Goal: Task Accomplishment & Management: Manage account settings

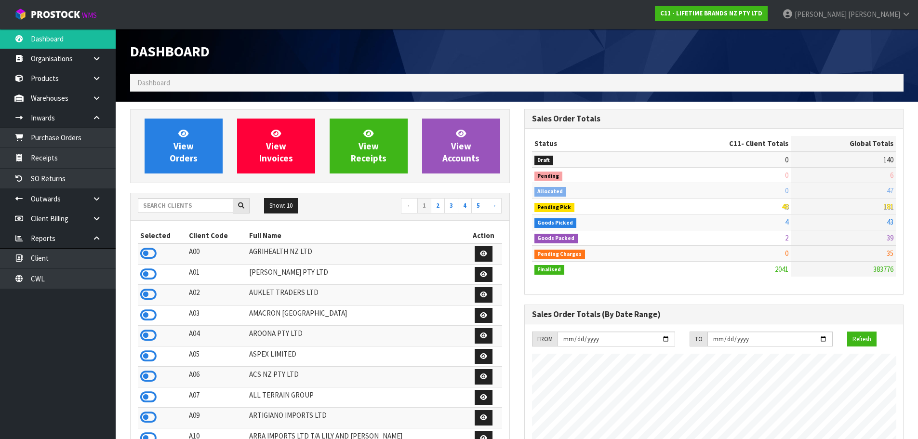
scroll to position [730, 394]
click at [154, 254] on icon at bounding box center [148, 253] width 16 height 14
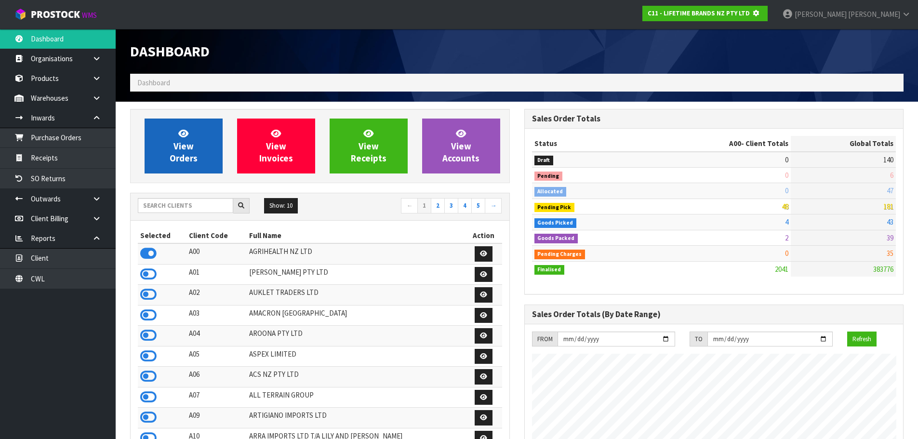
scroll to position [481495, 481702]
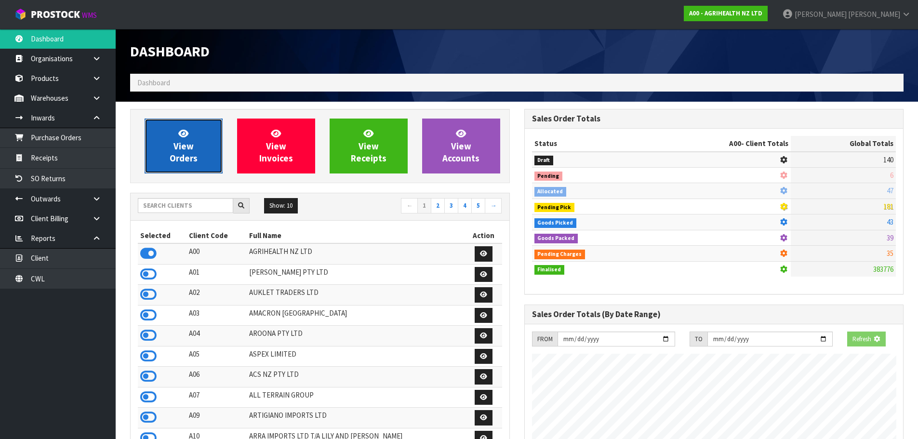
click at [202, 137] on link "View Orders" at bounding box center [184, 146] width 78 height 55
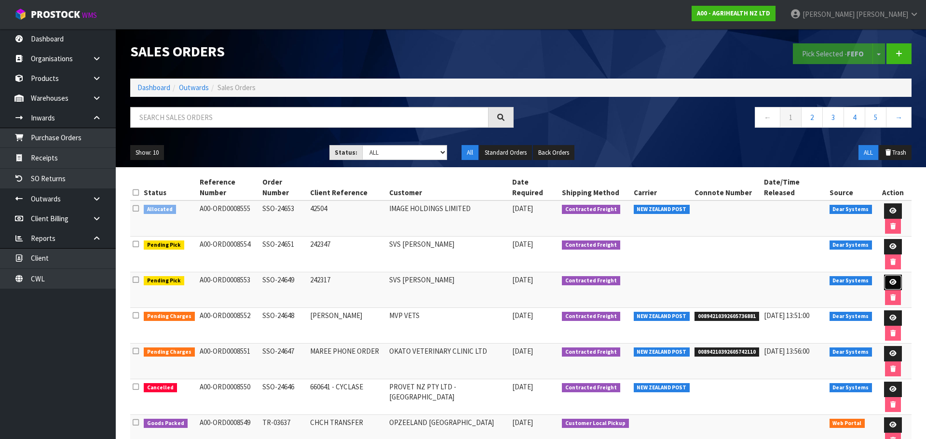
click at [889, 279] on icon at bounding box center [892, 282] width 7 height 6
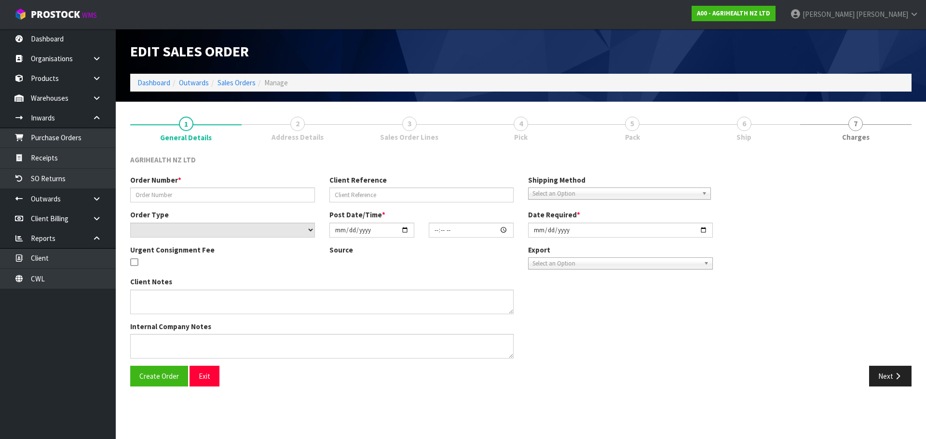
type input "SSO-24649"
type input "242317"
select select "number:0"
type input "[DATE]"
type input "12:56:05.000"
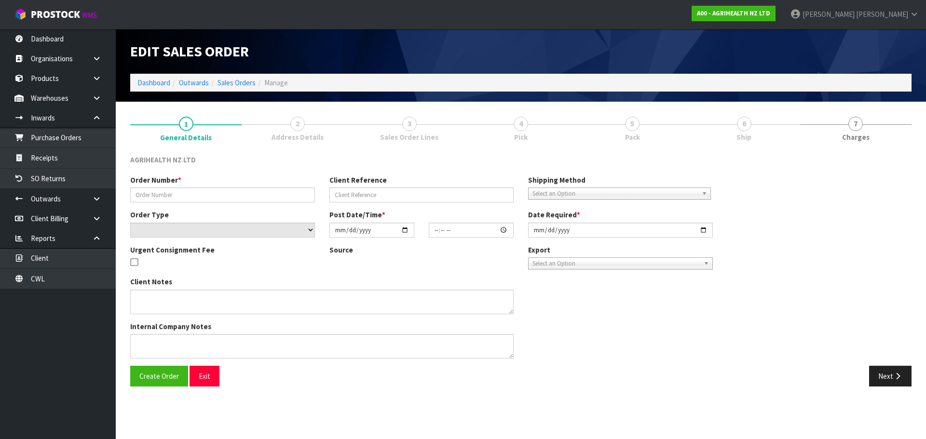
type input "[DATE]"
type textarea "SHIP BY: Freight"
type textarea "FOR DISPATCH TODAY PLEASE, VIA FREIGHT"
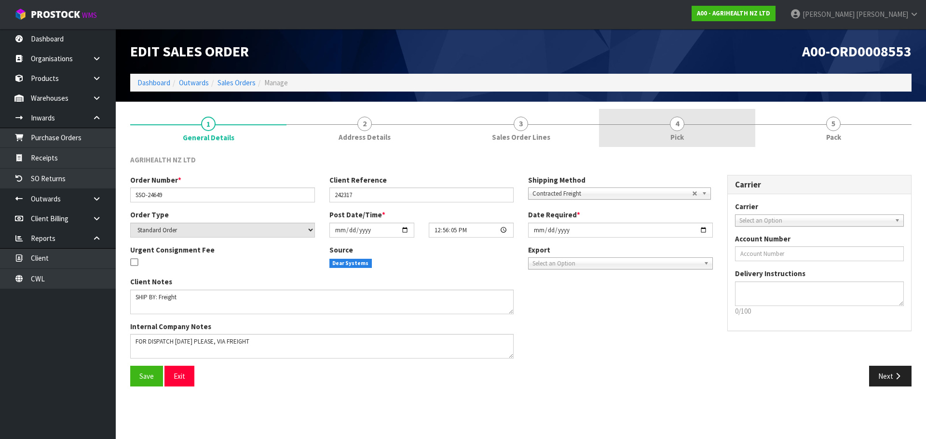
click at [661, 126] on link "4 Pick" at bounding box center [677, 128] width 156 height 38
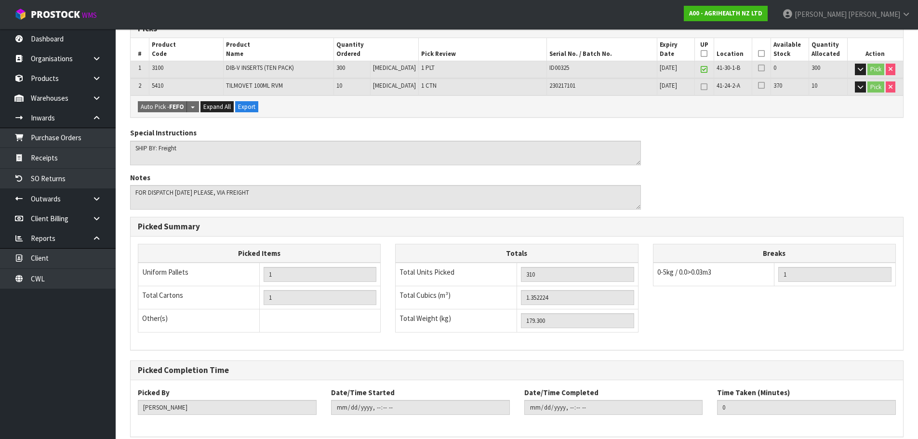
scroll to position [215, 0]
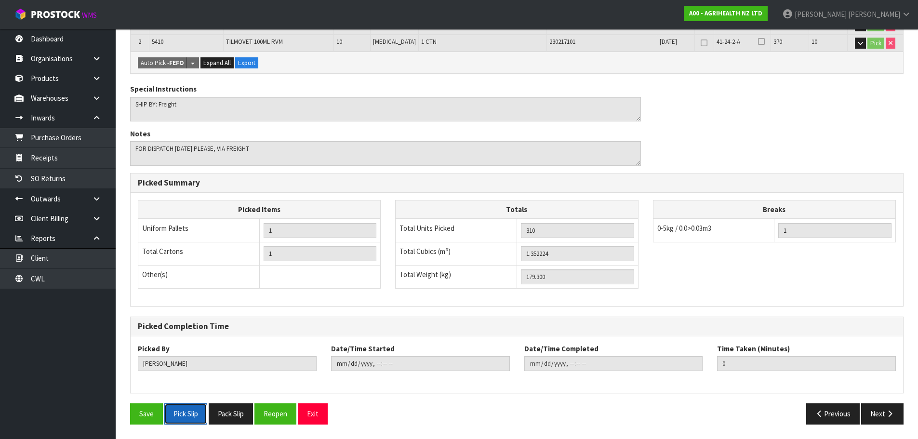
click at [197, 416] on button "Pick Slip" at bounding box center [185, 414] width 43 height 21
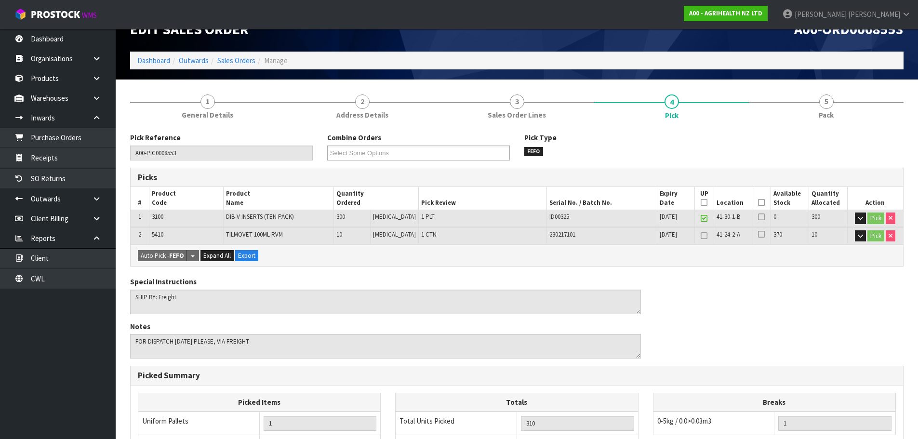
scroll to position [0, 0]
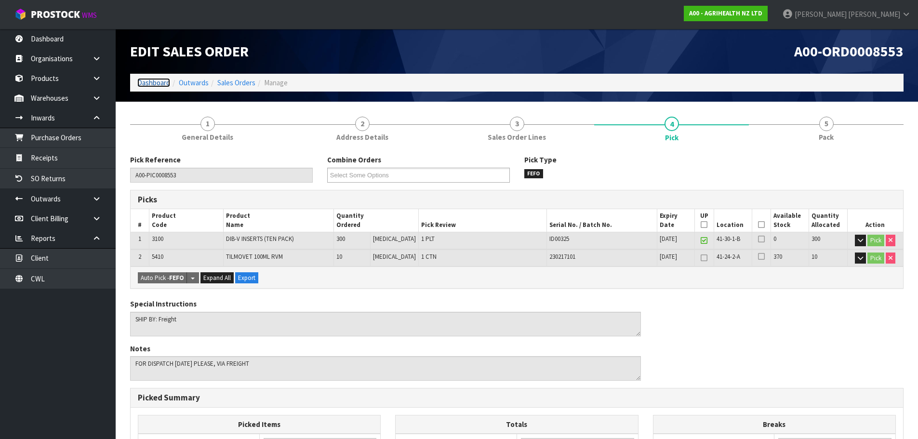
click at [169, 81] on link "Dashboard" at bounding box center [153, 82] width 33 height 9
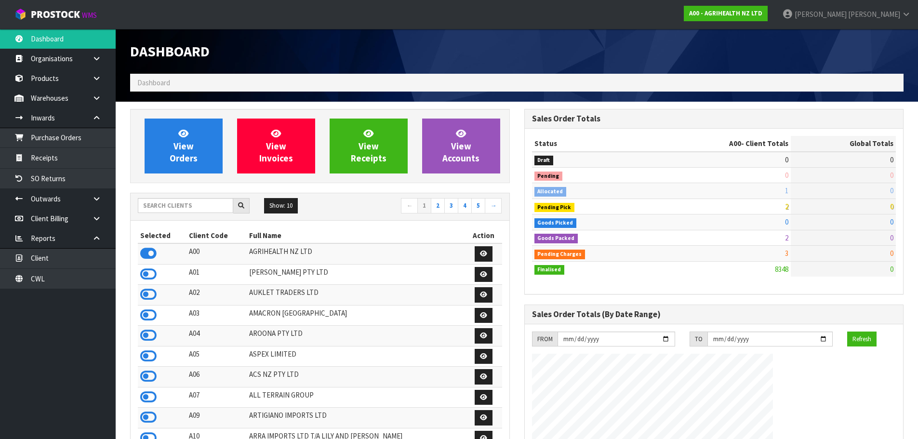
scroll to position [601, 394]
click at [190, 201] on input "text" at bounding box center [185, 205] width 95 height 15
type input "V04"
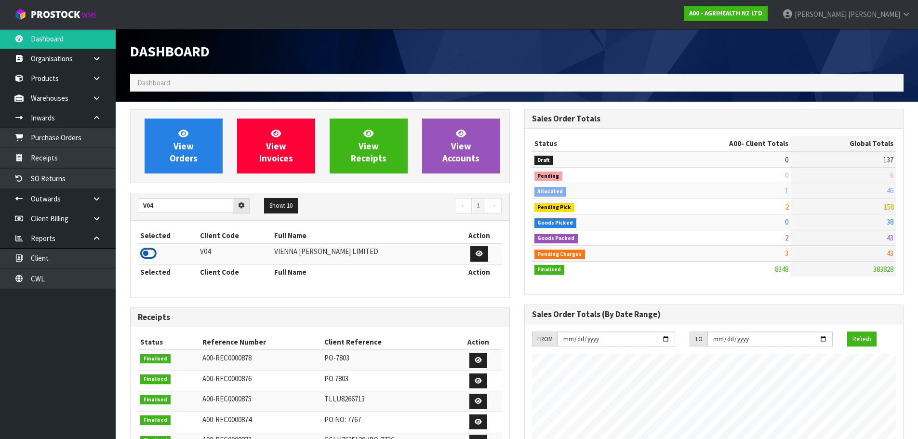
click at [156, 248] on icon at bounding box center [148, 253] width 16 height 14
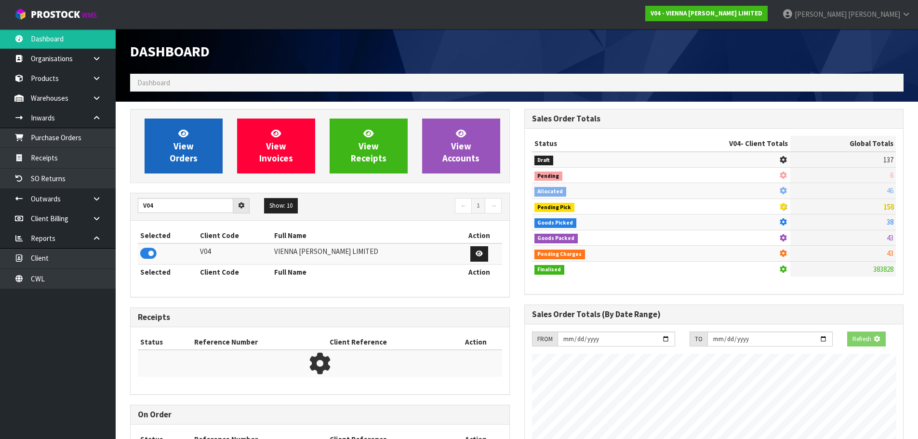
scroll to position [481495, 481702]
click at [197, 140] on link "View Orders" at bounding box center [184, 146] width 78 height 55
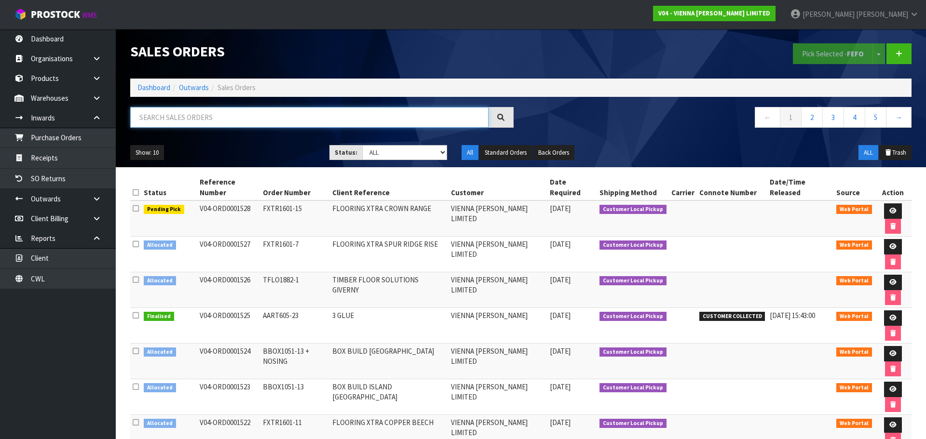
click at [183, 117] on input "text" at bounding box center [309, 117] width 358 height 21
paste input "1528"
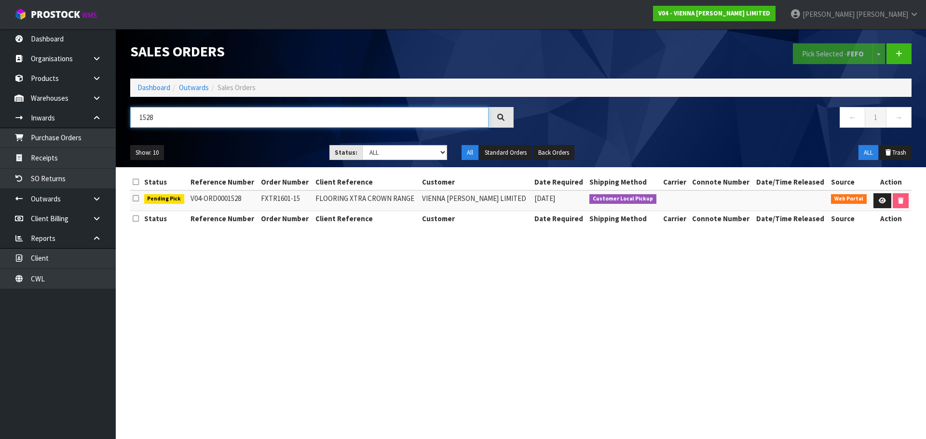
drag, startPoint x: 180, startPoint y: 114, endPoint x: 138, endPoint y: 113, distance: 42.0
click at [138, 113] on input "1528" at bounding box center [309, 117] width 358 height 21
type input "1504"
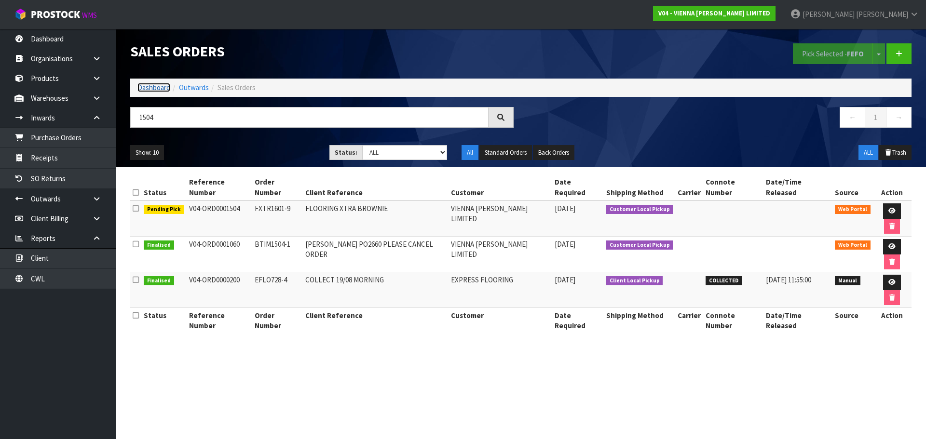
click at [146, 91] on link "Dashboard" at bounding box center [153, 87] width 33 height 9
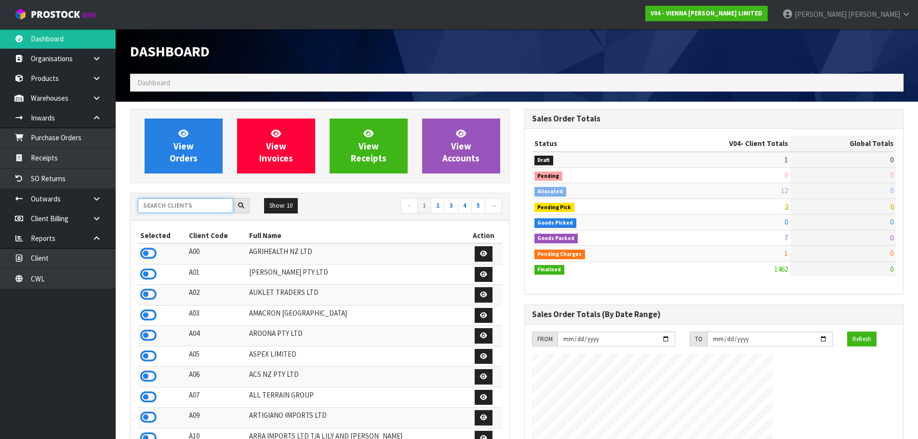
click at [164, 204] on input "text" at bounding box center [185, 205] width 95 height 15
click at [149, 248] on icon at bounding box center [148, 253] width 16 height 14
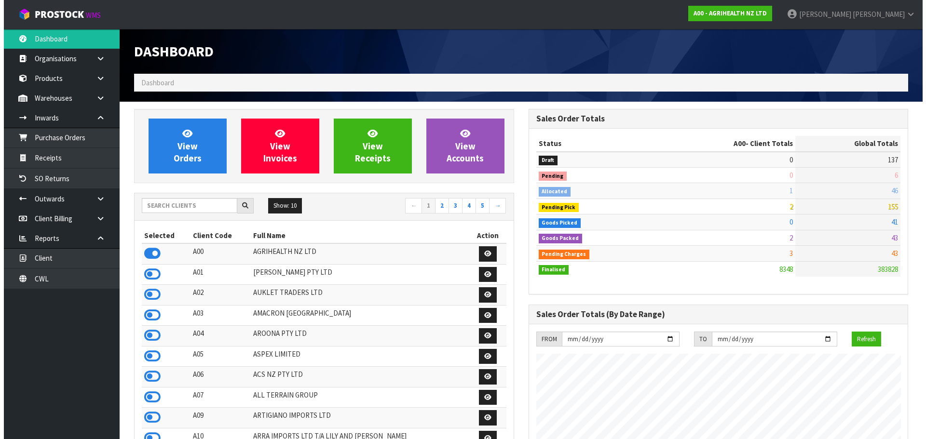
scroll to position [730, 394]
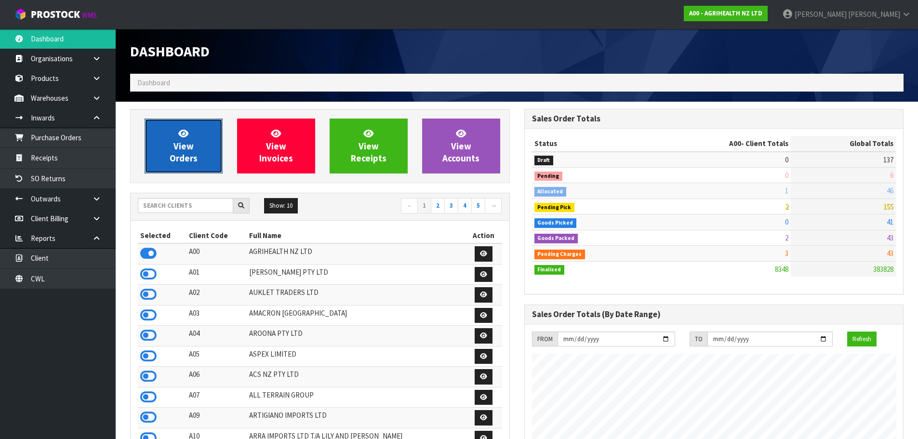
click at [186, 144] on span "View Orders" at bounding box center [184, 146] width 28 height 36
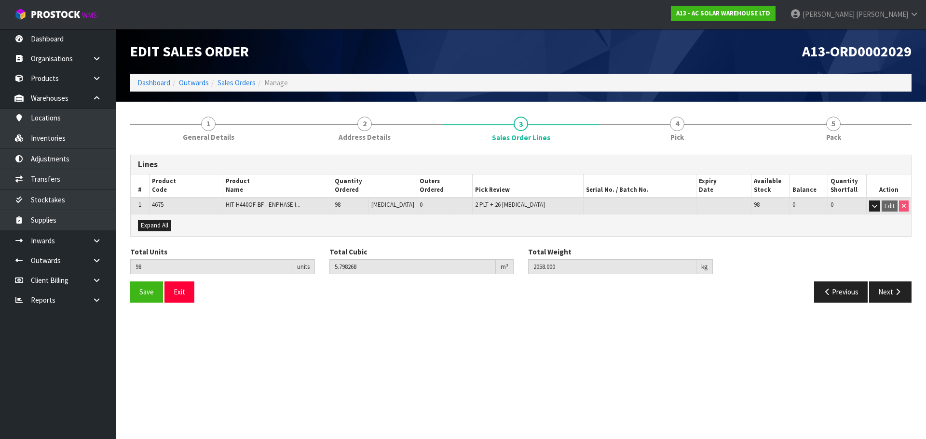
click at [154, 76] on ol "Dashboard Outwards Sales Orders Manage" at bounding box center [520, 83] width 781 height 18
click at [160, 85] on link "Dashboard" at bounding box center [153, 82] width 33 height 9
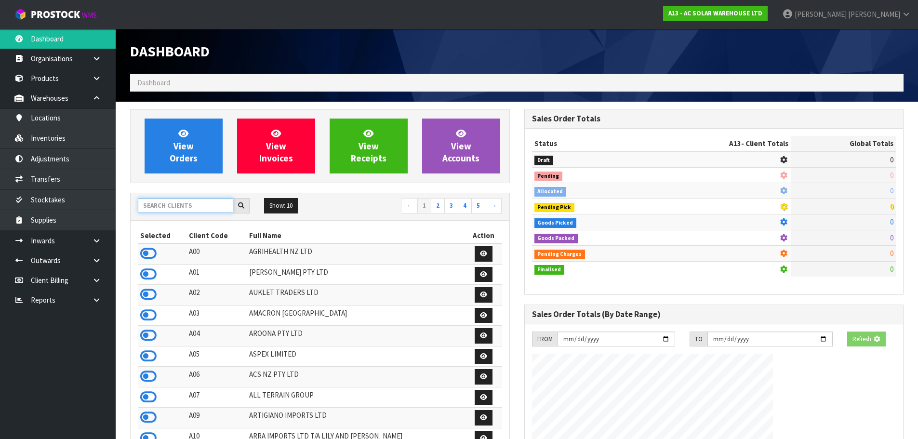
click at [161, 208] on input "text" at bounding box center [185, 205] width 95 height 15
type input "K01"
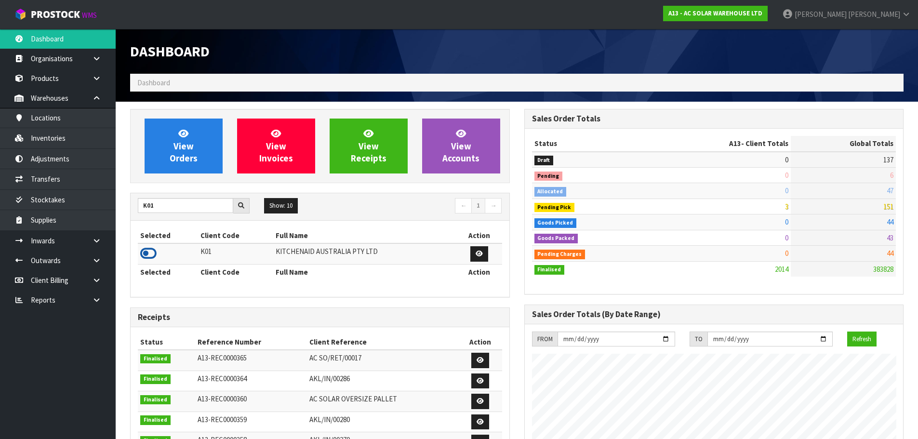
click at [151, 258] on icon at bounding box center [148, 253] width 16 height 14
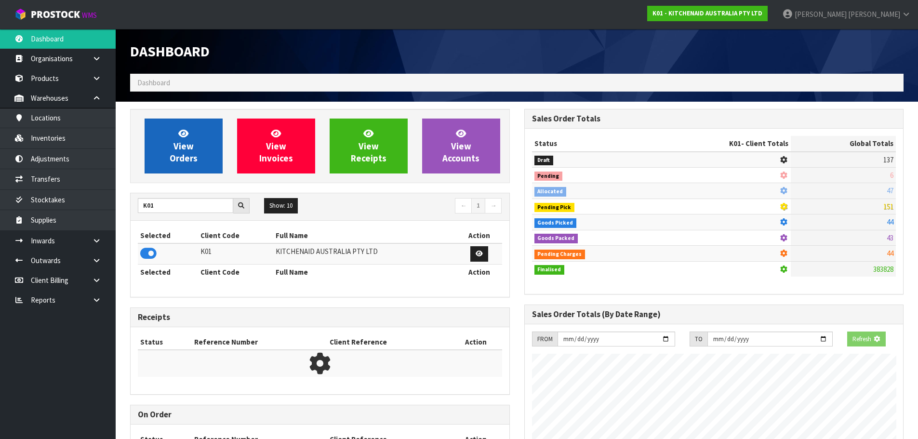
scroll to position [481495, 481702]
click at [168, 170] on link "View Orders" at bounding box center [184, 146] width 78 height 55
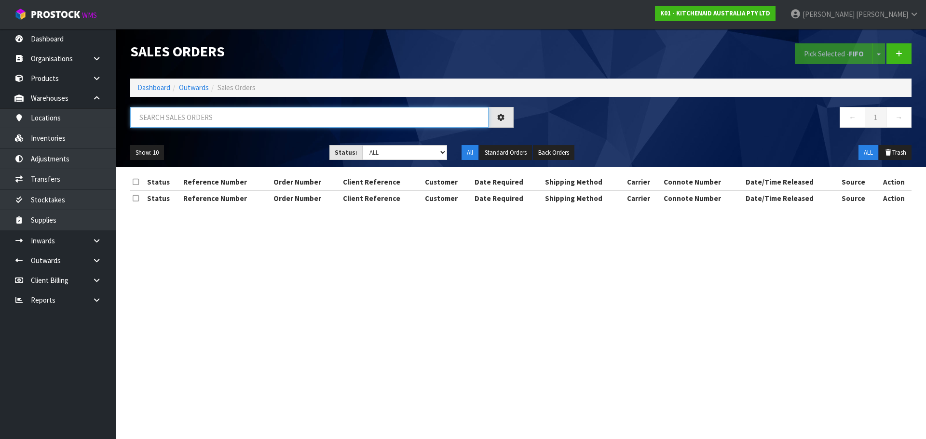
click at [193, 119] on input "text" at bounding box center [309, 117] width 358 height 21
paste input "0082036902"
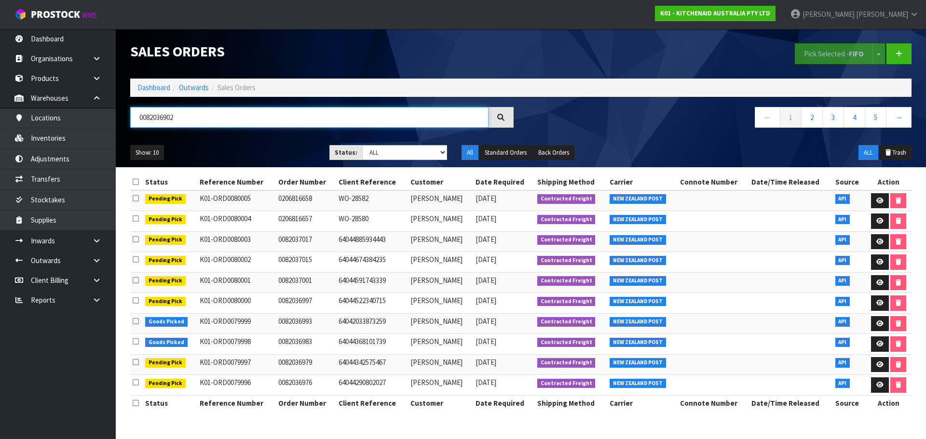
click at [221, 117] on input "0082036902" at bounding box center [309, 117] width 358 height 21
type input "0082036902"
click at [263, 128] on div "0082036902" at bounding box center [322, 121] width 398 height 28
click at [257, 121] on input "0082036902" at bounding box center [309, 117] width 358 height 21
click at [242, 133] on div "0082036902" at bounding box center [322, 121] width 398 height 28
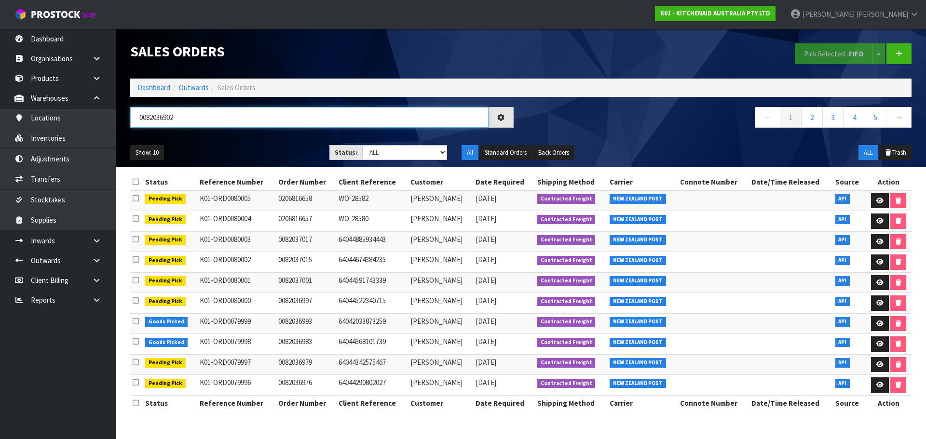
click at [235, 123] on input "0082036902" at bounding box center [309, 117] width 358 height 21
click at [256, 118] on input "0082036902" at bounding box center [309, 117] width 358 height 21
click at [154, 117] on input "0082036902" at bounding box center [309, 117] width 358 height 21
paste input "0082036902"
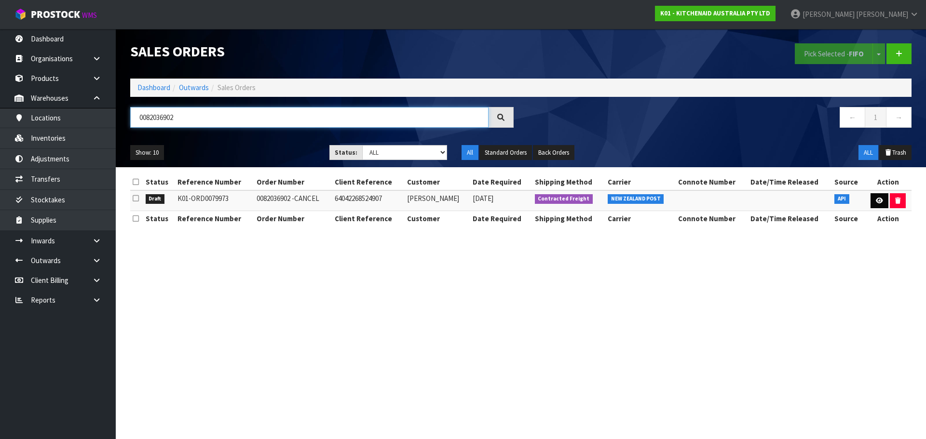
type input "0082036902"
click at [882, 197] on link at bounding box center [879, 200] width 18 height 15
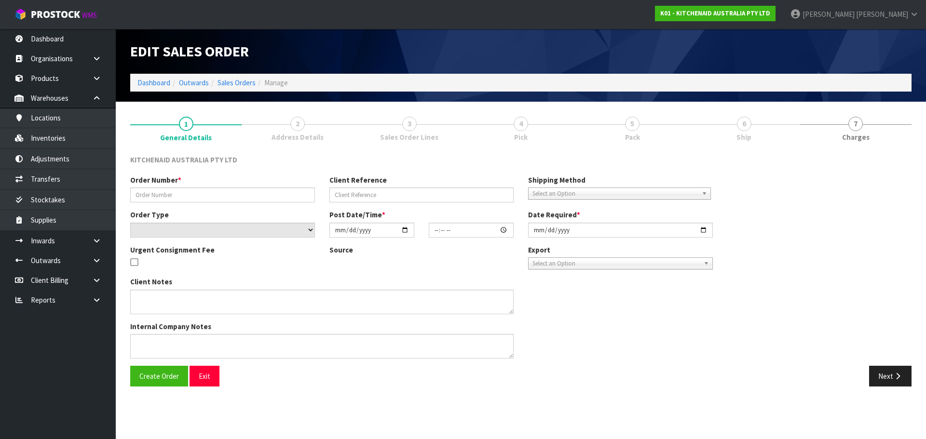
type input "0082036902 -CANCEL"
type input "64042268524907"
select select "number:0"
type input "[DATE]"
type input "20:41:43.000"
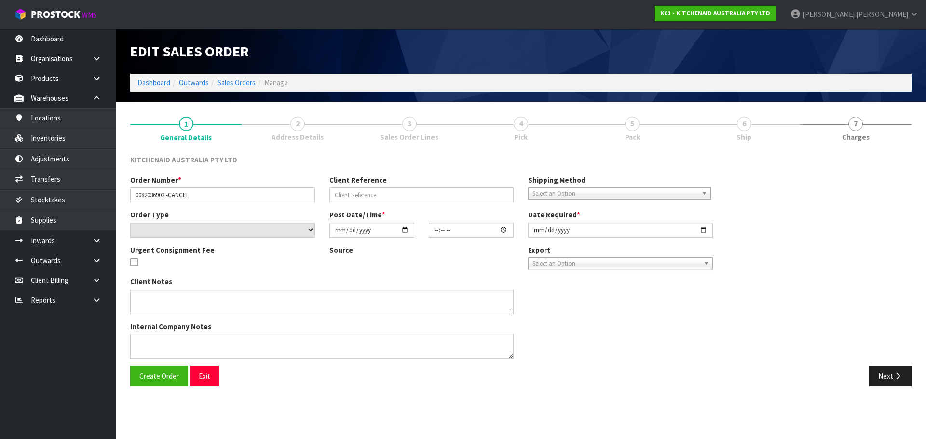
type input "[DATE]"
type textarea "I HAVE REACHED OUT TO THE CUSTOMER, AND HE SAID HE DOES NOT WANT TO WAIT FOR TH…"
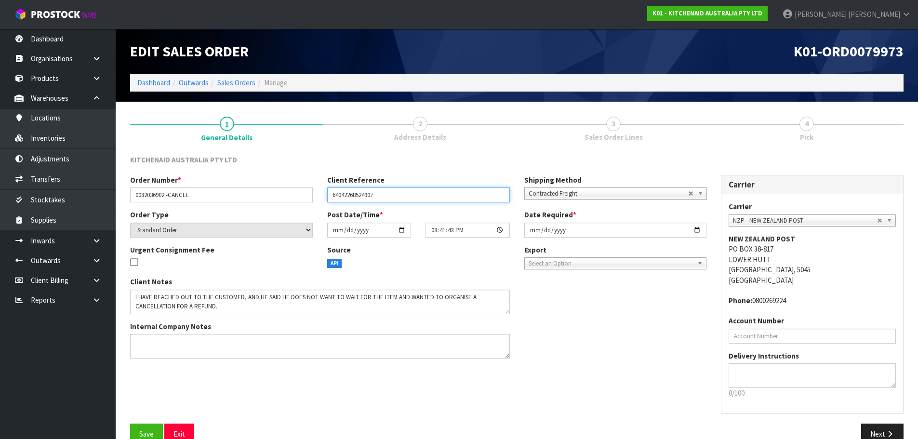
click at [432, 199] on input "64042268524907" at bounding box center [418, 195] width 183 height 15
type input "64042268524907/CANCELLED"
click at [642, 132] on link "3 Sales Order Lines" at bounding box center [613, 128] width 193 height 38
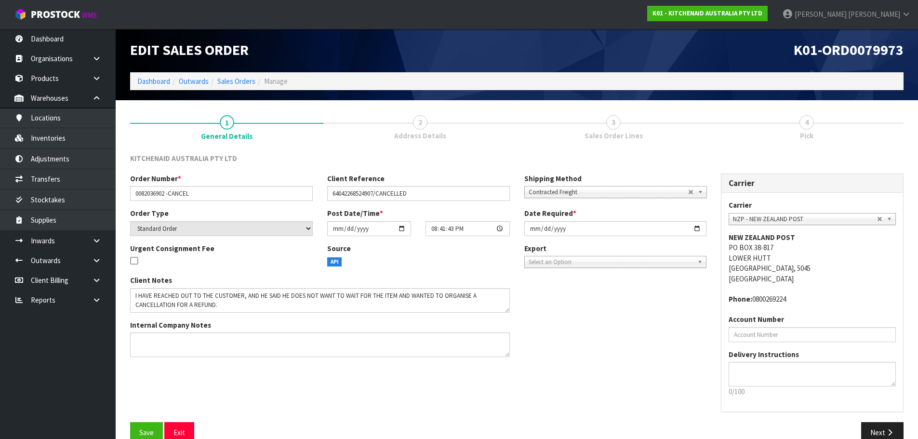
scroll to position [20, 0]
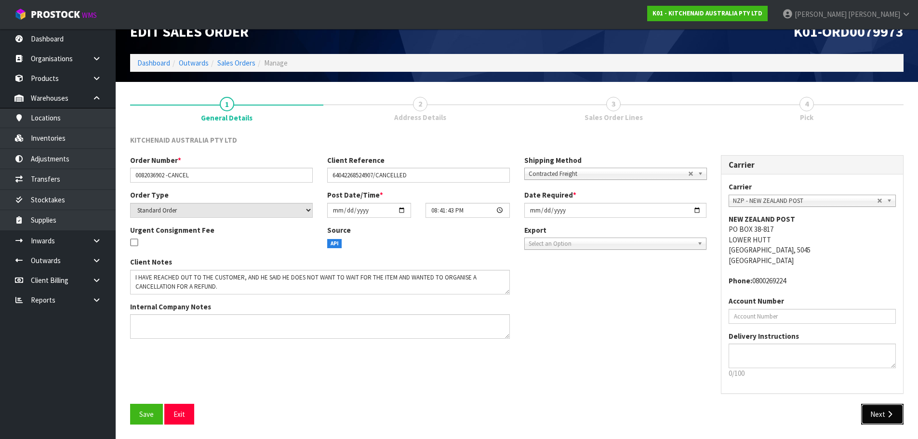
drag, startPoint x: 891, startPoint y: 419, endPoint x: 871, endPoint y: 396, distance: 30.4
click at [890, 419] on button "Next" at bounding box center [883, 414] width 42 height 21
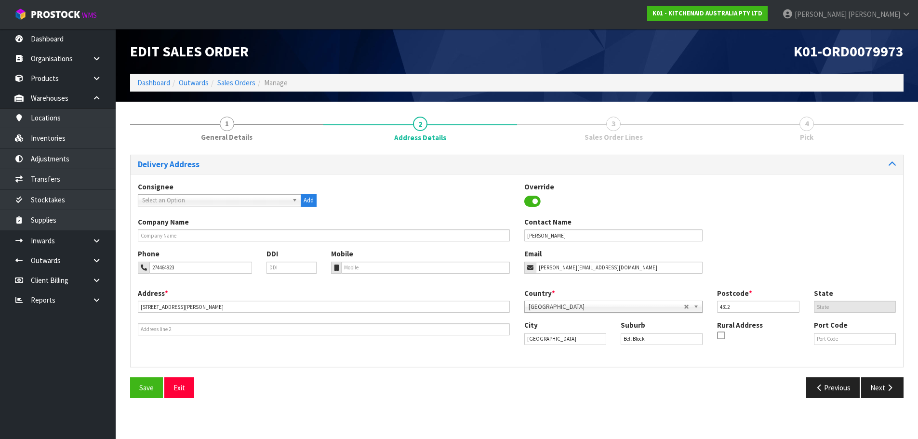
scroll to position [0, 0]
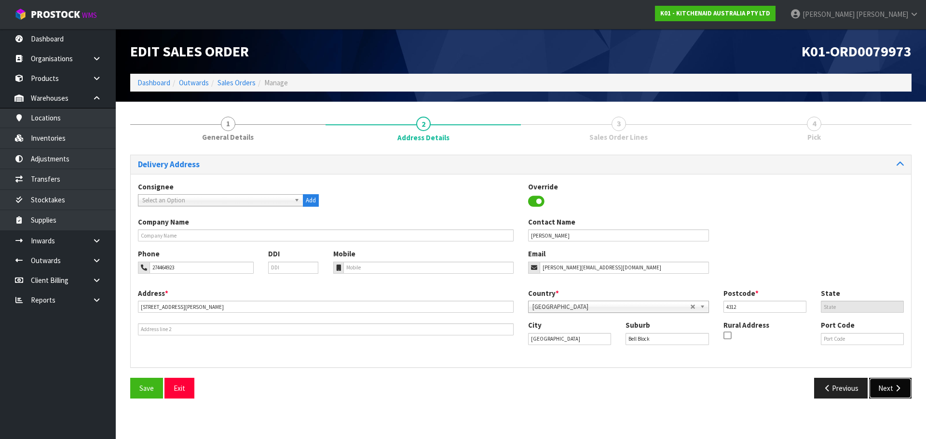
click at [891, 386] on button "Next" at bounding box center [890, 388] width 42 height 21
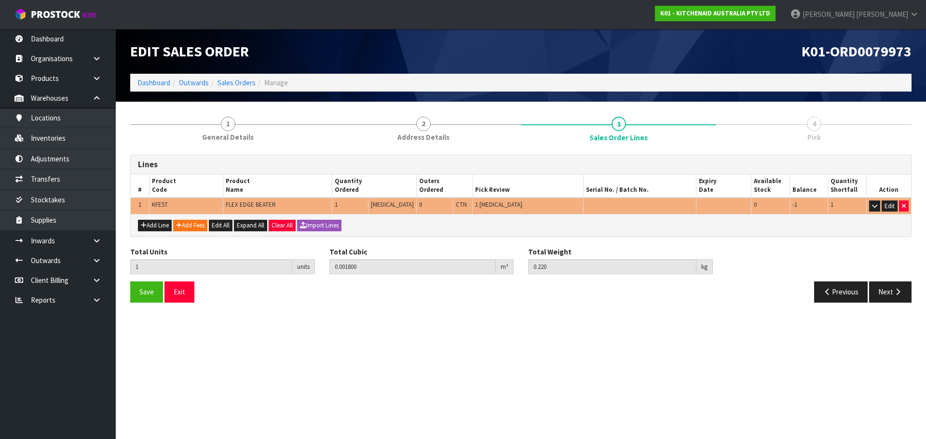
click at [885, 281] on div "Total Units 1 units Total Cubic 0.001800 m³ Total Weight 0.220 kg" at bounding box center [520, 264] width 795 height 35
click at [236, 78] on link "Sales Orders" at bounding box center [236, 82] width 38 height 9
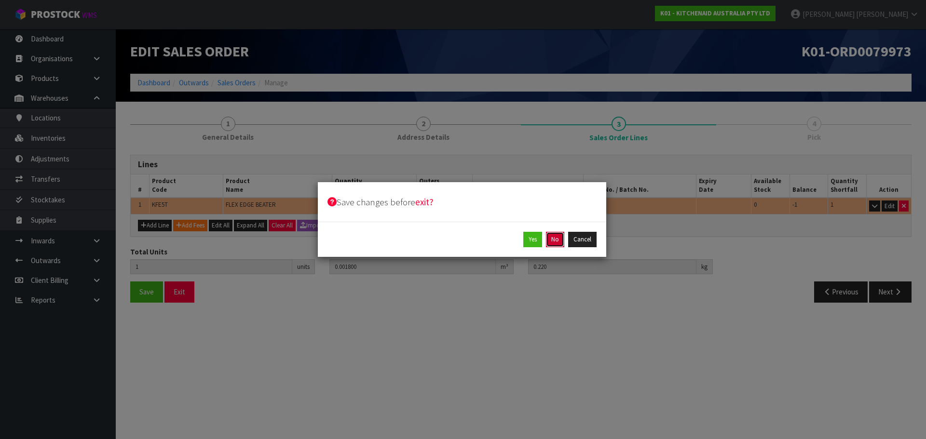
click at [550, 243] on button "No" at bounding box center [555, 239] width 18 height 15
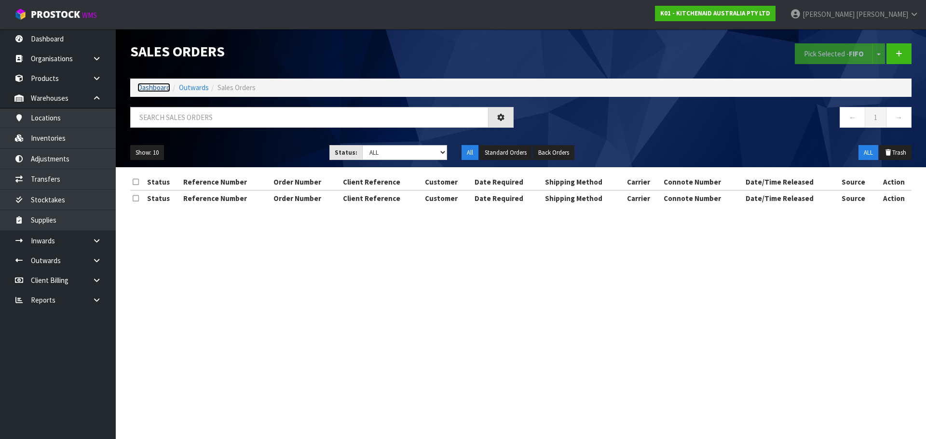
click at [158, 86] on link "Dashboard" at bounding box center [153, 87] width 33 height 9
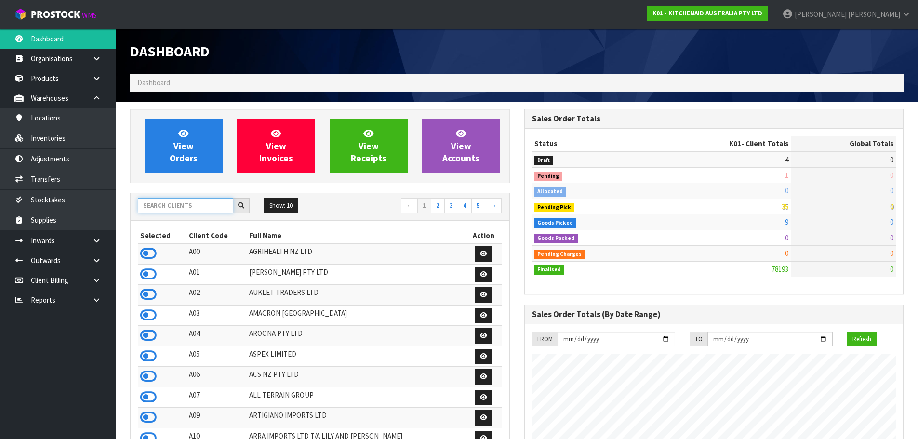
click at [186, 209] on input "text" at bounding box center [185, 205] width 95 height 15
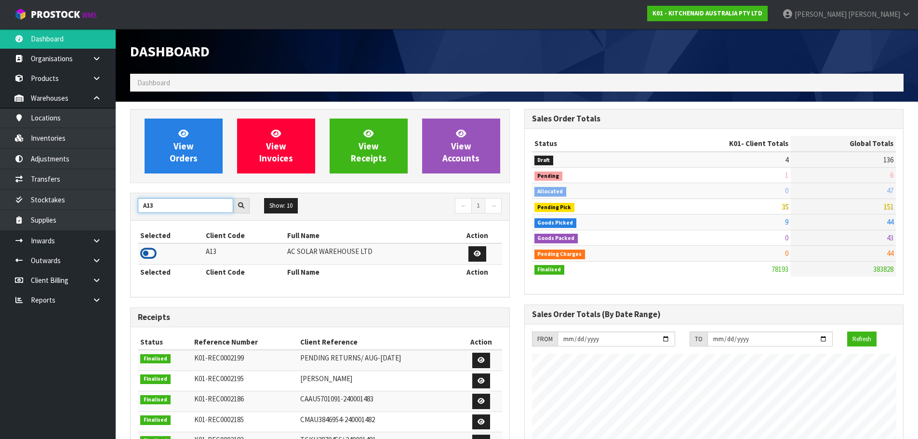
type input "A13"
drag, startPoint x: 147, startPoint y: 250, endPoint x: 187, endPoint y: 177, distance: 82.8
click at [148, 247] on icon at bounding box center [148, 253] width 16 height 14
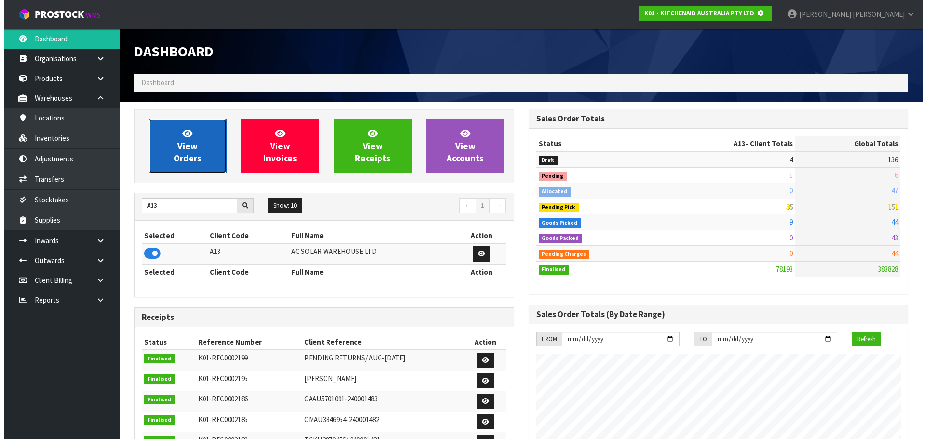
scroll to position [481495, 481702]
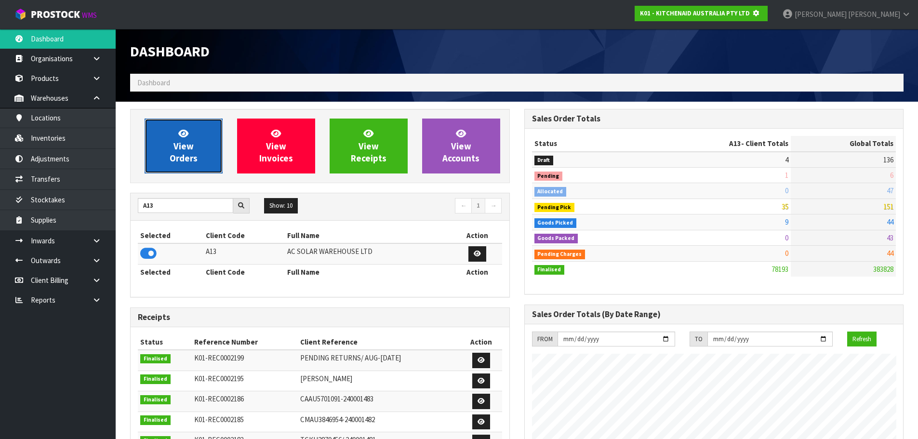
click at [189, 161] on span "View Orders" at bounding box center [184, 146] width 28 height 36
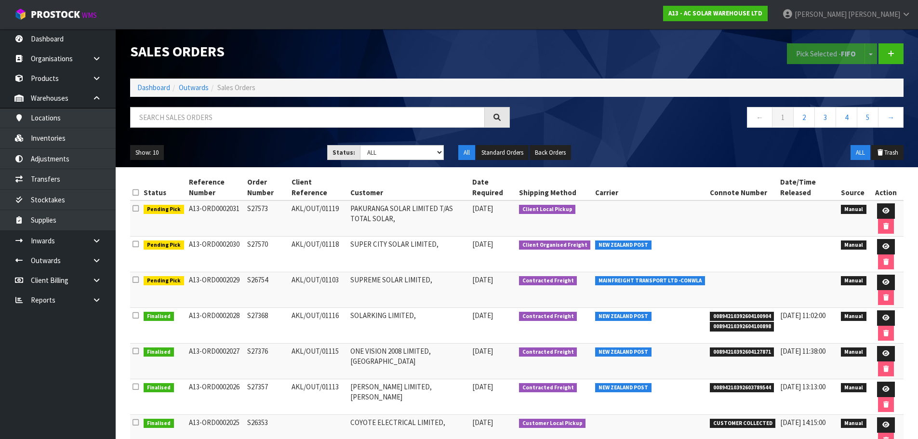
drag, startPoint x: 236, startPoint y: 271, endPoint x: 852, endPoint y: 287, distance: 616.8
click at [786, 286] on tbody "Pending Pick A13-ORD0002031 S27573 AKL/OUT/01119 PAKURANGA SOLAR LIMITED T/AS T…" at bounding box center [517, 379] width 774 height 357
click at [885, 279] on link at bounding box center [886, 282] width 18 height 15
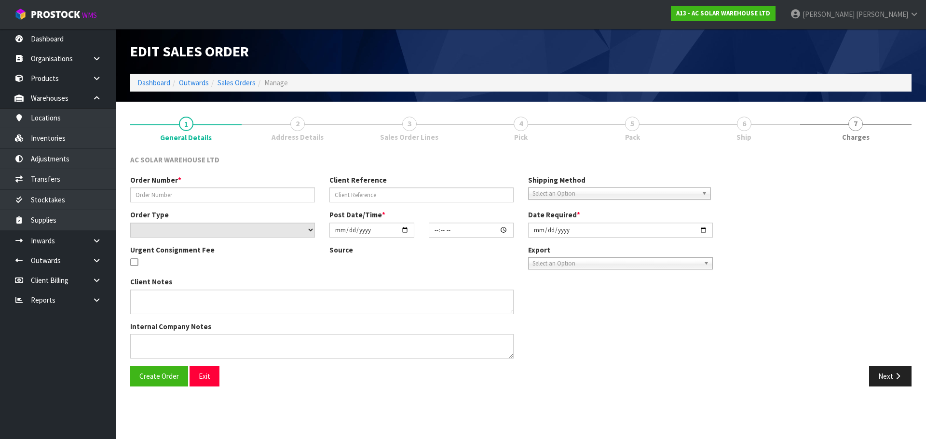
type input "S26754"
type input "AKL/OUT/01103"
select select "number:0"
type input "[DATE]"
type input "12:03:00.000"
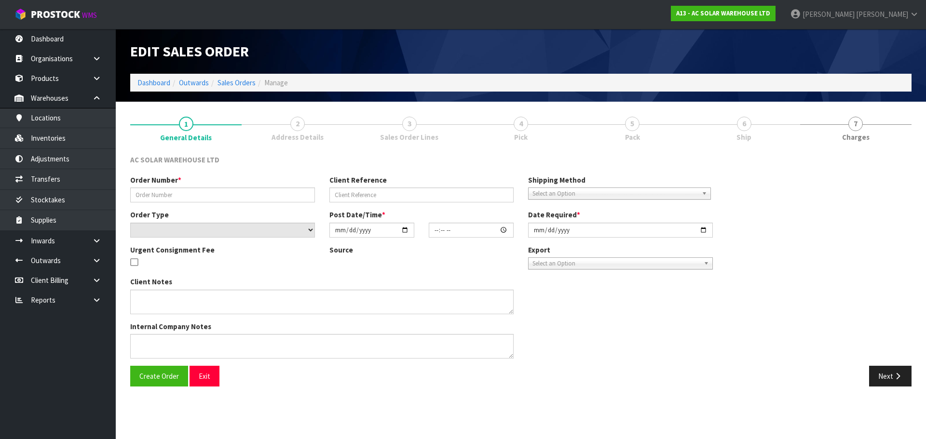
type input "[DATE]"
type textarea "SEND WITH MAINFREIGHT"
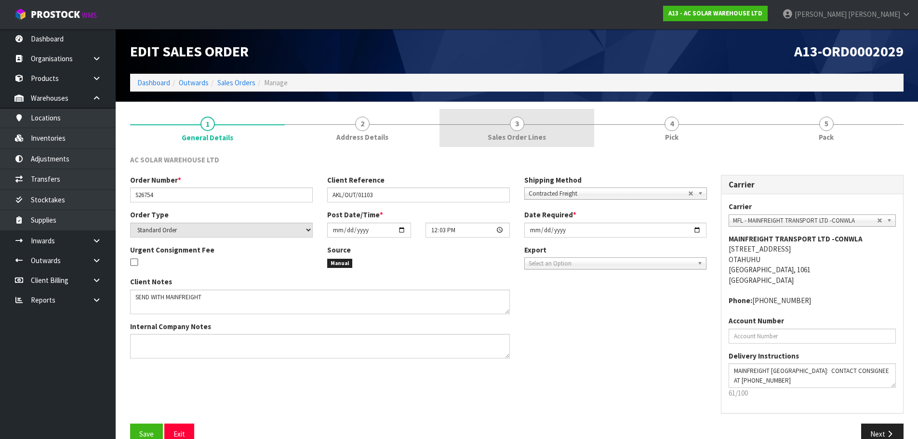
click at [542, 116] on link "3 Sales Order Lines" at bounding box center [517, 128] width 155 height 38
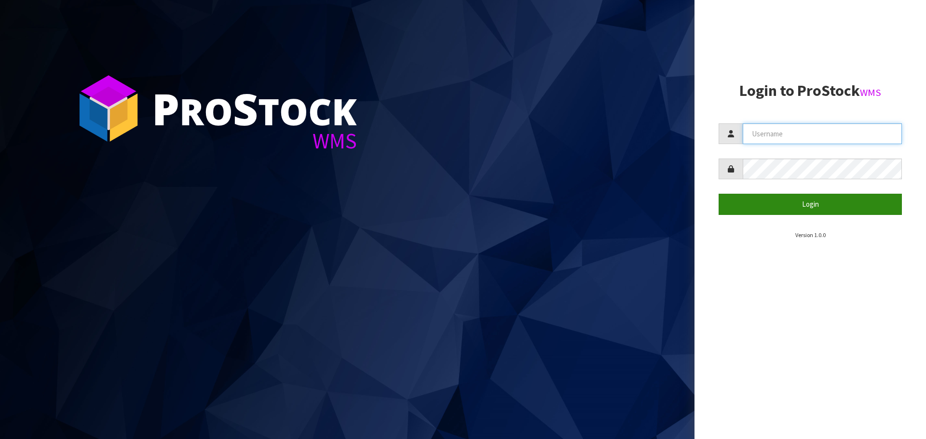
type input "rocio"
click at [859, 199] on button "Login" at bounding box center [809, 204] width 183 height 21
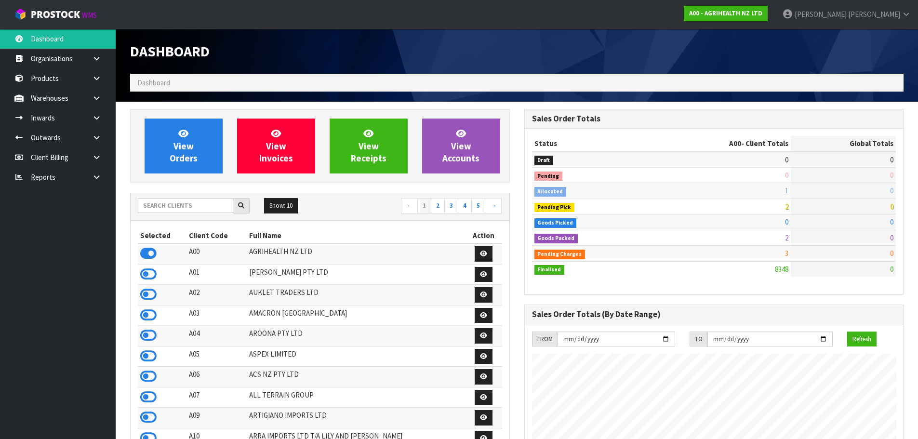
scroll to position [730, 394]
click at [177, 204] on input "text" at bounding box center [185, 205] width 95 height 15
type input "J01"
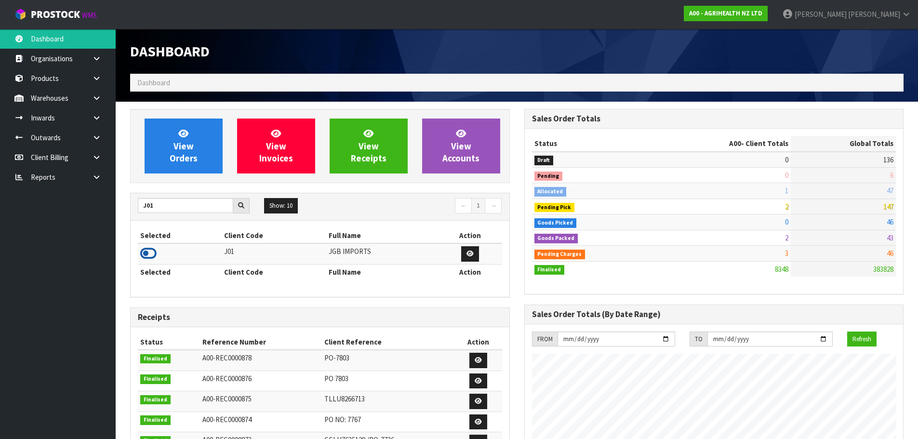
click at [153, 251] on icon at bounding box center [148, 253] width 16 height 14
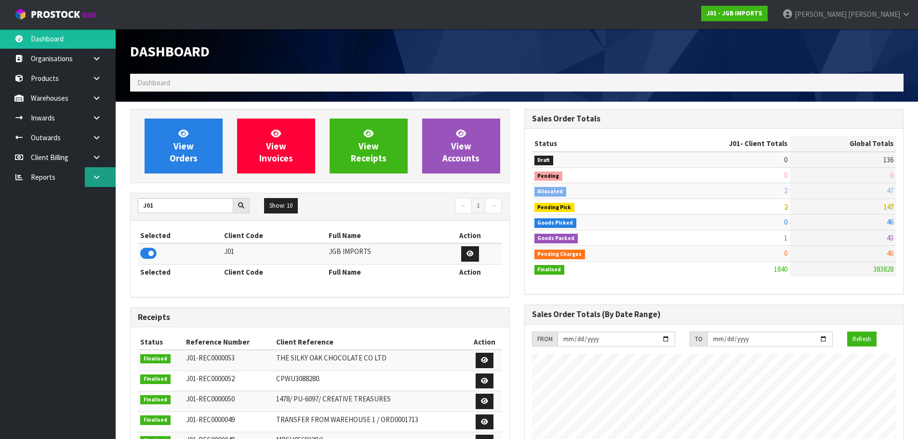
click at [106, 179] on link at bounding box center [100, 177] width 31 height 20
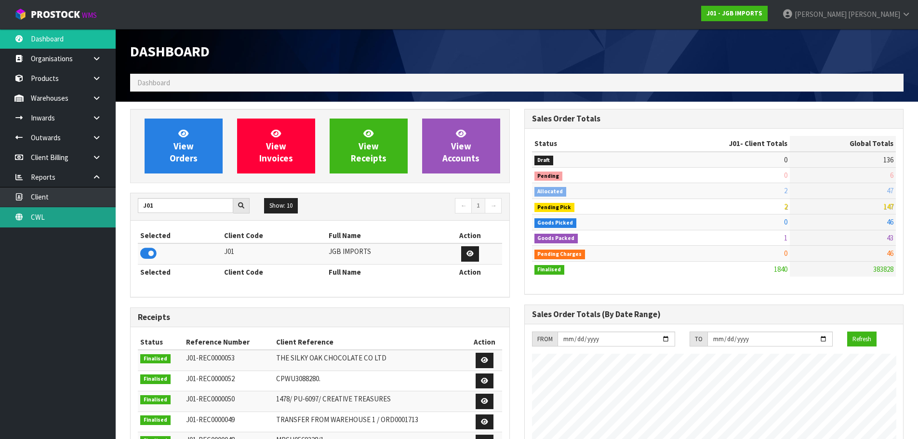
click at [81, 211] on link "CWL" at bounding box center [58, 217] width 116 height 20
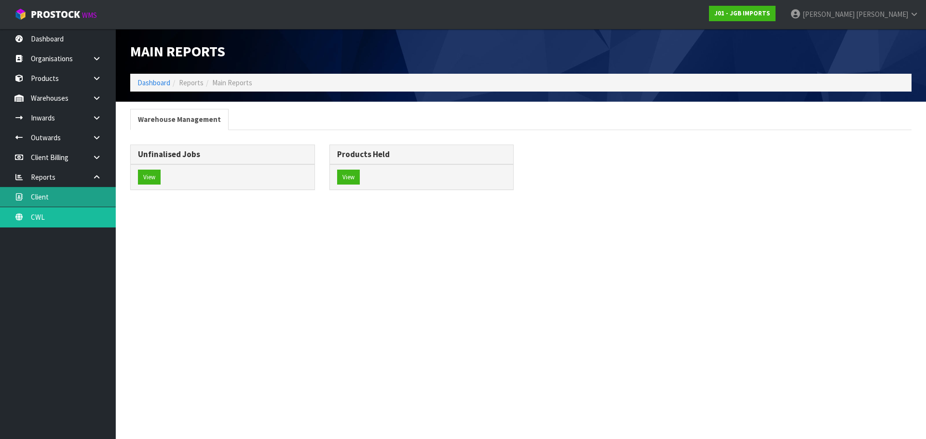
click at [63, 197] on div "Main Reports Dashboard Reports Main Reports Warehouse Management Unfinalised Jo…" at bounding box center [463, 103] width 926 height 207
click at [53, 193] on link "Client" at bounding box center [58, 197] width 116 height 20
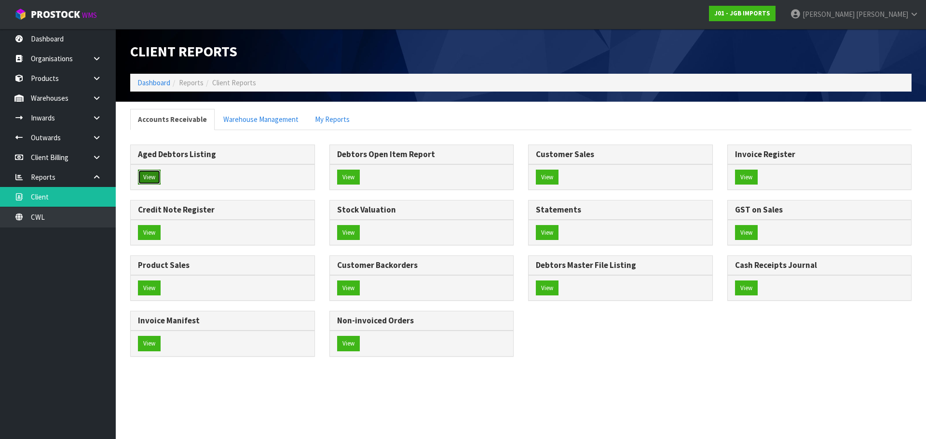
click at [156, 174] on button "View" at bounding box center [149, 177] width 23 height 15
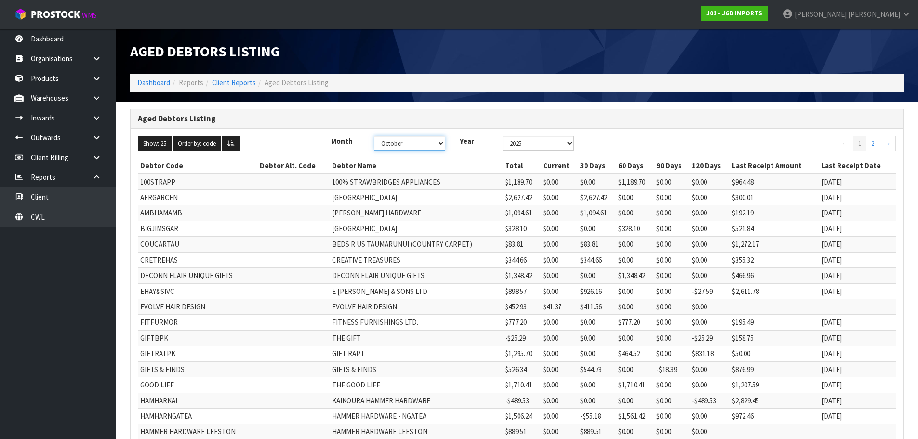
click at [419, 143] on select "January February March April May June July August September October November De…" at bounding box center [409, 143] width 71 height 15
select select "object:348"
click at [376, 136] on select "January February March April May June July August September October November De…" at bounding box center [409, 143] width 71 height 15
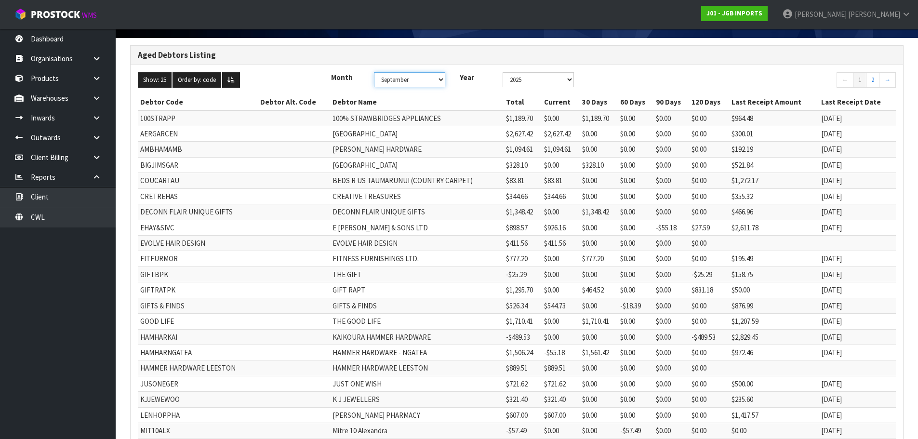
scroll to position [186, 0]
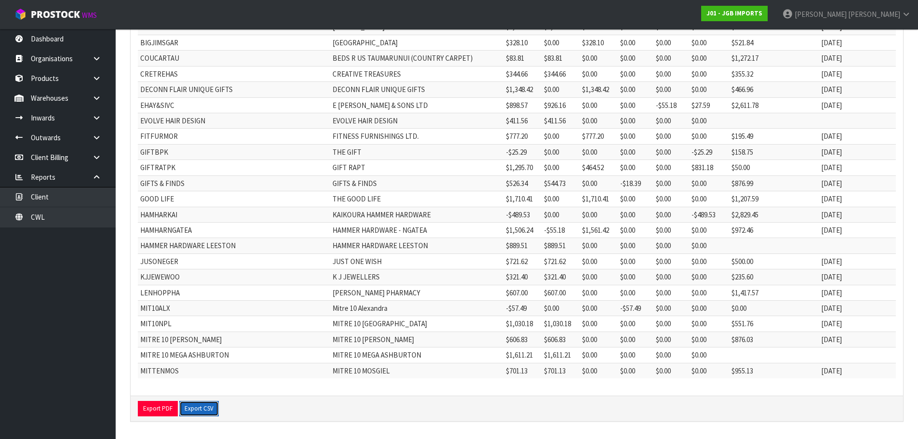
click at [196, 406] on button "Export CSV" at bounding box center [199, 408] width 40 height 15
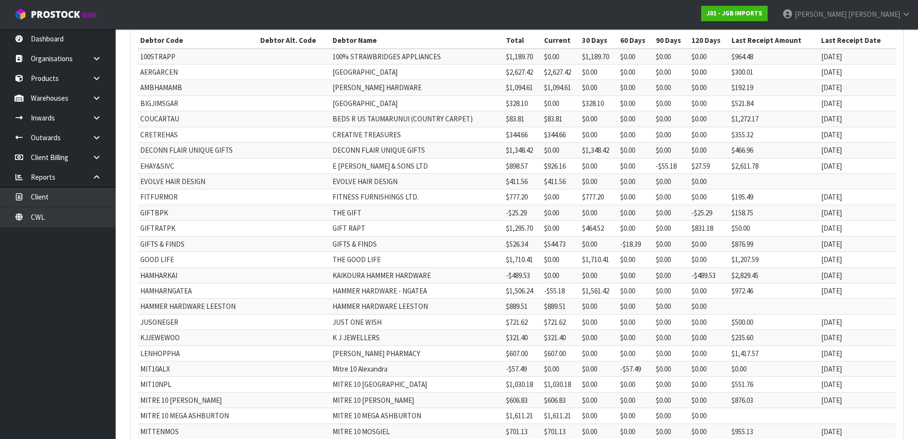
scroll to position [0, 0]
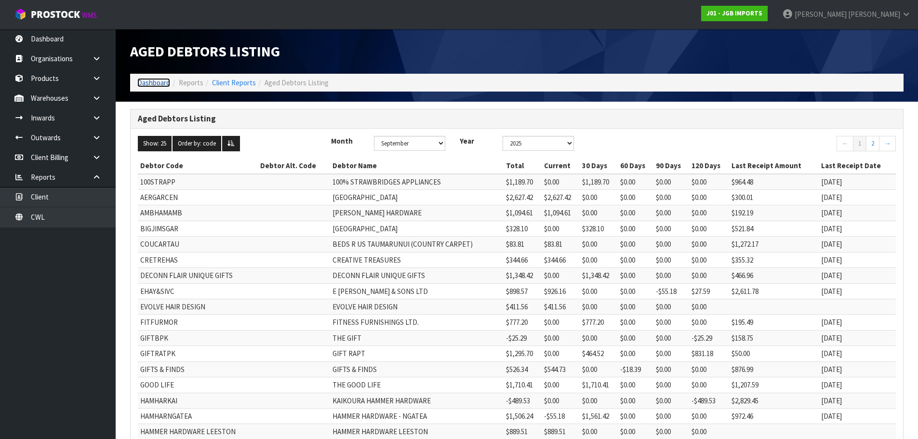
click at [154, 81] on link "Dashboard" at bounding box center [153, 82] width 33 height 9
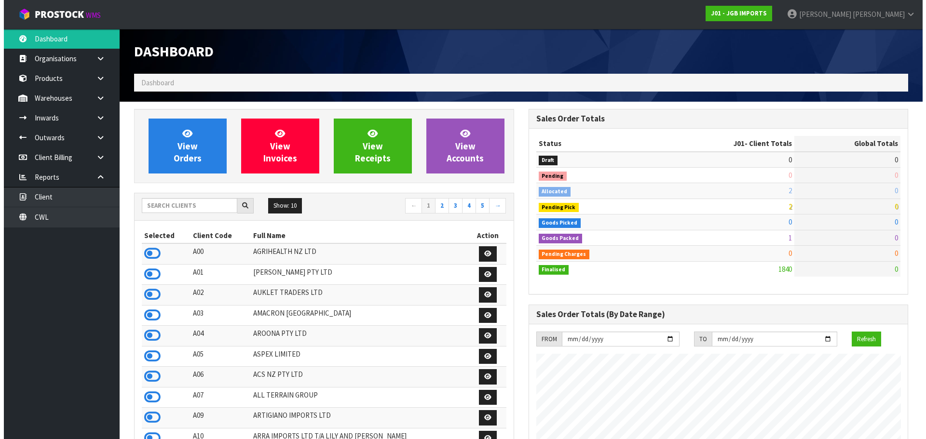
scroll to position [730, 394]
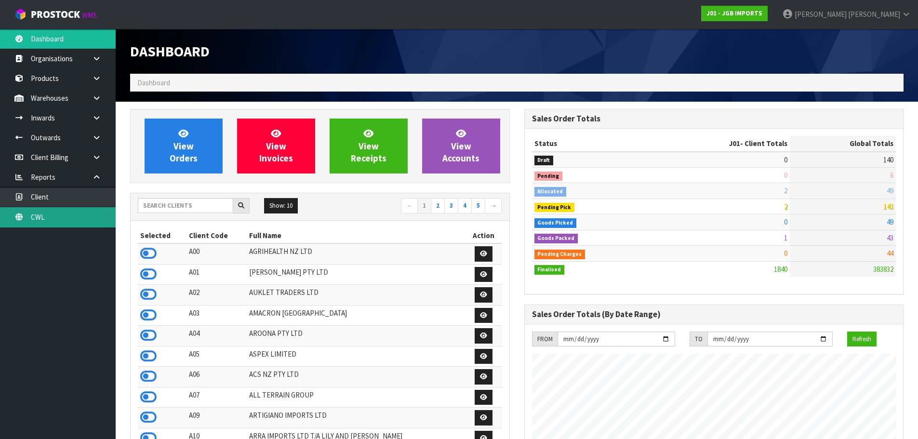
click at [72, 222] on link "CWL" at bounding box center [58, 217] width 116 height 20
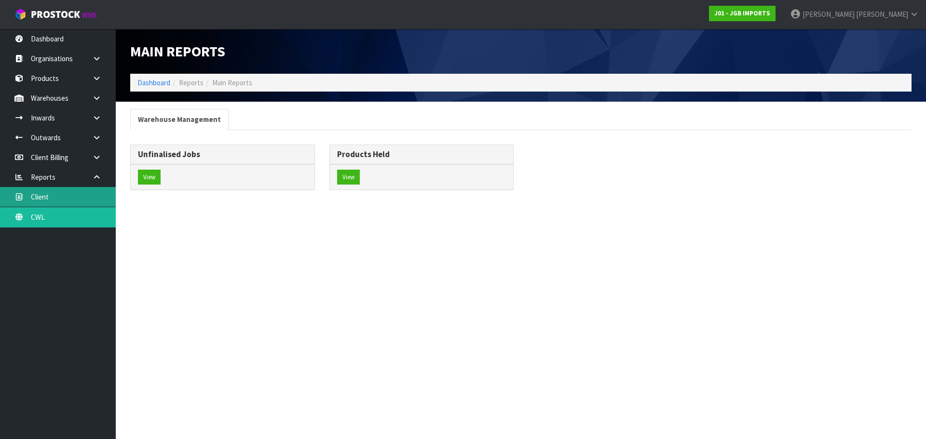
click at [69, 201] on link "Client" at bounding box center [58, 197] width 116 height 20
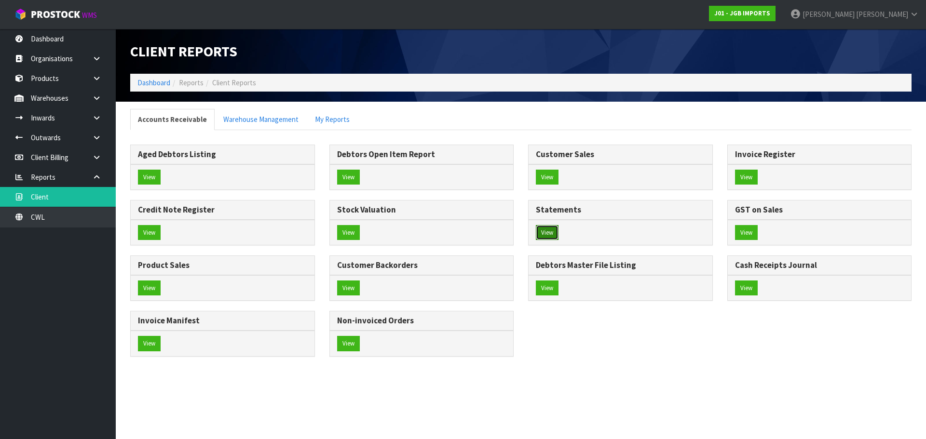
click at [547, 234] on button "View" at bounding box center [547, 232] width 23 height 15
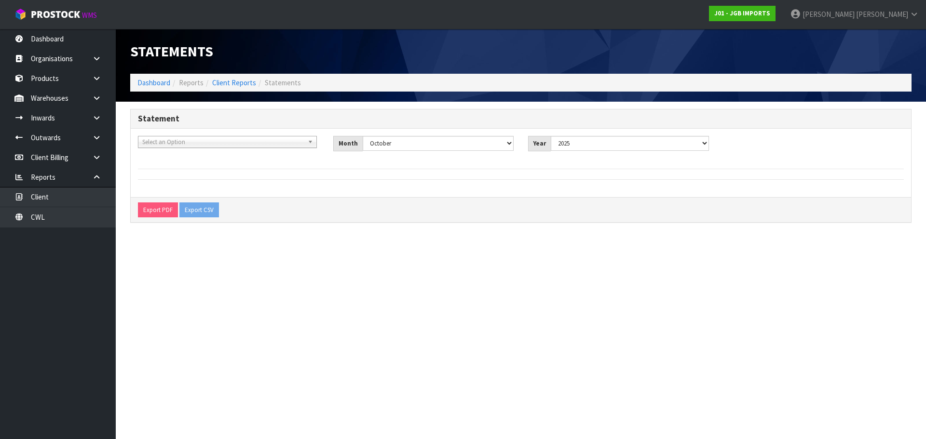
click at [246, 148] on div "Select an Option" at bounding box center [227, 142] width 179 height 12
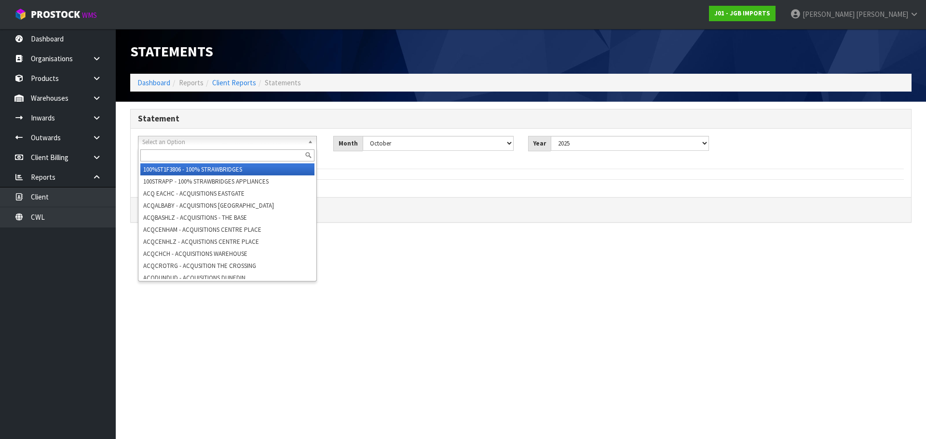
click at [223, 158] on input "text" at bounding box center [227, 155] width 174 height 12
paste input "100STRAPP"
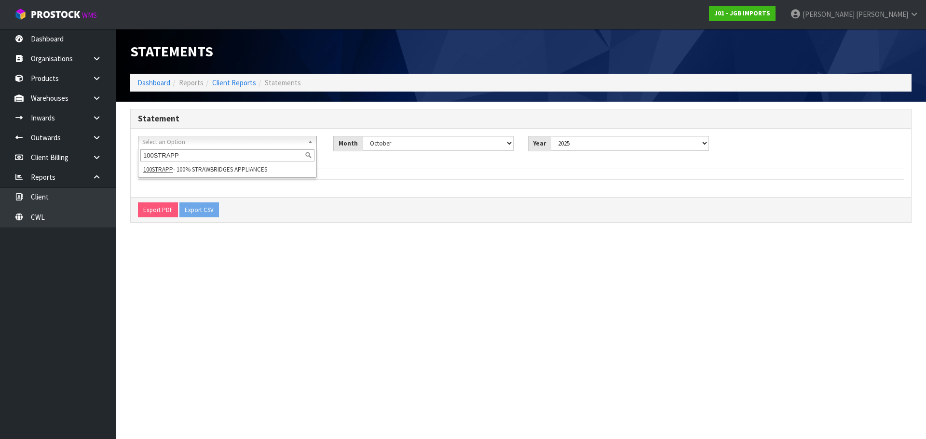
type input "100STRAPP"
click at [257, 174] on li "100STRAPP - 100% STRAWBRIDGES APPLIANCES" at bounding box center [227, 169] width 174 height 12
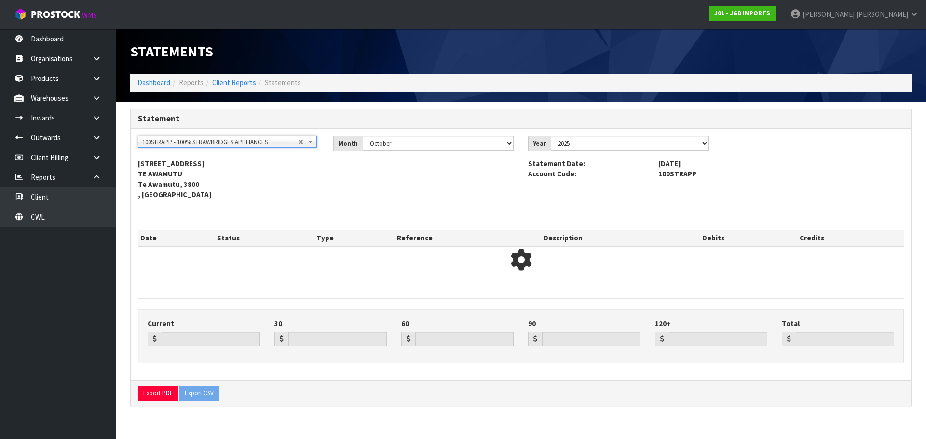
type input "0.00"
type input "1189.70"
type input "0.00"
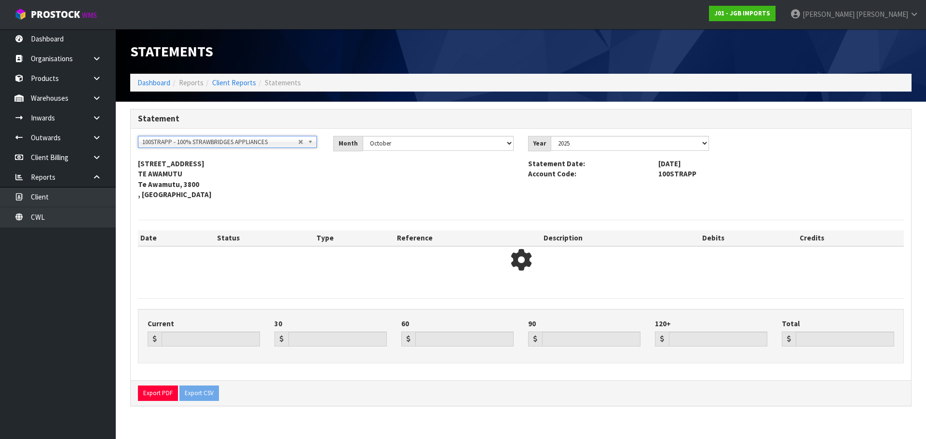
type input "1189.70"
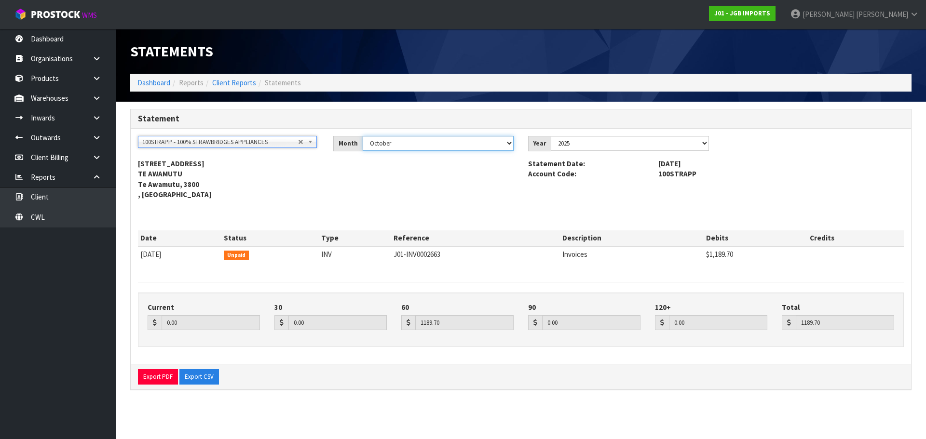
drag, startPoint x: 414, startPoint y: 146, endPoint x: 417, endPoint y: 150, distance: 5.5
click at [414, 146] on select "January February March April May June July August September October November De…" at bounding box center [438, 143] width 151 height 15
select select "object:723"
click at [363, 136] on select "January February March April May June July August September October November De…" at bounding box center [438, 143] width 151 height 15
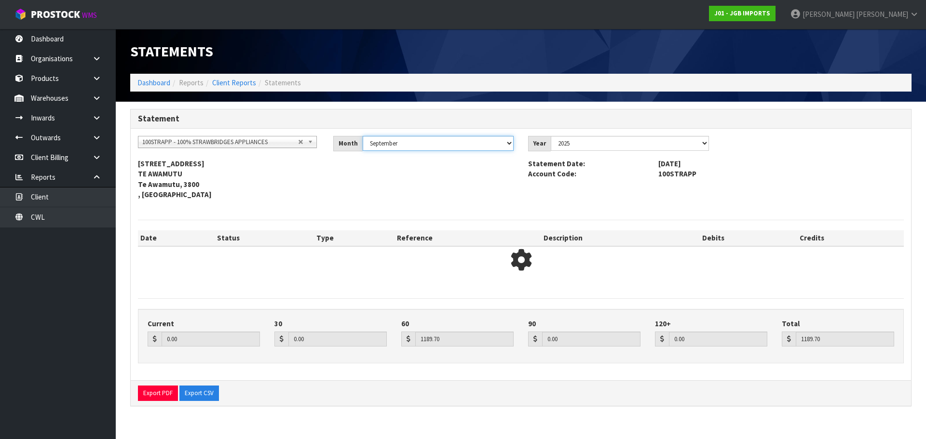
type input "1189.70"
type input "0.00"
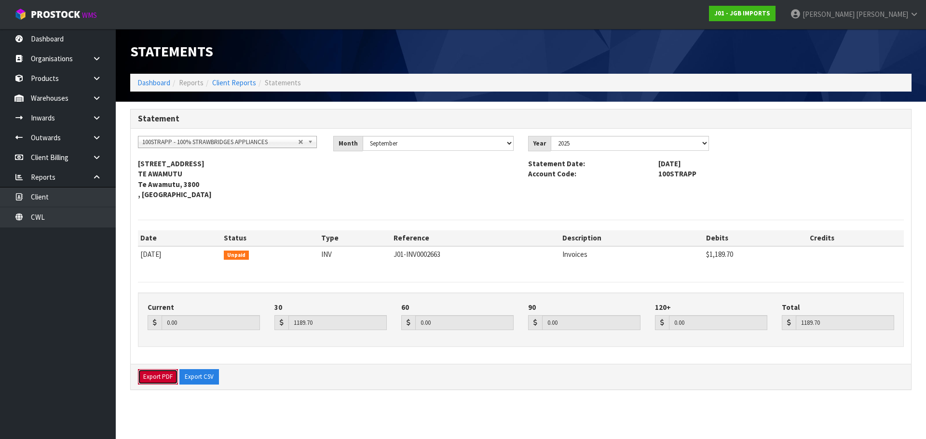
drag, startPoint x: 170, startPoint y: 374, endPoint x: 472, endPoint y: 235, distance: 332.2
click at [170, 375] on button "Export PDF" at bounding box center [158, 376] width 40 height 15
click at [199, 140] on span "100STRAPP - 100% STRAWBRIDGES APPLIANCES" at bounding box center [220, 142] width 156 height 12
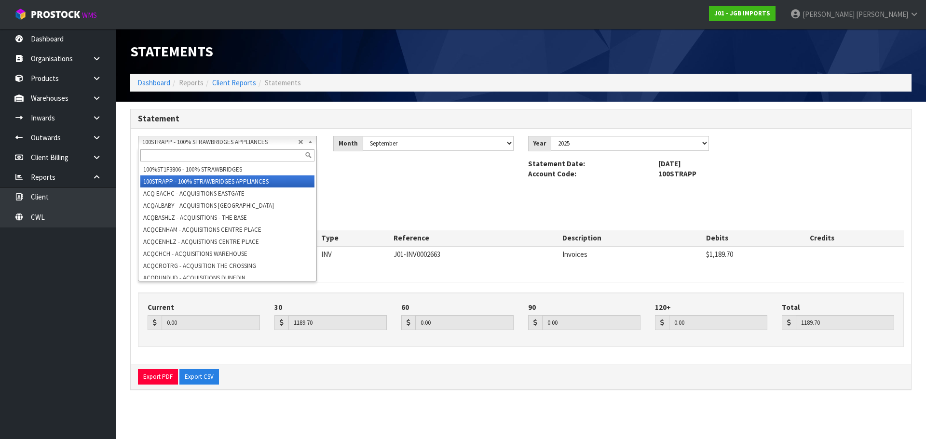
click at [199, 154] on input "text" at bounding box center [227, 155] width 174 height 12
paste input "AERGARCEN"
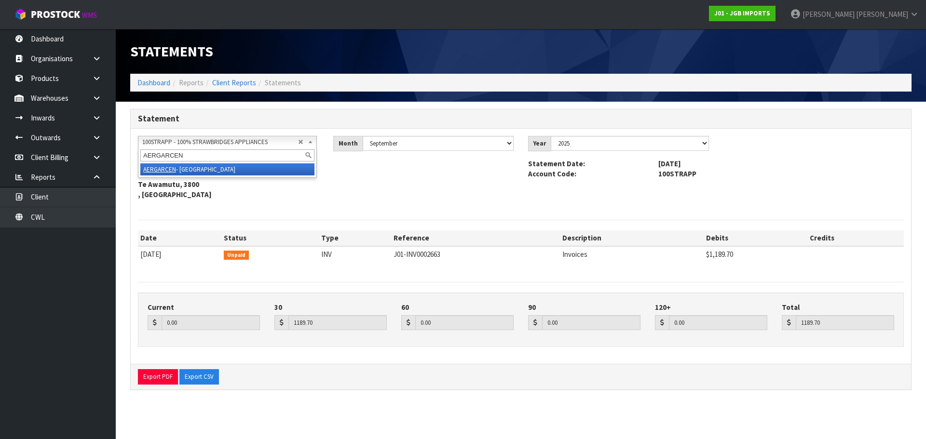
type input "AERGARCEN"
click at [212, 169] on li "AERGARCEN - AEROVIEW GARDEN CENTRE" at bounding box center [227, 169] width 174 height 12
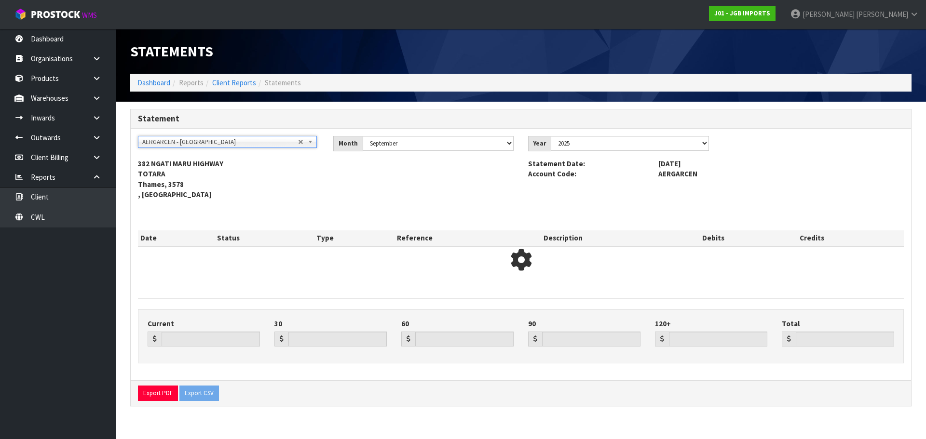
type input "2627.42"
type input "0.00"
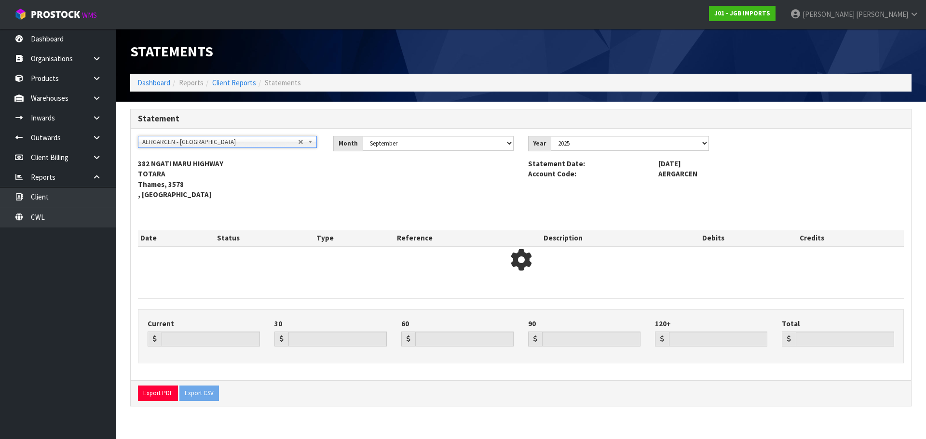
type input "2627.42"
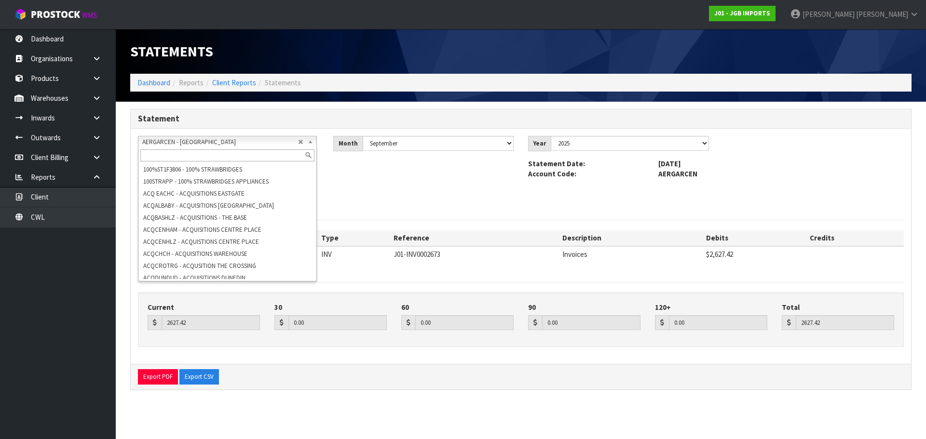
click at [260, 145] on span "AERGARCEN - [GEOGRAPHIC_DATA]" at bounding box center [220, 142] width 156 height 12
click at [457, 240] on th "Reference" at bounding box center [475, 237] width 169 height 15
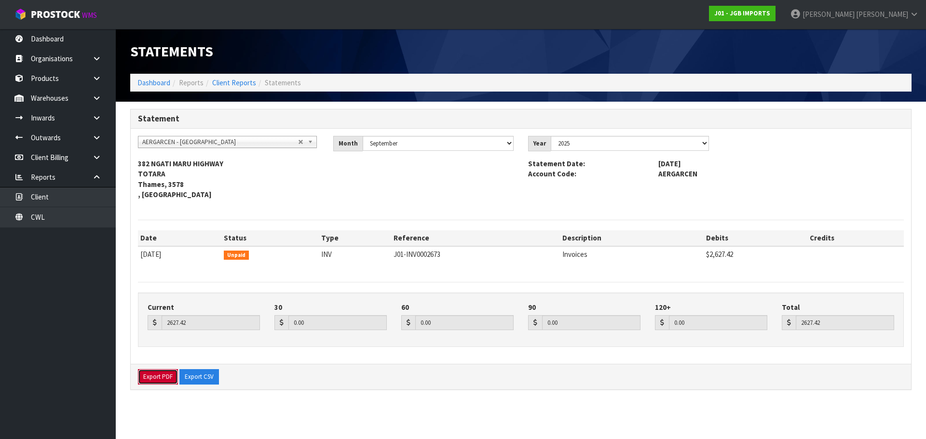
click at [151, 375] on button "Export PDF" at bounding box center [158, 376] width 40 height 15
click at [271, 147] on span "AERGARCEN - [GEOGRAPHIC_DATA]" at bounding box center [220, 142] width 156 height 12
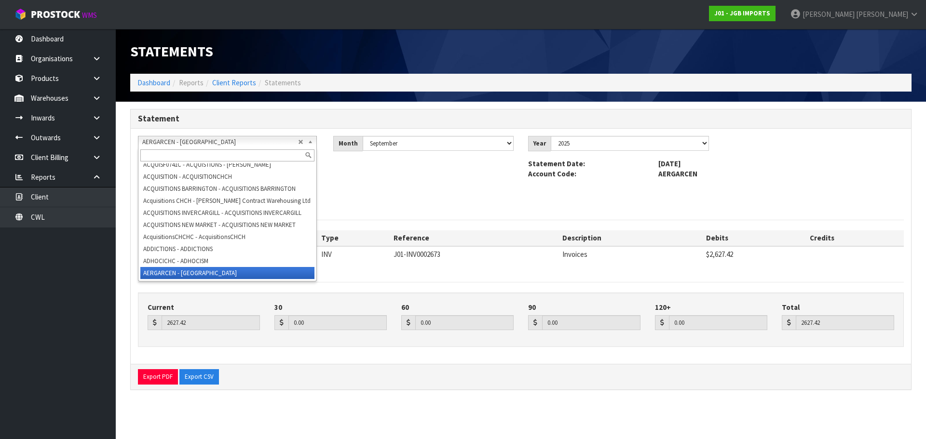
paste input "AMBHAMAMB"
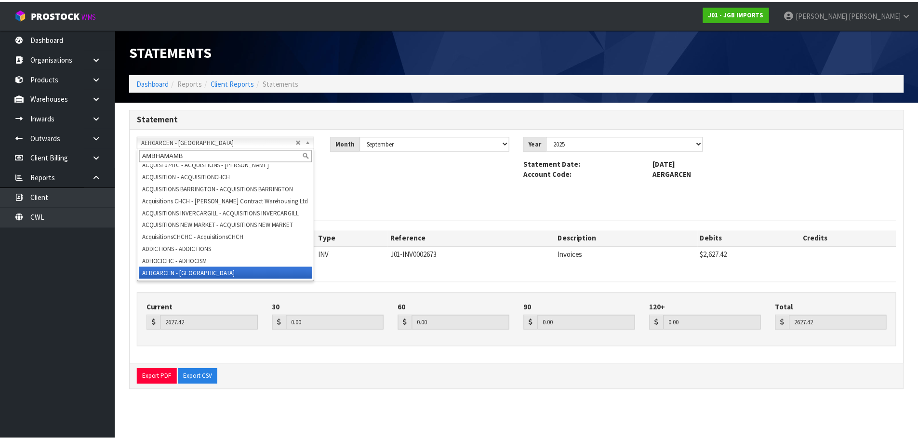
scroll to position [0, 0]
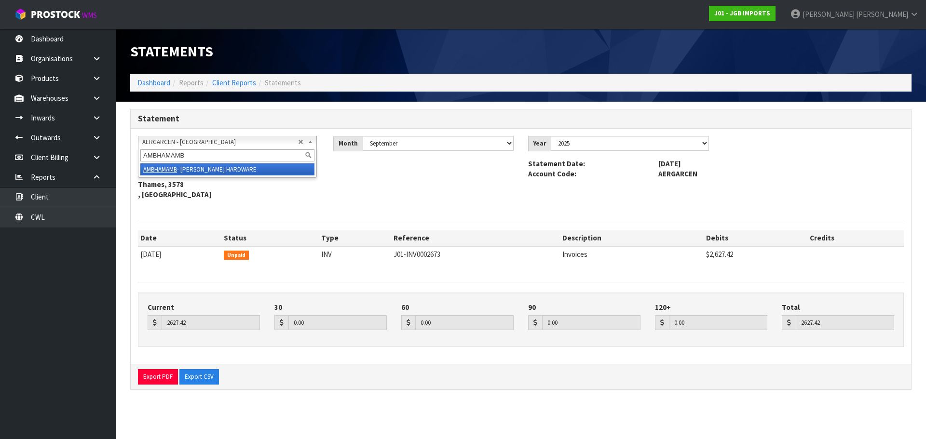
type input "AMBHAMAMB"
click at [252, 169] on li "AMBHAMAMB - AMBERLEY HAMMER HARDWARE" at bounding box center [227, 169] width 174 height 12
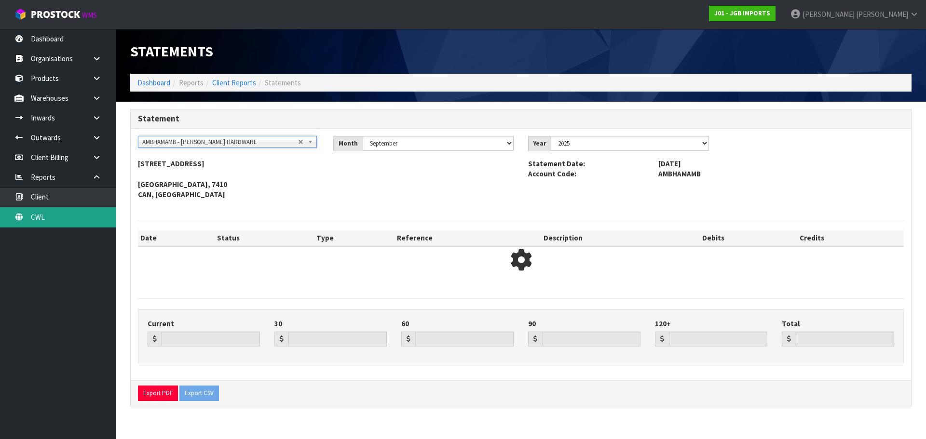
type input "1094.61"
type input "0.00"
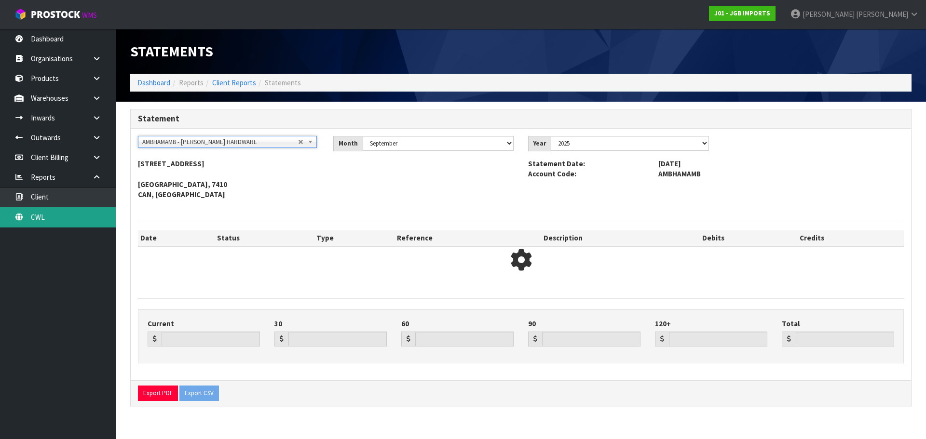
type input "1094.61"
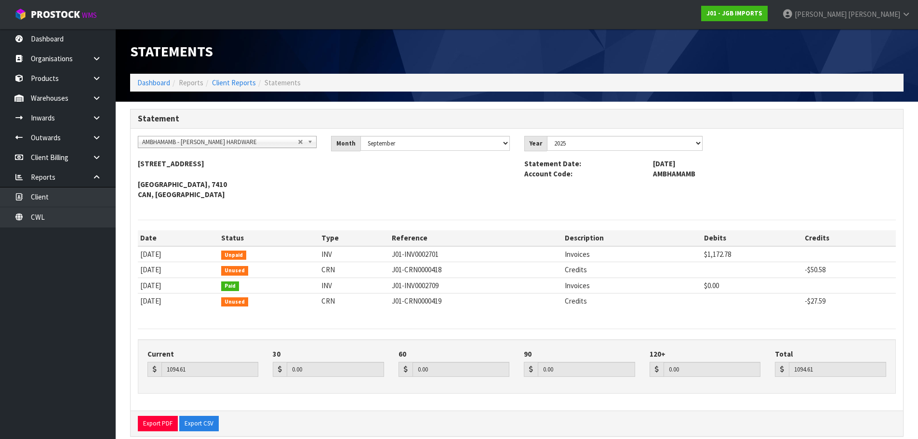
click at [237, 143] on span "AMBHAMAMB - [PERSON_NAME] HARDWARE" at bounding box center [220, 142] width 156 height 12
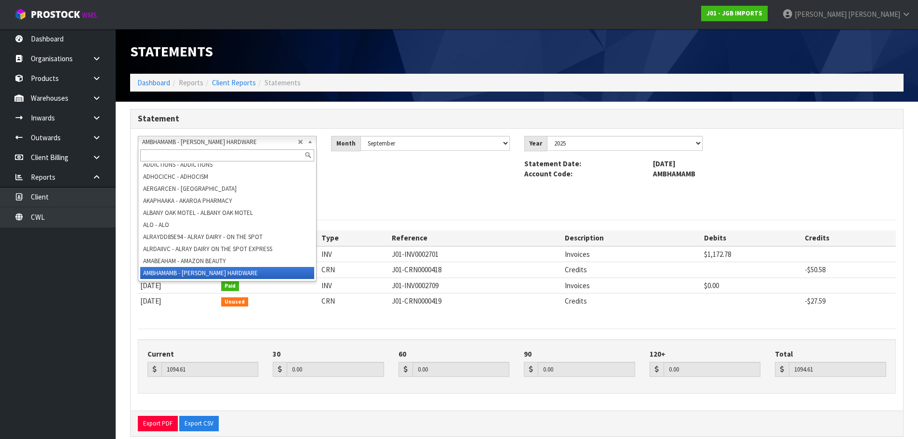
paste input "BIGJIMSGAR"
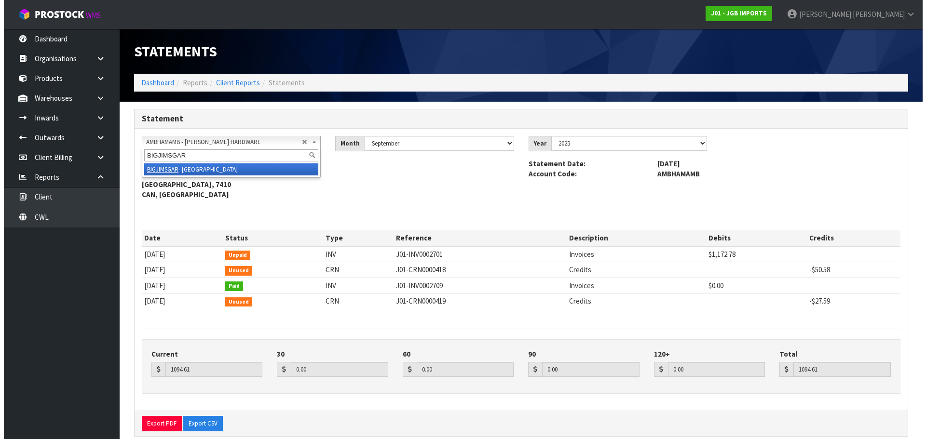
scroll to position [0, 0]
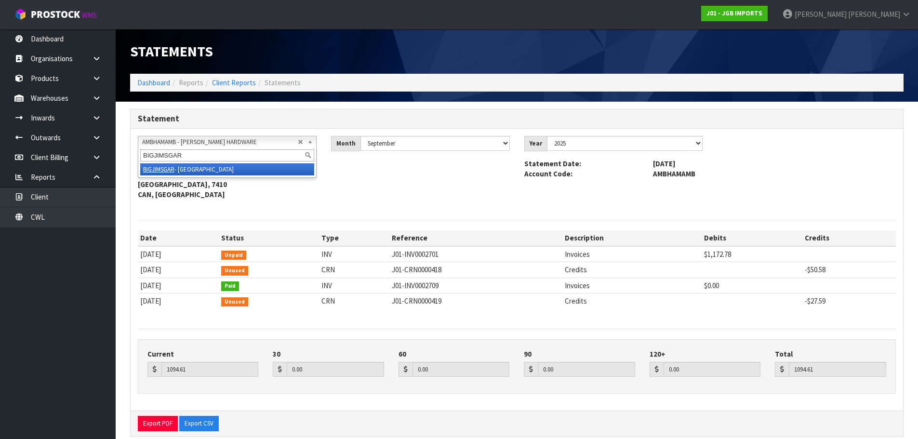
type input "BIGJIMSGAR"
click at [241, 165] on li "BIGJIMSGAR - BIG JIMS GARDEN CENTRE" at bounding box center [227, 169] width 174 height 12
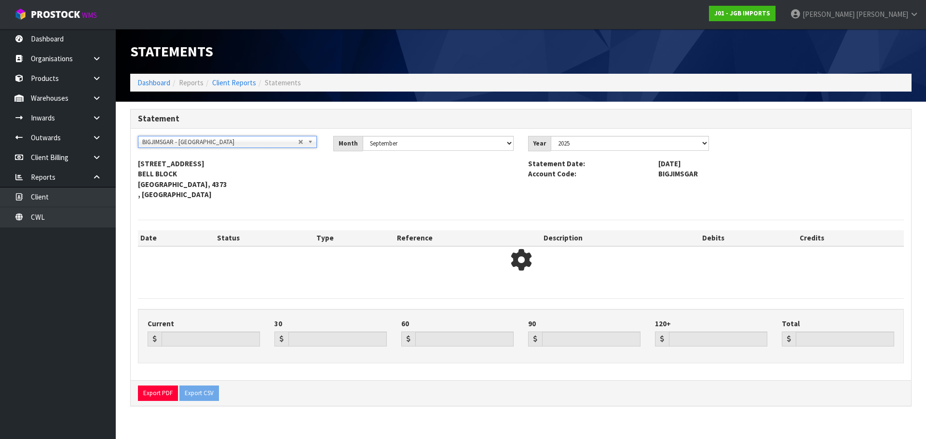
type input "0.00"
type input "328.10"
type input "0.00"
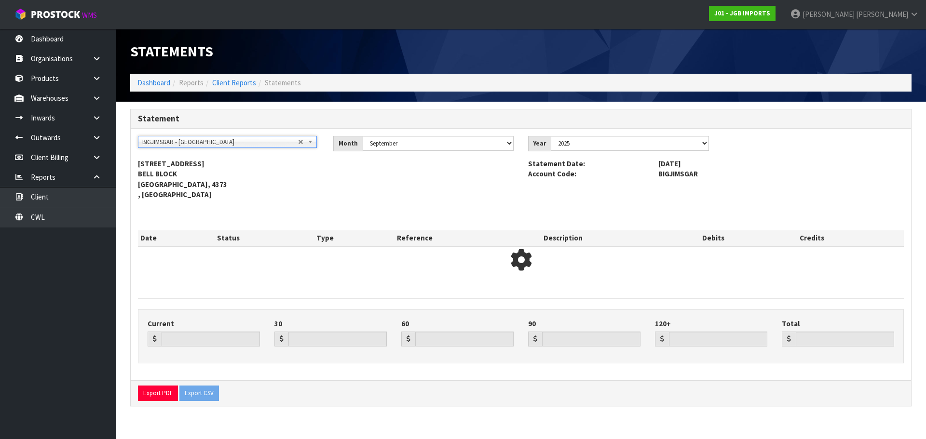
type input "328.10"
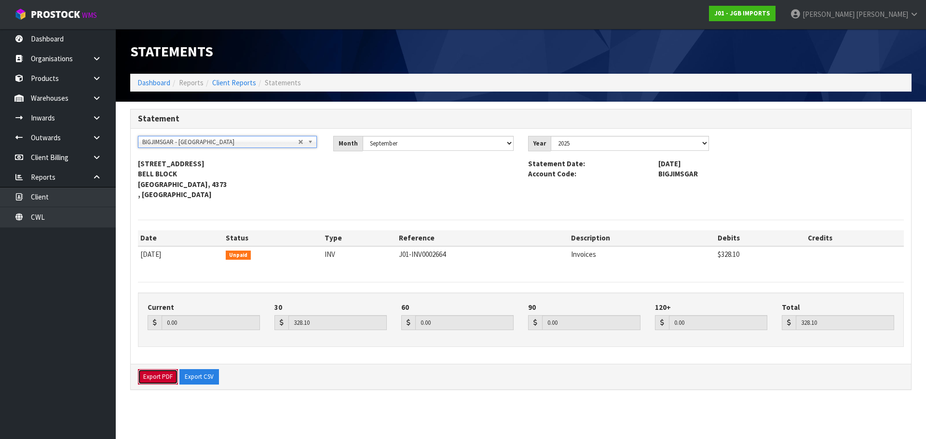
click at [166, 375] on button "Export PDF" at bounding box center [158, 376] width 40 height 15
click at [223, 144] on span "BIGJIMSGAR - [GEOGRAPHIC_DATA]" at bounding box center [220, 142] width 156 height 12
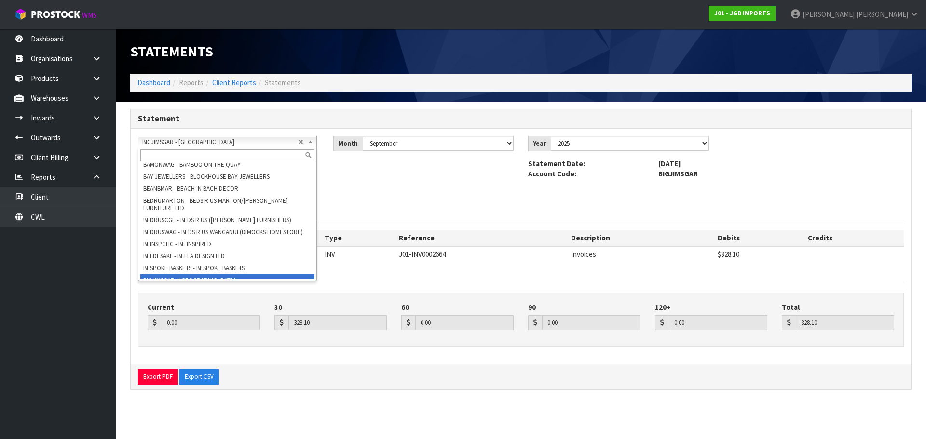
paste input "COUCARTAU"
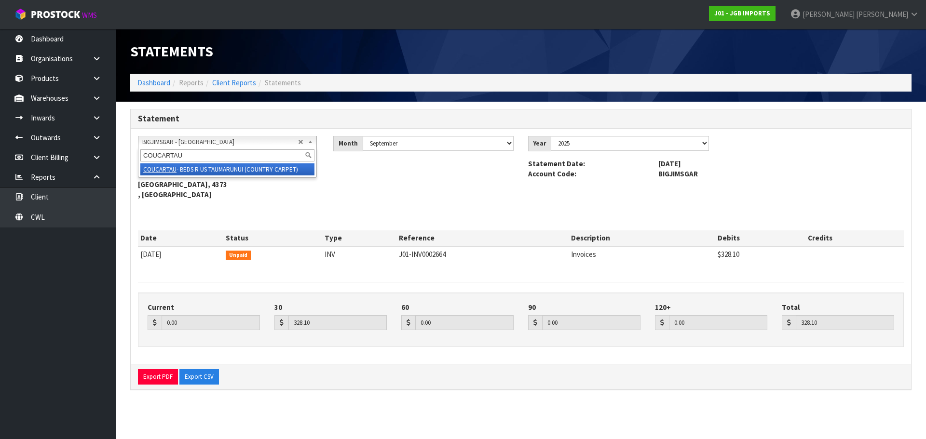
type input "COUCARTAU"
click at [231, 166] on li "COUCARTAU - BEDS R US TAUMARUNUI (COUNTRY CARPET)" at bounding box center [227, 169] width 174 height 12
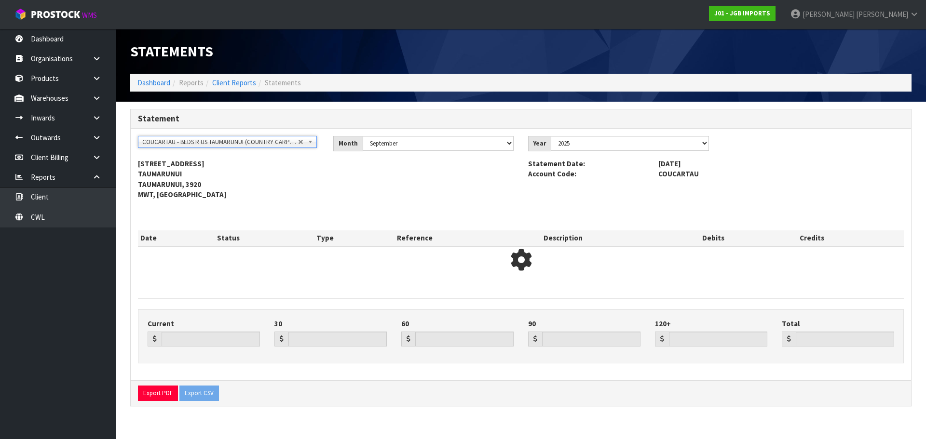
type input "83.81"
type input "0.00"
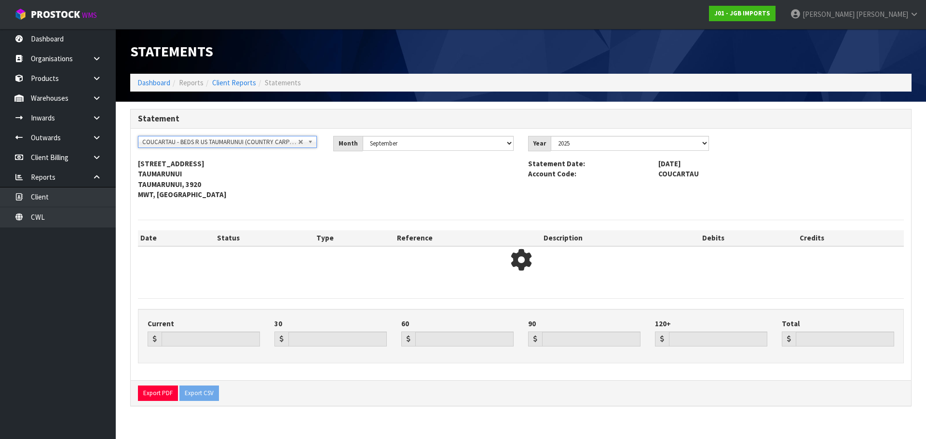
type input "83.81"
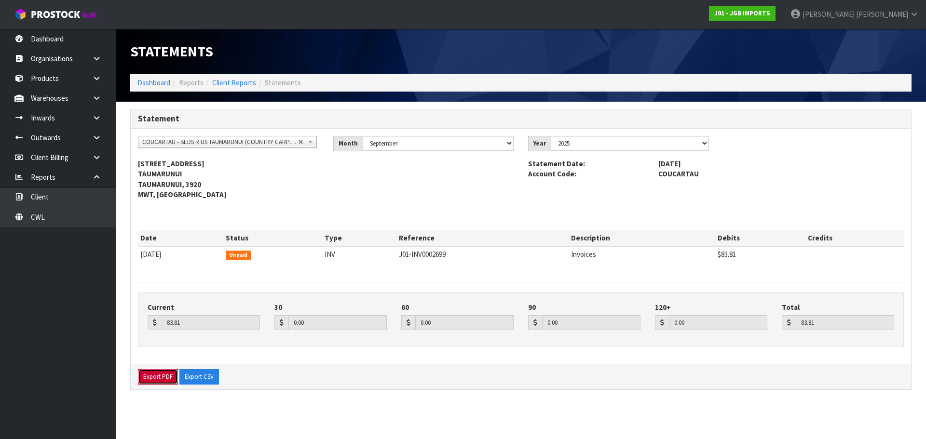
click at [168, 377] on button "Export PDF" at bounding box center [158, 376] width 40 height 15
click at [188, 144] on span "COUCARTAU - BEDS R US TAUMARUNUI (COUNTRY CARPET)" at bounding box center [220, 142] width 156 height 12
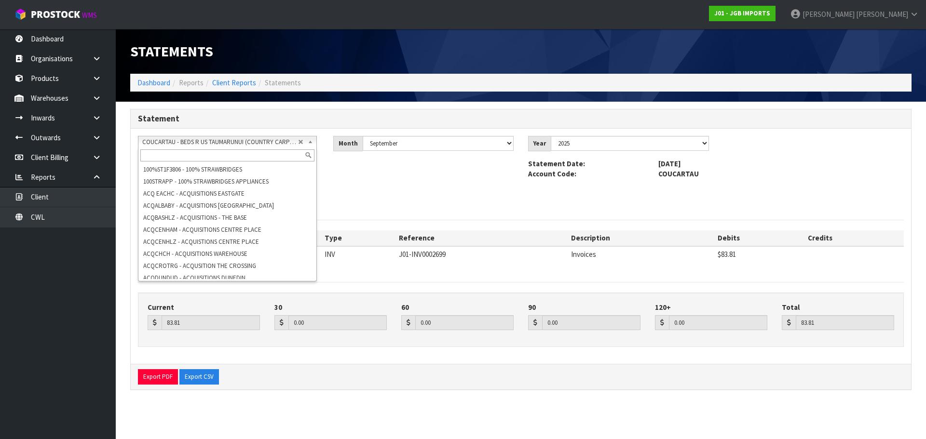
scroll to position [1258, 0]
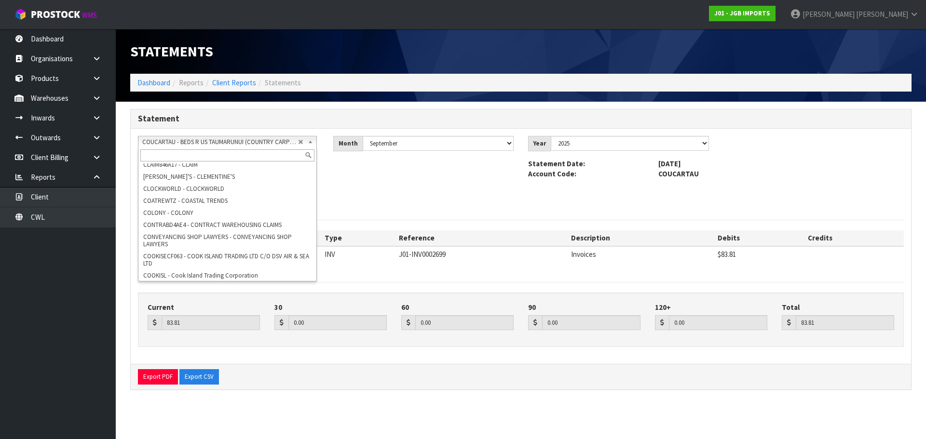
paste input "CRETREHAS"
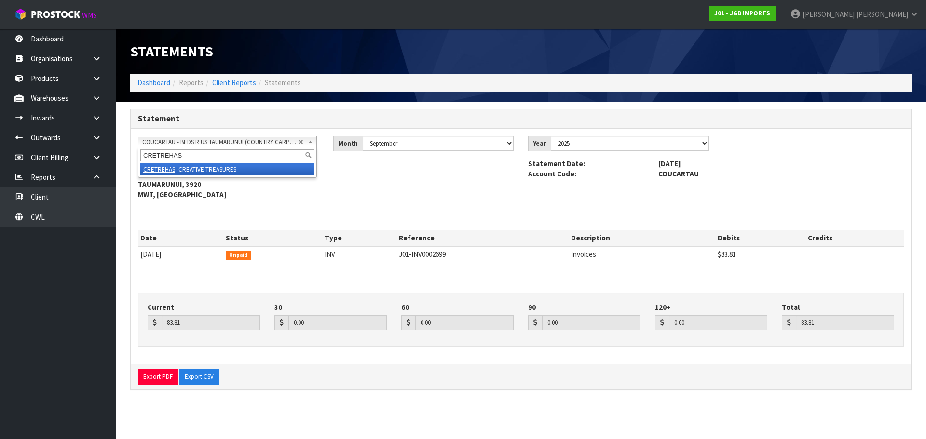
scroll to position [0, 0]
type input "CRETREHAS"
click at [221, 167] on li "CRETREHAS - CREATIVE TREASURES" at bounding box center [227, 169] width 174 height 12
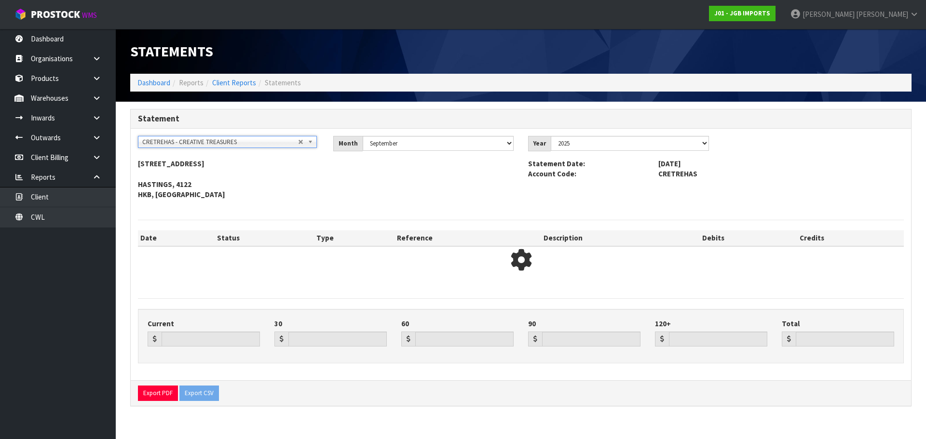
type input "344.66"
type input "0.00"
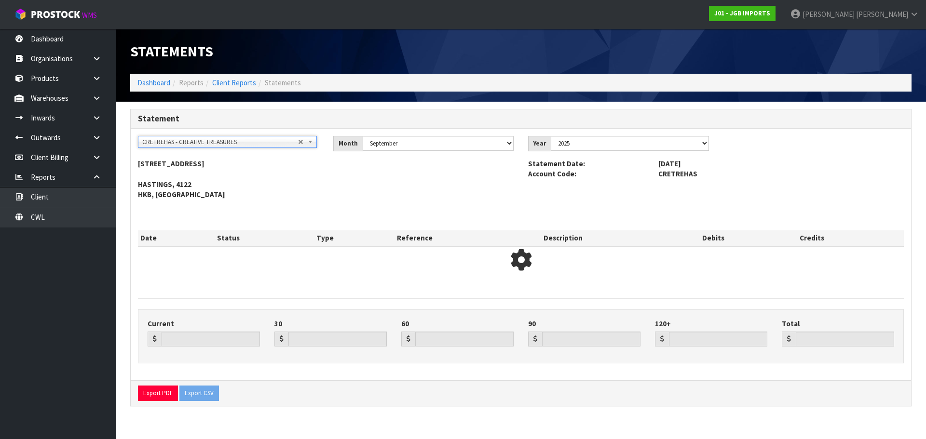
type input "344.66"
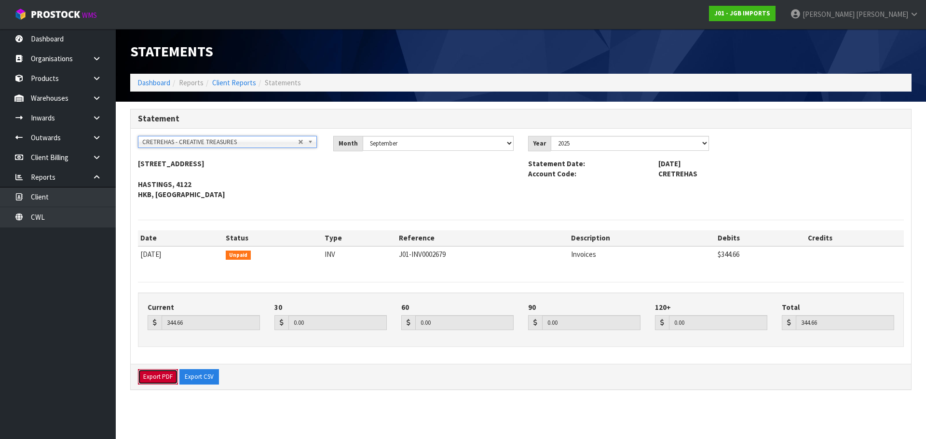
click at [174, 376] on button "Export PDF" at bounding box center [158, 376] width 40 height 15
click at [251, 138] on span "CRETREHAS - CREATIVE TREASURES" at bounding box center [220, 142] width 156 height 12
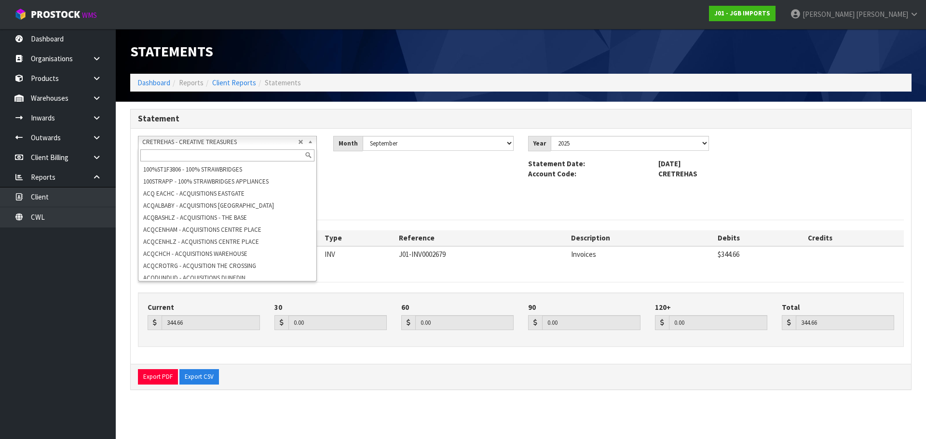
scroll to position [1331, 0]
paste input "DECONN FLAIR UNIQUE GIFTS"
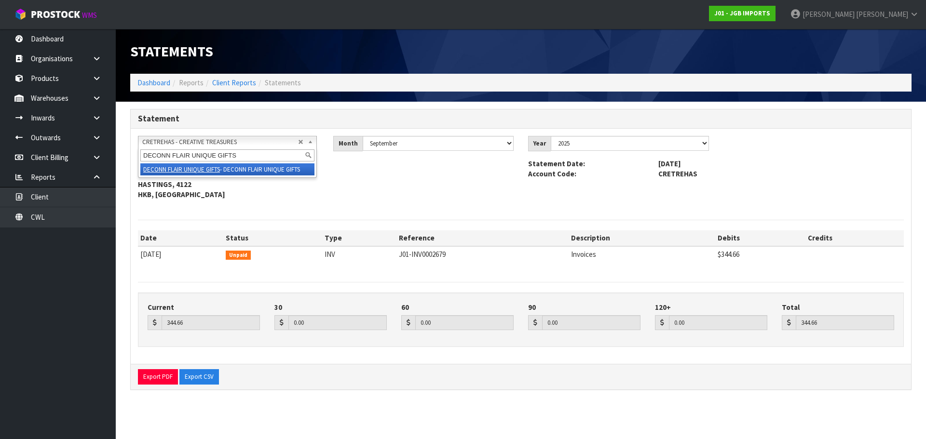
type input "DECONN FLAIR UNIQUE GIFTS"
click at [256, 170] on li "DECONN FLAIR UNIQUE GIFTS - DECONN FLAIR UNIQUE GIFTS" at bounding box center [227, 169] width 174 height 12
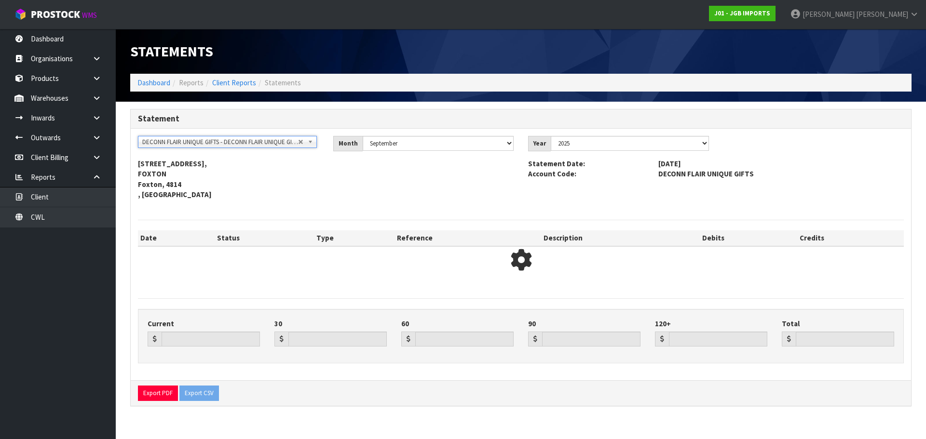
type input "0.00"
type input "1348.42"
type input "0.00"
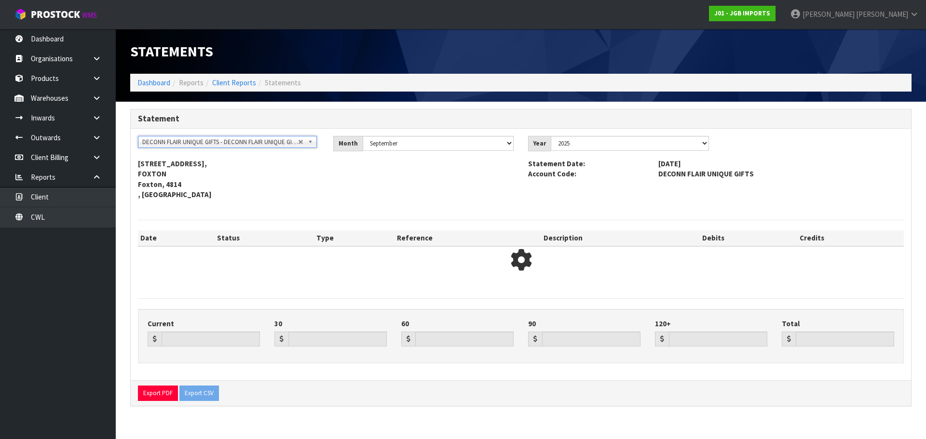
type input "1348.42"
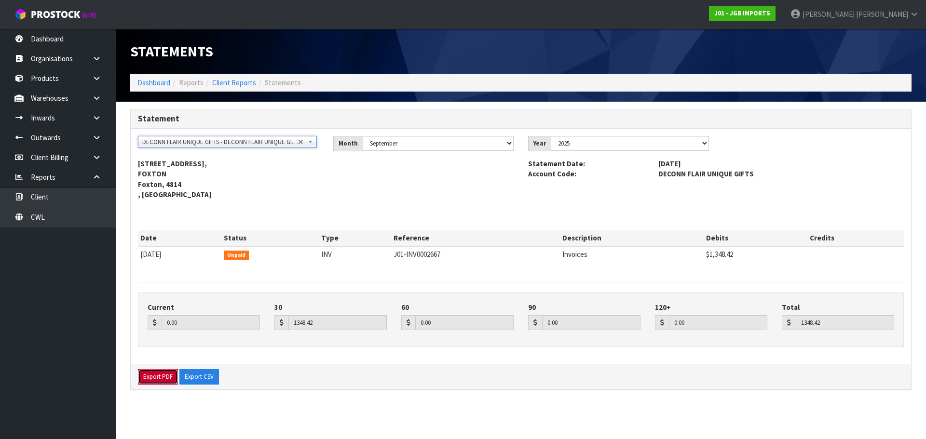
click at [167, 380] on button "Export PDF" at bounding box center [158, 376] width 40 height 15
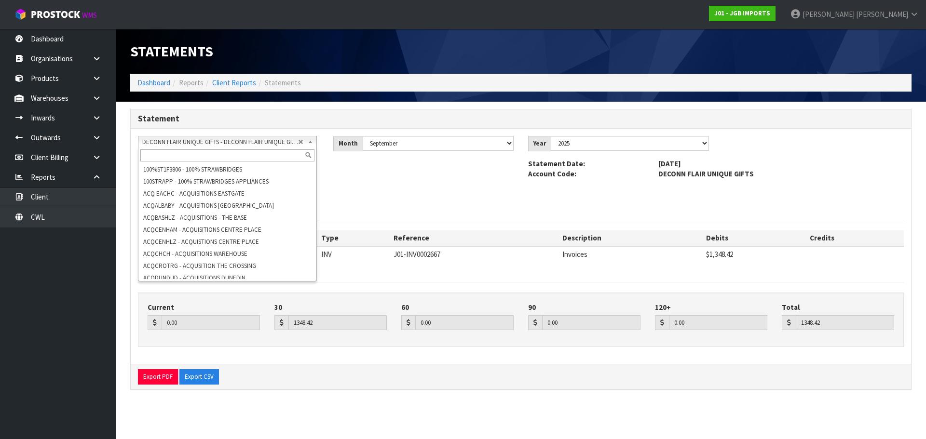
click at [251, 138] on span "DECONN FLAIR UNIQUE GIFTS - DECONN FLAIR UNIQUE GIFTS" at bounding box center [220, 142] width 156 height 12
paste input "EVOLVE HAIR DESIGN"
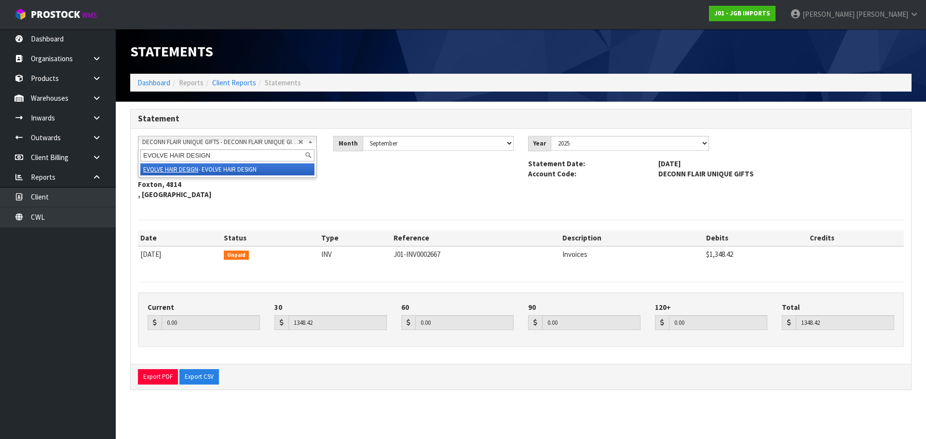
scroll to position [0, 0]
type input "EVOLVE HAIR DESIGN"
click at [243, 171] on li "EVOLVE HAIR DESIGN - EVOLVE HAIR DESIGN" at bounding box center [227, 169] width 174 height 12
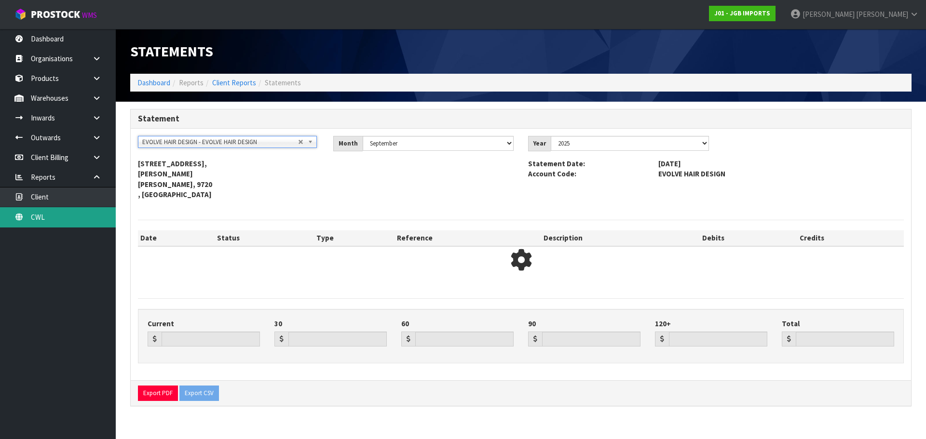
type input "411.56"
type input "0.00"
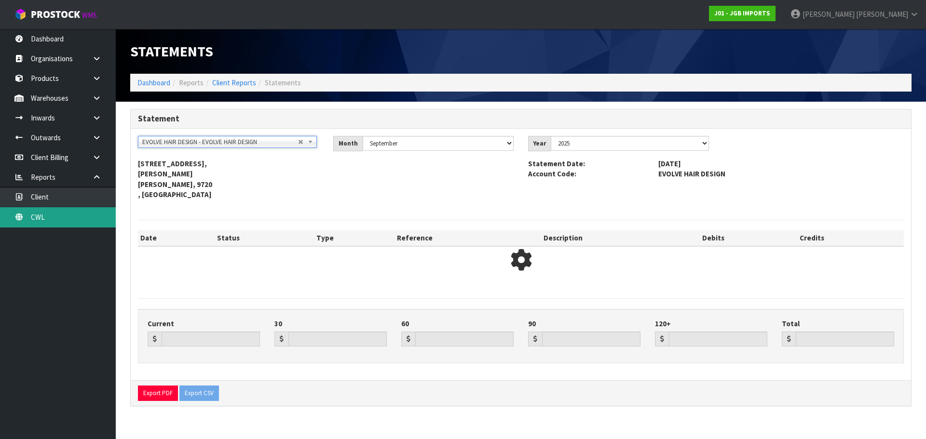
type input "411.56"
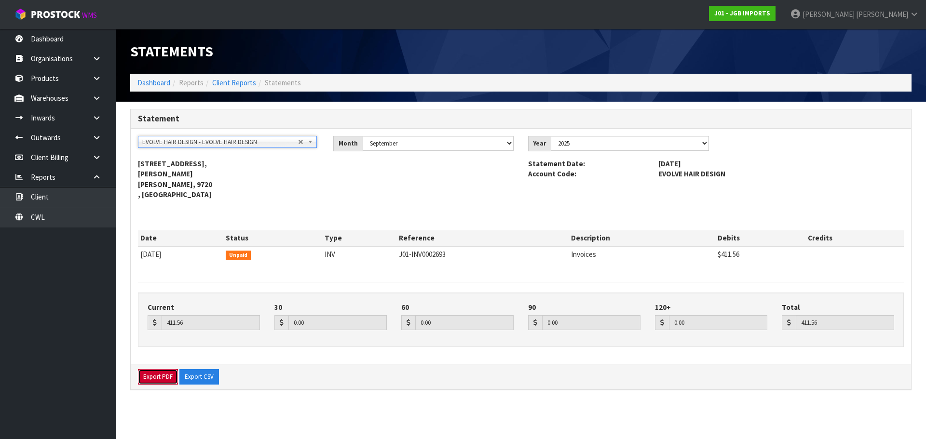
click at [166, 378] on button "Export PDF" at bounding box center [158, 376] width 40 height 15
click at [183, 148] on div "EVOLVE HAIR DESIGN - EVOLVE HAIR DESIGN EVOLVE HAIR DESIGN - EVOLVE HAIR DESIGN" at bounding box center [227, 142] width 179 height 12
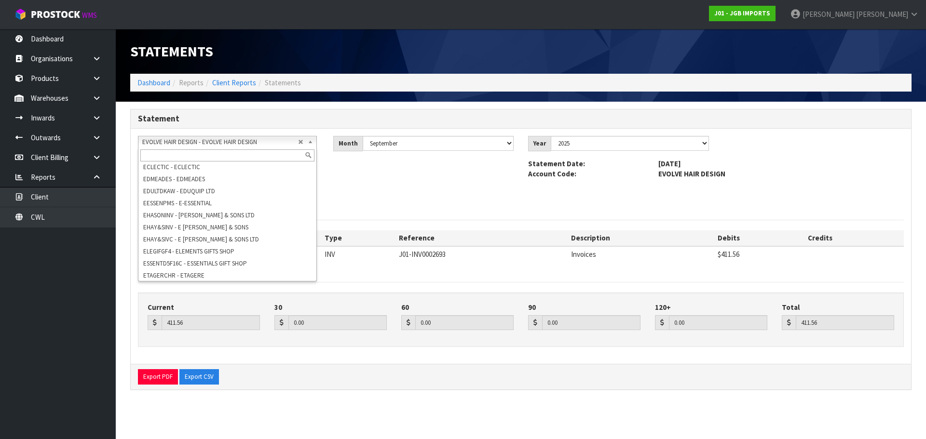
paste input "FITFURMOR"
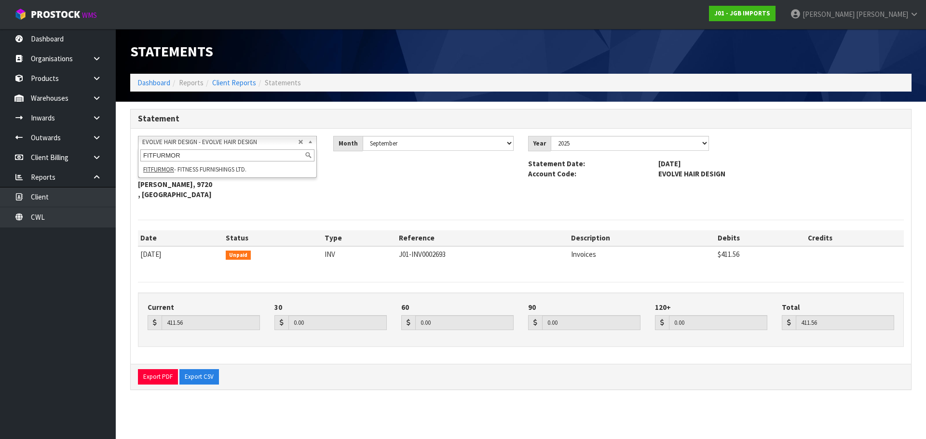
type input "FITFURMOR"
click at [199, 174] on li "FITFURMOR - FITNESS FURNISHINGS LTD." at bounding box center [227, 169] width 174 height 12
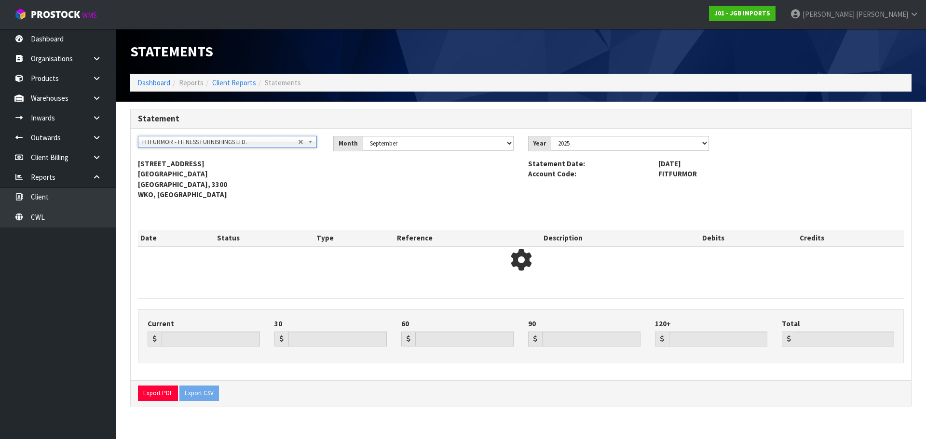
type input "0.00"
type input "777.20"
type input "0.00"
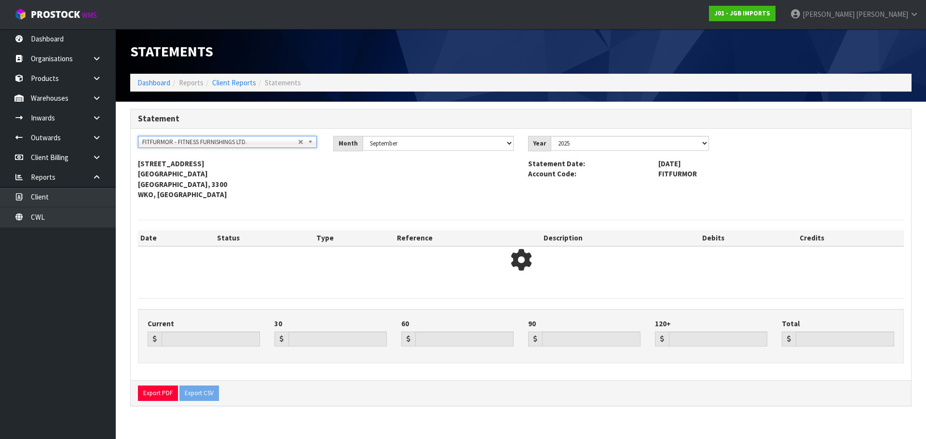
type input "777.20"
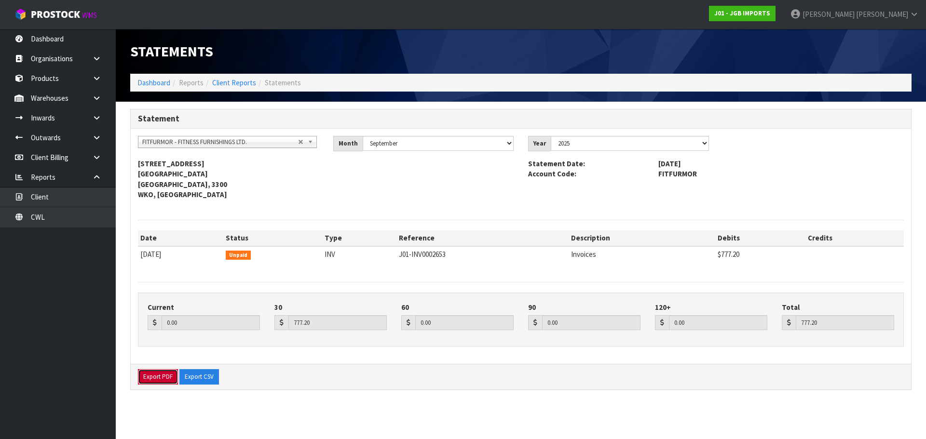
click at [154, 381] on button "Export PDF" at bounding box center [158, 376] width 40 height 15
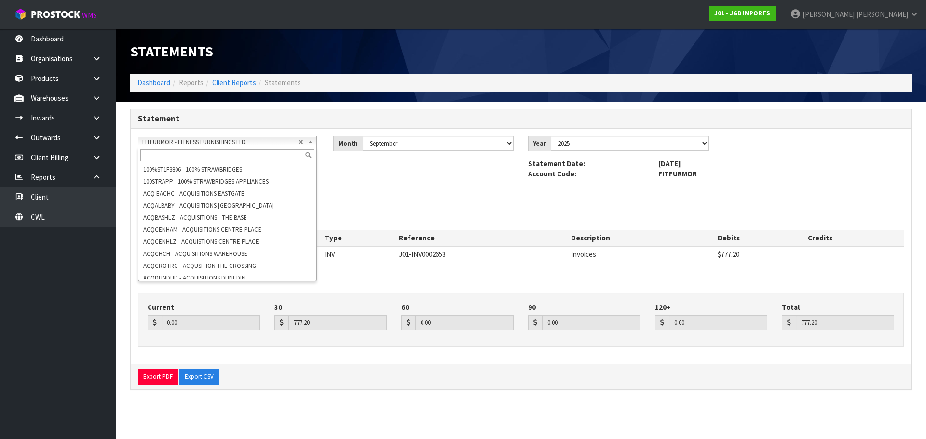
scroll to position [1916, 0]
click at [178, 146] on span "FITFURMOR - FITNESS FURNISHINGS LTD." at bounding box center [220, 142] width 156 height 12
paste input "GIFTRATPK"
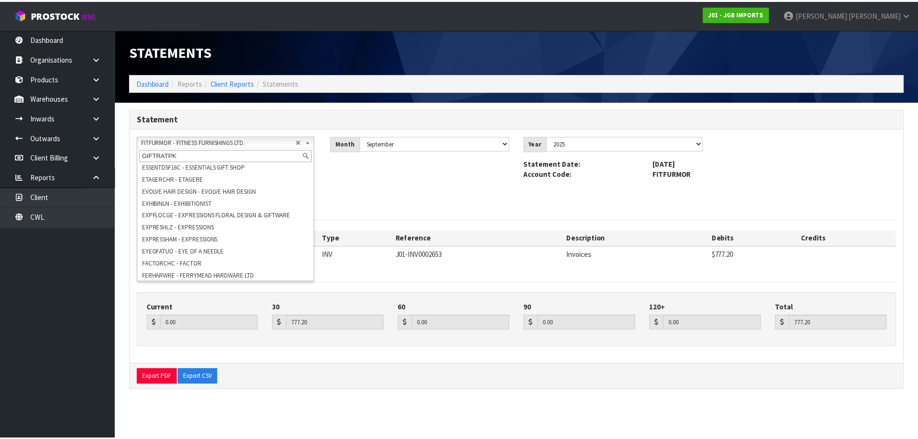
scroll to position [0, 0]
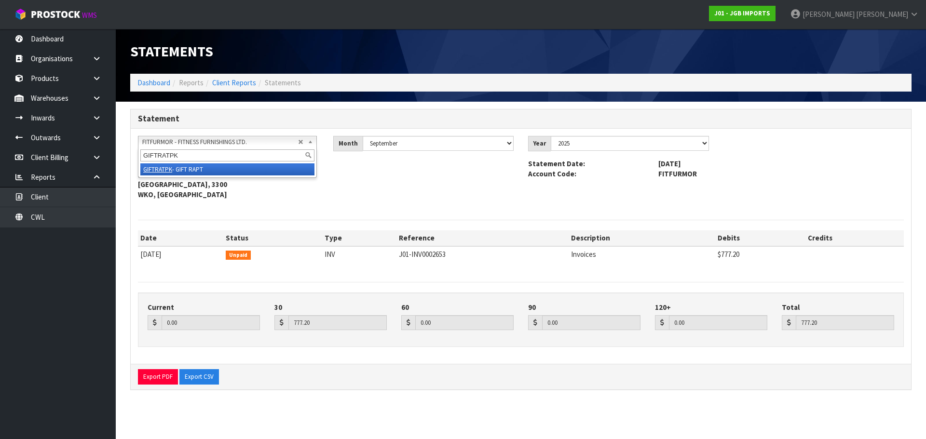
type input "GIFTRATPK"
click at [195, 163] on div "GIFTRATPK" at bounding box center [227, 156] width 178 height 16
click at [197, 166] on li "GIFTRATPK - GIFT RAPT" at bounding box center [227, 169] width 174 height 12
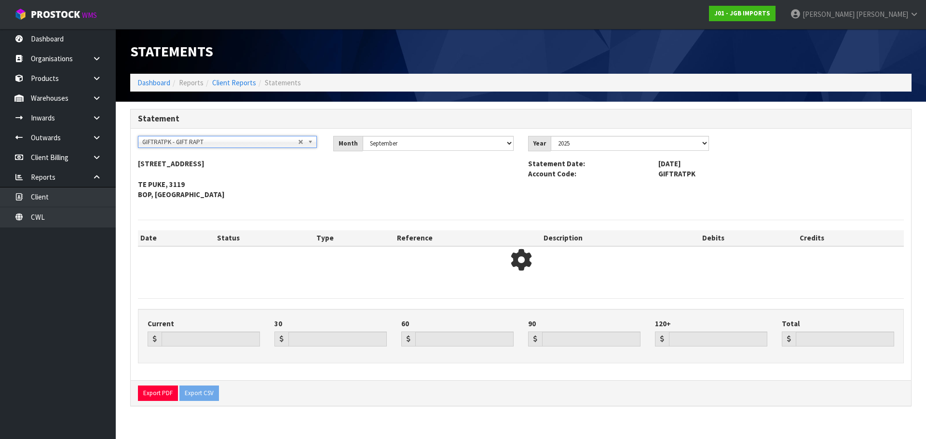
type input "0.00"
type input "464.52"
type input "0.00"
type input "831.18"
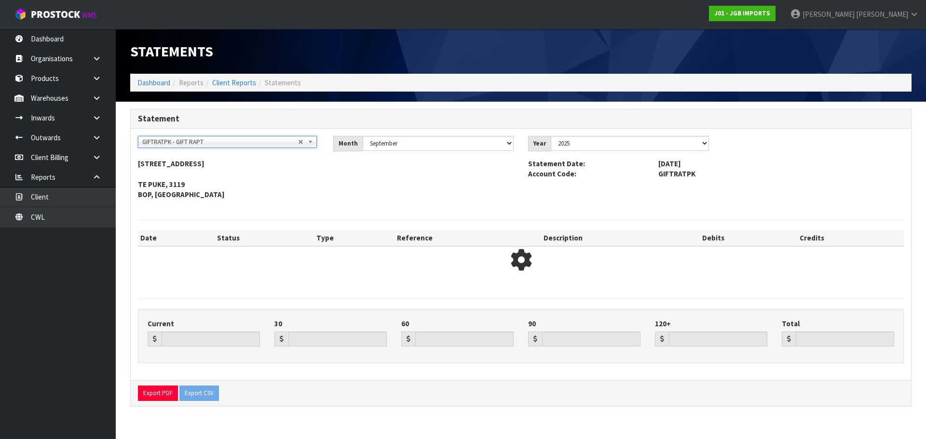
type input "1295.70"
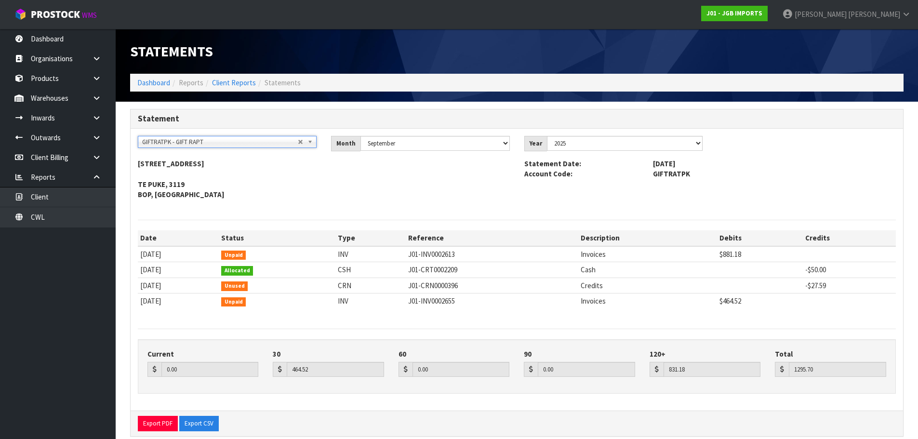
scroll to position [15, 0]
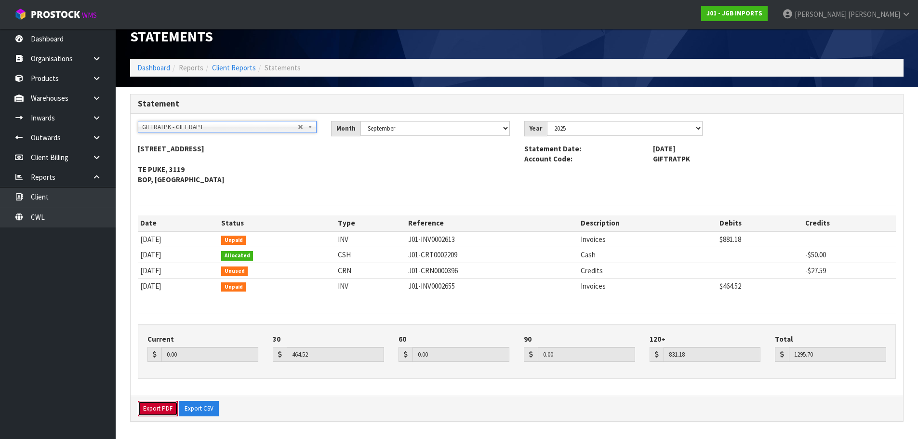
click at [162, 410] on button "Export PDF" at bounding box center [158, 408] width 40 height 15
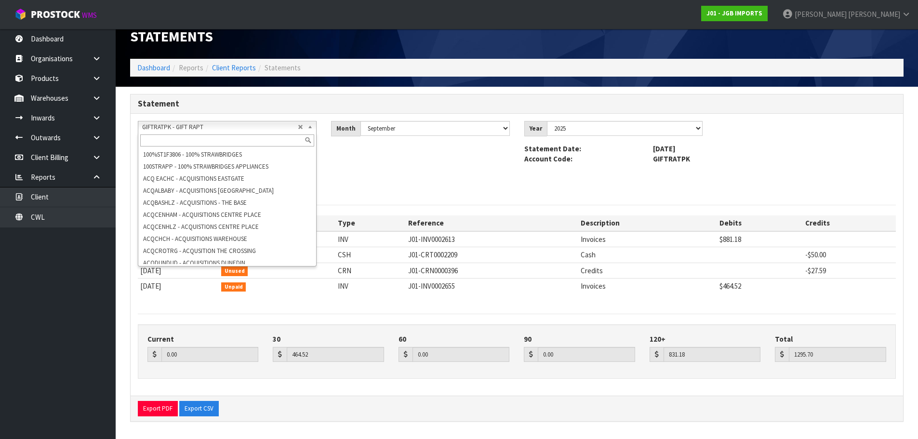
click at [220, 124] on span "GIFTRATPK - GIFT RAPT" at bounding box center [220, 127] width 156 height 12
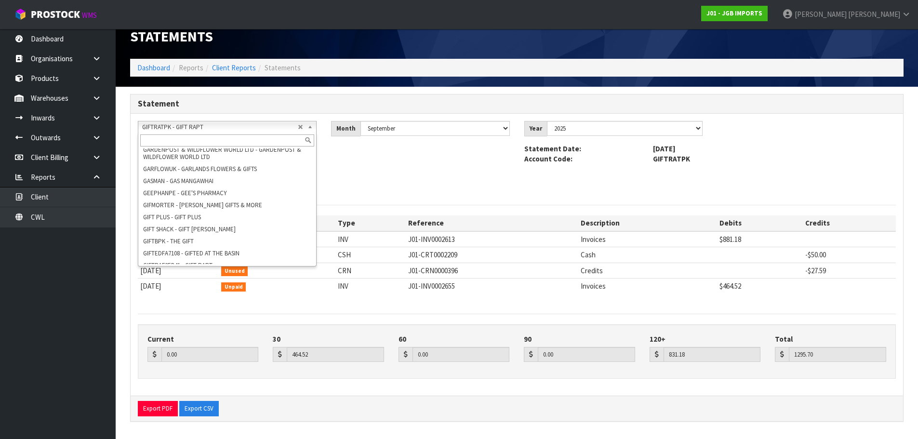
click at [206, 139] on input "text" at bounding box center [227, 141] width 174 height 12
paste input "GIFTS & FINDS"
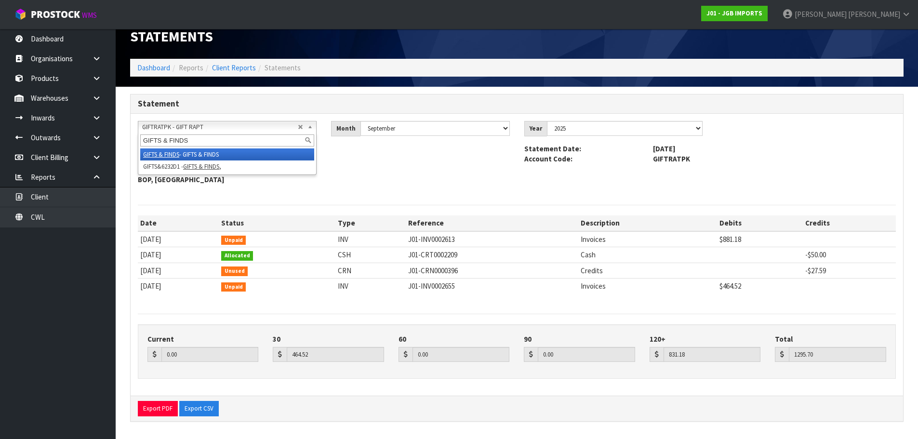
type input "GIFTS & FINDS"
click at [197, 159] on li "GIFTS & FINDS - GIFTS & FINDS" at bounding box center [227, 154] width 174 height 12
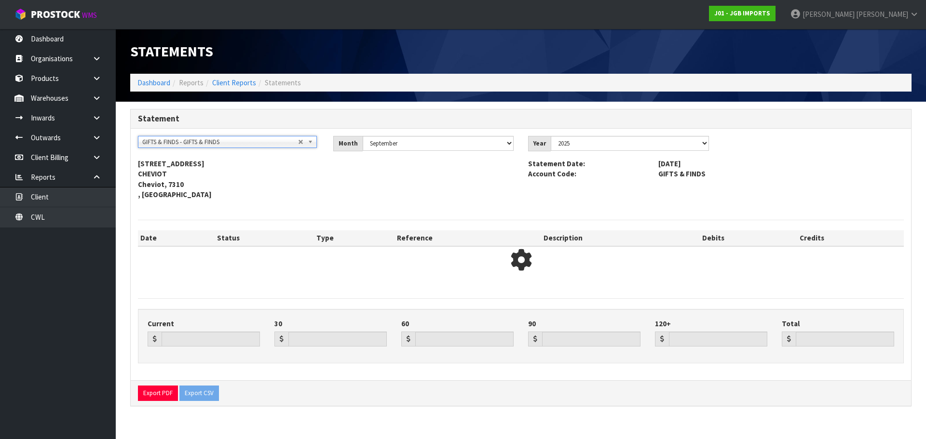
type input "544.73"
type input "0.00"
type input "-18.39"
type input "0.00"
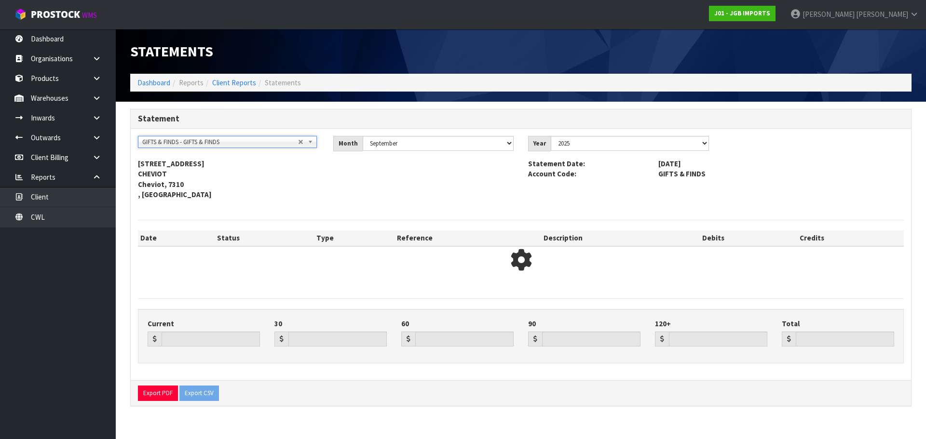
type input "526.34"
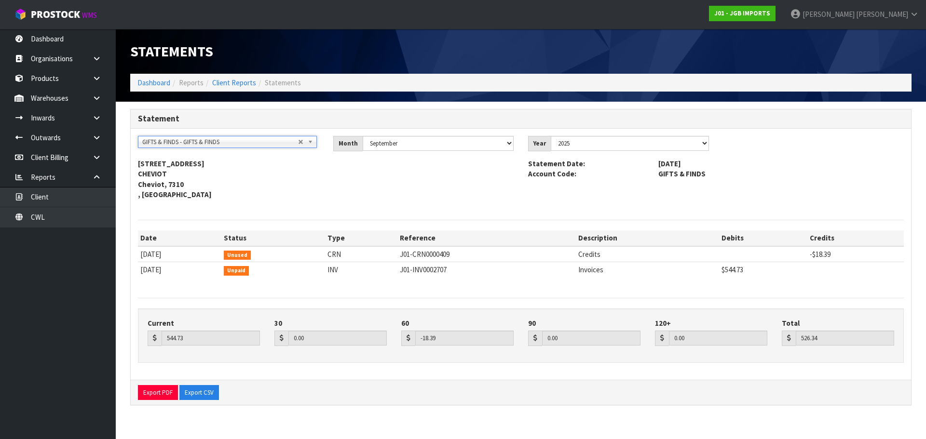
click at [199, 145] on span "GIFTS & FINDS - GIFTS & FINDS" at bounding box center [220, 142] width 156 height 12
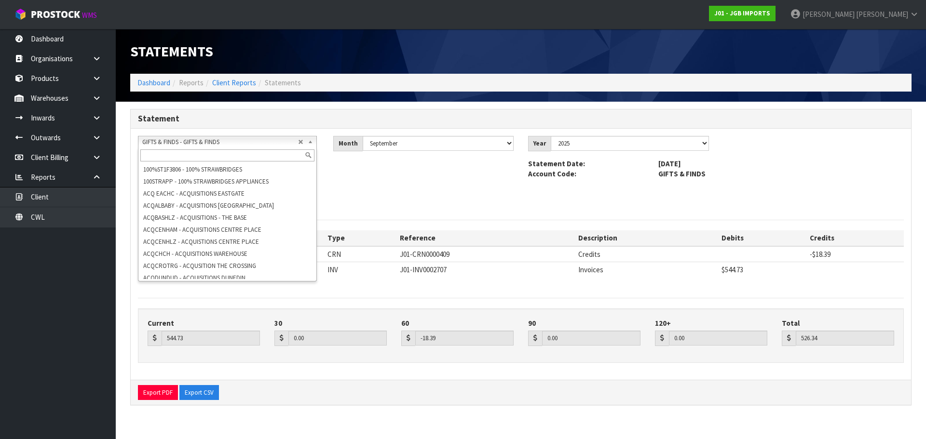
scroll to position [2273, 0]
click at [202, 152] on input "text" at bounding box center [227, 155] width 174 height 12
paste input "GIFTS & FINDS"
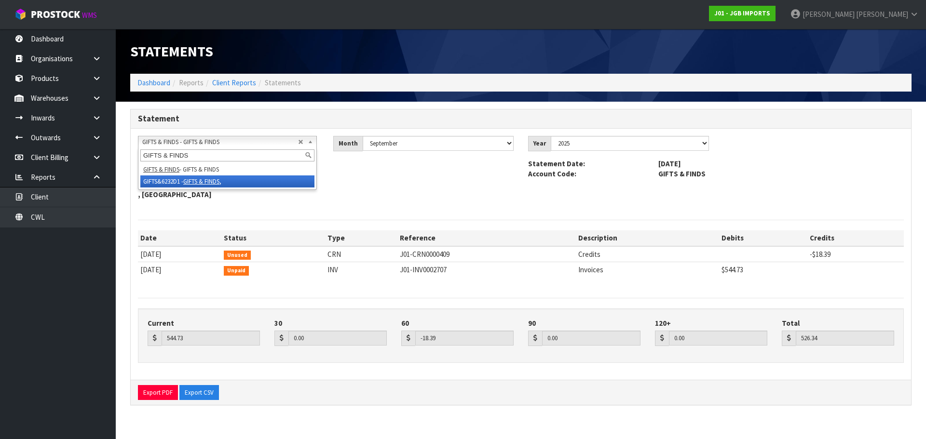
type input "GIFTS & FINDS"
click at [218, 179] on em "GIFTS & FINDS" at bounding box center [201, 181] width 36 height 8
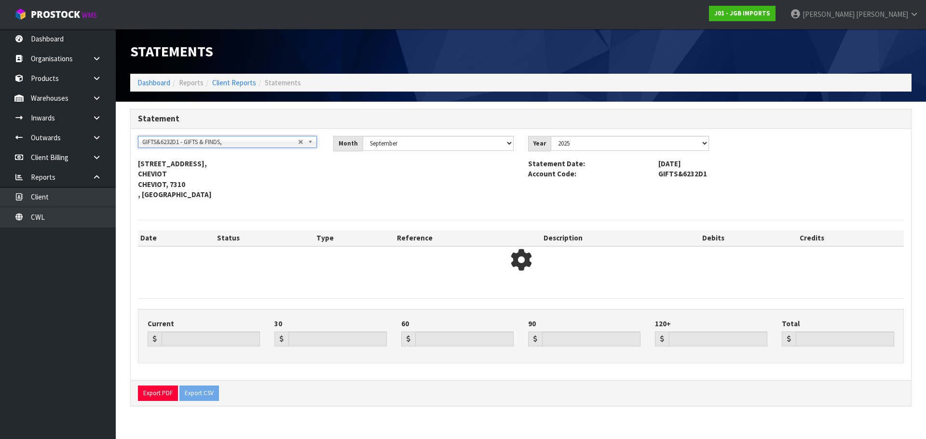
type input "0.00"
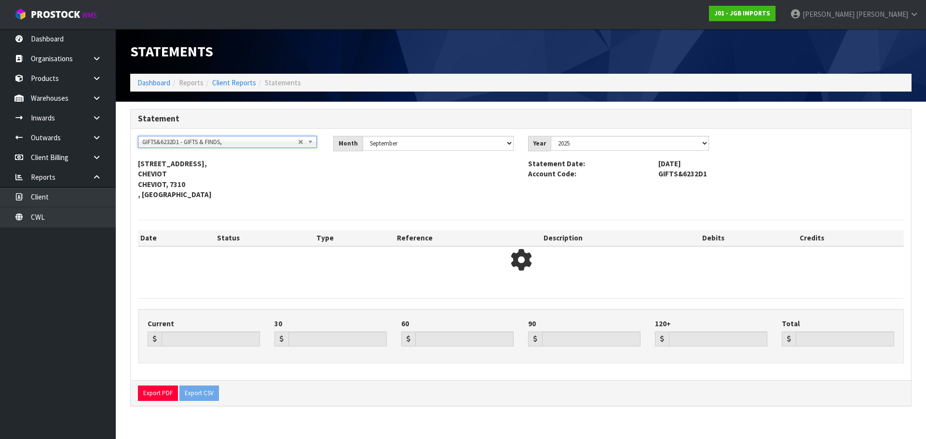
type input "0.00"
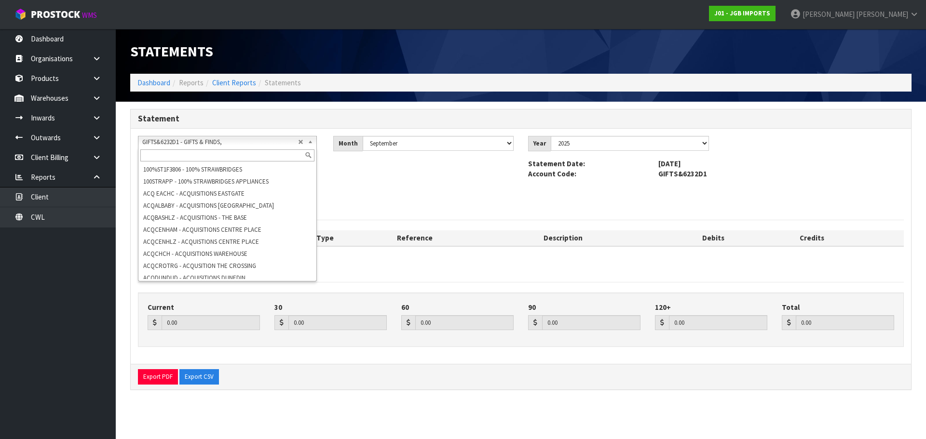
scroll to position [2285, 0]
click at [214, 145] on span "GIFTS&6232D1 - GIFTS & FINDS," at bounding box center [220, 142] width 156 height 12
paste input "GIFTS & FINDS"
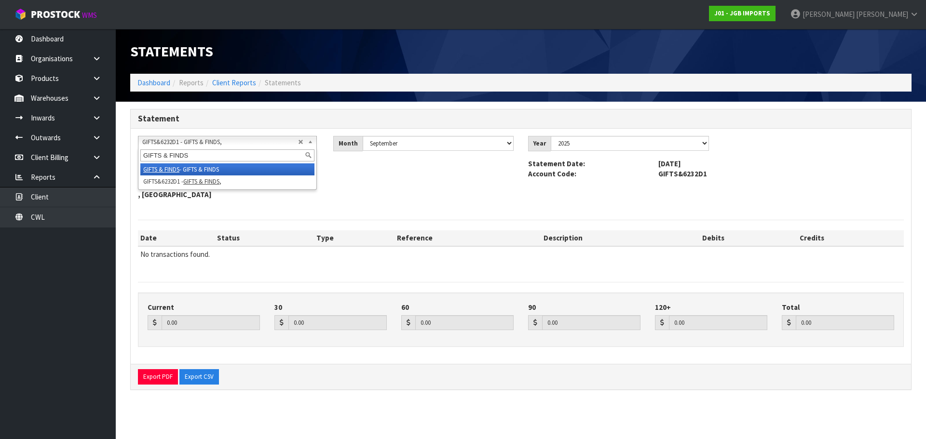
type input "GIFTS & FINDS"
click at [214, 166] on li "GIFTS & FINDS - GIFTS & FINDS" at bounding box center [227, 169] width 174 height 12
type input "544.73"
type input "-18.39"
type input "526.34"
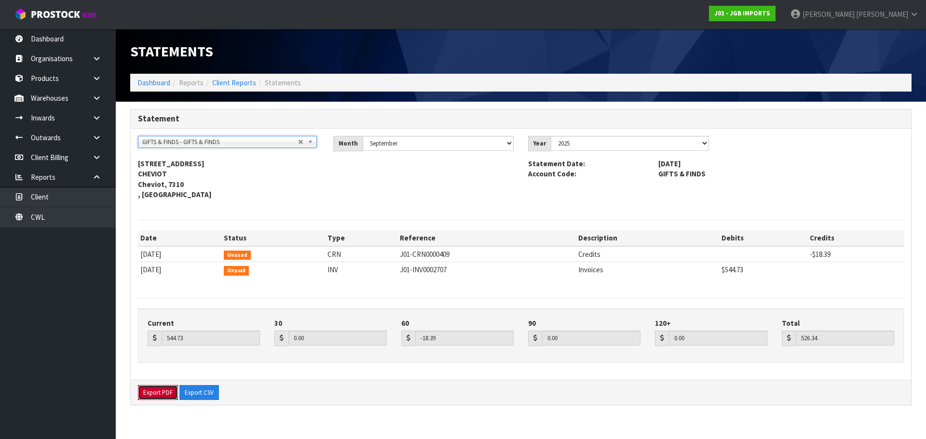
click at [167, 390] on button "Export PDF" at bounding box center [158, 392] width 40 height 15
click at [193, 141] on span "GIFTS & FINDS - GIFTS & FINDS" at bounding box center [220, 142] width 156 height 12
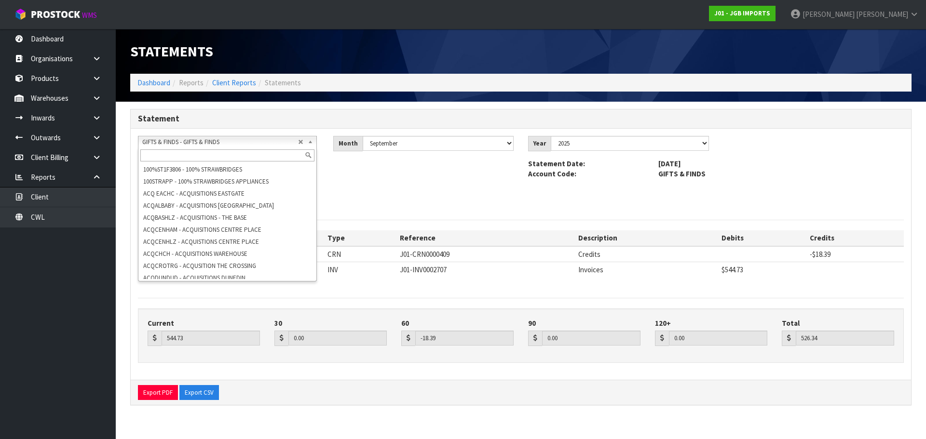
scroll to position [2273, 0]
paste input "GOOD LIFE"
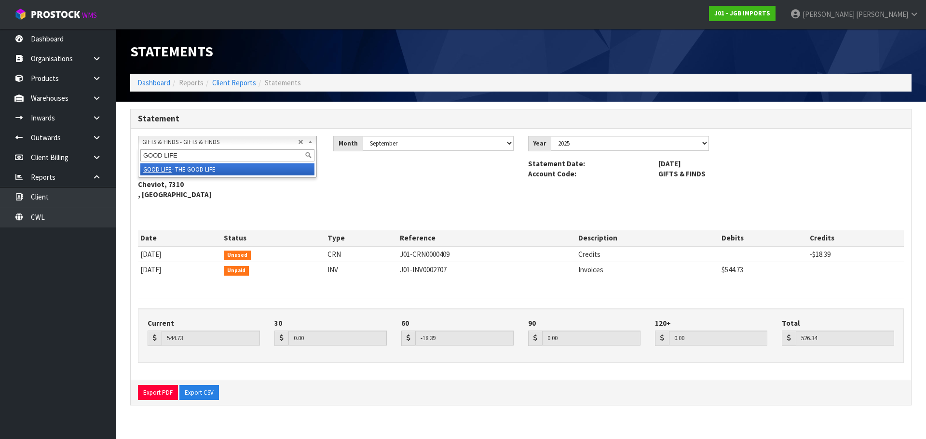
scroll to position [0, 0]
type input "GOOD LIFE"
click at [199, 171] on li "GOOD LIFE - THE GOOD LIFE" at bounding box center [227, 169] width 174 height 12
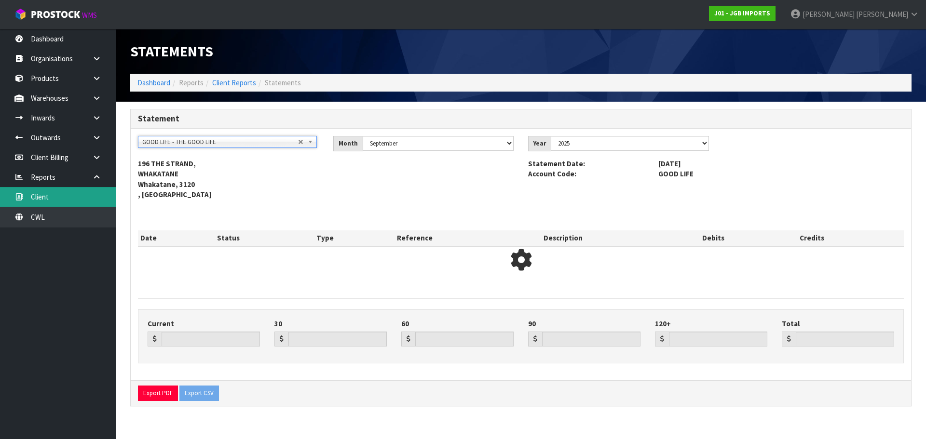
type input "0.00"
type input "1710.41"
type input "0.00"
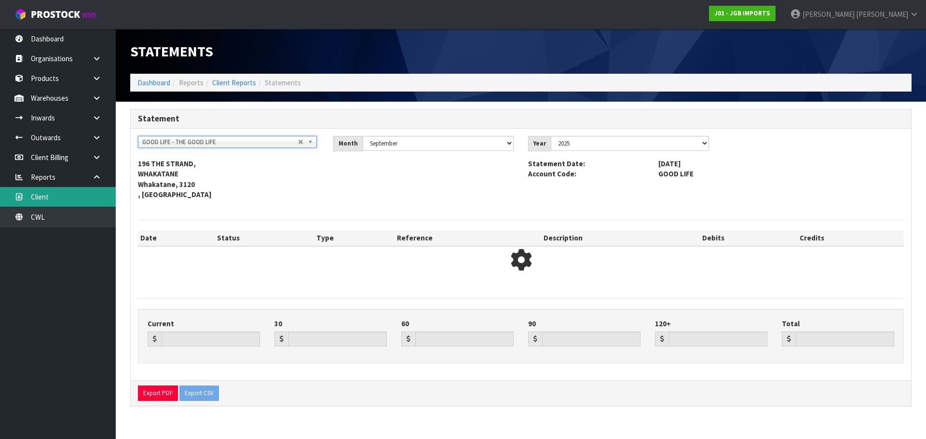
type input "1710.41"
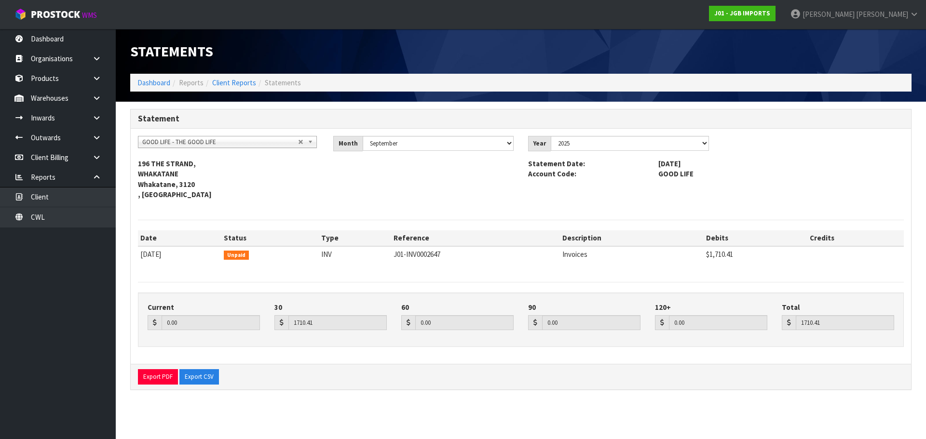
click at [288, 413] on section "Statements Dashboard Reports Client Reports Statements Statement 100%ST1F3806 -…" at bounding box center [463, 219] width 926 height 439
click at [150, 373] on button "Export PDF" at bounding box center [158, 376] width 40 height 15
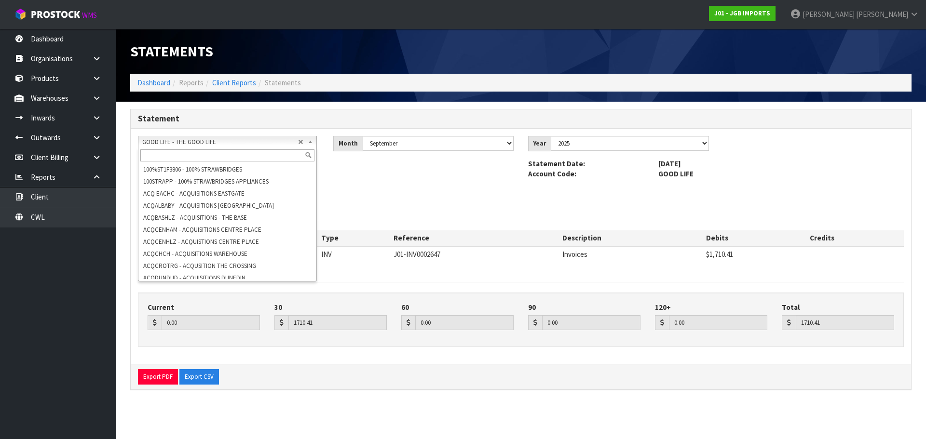
click at [211, 138] on span "GOOD LIFE - THE GOOD LIFE" at bounding box center [220, 142] width 156 height 12
click at [216, 154] on input "text" at bounding box center [227, 155] width 174 height 12
paste input "HAMMER HARDWARE LEESTON"
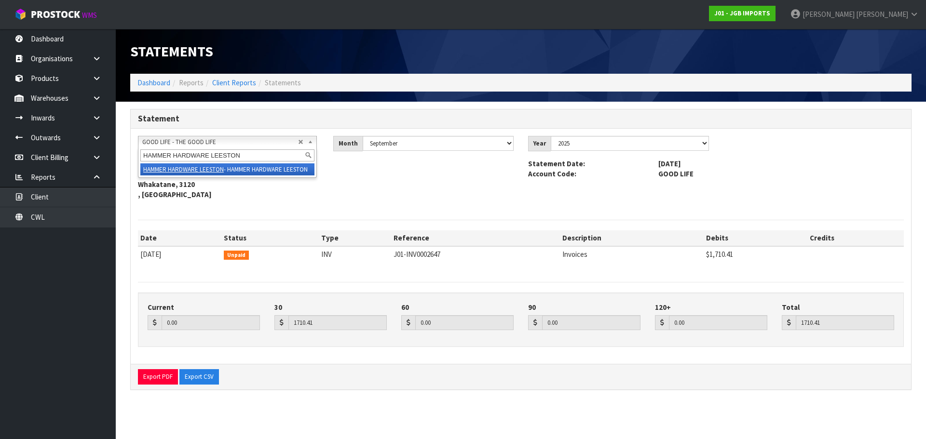
scroll to position [0, 0]
type input "HAMMER HARDWARE LEESTON"
click at [234, 170] on li "HAMMER HARDWARE LEESTON - HAMMER HARDWARE LEESTON" at bounding box center [227, 169] width 174 height 12
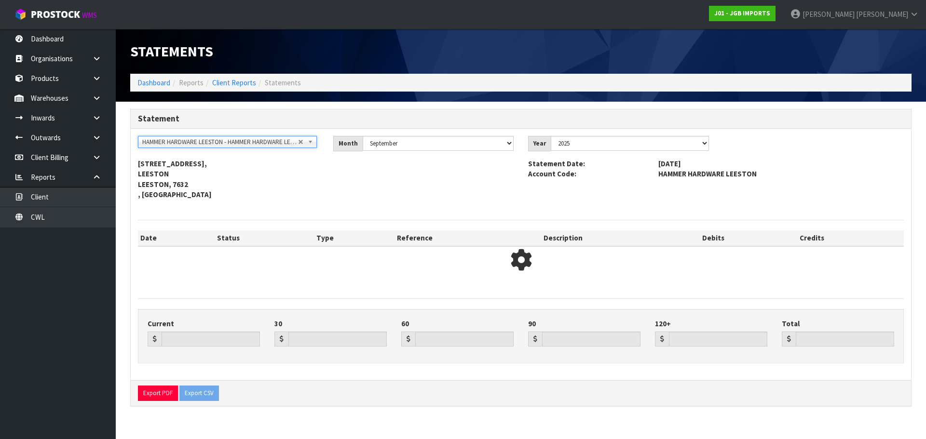
type input "889.51"
type input "0.00"
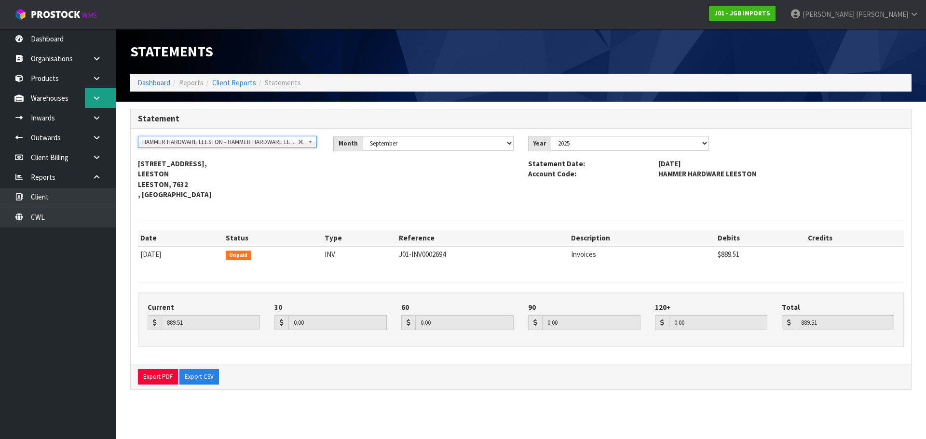
click at [88, 100] on link at bounding box center [100, 98] width 31 height 20
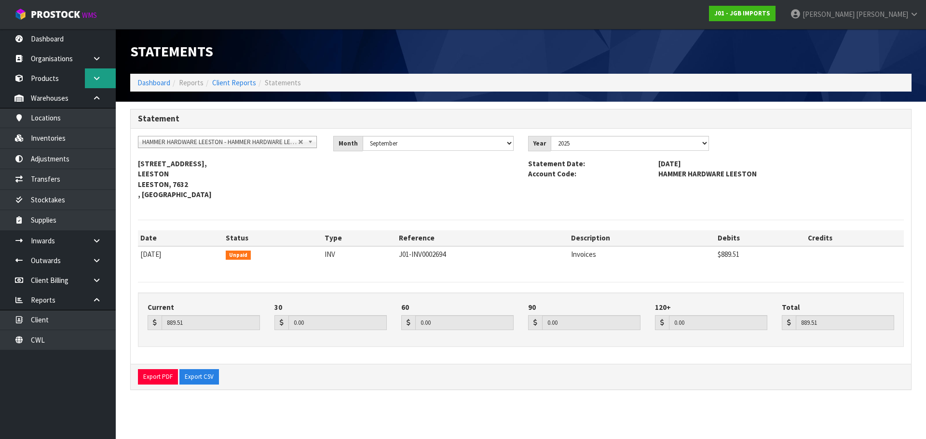
click at [94, 79] on icon at bounding box center [96, 78] width 9 height 7
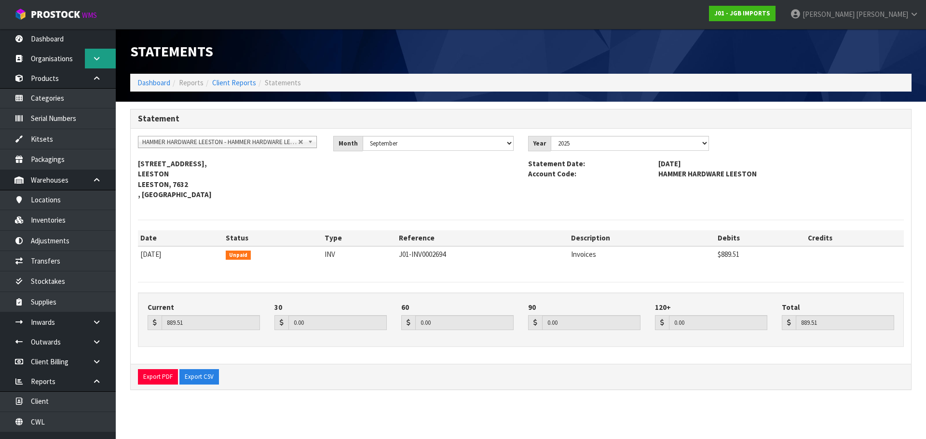
click at [90, 61] on link at bounding box center [100, 59] width 31 height 20
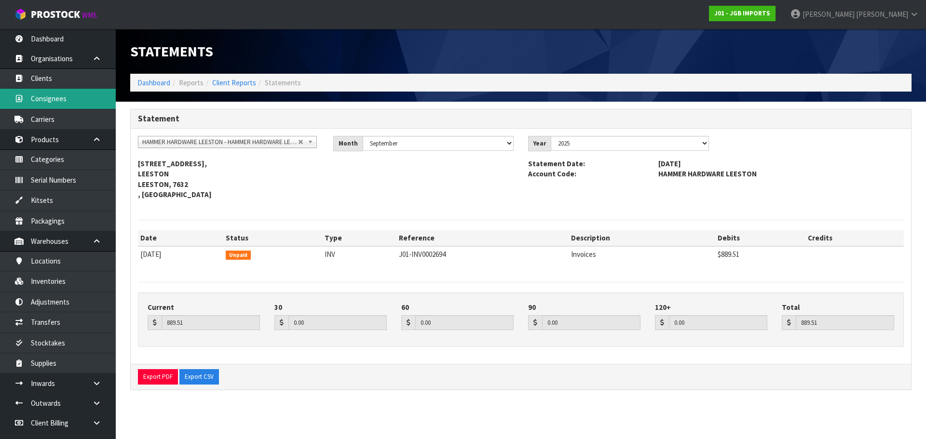
click at [58, 93] on link "Consignees" at bounding box center [58, 99] width 116 height 20
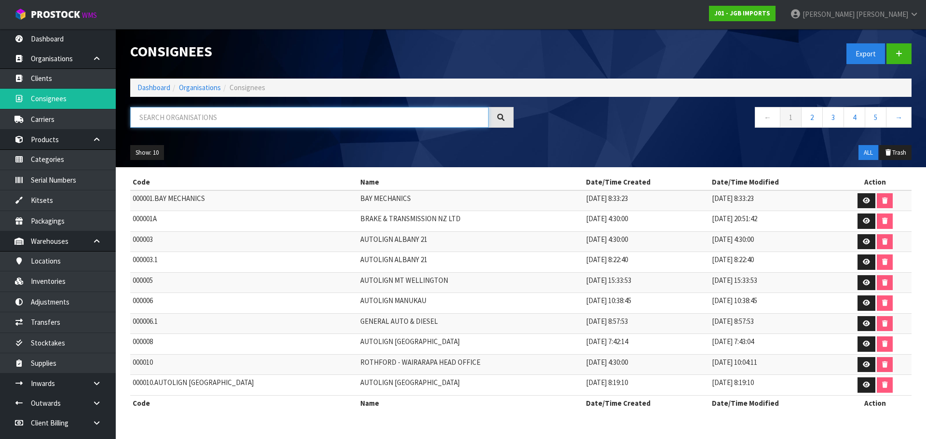
click at [179, 118] on input "text" at bounding box center [309, 117] width 358 height 21
paste input "HAMMER HARDWARE LEESTON"
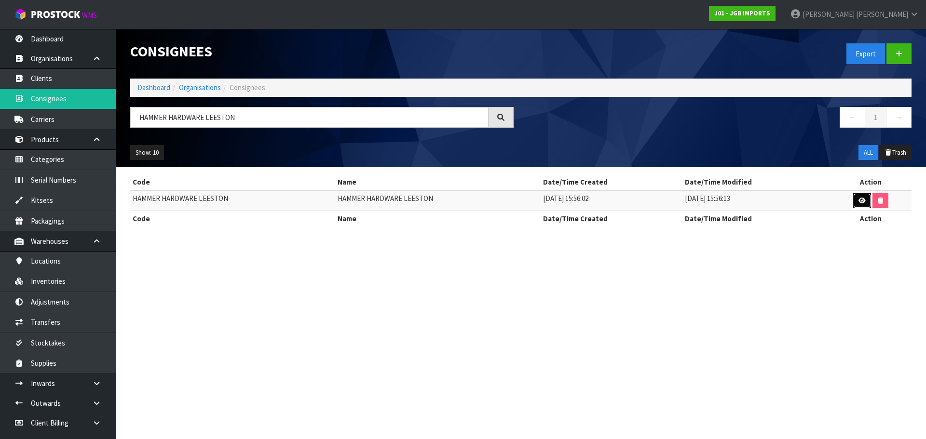
click at [856, 196] on link at bounding box center [862, 200] width 18 height 15
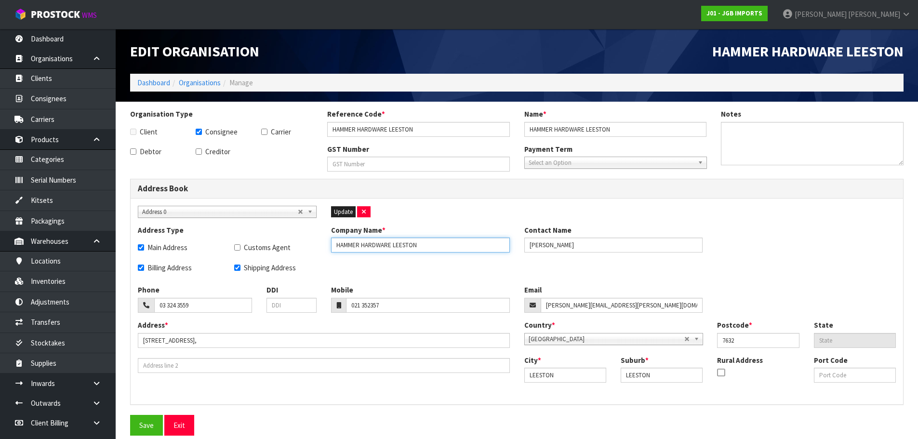
drag, startPoint x: 426, startPoint y: 241, endPoint x: 309, endPoint y: 247, distance: 117.8
click at [309, 247] on div "Address Type Main Address Customs Agent Billing Address Shipping Address Compan…" at bounding box center [517, 255] width 773 height 60
drag, startPoint x: 661, startPoint y: 305, endPoint x: 535, endPoint y: 309, distance: 126.4
click at [536, 309] on div "robyn.casey@hammerhardware.co.nz" at bounding box center [614, 305] width 179 height 15
click at [210, 83] on link "Organisations" at bounding box center [200, 82] width 42 height 9
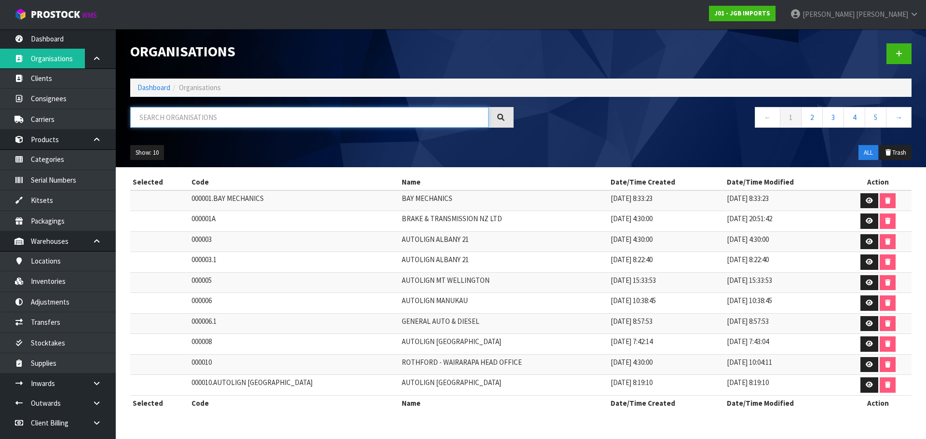
click at [189, 118] on input "text" at bounding box center [309, 117] width 358 height 21
click at [91, 421] on link at bounding box center [100, 423] width 31 height 20
click at [90, 387] on link at bounding box center [100, 384] width 31 height 20
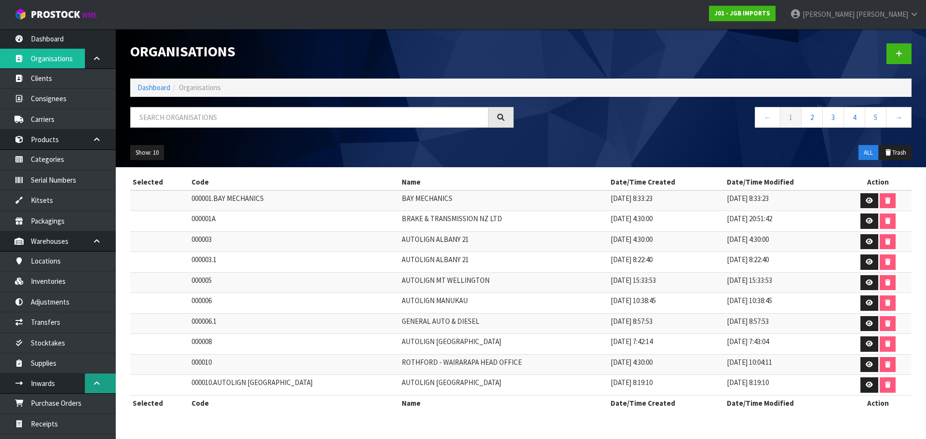
click at [93, 389] on link at bounding box center [100, 384] width 31 height 20
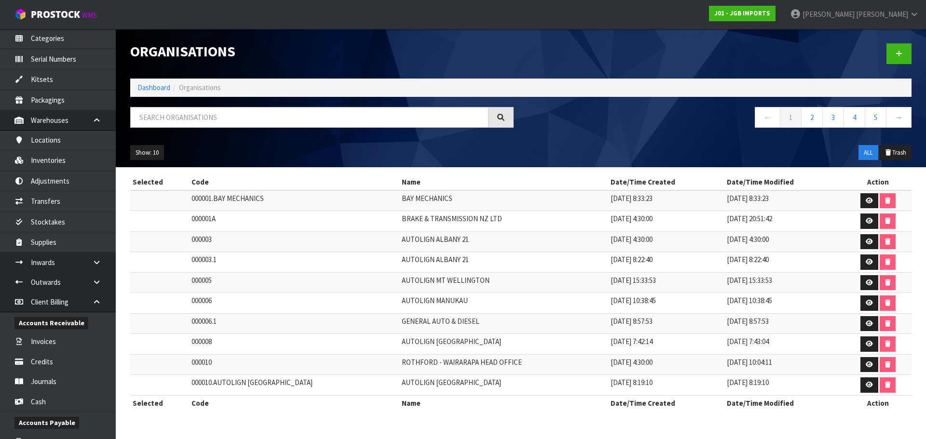
scroll to position [145, 0]
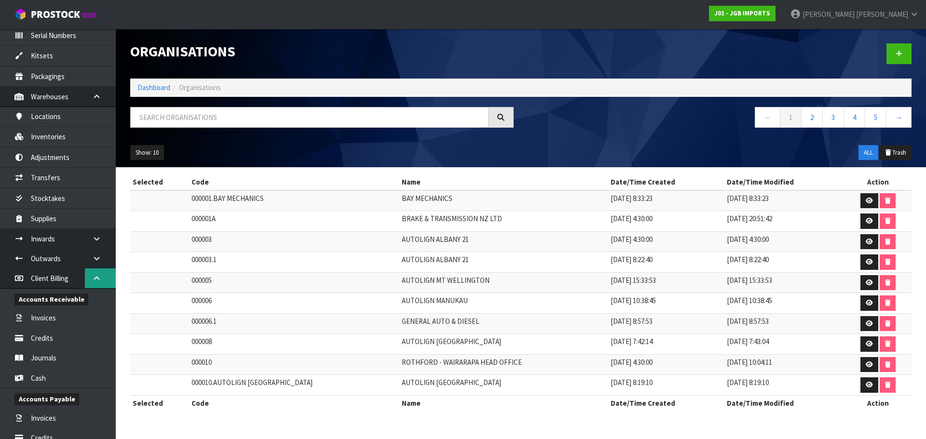
click at [95, 281] on icon at bounding box center [96, 278] width 9 height 7
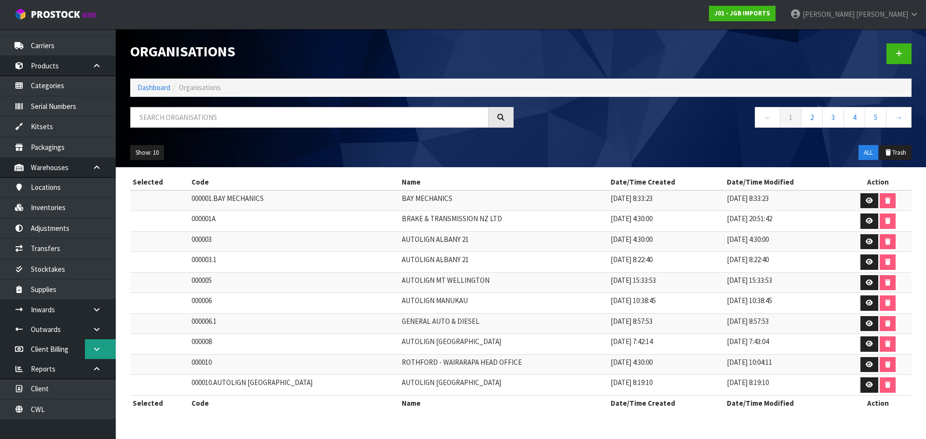
scroll to position [74, 0]
click at [36, 412] on link "CWL" at bounding box center [58, 410] width 116 height 20
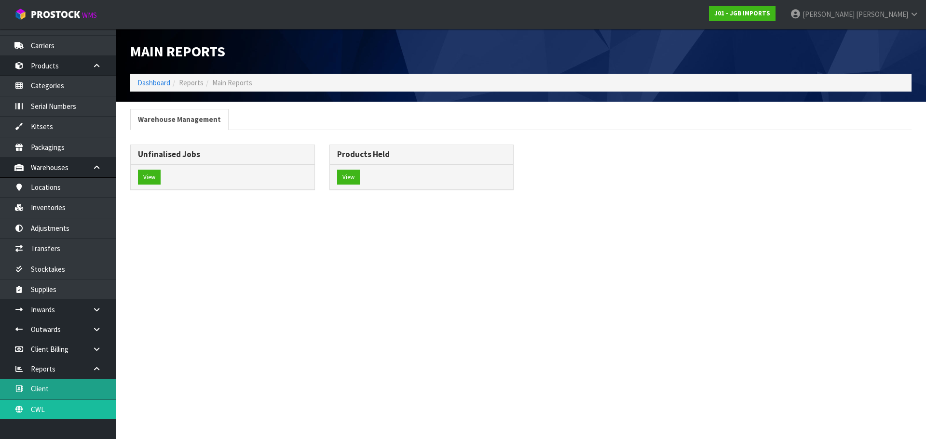
click at [41, 391] on link "Client" at bounding box center [58, 389] width 116 height 20
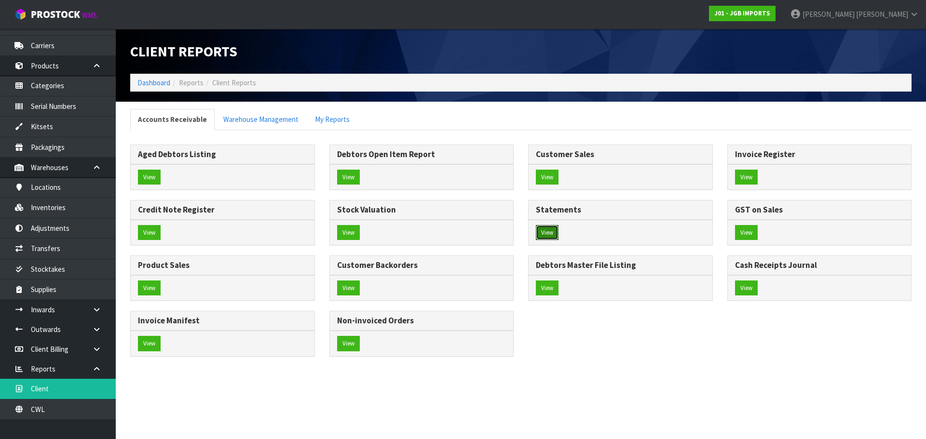
click at [554, 224] on div "View" at bounding box center [620, 233] width 184 height 26
click at [546, 231] on button "View" at bounding box center [547, 232] width 23 height 15
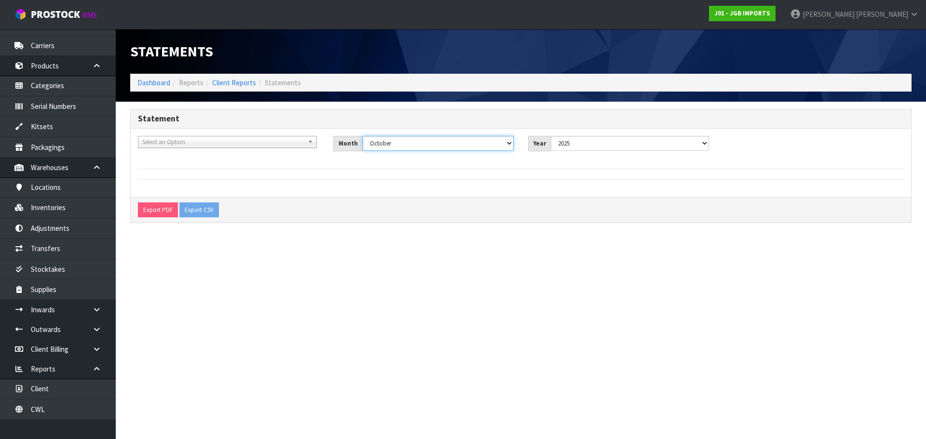
click at [393, 146] on select "January February March April May June July August September October November De…" at bounding box center [438, 143] width 151 height 15
click at [363, 136] on select "January February March April May June July August September October November De…" at bounding box center [438, 143] width 151 height 15
click at [241, 138] on span "Select an Option" at bounding box center [223, 142] width 162 height 12
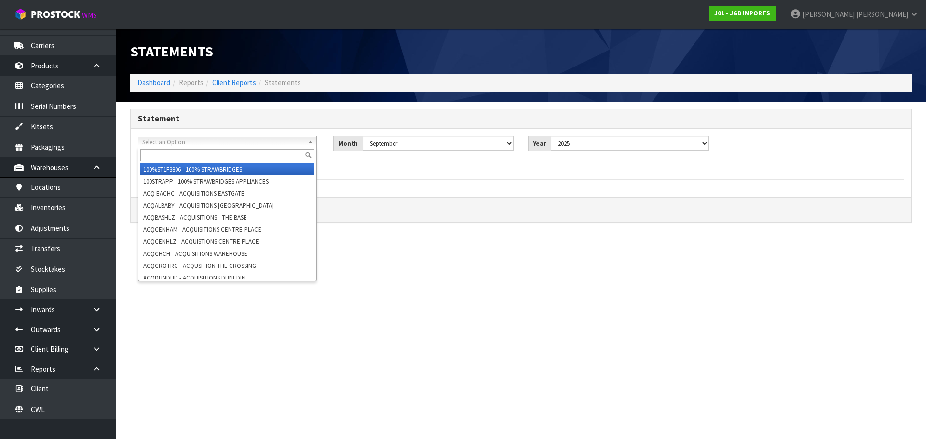
paste input "JUSONEGER"
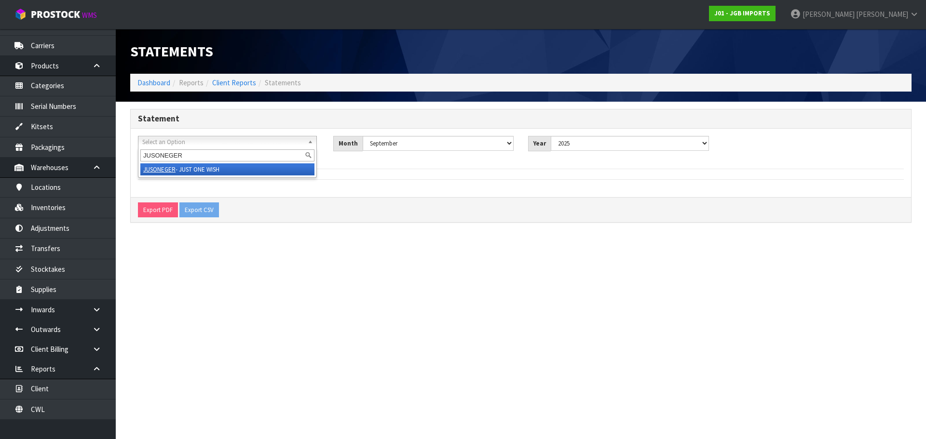
click at [235, 166] on li "JUSONEGER - JUST ONE WISH" at bounding box center [227, 169] width 174 height 12
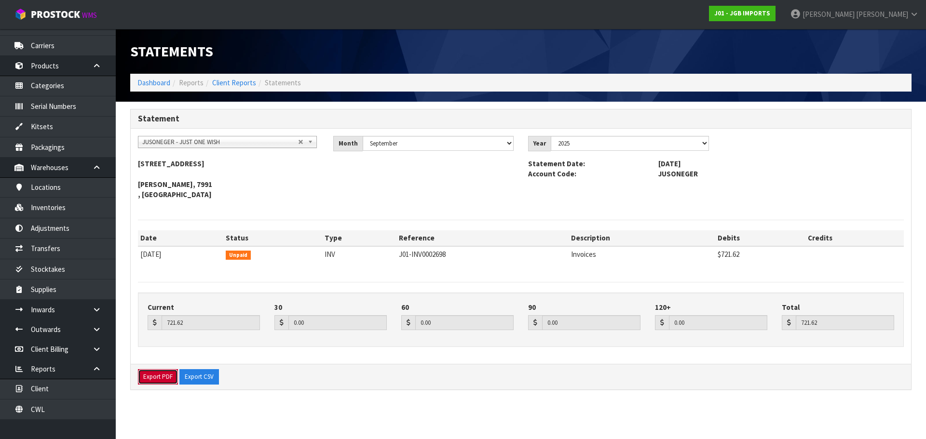
click at [169, 374] on button "Export PDF" at bounding box center [158, 376] width 40 height 15
click at [275, 140] on span "JUSONEGER - JUST ONE WISH" at bounding box center [220, 142] width 156 height 12
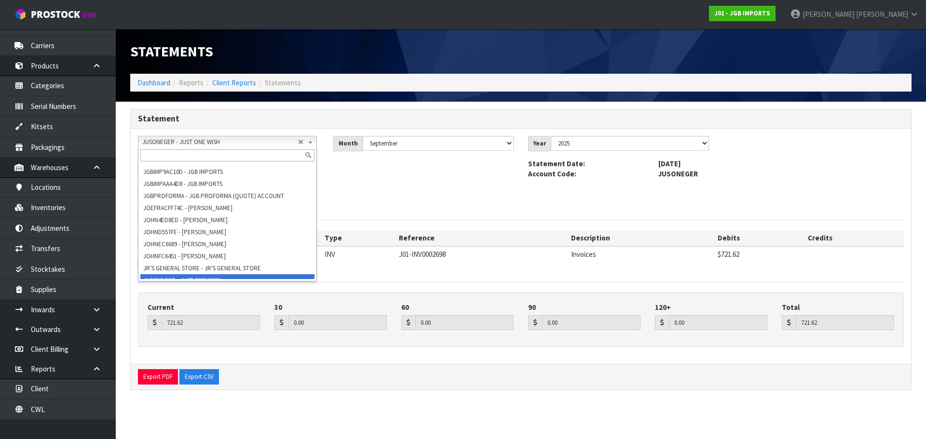
paste input "KJJEWEWOO"
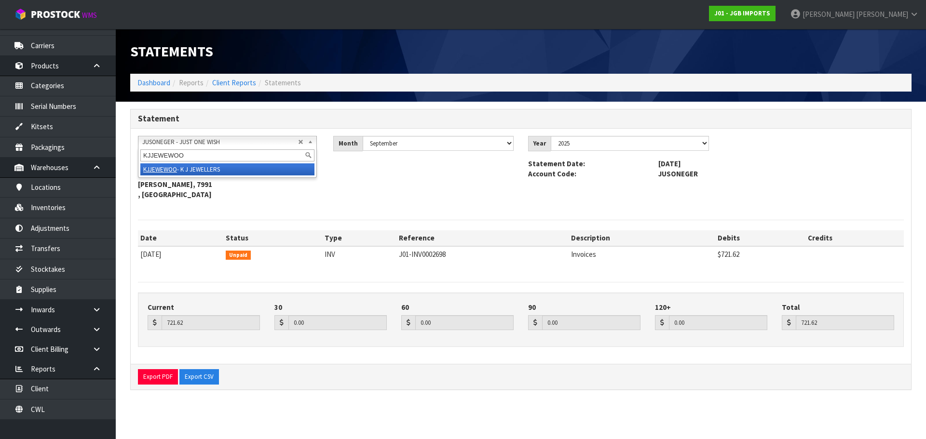
click at [265, 164] on li "KJJEWEWOO - K J JEWELLERS" at bounding box center [227, 169] width 174 height 12
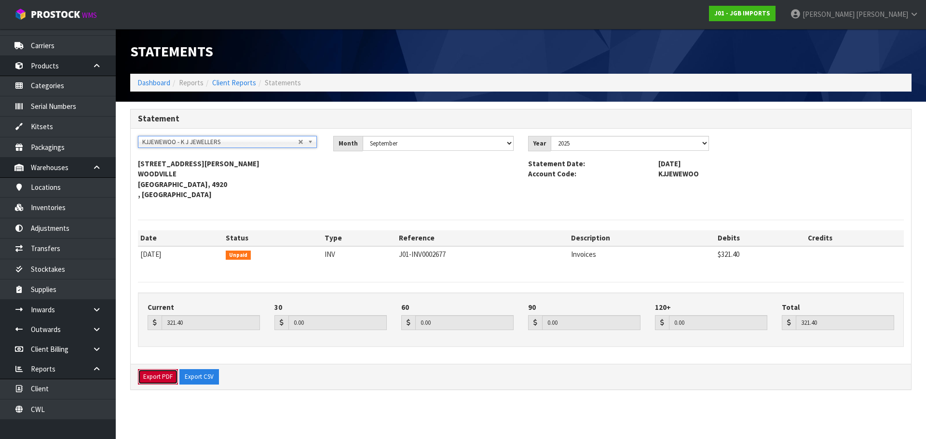
click at [153, 383] on button "Export PDF" at bounding box center [158, 376] width 40 height 15
click at [212, 147] on span "KJJEWEWOO - K J JEWELLERS" at bounding box center [220, 142] width 156 height 12
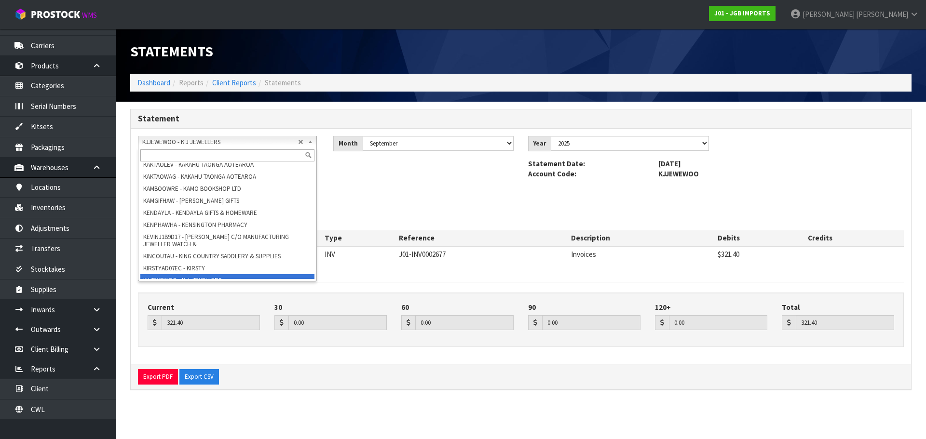
paste input "LENHOPPHA"
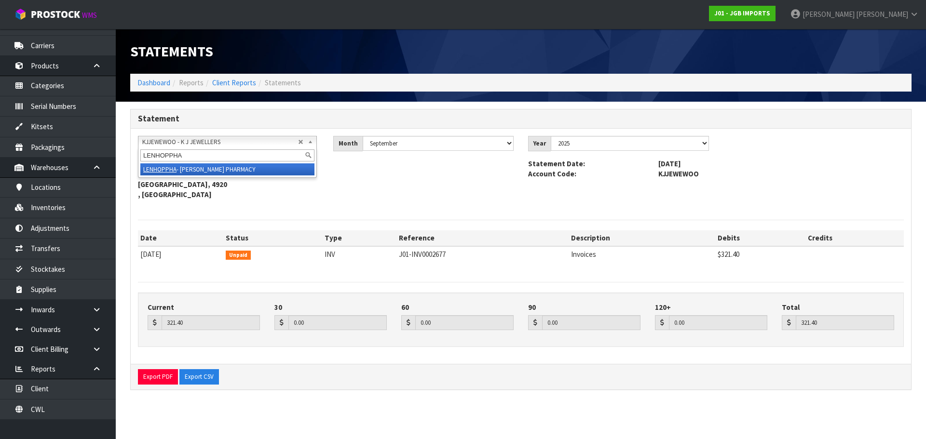
click at [185, 169] on li "LENHOPPHA - LEN HOOPER PHARMACY" at bounding box center [227, 169] width 174 height 12
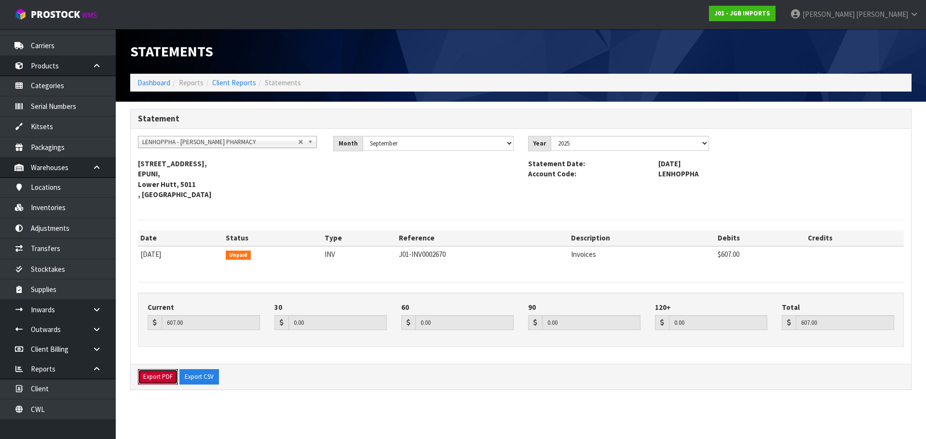
drag, startPoint x: 166, startPoint y: 380, endPoint x: -179, endPoint y: 263, distance: 364.8
click at [0, 263] on html "Toggle navigation ProStock WMS J01 - JGB IMPORTS Rocio Lopez Logout Dashboard O…" at bounding box center [463, 219] width 926 height 439
click at [160, 377] on button "Export PDF" at bounding box center [158, 376] width 40 height 15
click at [214, 144] on span "LENHOPPHA - [PERSON_NAME] PHARMACY" at bounding box center [220, 142] width 156 height 12
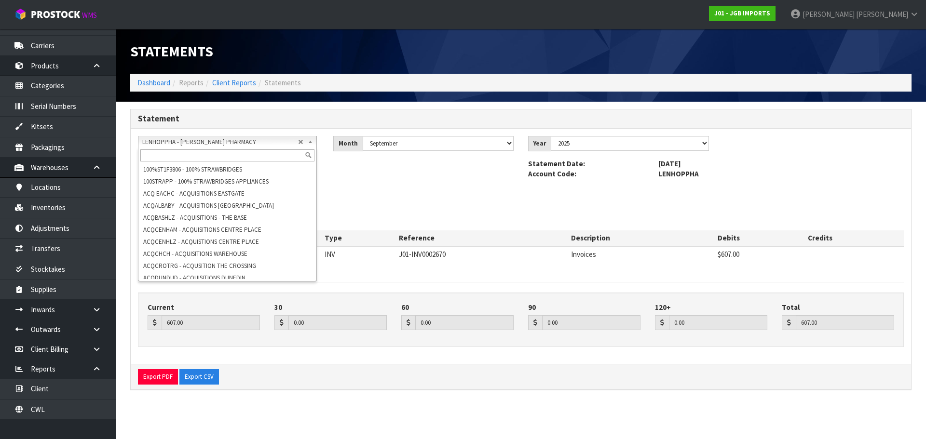
scroll to position [3329, 0]
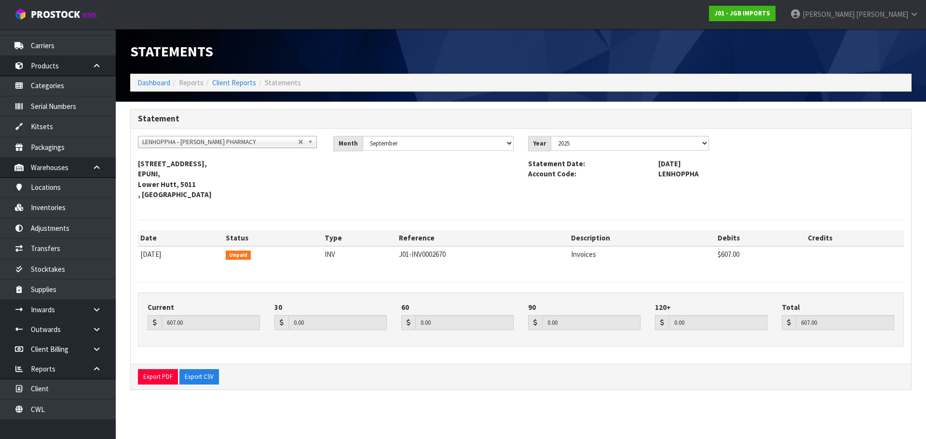
click at [217, 148] on div "LENHOPPHA - LEN HOOPER PHARMACY 100%ST1F3806 - 100% STRAWBRIDGES 100STRAPP - 10…" at bounding box center [227, 142] width 179 height 12
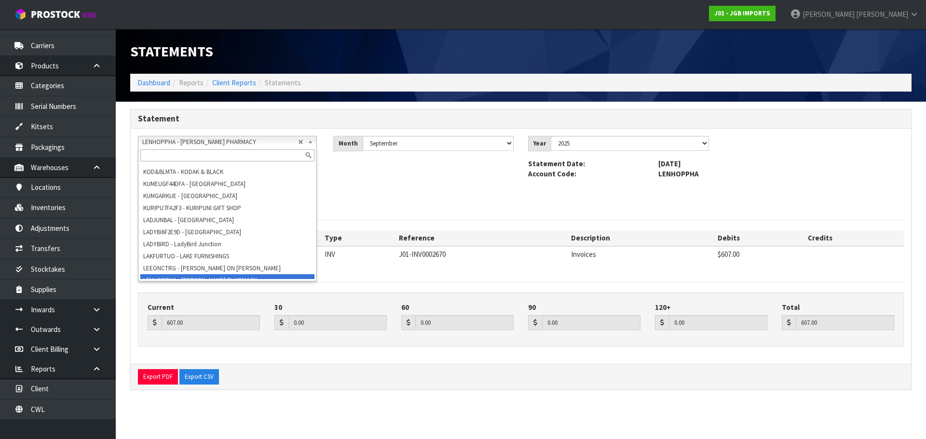
paste input "MIT10NPL"
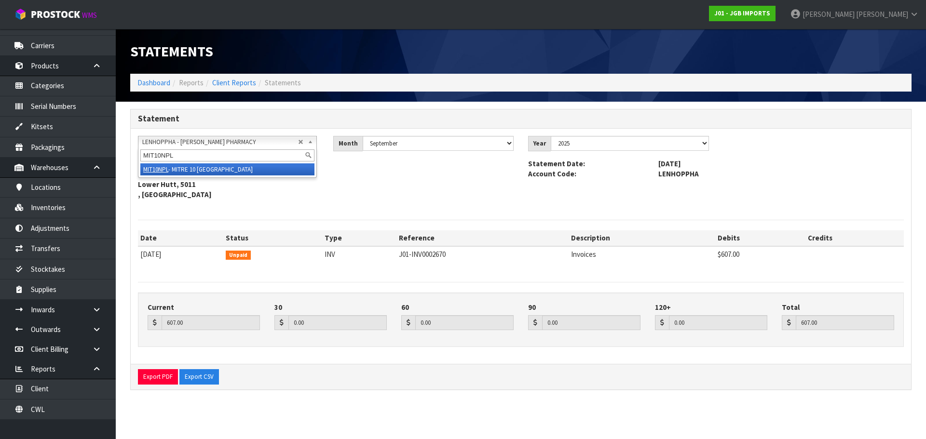
scroll to position [0, 0]
click at [206, 171] on li "MIT10NPL - MITRE 10 NEW PLYMOUTH" at bounding box center [227, 169] width 174 height 12
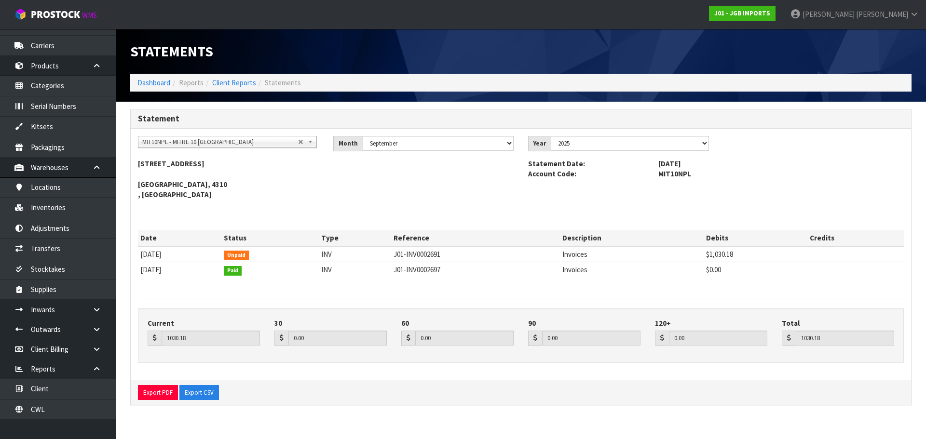
click at [243, 137] on span "MIT10NPL - MITRE 10 [GEOGRAPHIC_DATA]" at bounding box center [220, 142] width 156 height 12
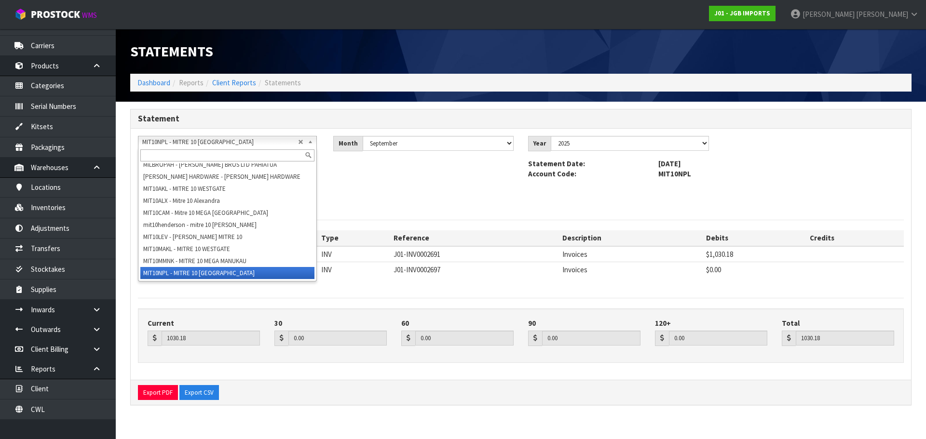
paste input "MITRE 10 MARTIN WESTPORT"
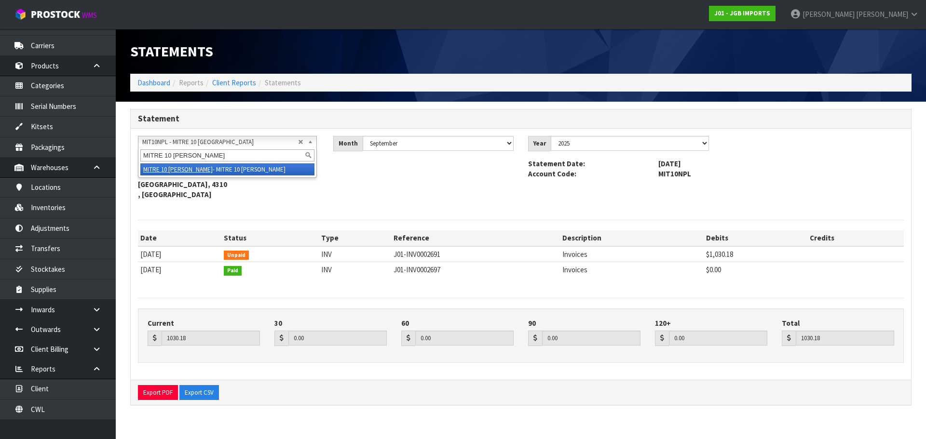
click at [234, 169] on li "MITRE 10 MARTIN WESTPORT - MITRE 10 MARTIN WESTPORT" at bounding box center [227, 169] width 174 height 12
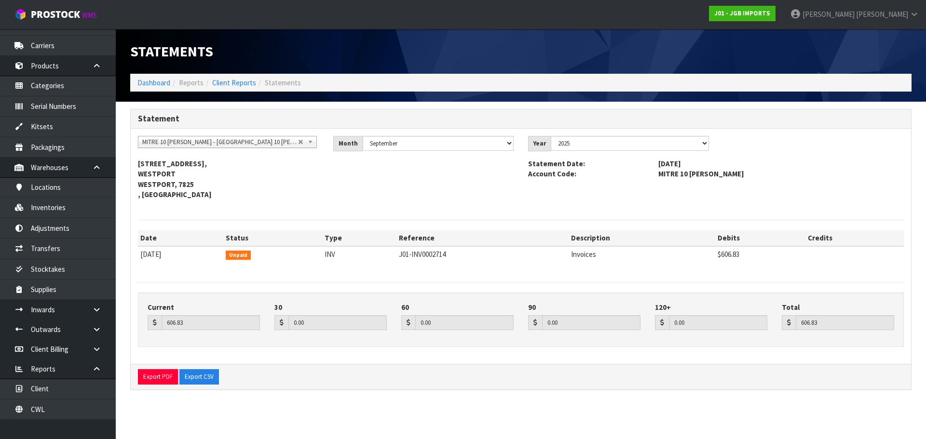
click at [229, 143] on span "MITRE 10 [PERSON_NAME] - [GEOGRAPHIC_DATA] 10 [PERSON_NAME]" at bounding box center [220, 142] width 156 height 12
click at [226, 142] on span "MITRE 10 [PERSON_NAME] - [GEOGRAPHIC_DATA] 10 [PERSON_NAME]" at bounding box center [220, 142] width 156 height 12
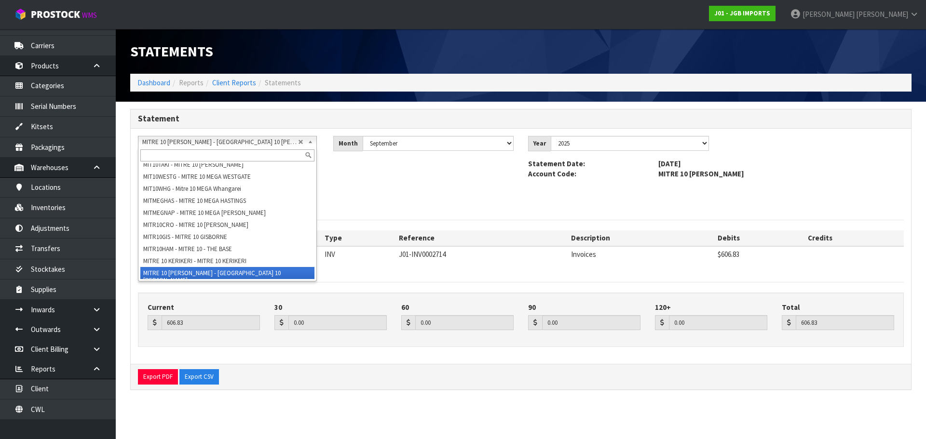
paste input "MITRE 10 MEGA ASHBURTON"
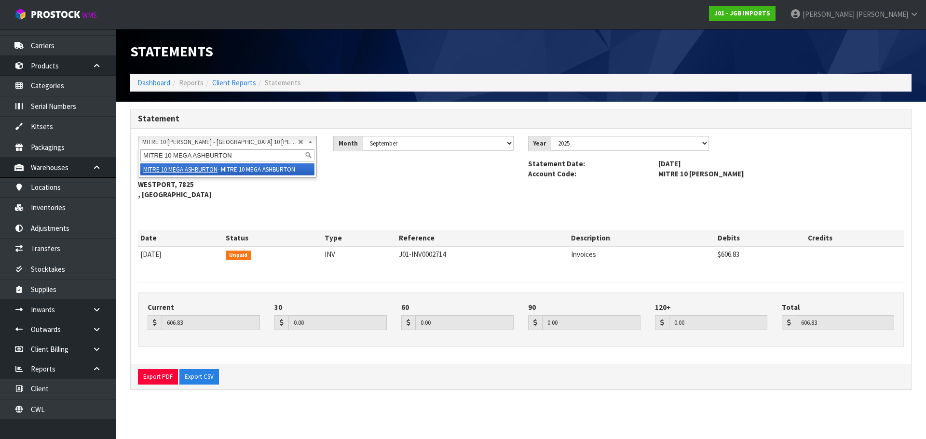
click at [246, 166] on li "MITRE 10 MEGA ASHBURTON - MITRE 10 MEGA ASHBURTON" at bounding box center [227, 169] width 174 height 12
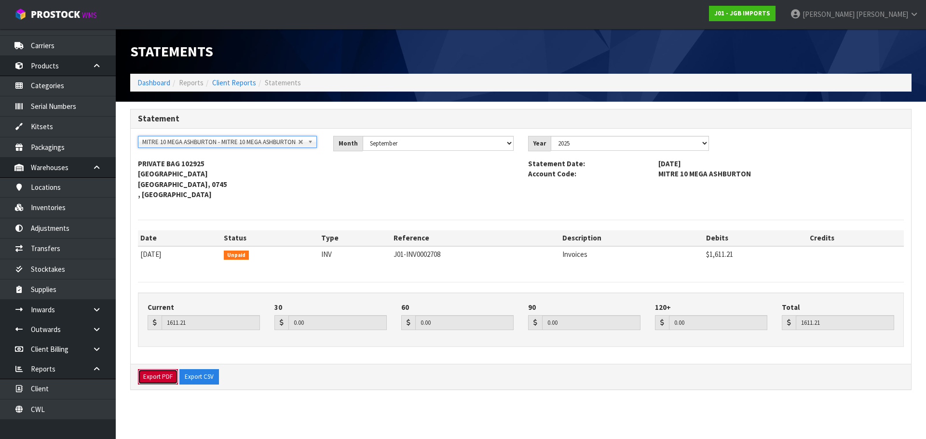
click at [164, 379] on button "Export PDF" at bounding box center [158, 376] width 40 height 15
click at [177, 139] on span "MITRE 10 MEGA ASHBURTON - MITRE 10 MEGA ASHBURTON" at bounding box center [220, 142] width 156 height 12
click at [230, 143] on span "MITRE 10 MEGA ASHBURTON - MITRE 10 MEGA ASHBURTON" at bounding box center [220, 142] width 156 height 12
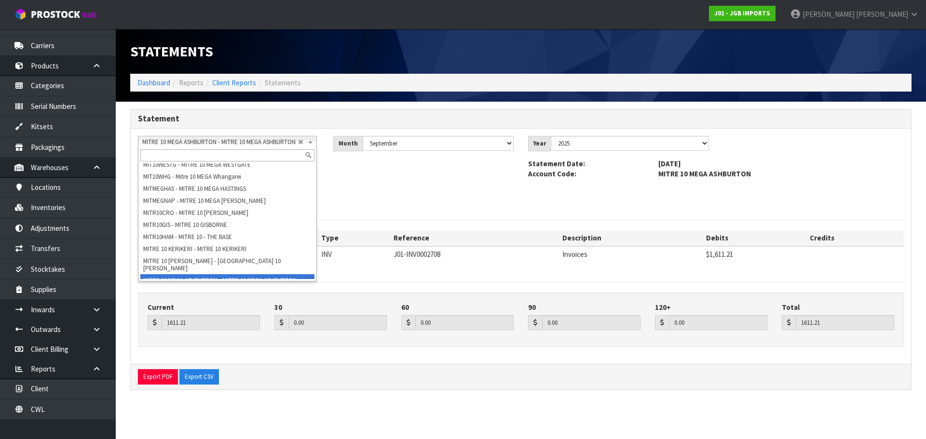
paste input "MITRE 10 MARTIN WESTPORT"
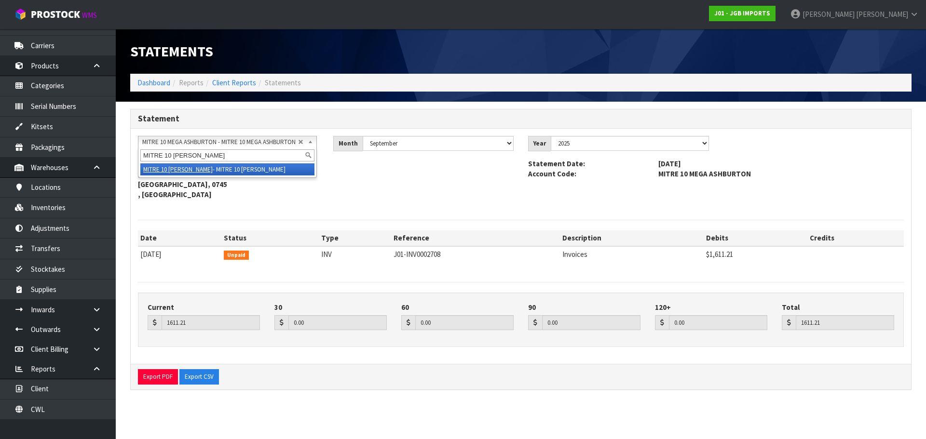
click at [236, 167] on li "MITRE 10 MARTIN WESTPORT - MITRE 10 MARTIN WESTPORT" at bounding box center [227, 169] width 174 height 12
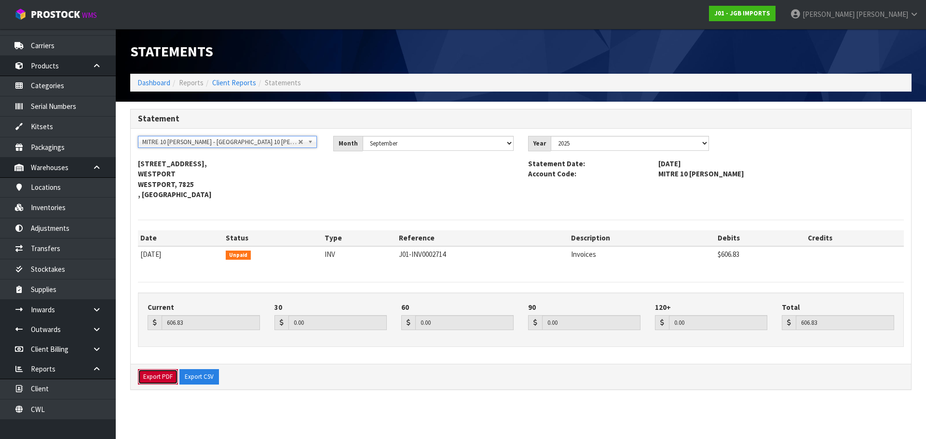
click at [167, 375] on button "Export PDF" at bounding box center [158, 376] width 40 height 15
click at [232, 143] on span "MITRE 10 [PERSON_NAME] - [GEOGRAPHIC_DATA] 10 [PERSON_NAME]" at bounding box center [220, 142] width 156 height 12
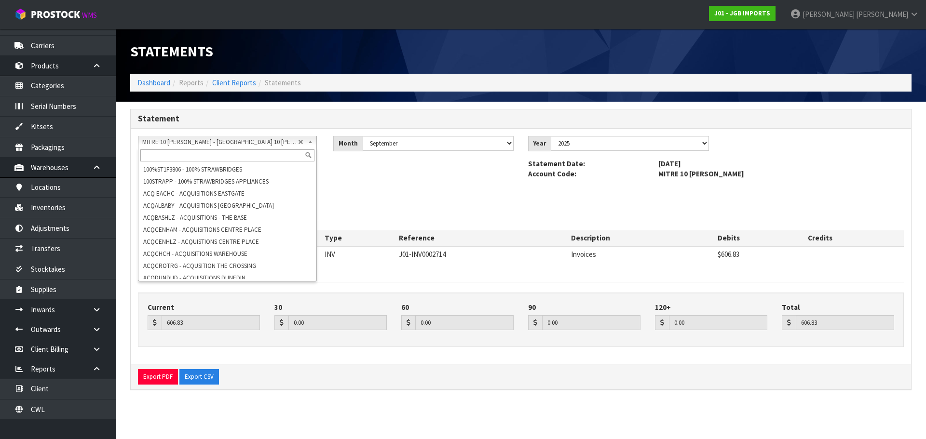
scroll to position [3886, 0]
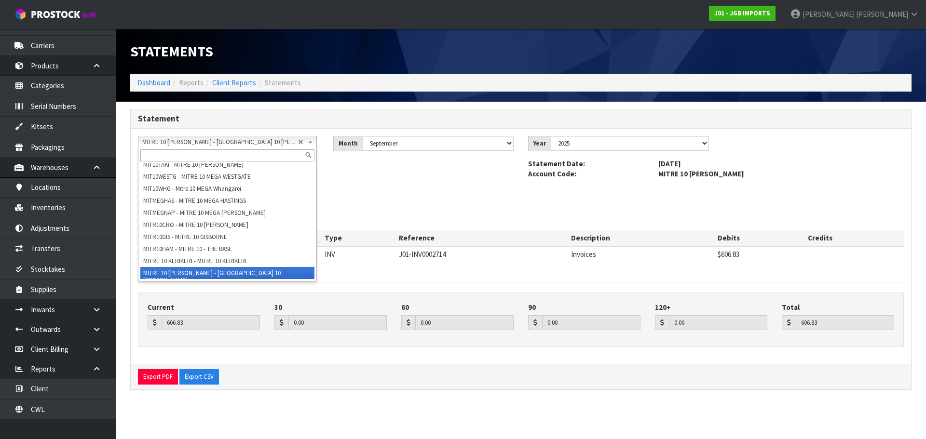
paste input "MITTENPPL"
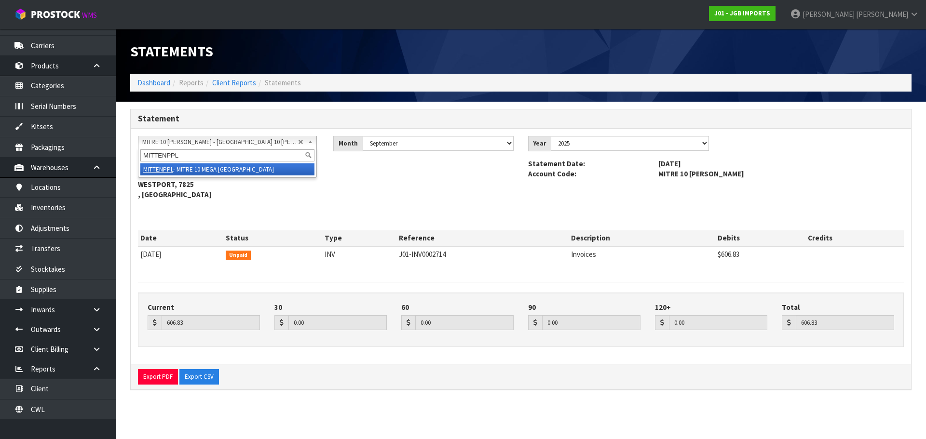
scroll to position [0, 0]
click at [230, 169] on li "MITTENPPL - MITRE 10 MEGA NEW PLYMOUTH" at bounding box center [227, 169] width 174 height 12
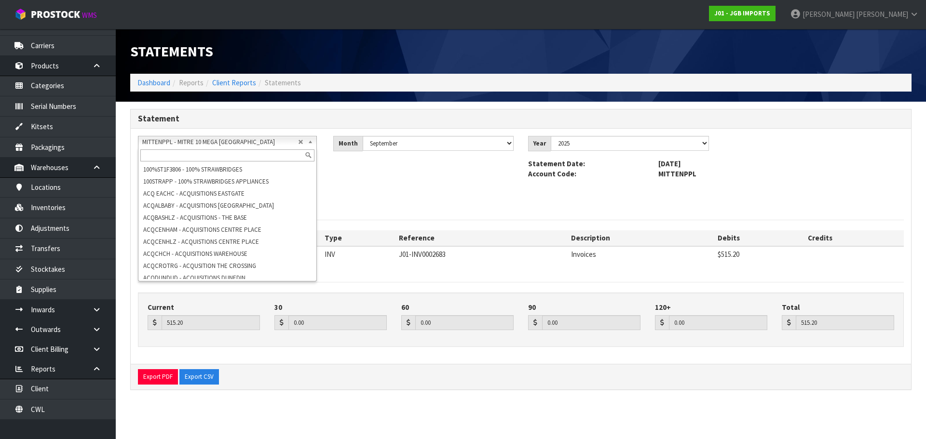
click at [213, 140] on span "MITTENPPL - MITRE 10 MEGA [GEOGRAPHIC_DATA]" at bounding box center [220, 142] width 156 height 12
paste input "MITTENTRG"
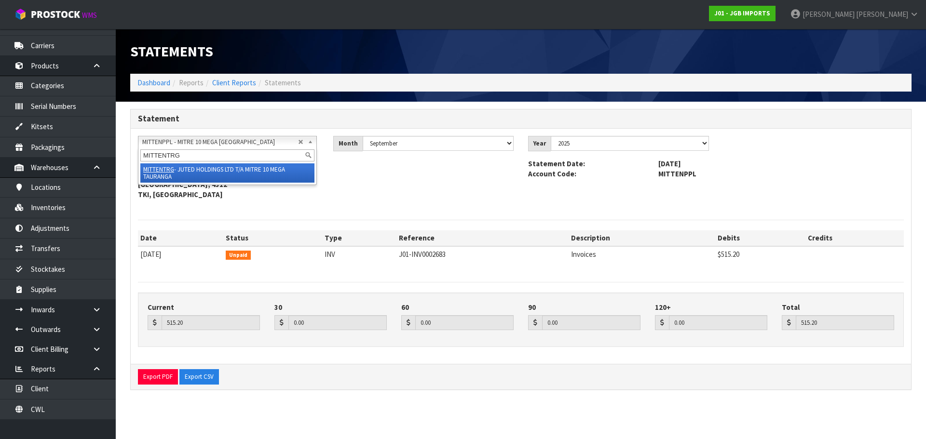
scroll to position [0, 0]
click at [230, 177] on li "MITTENTRG - JUTED HOLDINGS LTD T/A MITRE 10 MEGA TAURANGA" at bounding box center [227, 172] width 174 height 19
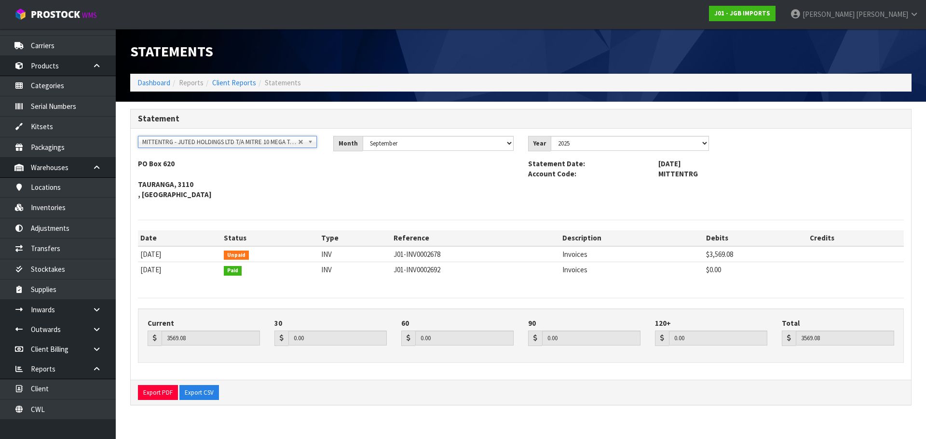
click at [252, 141] on span "MITTENTRG - JUTED HOLDINGS LTD T/A MITRE 10 MEGA TAURANGA" at bounding box center [220, 142] width 156 height 12
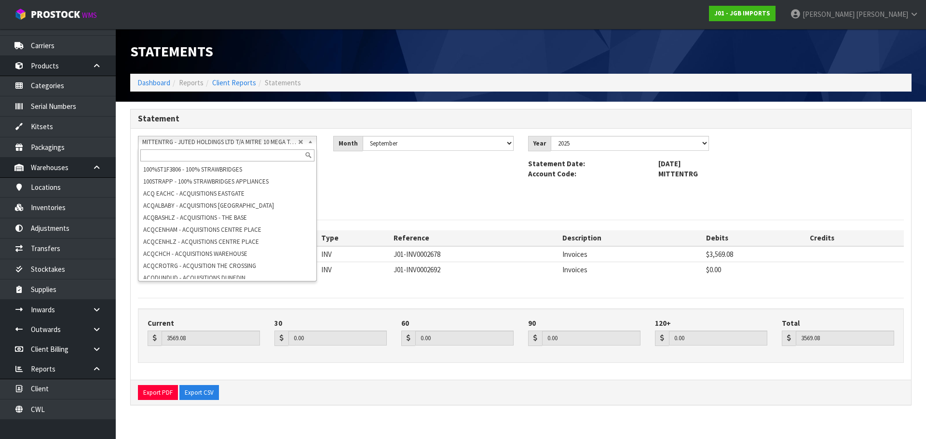
scroll to position [4206, 0]
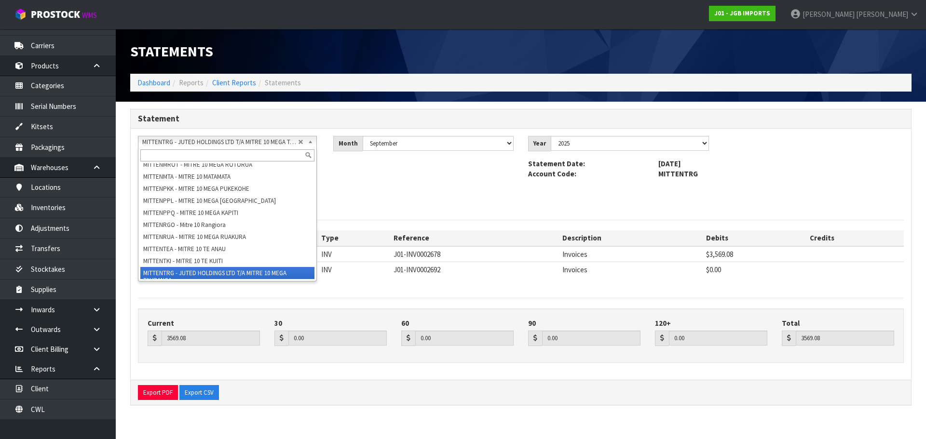
click at [211, 146] on span "MITTENTRG - JUTED HOLDINGS LTD T/A MITRE 10 MEGA TAURANGA" at bounding box center [220, 142] width 156 height 12
paste input "PALMERROT"
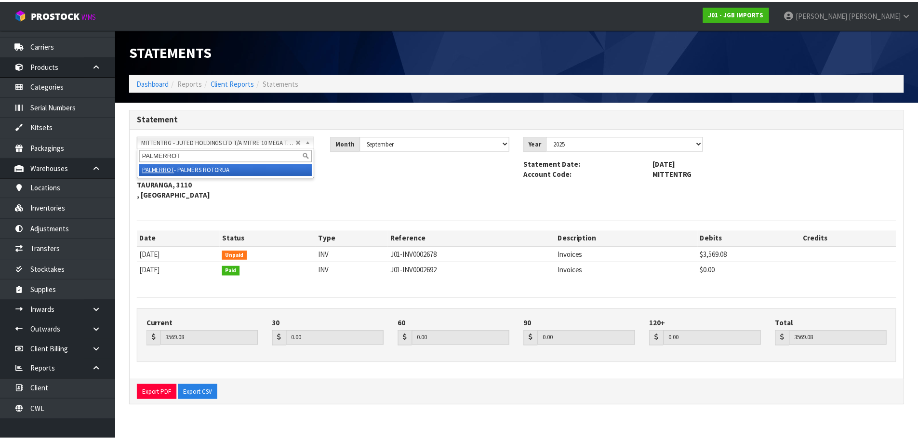
scroll to position [0, 0]
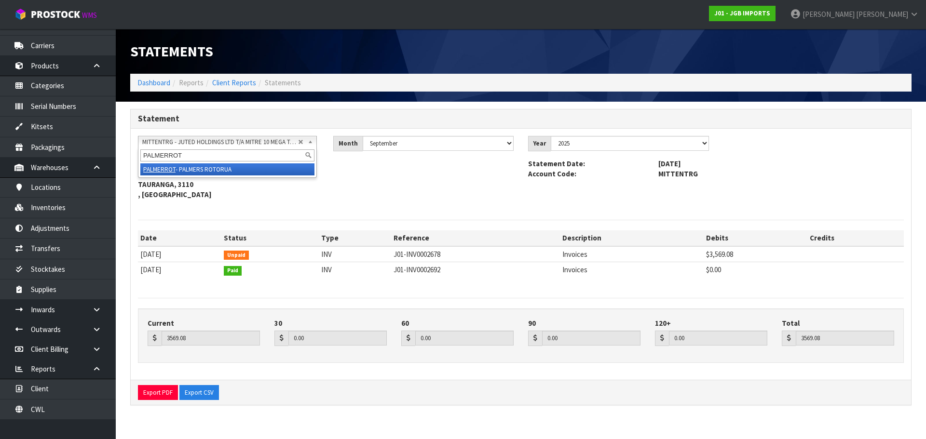
click at [214, 168] on li "PALMERROT - PALMERS ROTORUA" at bounding box center [227, 169] width 174 height 12
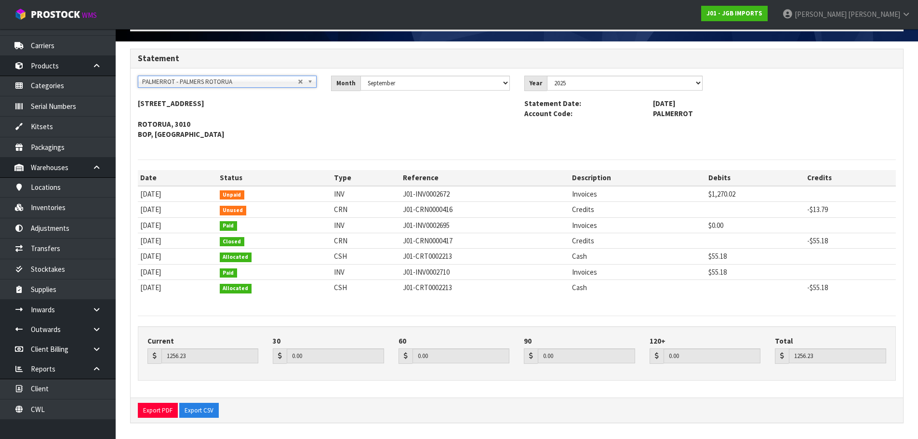
scroll to position [62, 0]
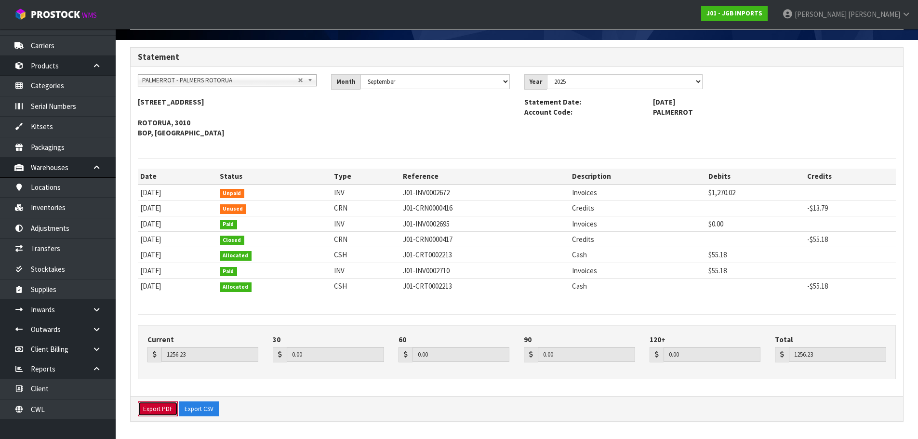
click at [165, 411] on button "Export PDF" at bounding box center [158, 409] width 40 height 15
click at [238, 77] on span "PALMERROT - PALMERS ROTORUA" at bounding box center [220, 81] width 156 height 12
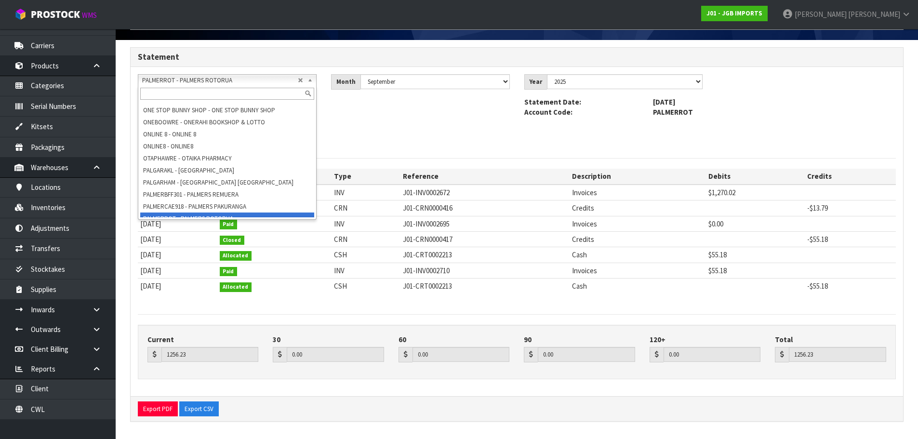
paste input "PALPLAHLZ"
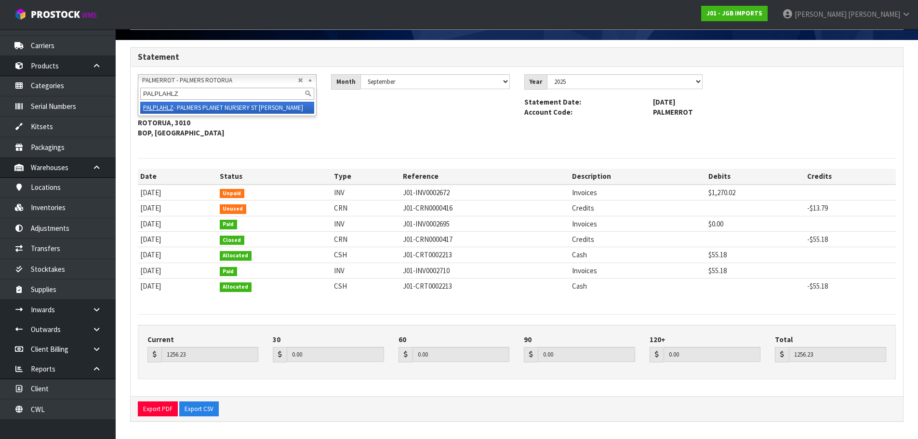
click at [242, 113] on li "PALPLAHLZ - PALMERS PLANET NURSERY ST JAMES" at bounding box center [227, 108] width 174 height 12
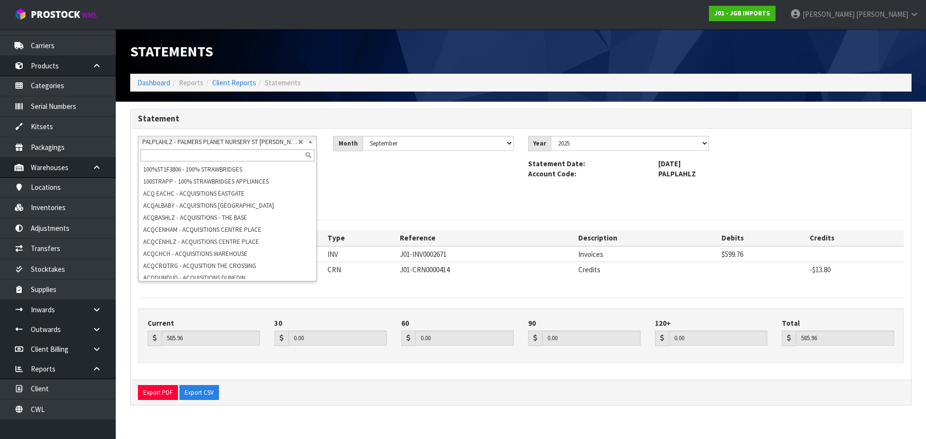
click at [191, 142] on span "PALPLAHLZ - PALMERS PLANET NURSERY ST [PERSON_NAME]" at bounding box center [220, 142] width 156 height 12
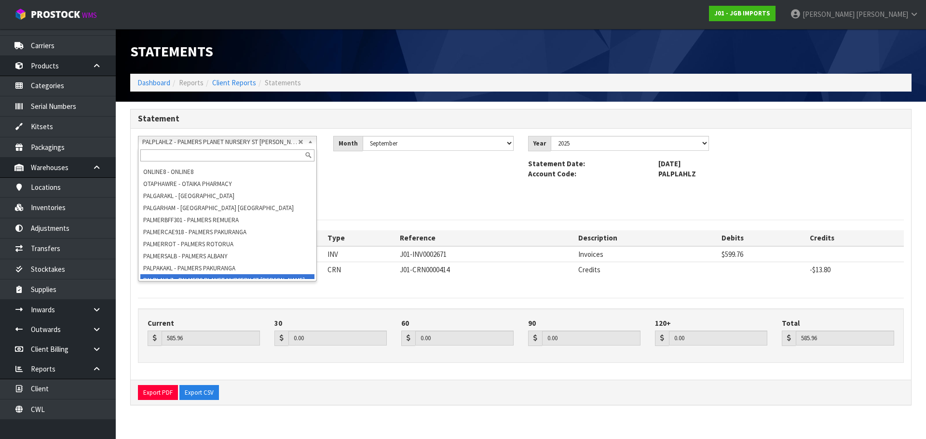
paste input "PAPER PLUS CARTERTON"
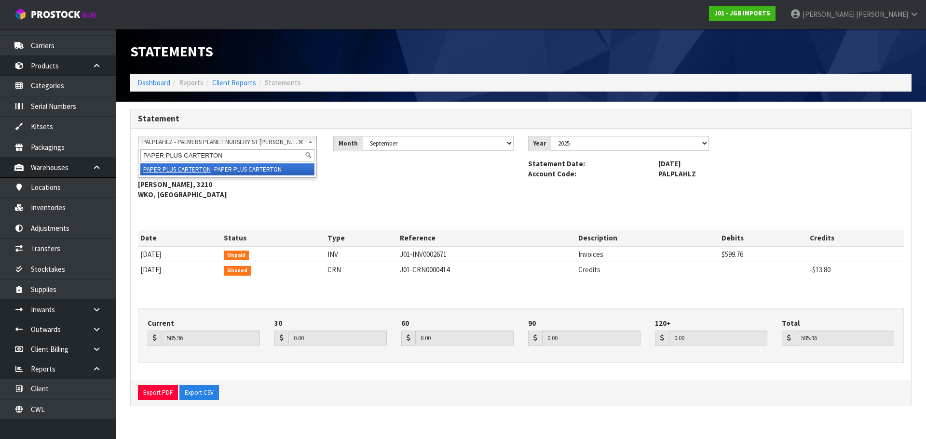
scroll to position [0, 0]
click at [227, 166] on li "PAPER PLUS CARTERTON - PAPER PLUS CARTERTON" at bounding box center [227, 169] width 174 height 12
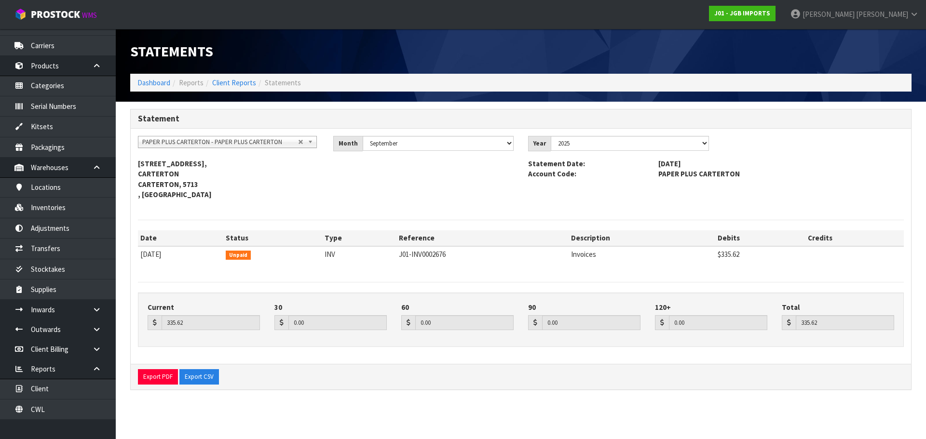
click at [166, 141] on span "PAPER PLUS CARTERTON - PAPER PLUS CARTERTON" at bounding box center [220, 142] width 156 height 12
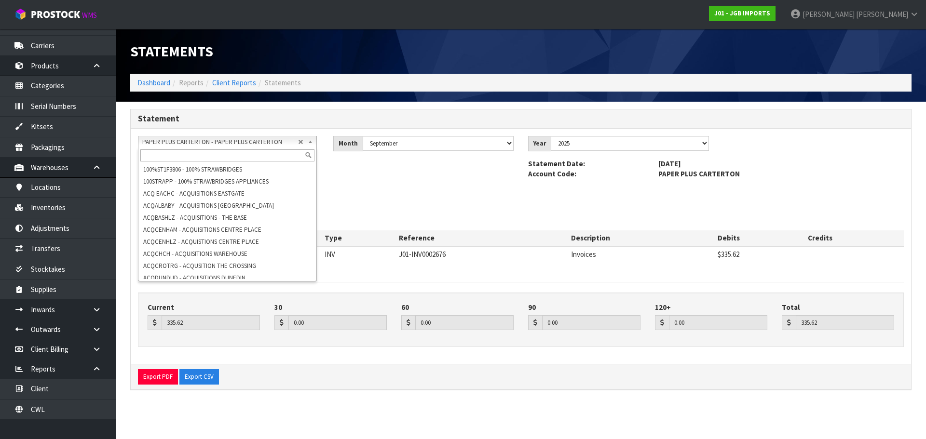
scroll to position [4843, 0]
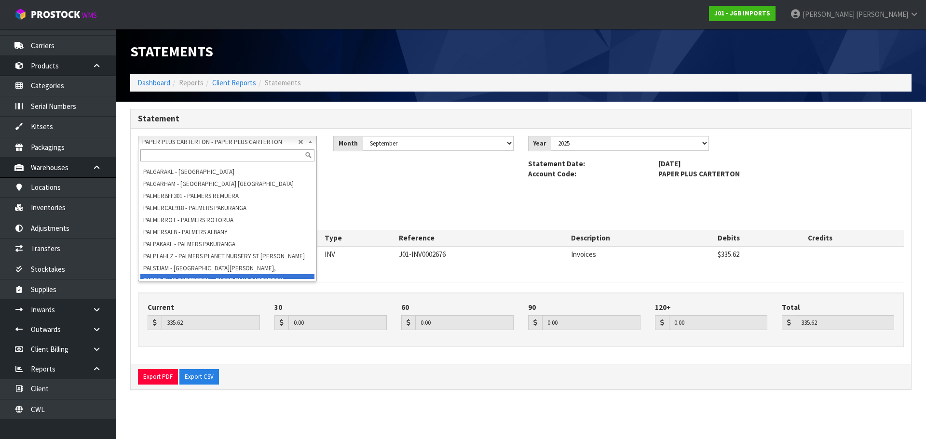
paste input "POLLY'S TOYS & GIFTS"
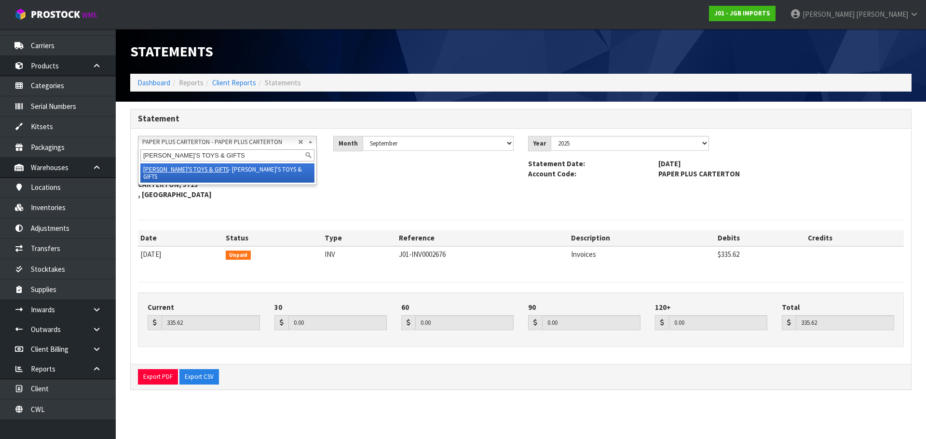
click at [249, 170] on li "POLLY'S TOYS & GIFTS - POLLY'S TOYS & GIFTS" at bounding box center [227, 172] width 174 height 19
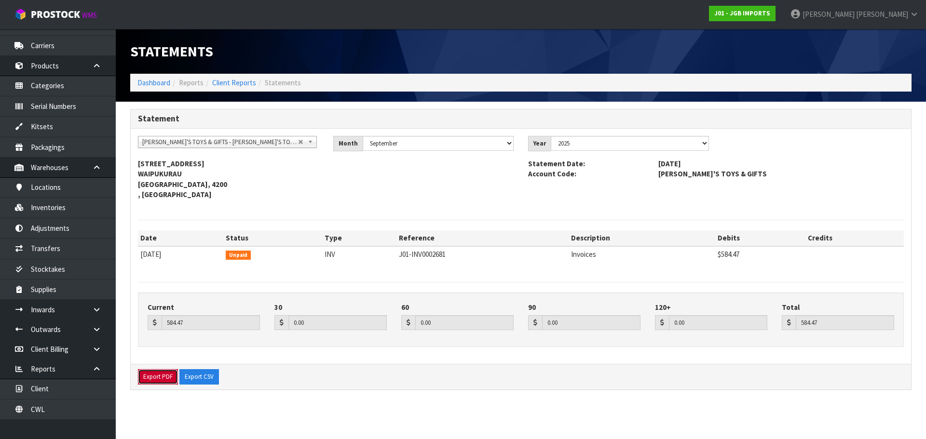
click at [166, 378] on button "Export PDF" at bounding box center [158, 376] width 40 height 15
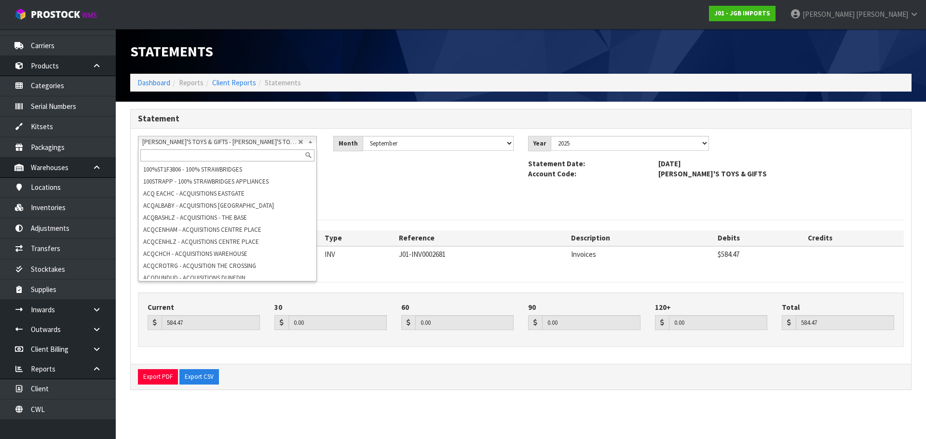
click at [203, 142] on span "[PERSON_NAME]'S TOYS & GIFTS - [PERSON_NAME]'S TOYS & GIFTS" at bounding box center [220, 142] width 156 height 12
paste input "RECLINER"
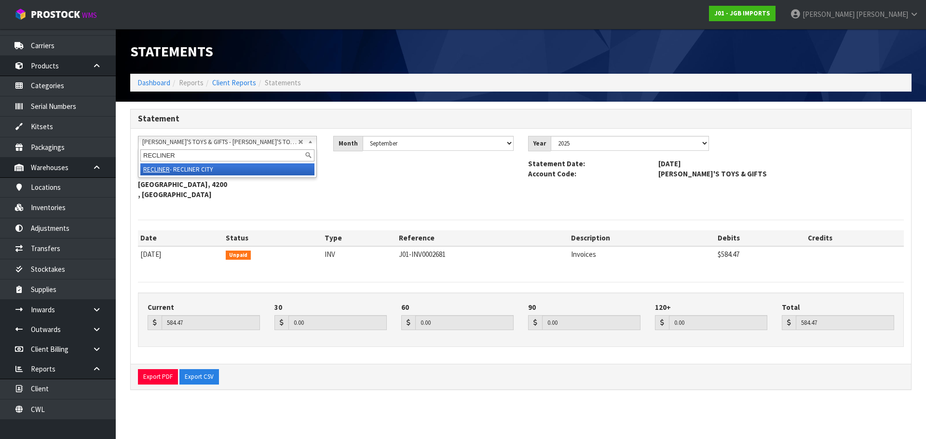
scroll to position [0, 0]
click at [217, 168] on li "RECLINER - RECLINER CITY" at bounding box center [227, 169] width 174 height 12
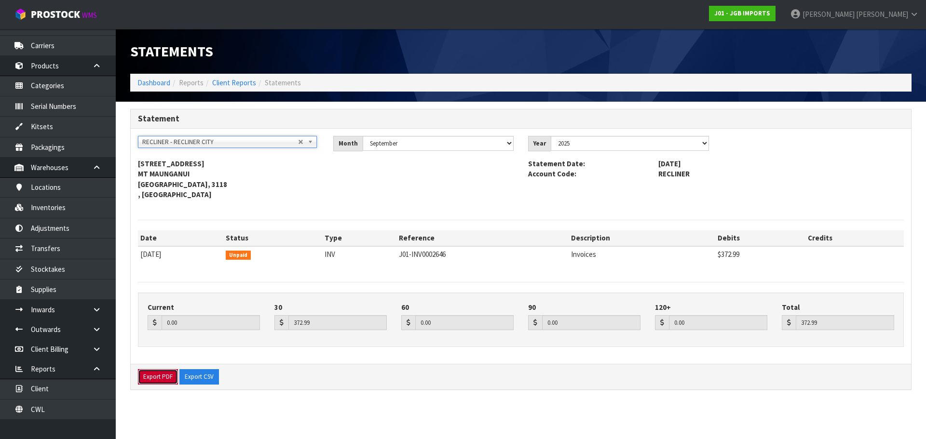
click at [162, 378] on button "Export PDF" at bounding box center [158, 376] width 40 height 15
click at [159, 142] on span "RECLINER - RECLINER CITY" at bounding box center [220, 142] width 156 height 12
paste input "ROLFLOROL"
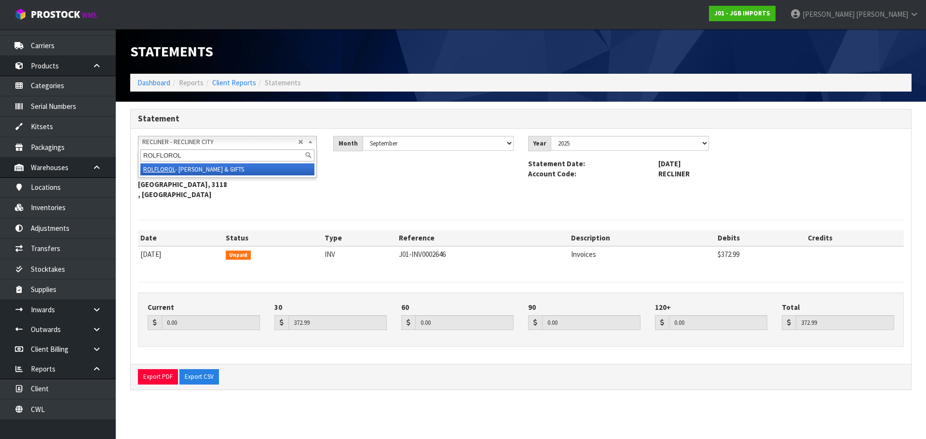
click at [215, 168] on li "ROLFLOROL - ROLLESTON FLORIST & GIFTS" at bounding box center [227, 169] width 174 height 12
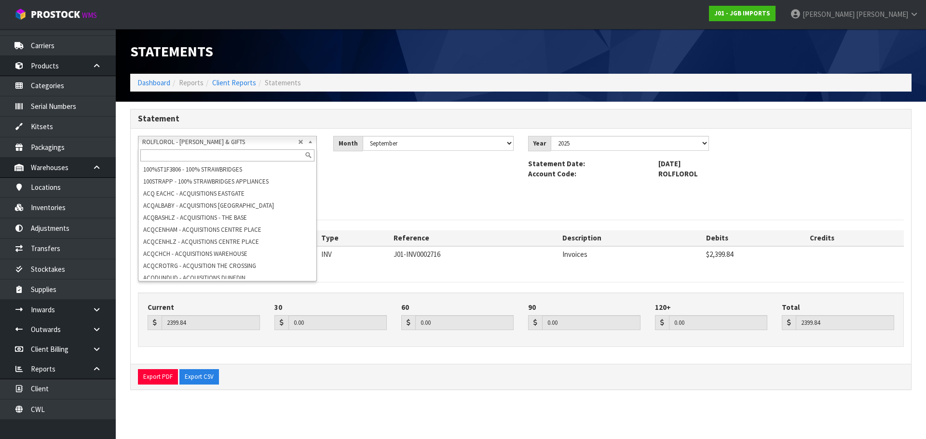
scroll to position [5180, 0]
click at [247, 145] on span "ROLFLOROL - [PERSON_NAME] & GIFTS" at bounding box center [220, 142] width 156 height 12
paste input "STUSIXSEV"
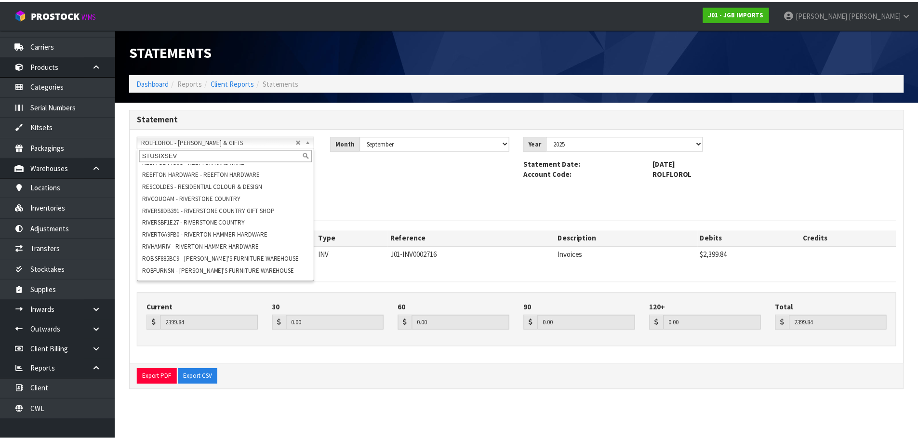
scroll to position [0, 0]
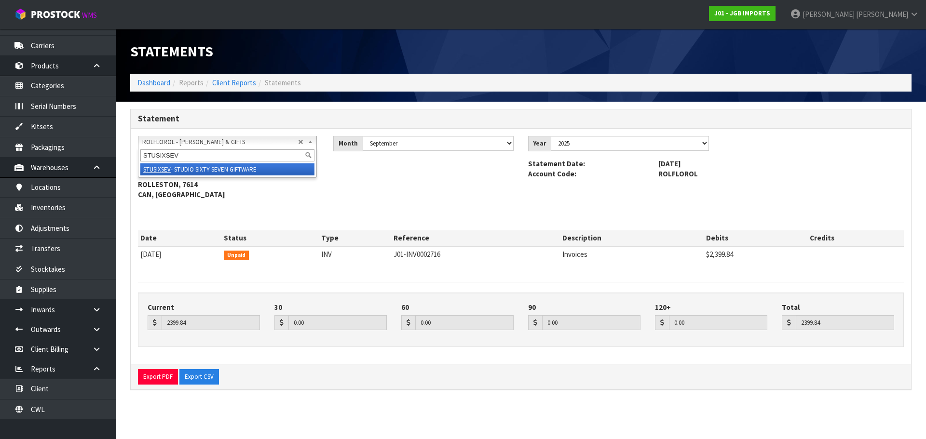
click at [238, 168] on li "STUSIXSEV - STUDIO SIXTY SEVEN GIFTWARE" at bounding box center [227, 169] width 174 height 12
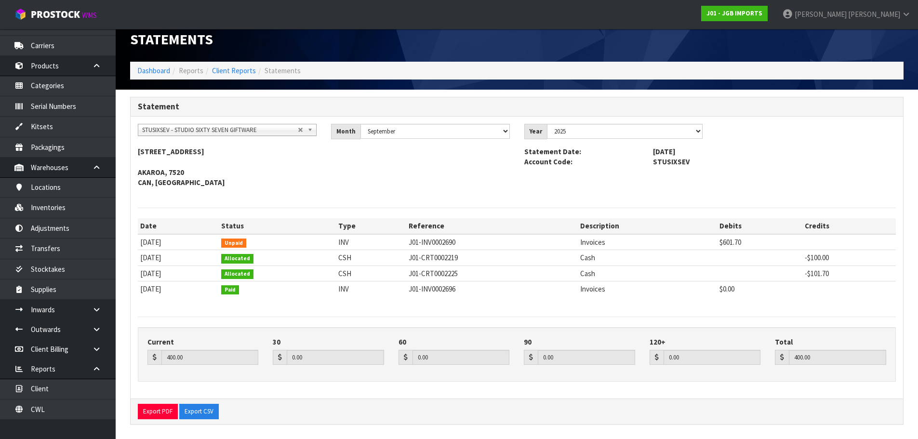
scroll to position [15, 0]
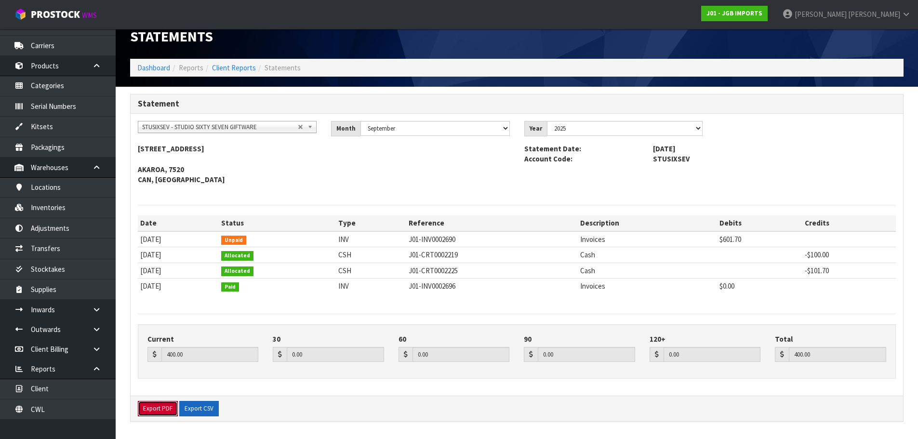
drag, startPoint x: 161, startPoint y: 411, endPoint x: 188, endPoint y: 406, distance: 27.3
click at [161, 411] on button "Export PDF" at bounding box center [158, 408] width 40 height 15
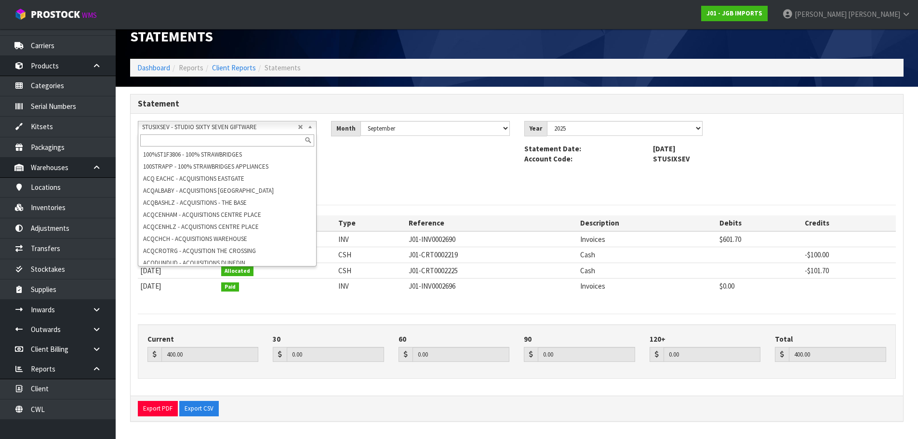
click at [231, 133] on div "STUSIXSEV - STUDIO SIXTY SEVEN GIFTWARE 100%ST1F3806 - 100% STRAWBRIDGES 100STR…" at bounding box center [227, 127] width 179 height 12
paste input "THE GARDEN DEPOT"
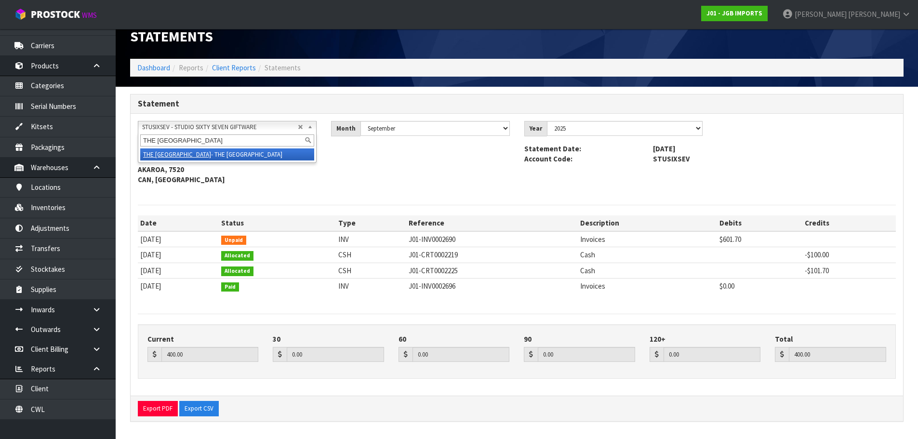
scroll to position [0, 0]
click at [223, 152] on li "THE GARDEN DEPOT - THE GARDEN DEPOT" at bounding box center [227, 154] width 174 height 12
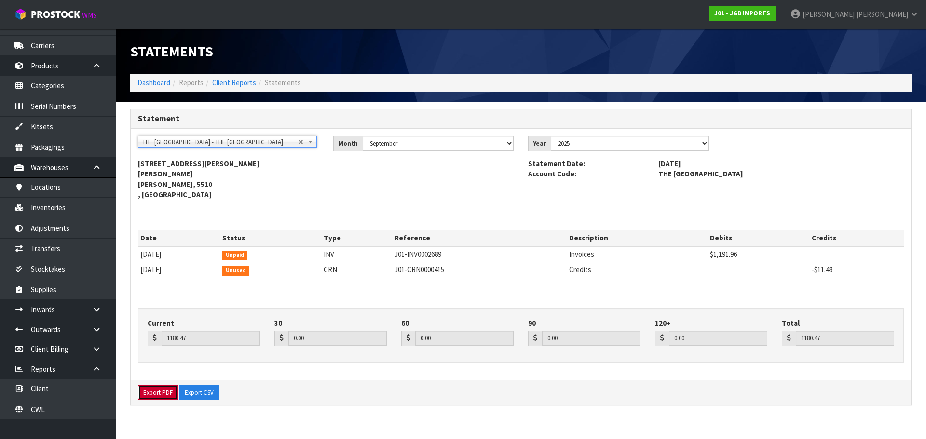
click at [157, 394] on button "Export PDF" at bounding box center [158, 392] width 40 height 15
click at [241, 144] on span "THE [GEOGRAPHIC_DATA] - THE [GEOGRAPHIC_DATA]" at bounding box center [220, 142] width 156 height 12
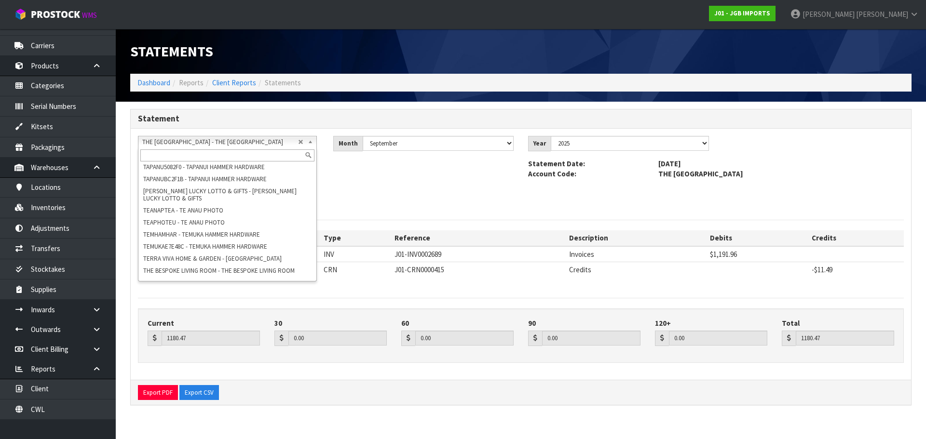
paste input "THE GARDEN DEPOT"
click at [202, 146] on span "THE [GEOGRAPHIC_DATA] - THE [GEOGRAPHIC_DATA]" at bounding box center [220, 142] width 156 height 12
paste input "THEPLAHAM"
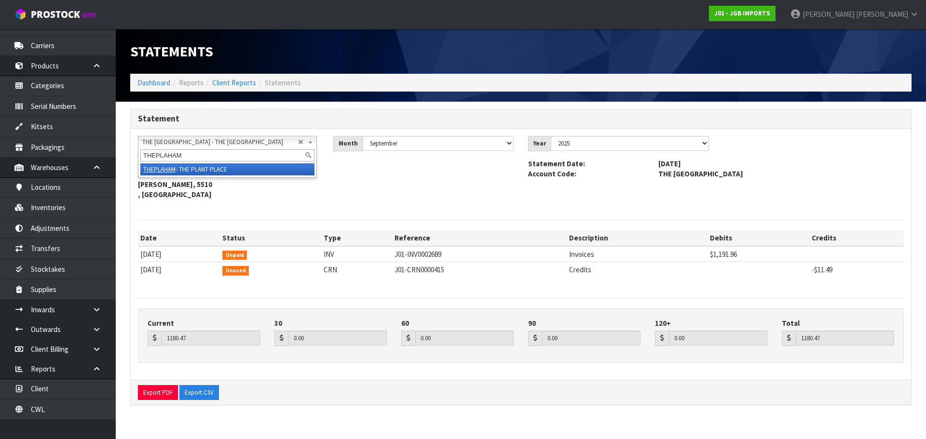
scroll to position [0, 0]
click at [183, 171] on li "THEPLAHAM - THE PLANT PLACE" at bounding box center [227, 169] width 174 height 12
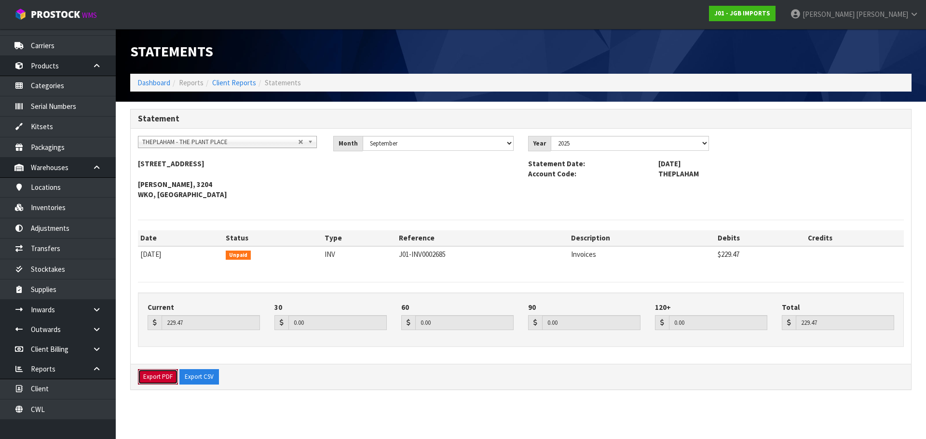
drag, startPoint x: 162, startPoint y: 377, endPoint x: 285, endPoint y: 359, distance: 124.3
click at [162, 377] on button "Export PDF" at bounding box center [158, 376] width 40 height 15
click at [243, 145] on span "THEPLAHAM - THE PLANT PLACE" at bounding box center [220, 142] width 156 height 12
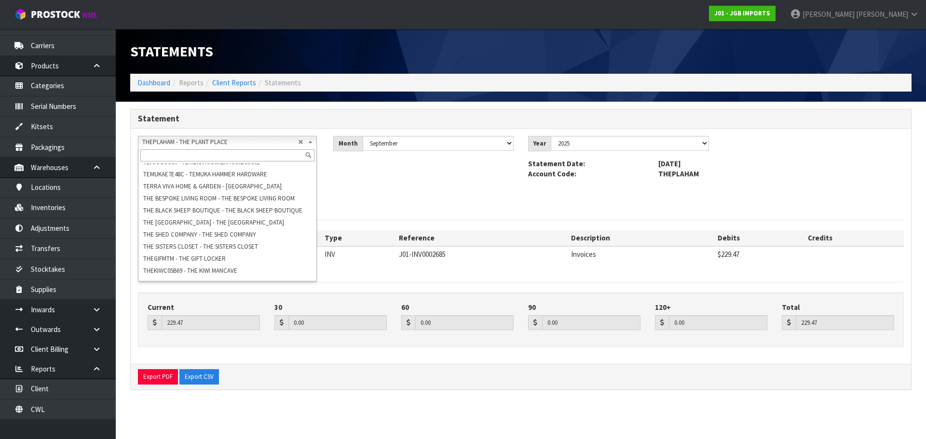
paste input "TONFIEJEW"
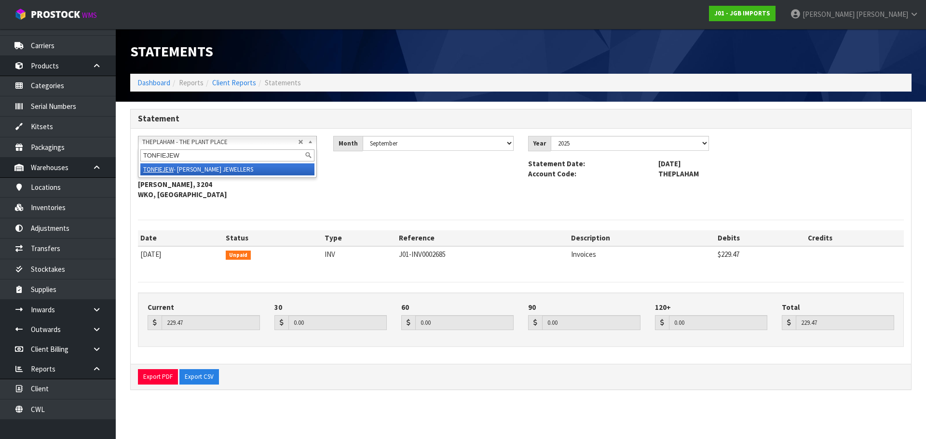
scroll to position [0, 0]
click at [240, 165] on li "TONFIEJEW - TONY FIELD JEWELLERS" at bounding box center [227, 169] width 174 height 12
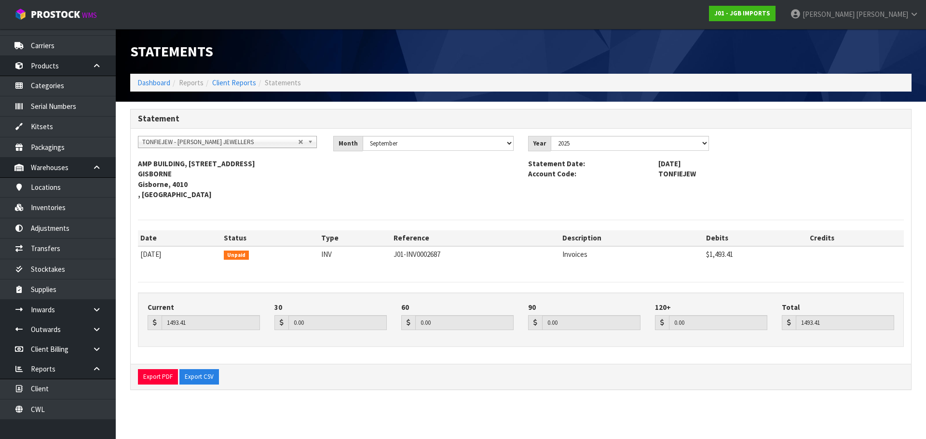
click at [252, 144] on span "TONFIEJEW - [PERSON_NAME] JEWELLERS" at bounding box center [220, 142] width 156 height 12
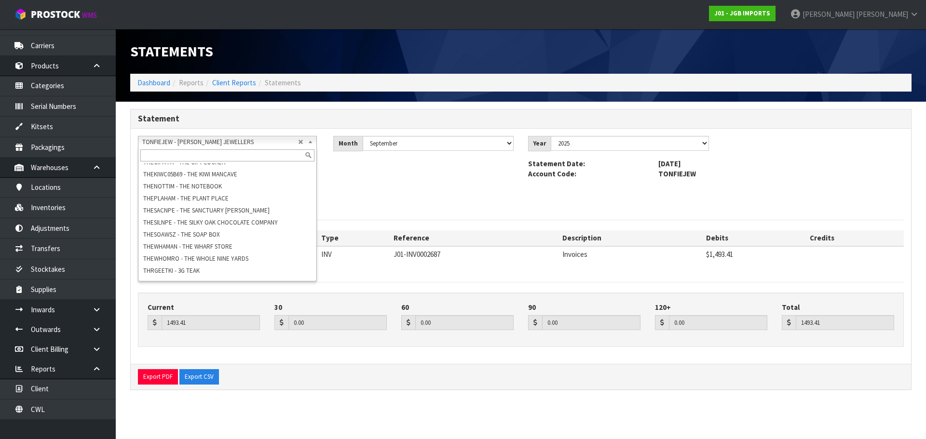
paste input "TONFIEJEW"
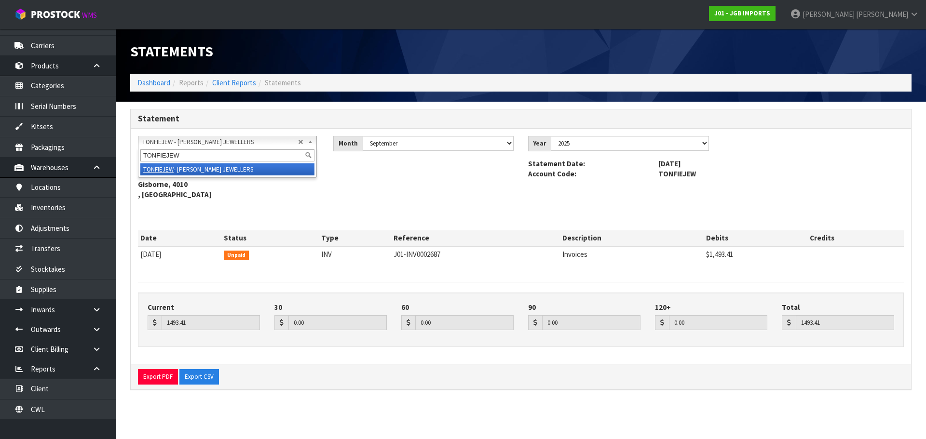
click at [246, 170] on li "TONFIEJEW - TONY FIELD JEWELLERS" at bounding box center [227, 169] width 174 height 12
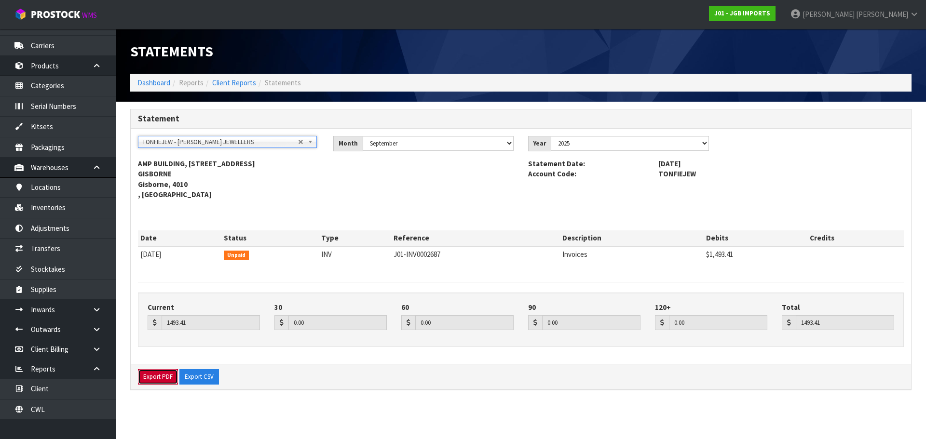
click at [160, 378] on button "Export PDF" at bounding box center [158, 376] width 40 height 15
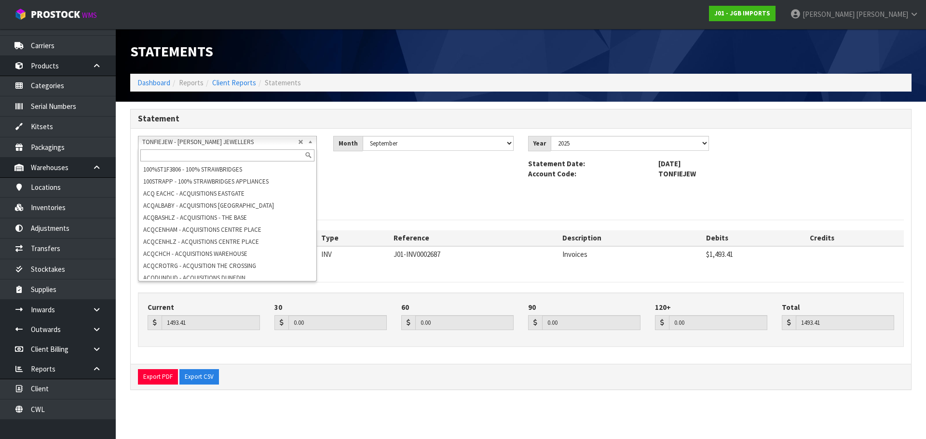
click at [241, 141] on span "TONFIEJEW - [PERSON_NAME] JEWELLERS" at bounding box center [220, 142] width 156 height 12
paste input "WAIAU HARDWARE"
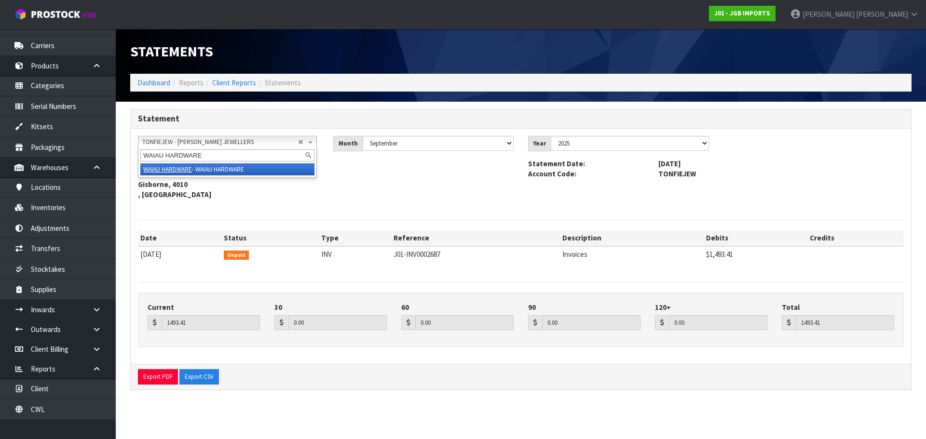
click at [253, 166] on li "WAIAU HARDWARE - WAIAU HARDWARE" at bounding box center [227, 169] width 174 height 12
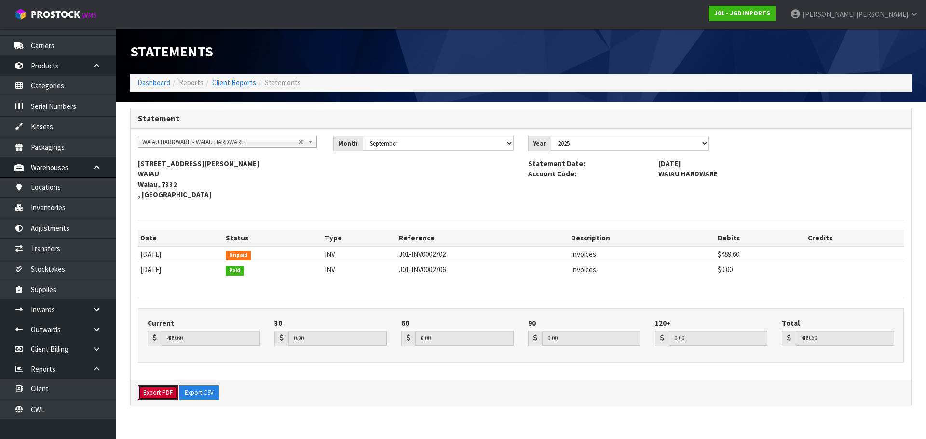
drag, startPoint x: 171, startPoint y: 389, endPoint x: 267, endPoint y: 395, distance: 96.1
click at [267, 395] on div "Export PDF Export CSV" at bounding box center [521, 393] width 780 height 26
click at [305, 393] on div "Export PDF Export CSV" at bounding box center [521, 393] width 780 height 26
click at [161, 398] on button "Export PDF" at bounding box center [158, 392] width 40 height 15
click at [176, 139] on span "WAIAU HARDWARE - WAIAU HARDWARE" at bounding box center [220, 142] width 156 height 12
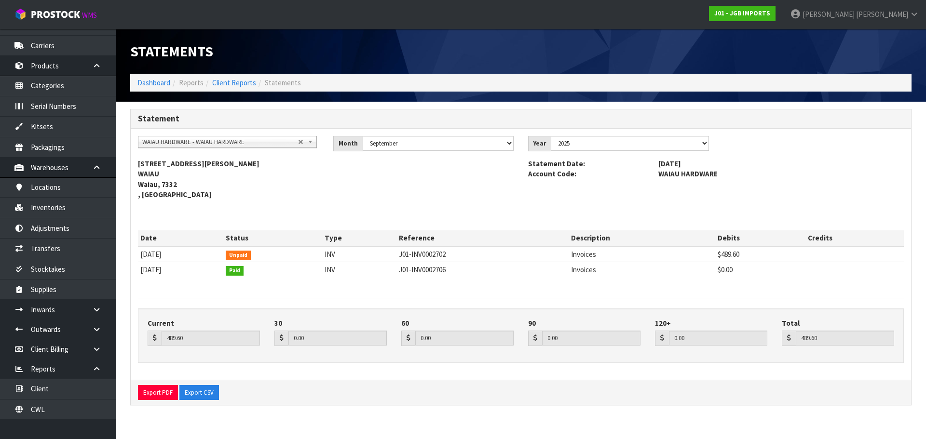
scroll to position [6250, 0]
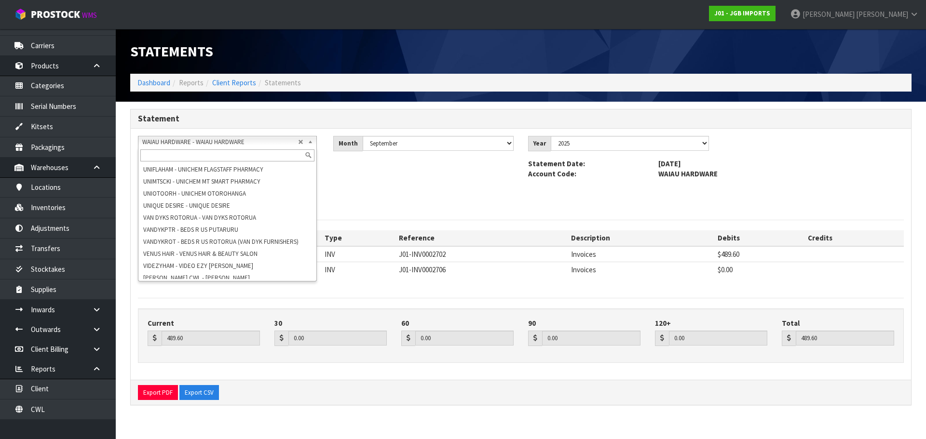
paste input "WHIPHAWLG"
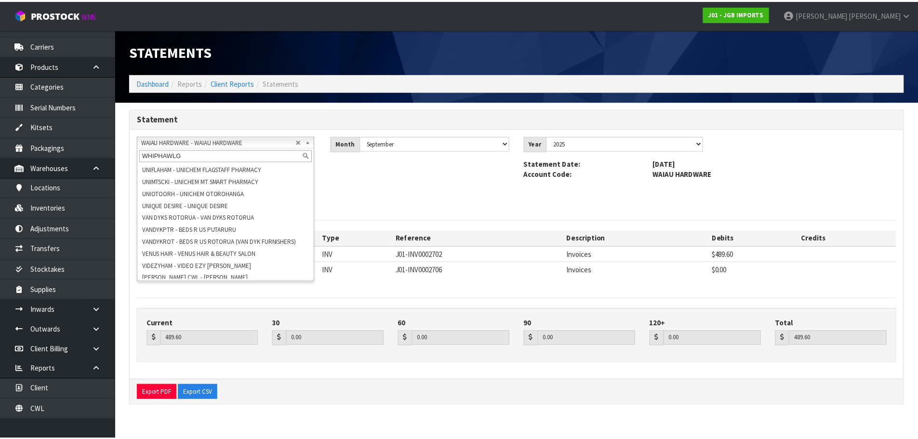
scroll to position [0, 0]
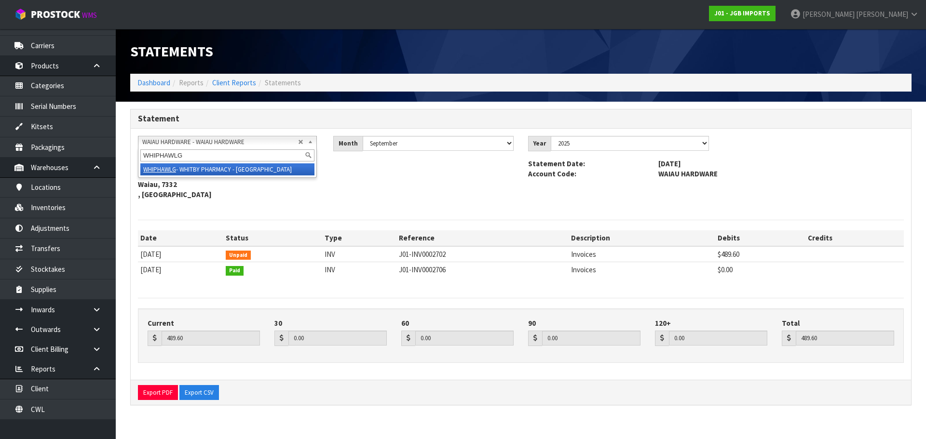
drag, startPoint x: 205, startPoint y: 169, endPoint x: 216, endPoint y: 168, distance: 11.1
click at [205, 169] on li "WHIPHAWLG - WHITBY PHARMACY - WHITBY SHOPPING MALL" at bounding box center [227, 169] width 174 height 12
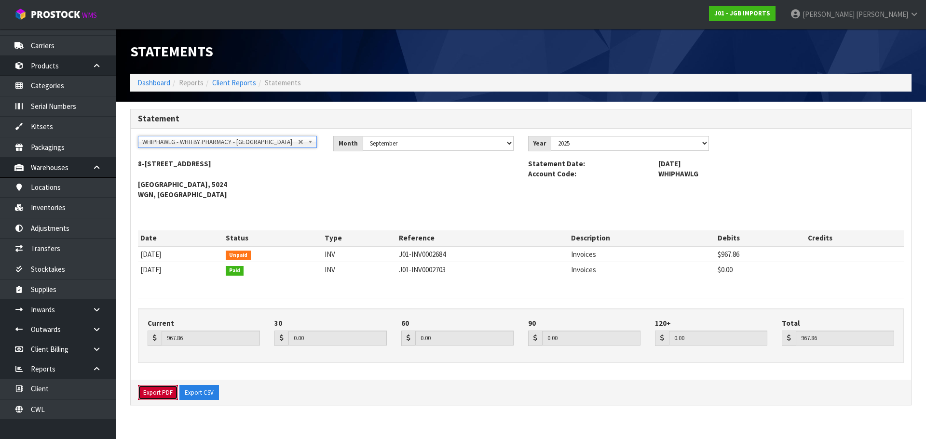
click at [165, 396] on button "Export PDF" at bounding box center [158, 392] width 40 height 15
click at [150, 81] on link "Dashboard" at bounding box center [153, 82] width 33 height 9
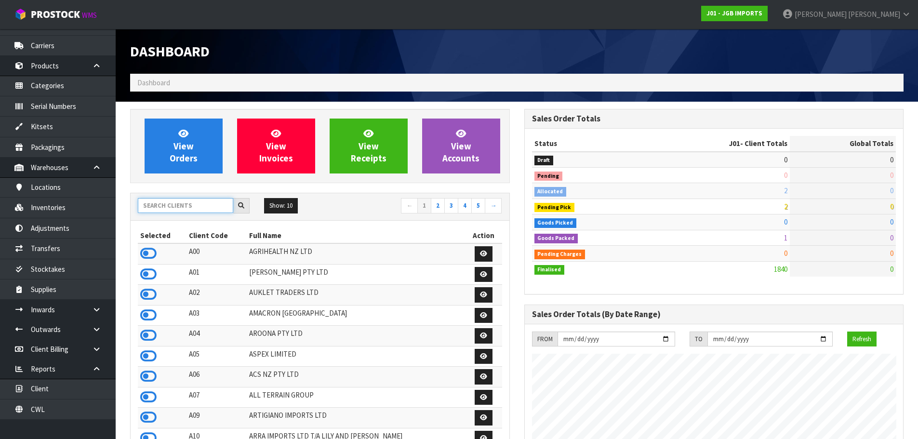
scroll to position [730, 394]
click at [174, 203] on input "text" at bounding box center [185, 205] width 95 height 15
click at [202, 204] on input "text" at bounding box center [185, 205] width 95 height 15
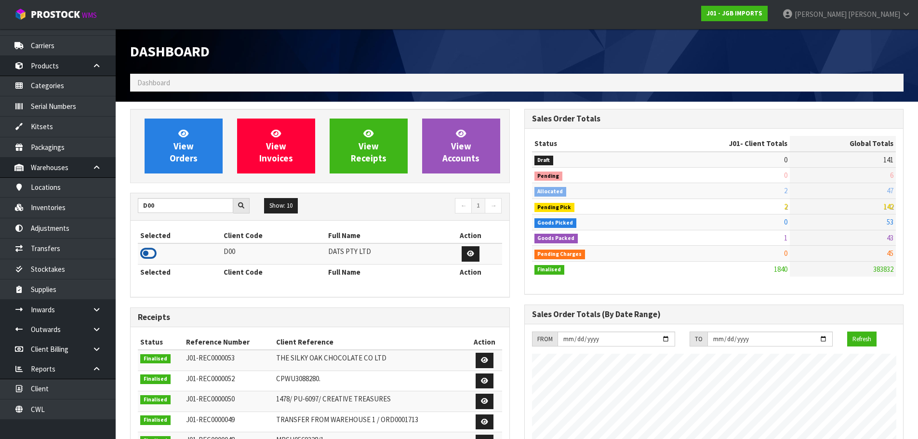
click at [146, 254] on icon at bounding box center [148, 253] width 16 height 14
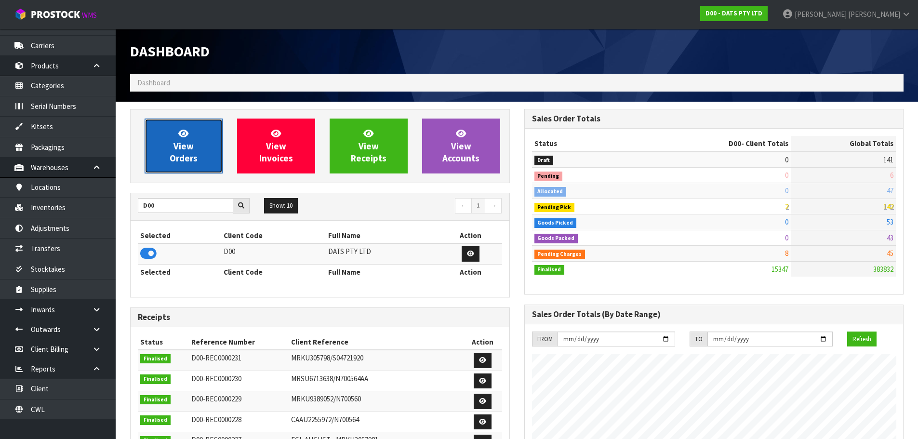
click at [186, 146] on span "View Orders" at bounding box center [184, 146] width 28 height 36
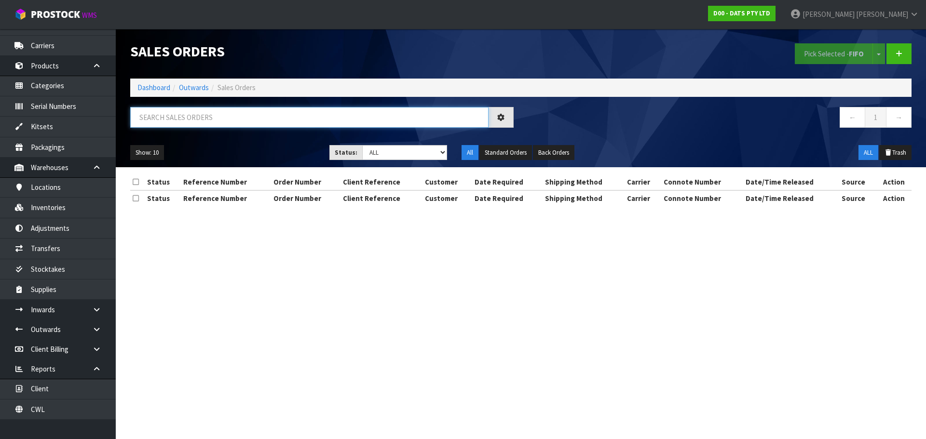
click at [160, 113] on input "text" at bounding box center [309, 117] width 358 height 21
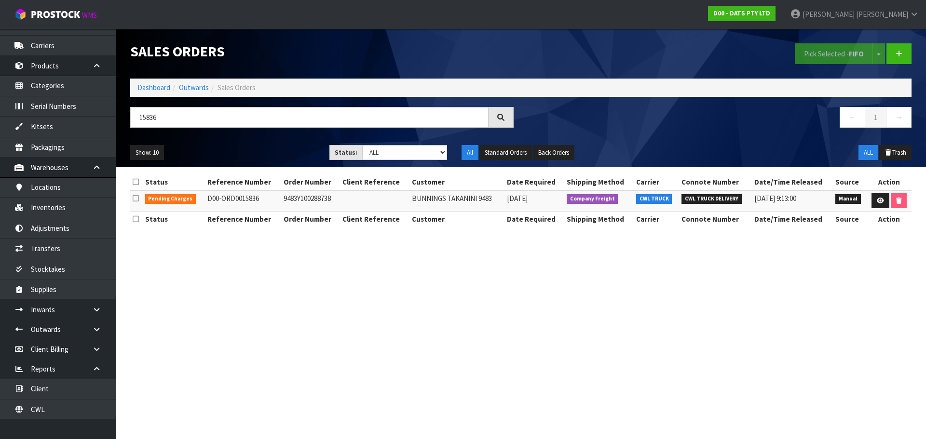
click at [306, 197] on td "9483Y100288738" at bounding box center [310, 200] width 59 height 21
copy td "9483Y100288738"
click at [302, 196] on td "9483Y100288738" at bounding box center [310, 200] width 59 height 21
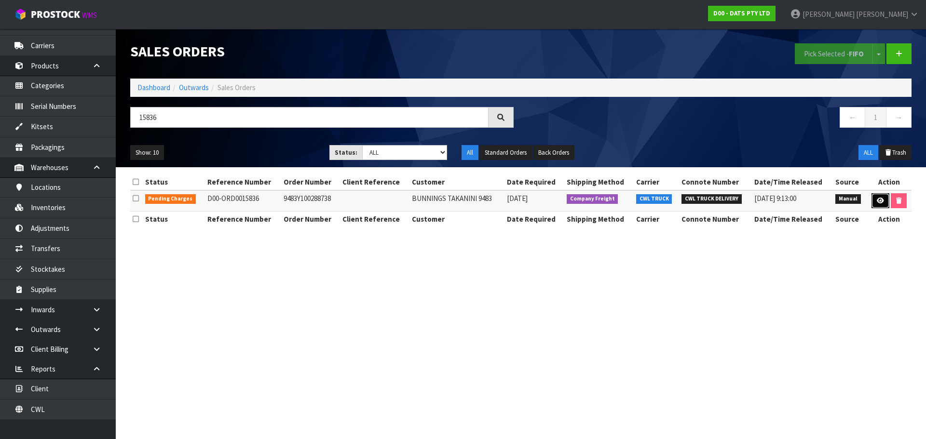
click at [881, 201] on icon at bounding box center [879, 201] width 7 height 6
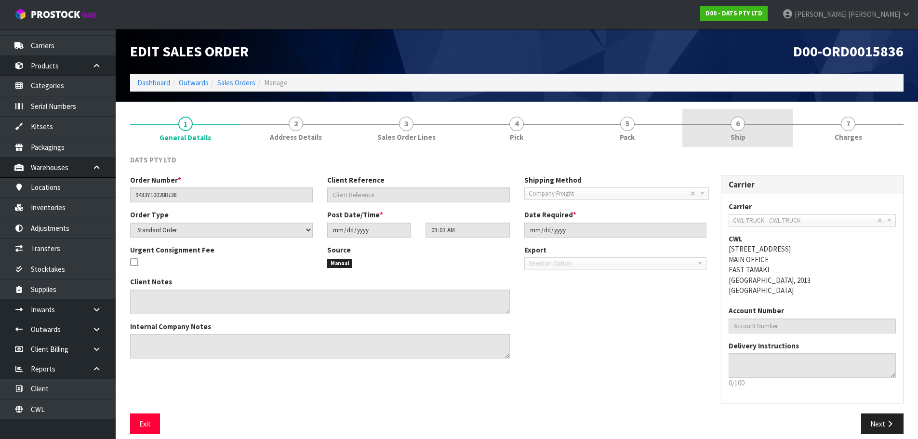
click at [748, 132] on link "6 Ship" at bounding box center [738, 128] width 110 height 38
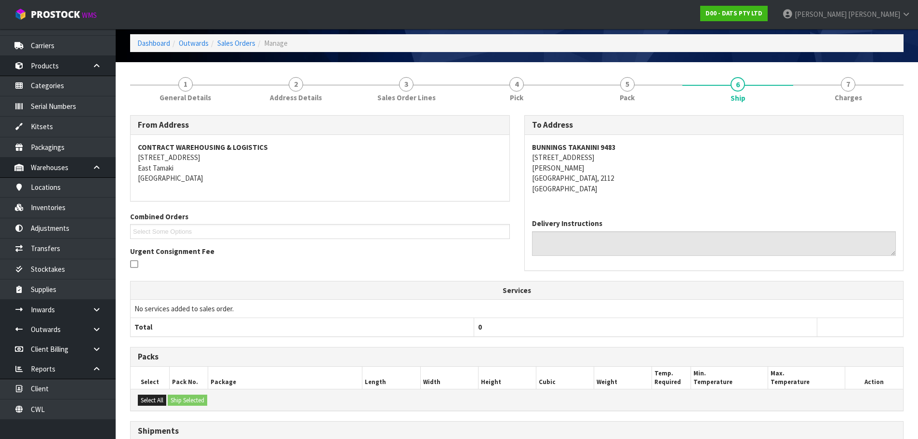
scroll to position [148, 0]
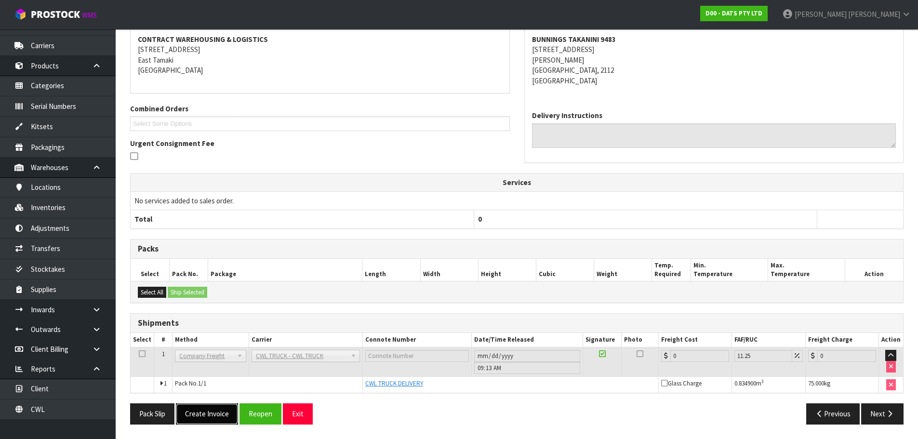
click at [199, 414] on button "Create Invoice" at bounding box center [207, 414] width 62 height 21
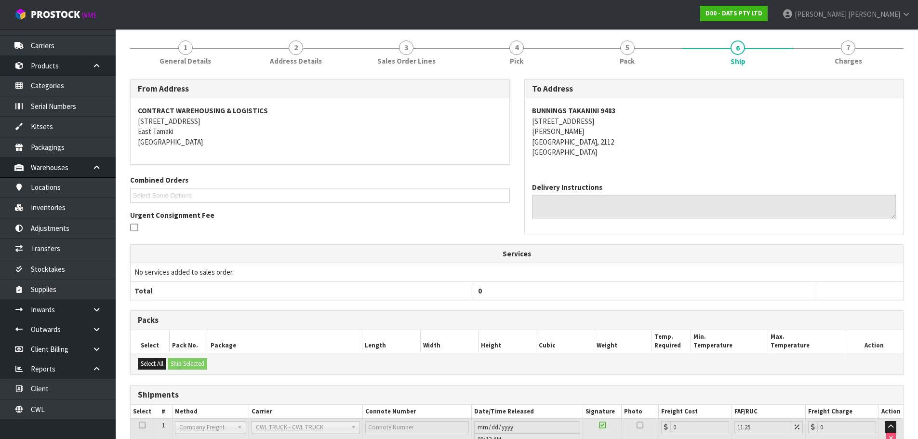
scroll to position [182, 0]
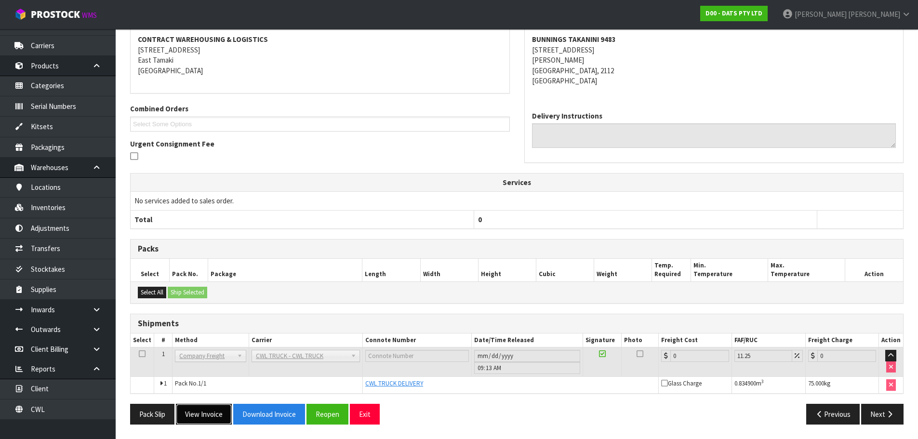
drag, startPoint x: 216, startPoint y: 414, endPoint x: 287, endPoint y: 390, distance: 74.6
click at [216, 414] on button "View Invoice" at bounding box center [204, 414] width 56 height 21
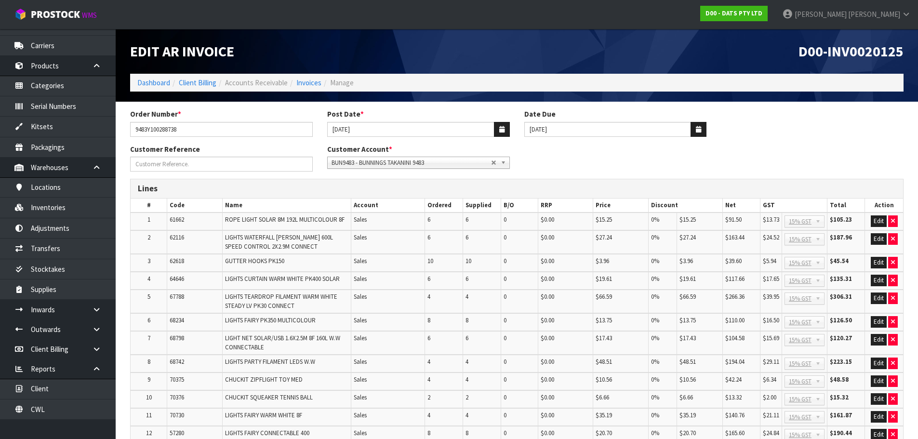
click at [865, 58] on span "D00-INV0020125" at bounding box center [851, 51] width 105 height 18
copy span "INV0020125"
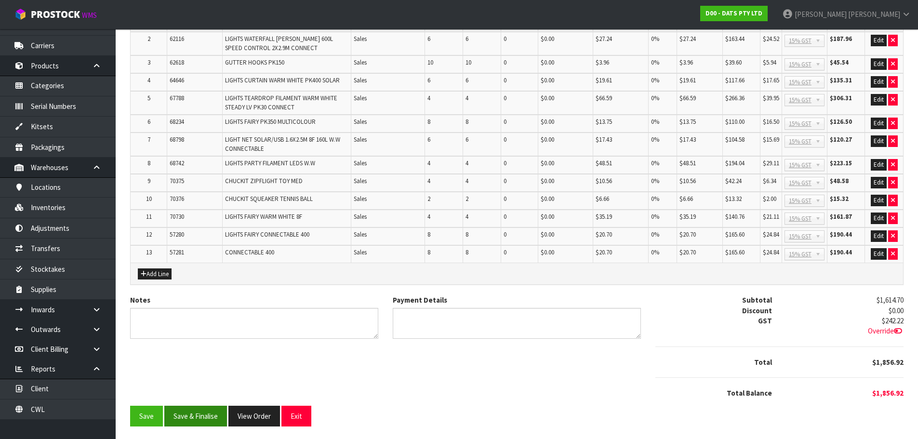
scroll to position [201, 0]
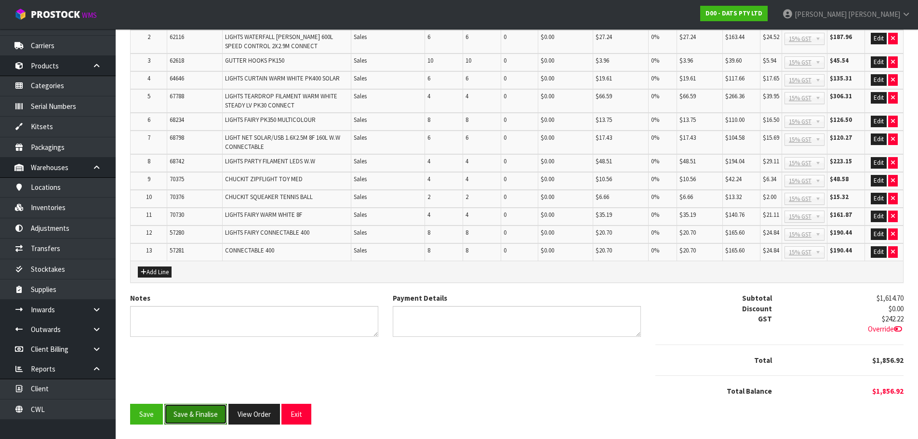
click at [211, 408] on button "Save & Finalise" at bounding box center [195, 414] width 63 height 21
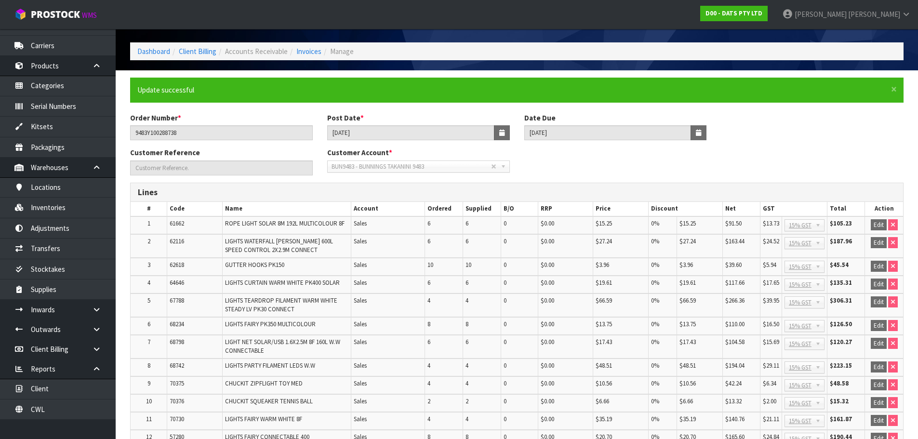
scroll to position [203, 0]
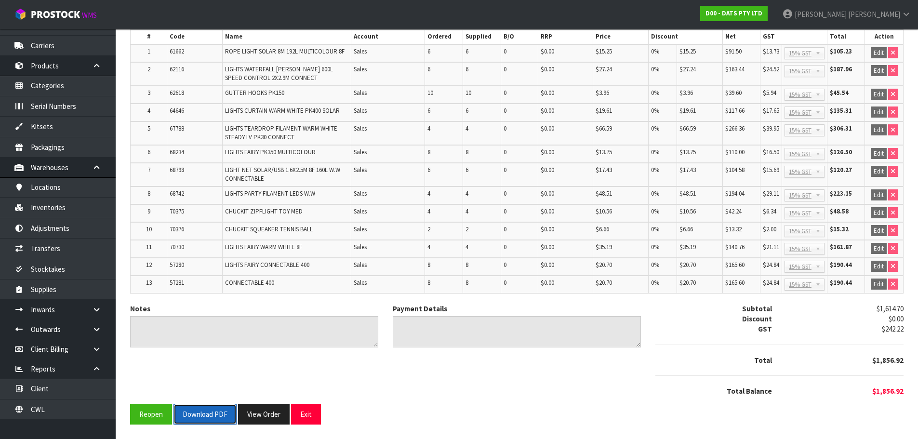
click at [216, 416] on button "Download PDF" at bounding box center [205, 414] width 63 height 21
click at [262, 416] on button "View Order" at bounding box center [275, 414] width 52 height 21
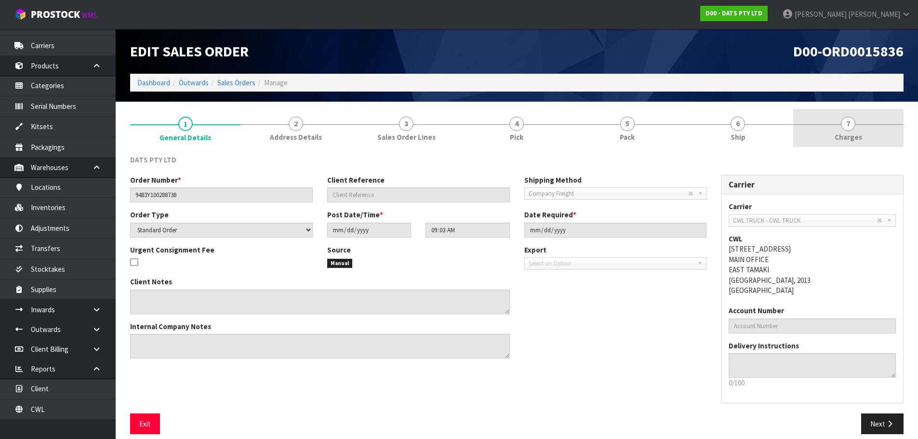
click at [880, 135] on link "7 Charges" at bounding box center [849, 128] width 110 height 38
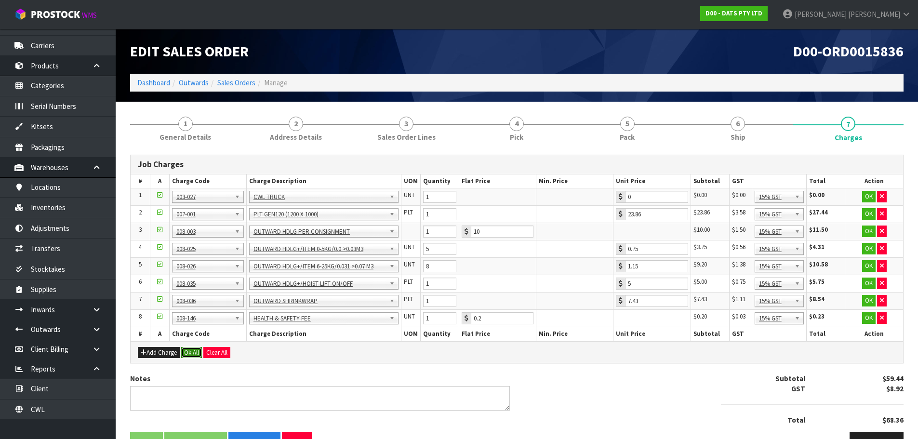
click at [195, 350] on button "Ok All" at bounding box center [191, 353] width 21 height 12
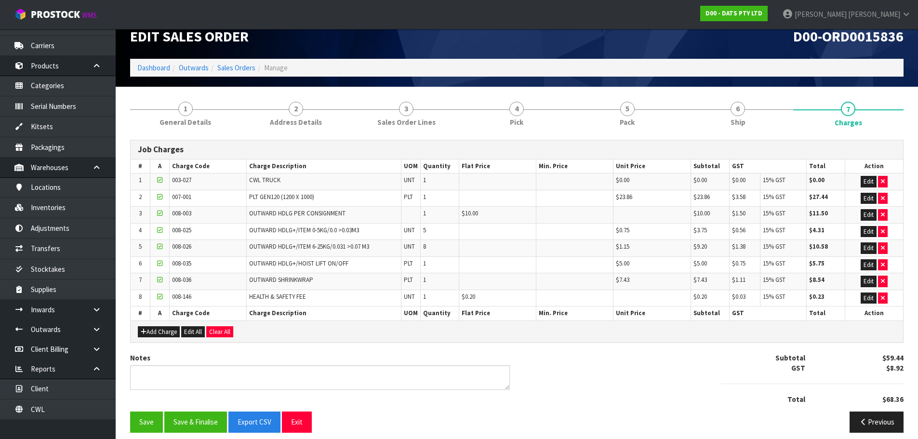
scroll to position [23, 0]
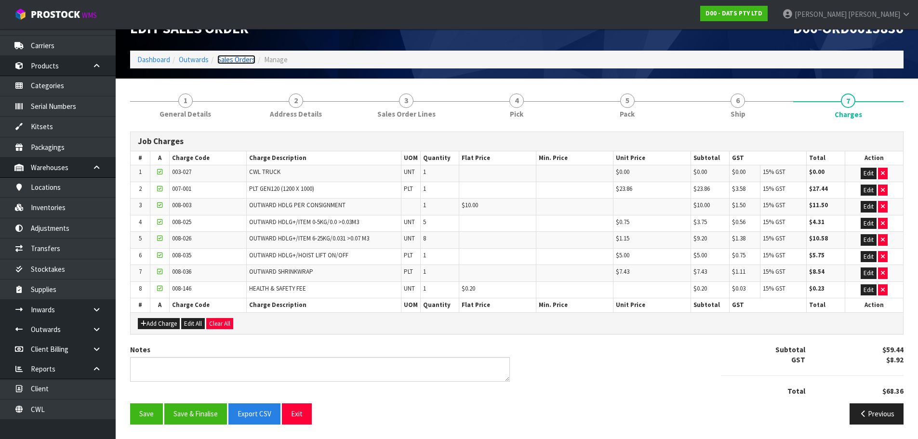
click at [228, 57] on link "Sales Orders" at bounding box center [236, 59] width 38 height 9
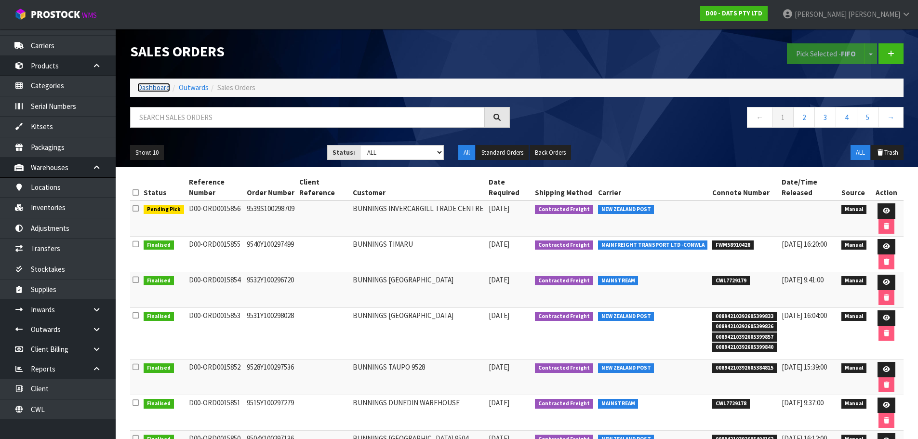
click at [145, 92] on link "Dashboard" at bounding box center [153, 87] width 33 height 9
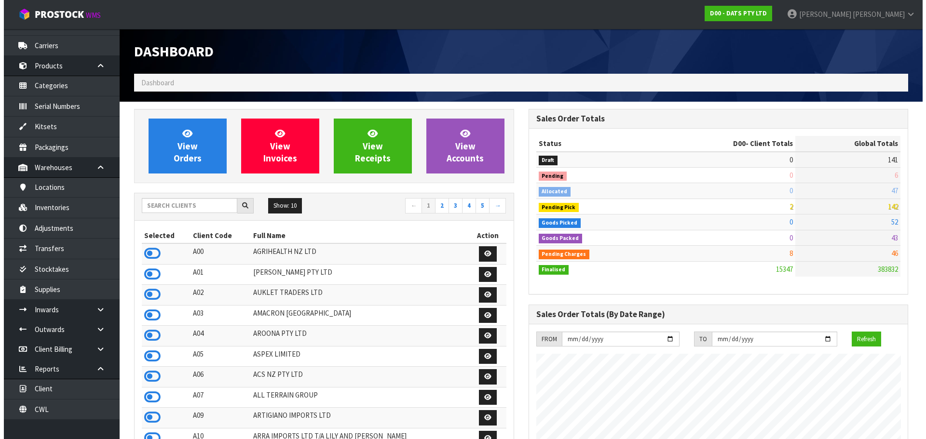
scroll to position [730, 394]
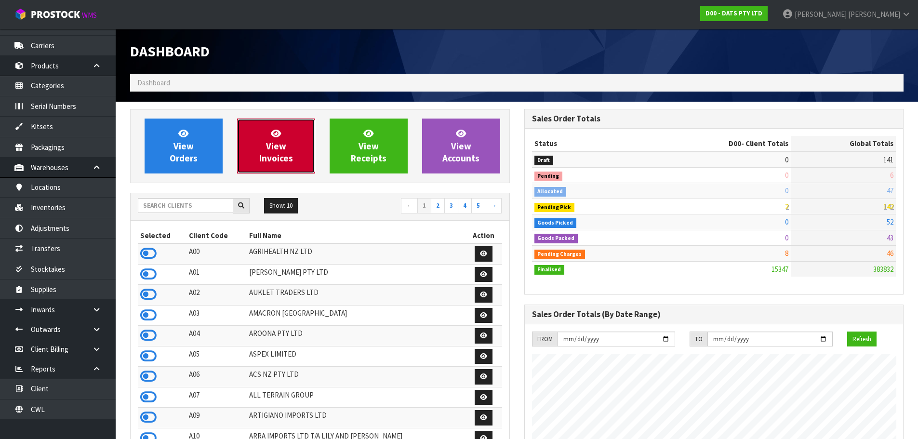
click at [291, 150] on link "View Invoices" at bounding box center [276, 146] width 78 height 55
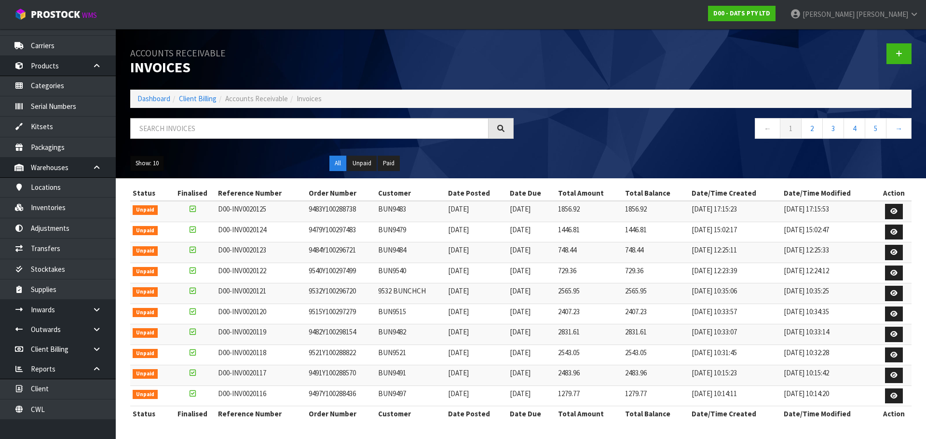
click at [149, 163] on button "Show: 10" at bounding box center [147, 163] width 34 height 15
click at [156, 203] on link "25" at bounding box center [169, 208] width 76 height 13
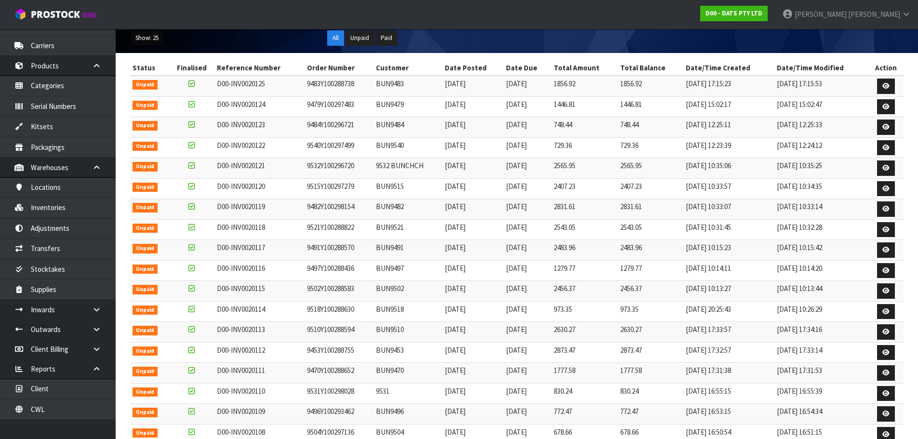
scroll to position [145, 0]
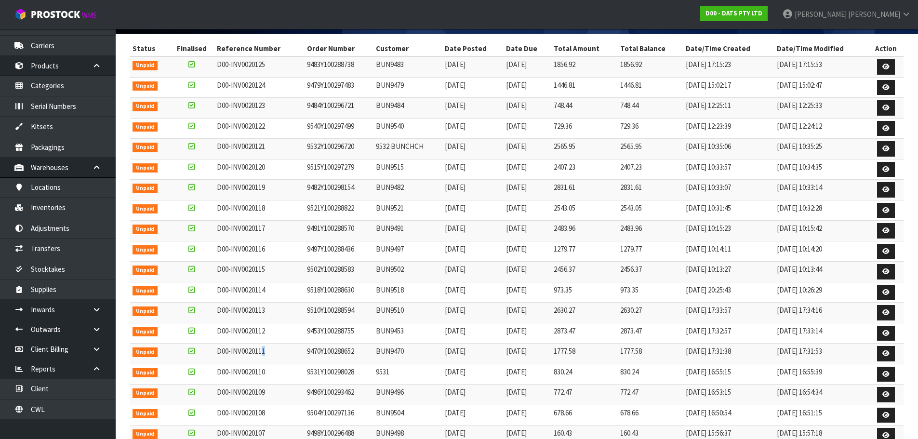
drag, startPoint x: 270, startPoint y: 352, endPoint x: 265, endPoint y: 357, distance: 7.2
click at [265, 357] on td "D00-INV0020111" at bounding box center [260, 354] width 90 height 21
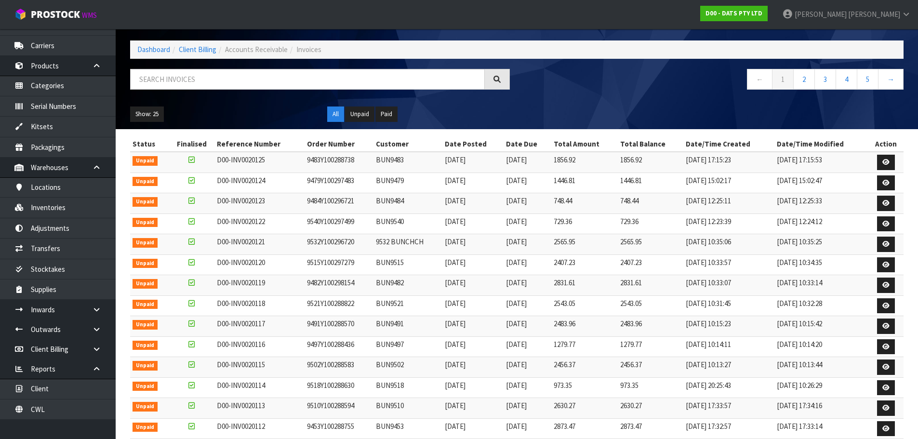
scroll to position [193, 0]
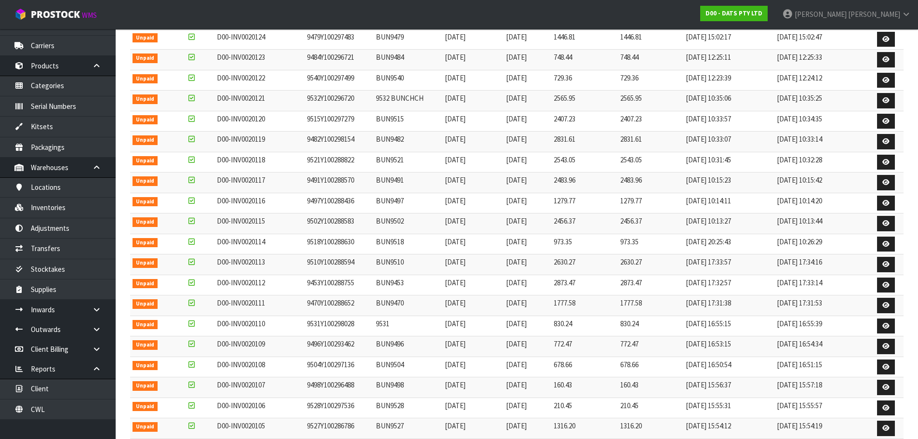
click at [278, 326] on td "D00-INV0020110" at bounding box center [260, 326] width 90 height 21
click at [327, 327] on td "9531Y100298028" at bounding box center [339, 326] width 69 height 21
click at [327, 305] on td "9470Y100288652" at bounding box center [339, 306] width 69 height 21
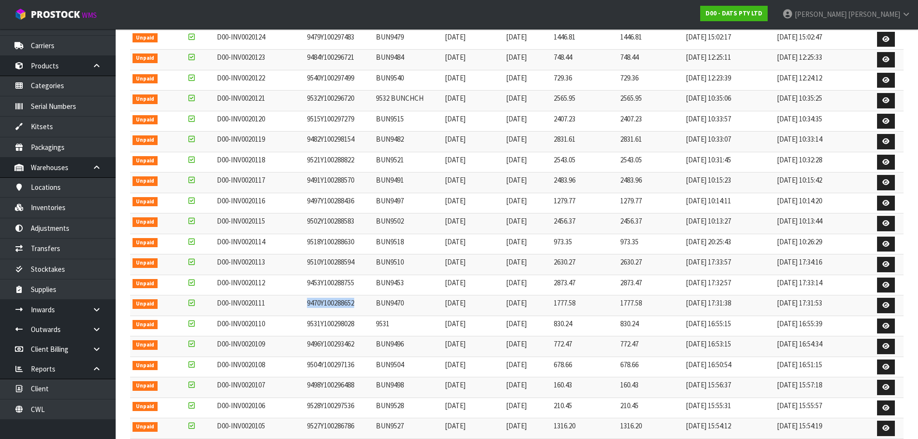
copy td "9470Y100288652"
click at [350, 200] on td "9497Y100288436" at bounding box center [339, 203] width 69 height 21
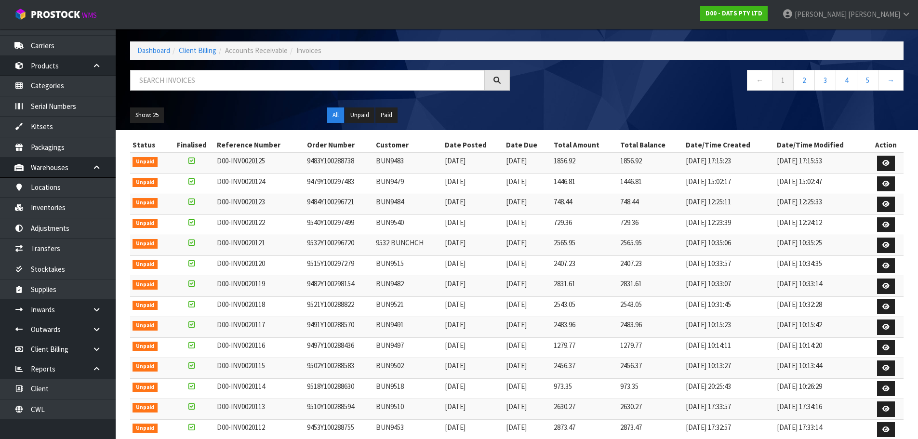
scroll to position [145, 0]
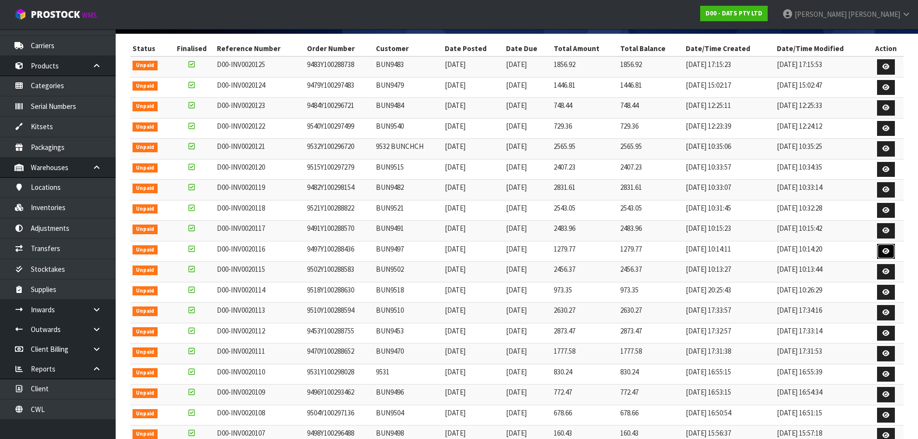
click at [887, 253] on icon at bounding box center [886, 251] width 7 height 6
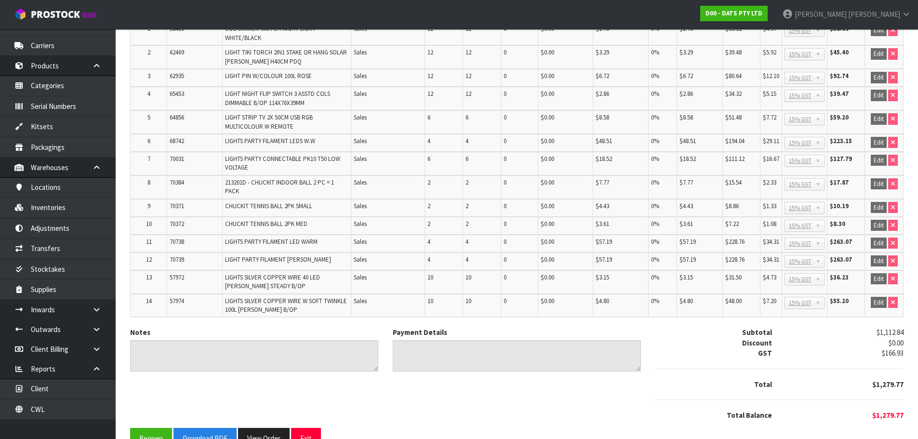
scroll to position [215, 0]
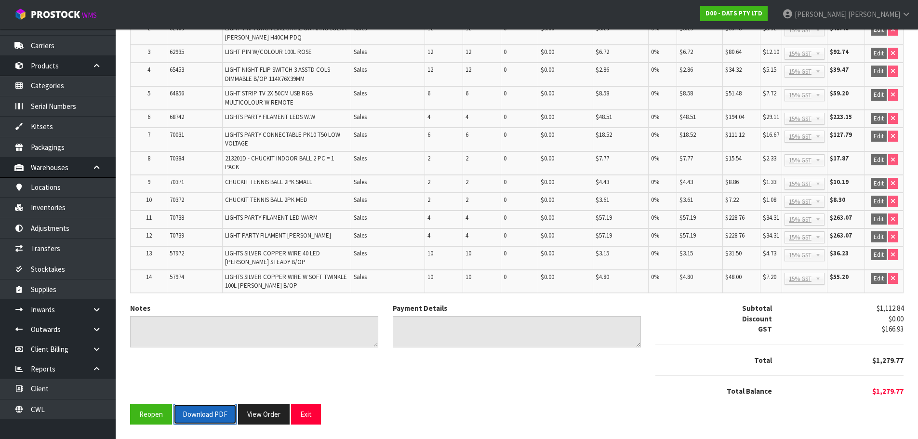
click at [215, 416] on button "Download PDF" at bounding box center [205, 414] width 63 height 21
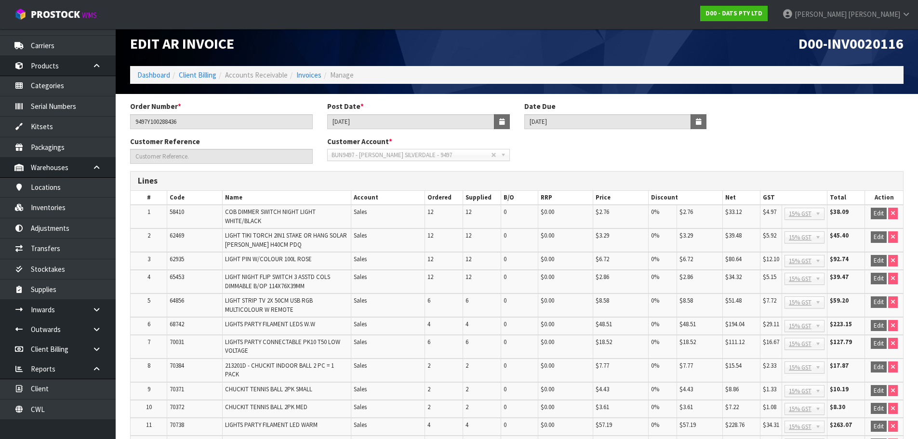
scroll to position [0, 0]
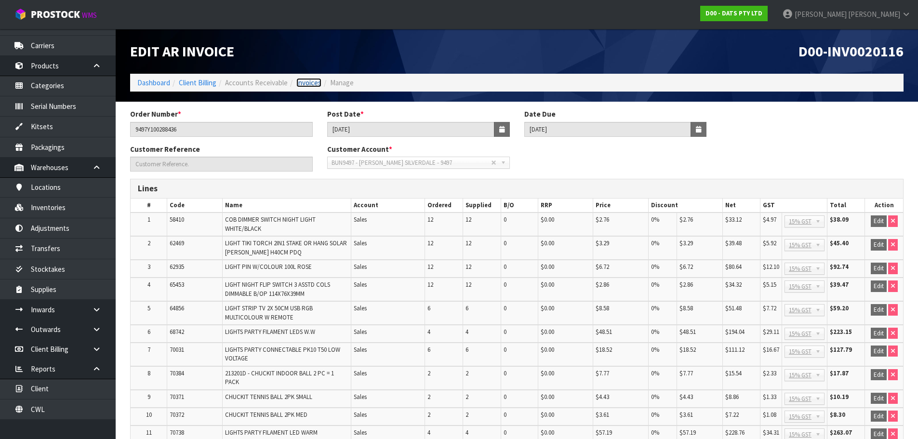
click at [315, 85] on link "Invoices" at bounding box center [308, 82] width 25 height 9
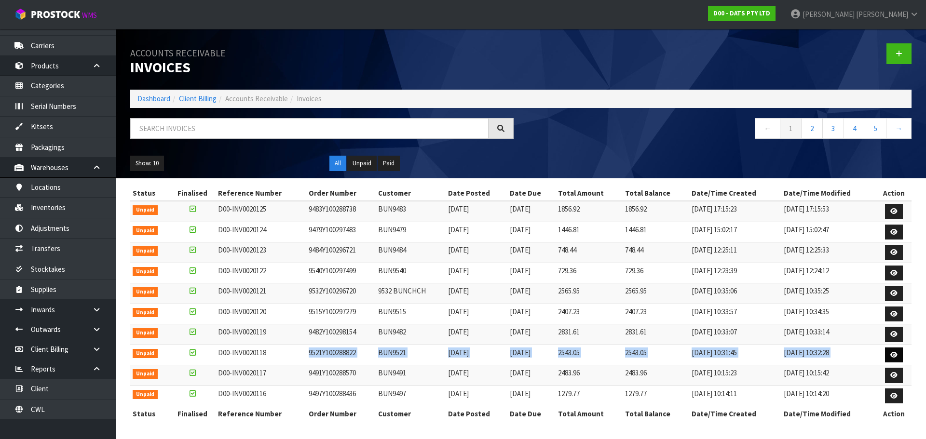
drag, startPoint x: 486, startPoint y: 372, endPoint x: 900, endPoint y: 356, distance: 414.0
click at [901, 356] on tr "Unpaid D00-INV0020118 9521Y100288822 BUN9521 01/10/2025 20/11/2025 2543.05 2543…" at bounding box center [520, 355] width 781 height 21
click at [898, 355] on link at bounding box center [894, 355] width 18 height 15
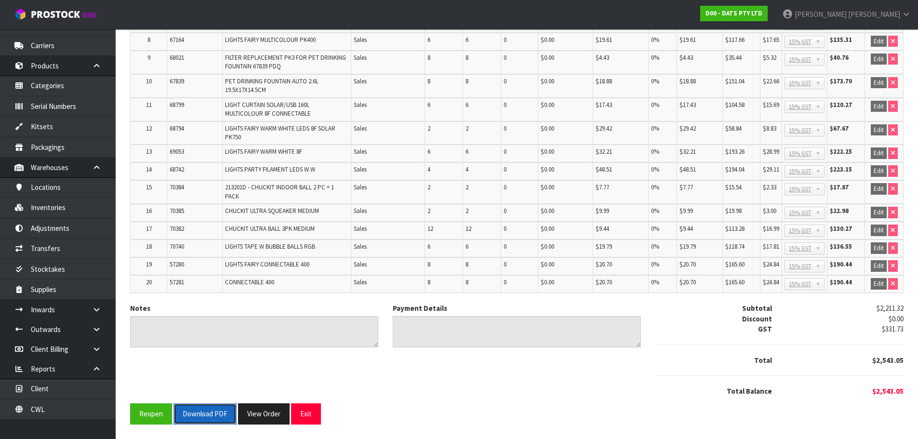
click at [207, 406] on button "Download PDF" at bounding box center [205, 414] width 63 height 21
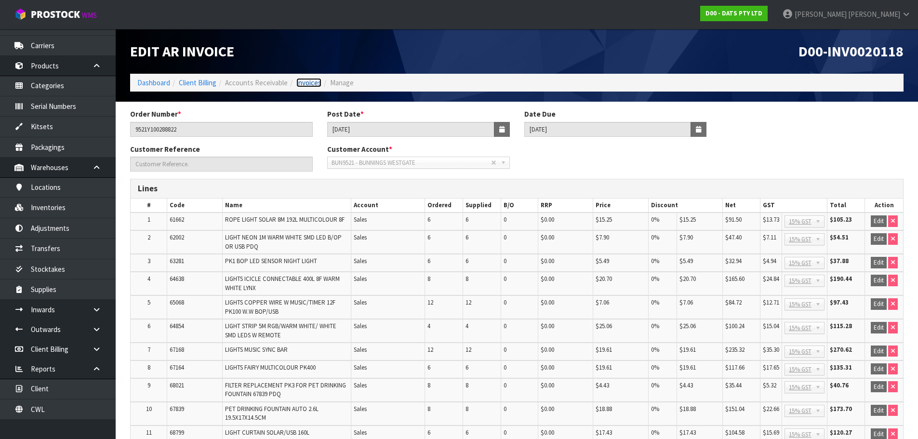
drag, startPoint x: 305, startPoint y: 80, endPoint x: 379, endPoint y: 127, distance: 88.0
click at [305, 80] on link "Invoices" at bounding box center [308, 82] width 25 height 9
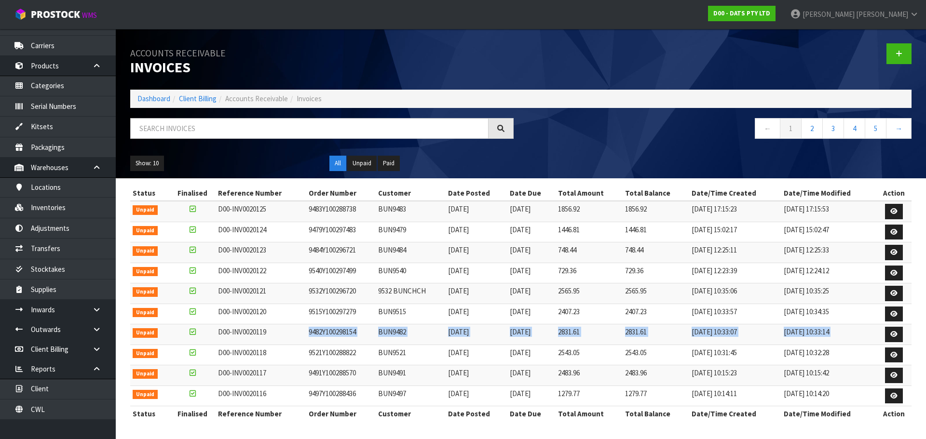
drag, startPoint x: 285, startPoint y: 328, endPoint x: 882, endPoint y: 339, distance: 596.9
click at [882, 339] on tr "Unpaid D00-INV0020119 9482Y100298154 BUN9482 01/10/2025 20/11/2025 2831.61 2831…" at bounding box center [520, 334] width 781 height 21
click at [894, 333] on icon at bounding box center [893, 334] width 7 height 6
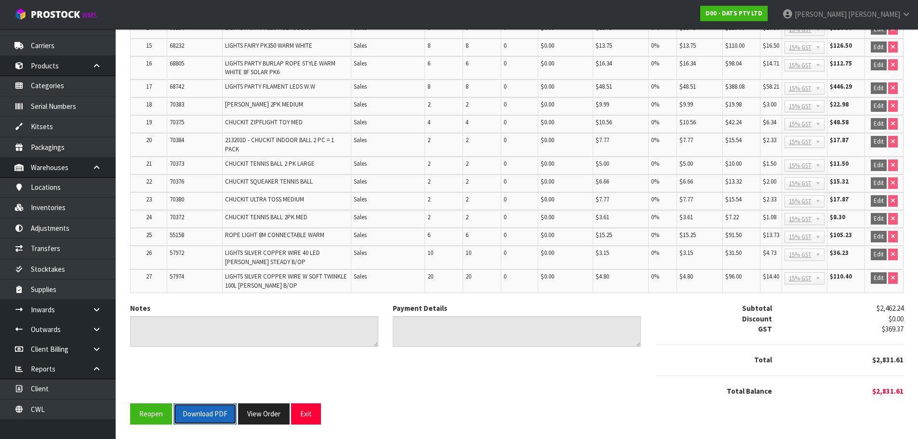
click at [206, 420] on button "Download PDF" at bounding box center [205, 414] width 63 height 21
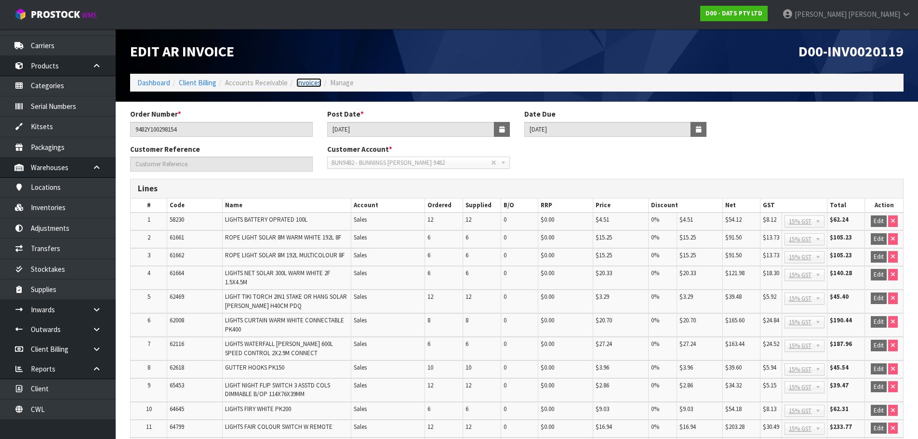
click at [310, 80] on link "Invoices" at bounding box center [308, 82] width 25 height 9
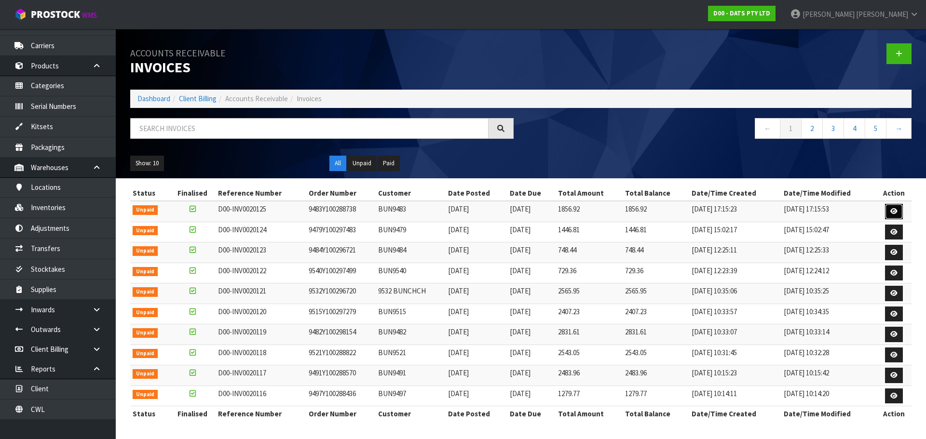
click at [893, 211] on icon at bounding box center [893, 211] width 7 height 6
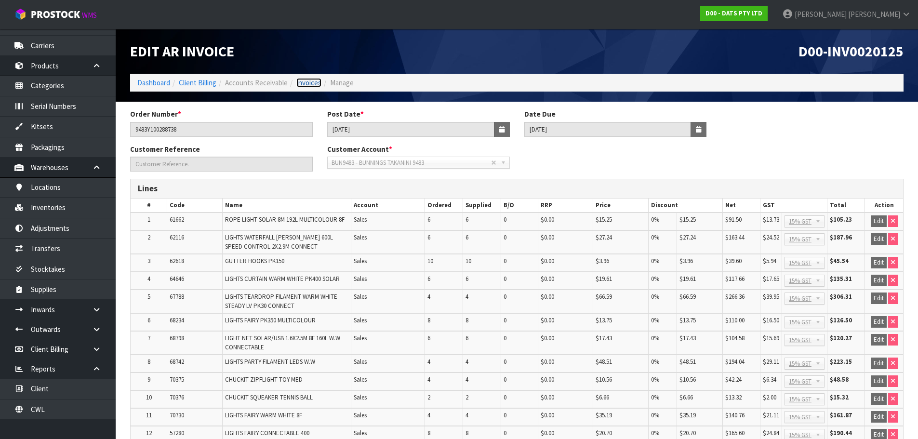
click at [313, 85] on link "Invoices" at bounding box center [308, 82] width 25 height 9
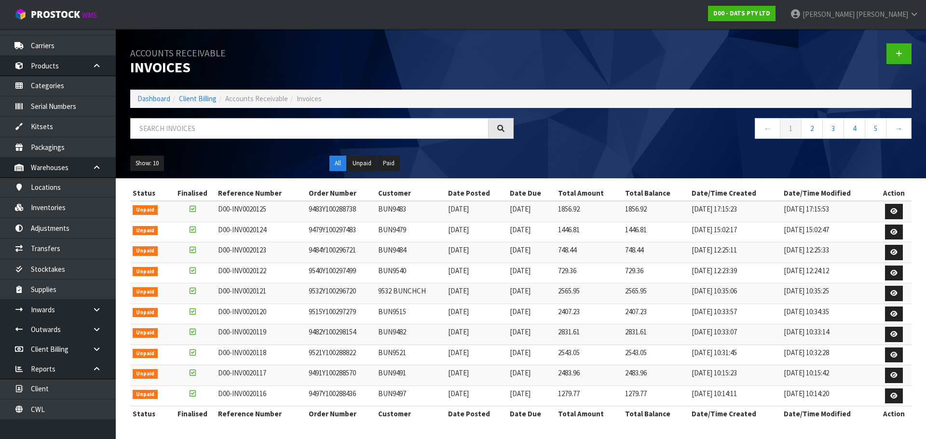
click at [152, 172] on div "Show: 10 5 10 25 50 All Unpaid Paid" at bounding box center [520, 163] width 795 height 30
click at [155, 166] on button "Show: 10" at bounding box center [147, 163] width 34 height 15
click at [172, 204] on link "25" at bounding box center [169, 208] width 76 height 13
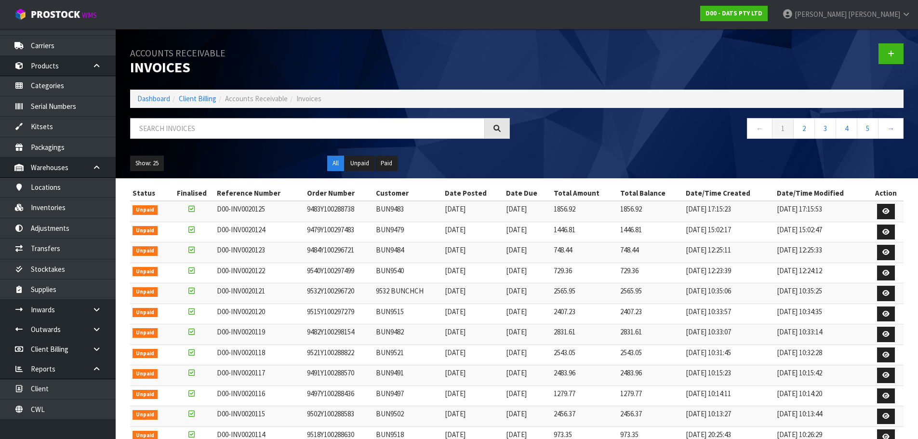
click at [152, 93] on ol "Dashboard Client Billing Accounts Receivable Invoices" at bounding box center [517, 99] width 774 height 18
click at [154, 96] on link "Dashboard" at bounding box center [153, 98] width 33 height 9
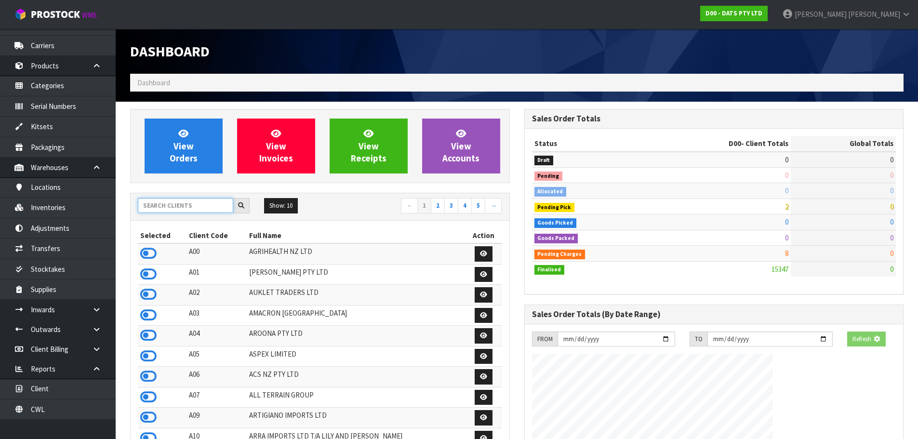
click at [187, 209] on input "text" at bounding box center [185, 205] width 95 height 15
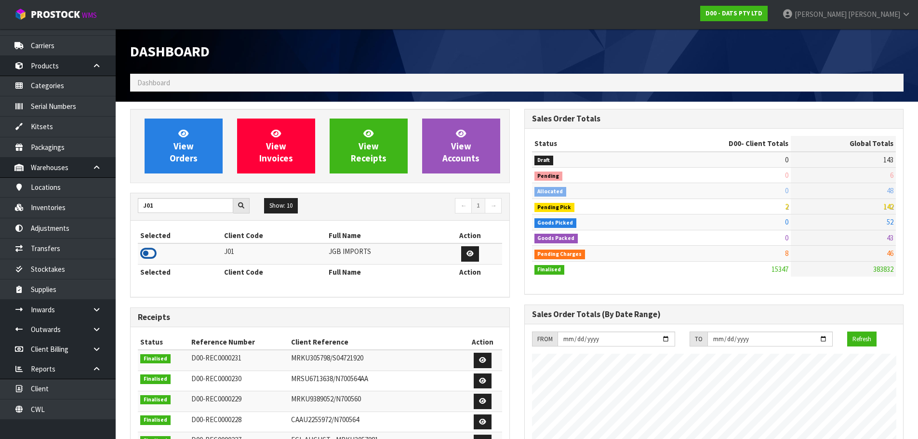
click at [142, 255] on icon at bounding box center [148, 253] width 16 height 14
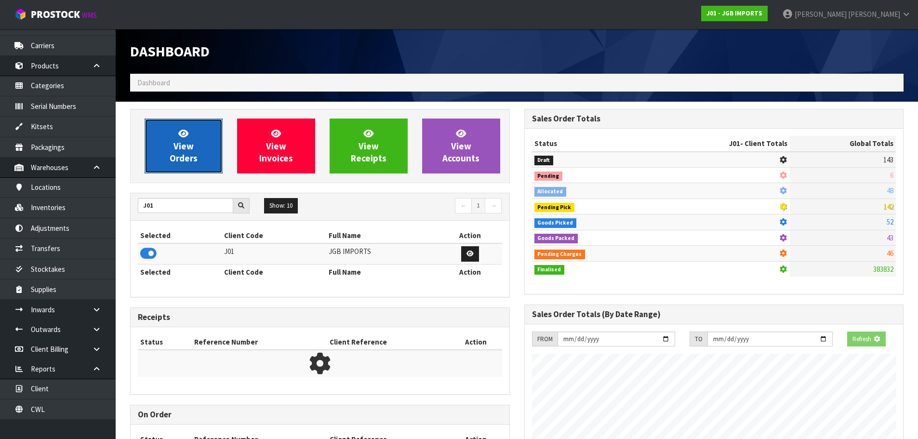
scroll to position [481495, 481702]
click at [187, 158] on span "View Orders" at bounding box center [184, 146] width 28 height 36
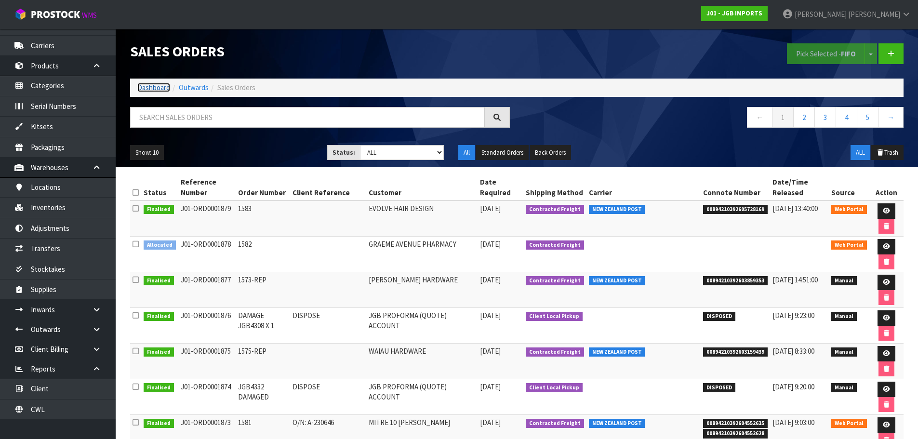
click at [168, 86] on link "Dashboard" at bounding box center [153, 87] width 33 height 9
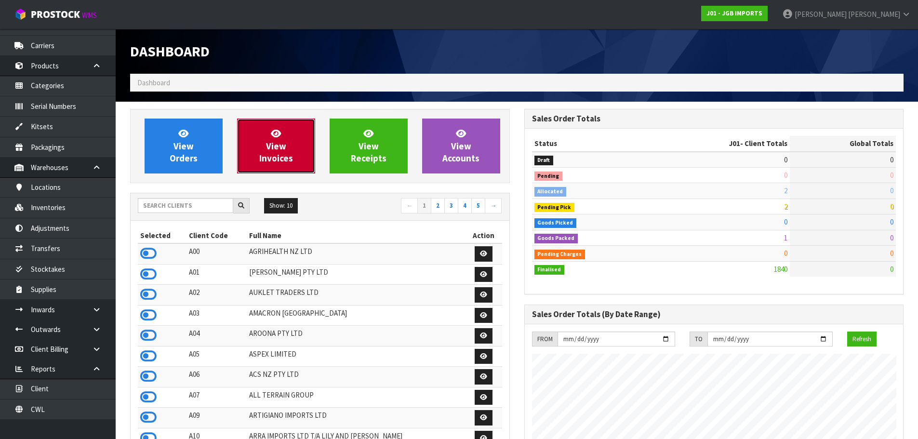
scroll to position [601, 394]
click at [245, 151] on link "View Invoices" at bounding box center [276, 146] width 78 height 55
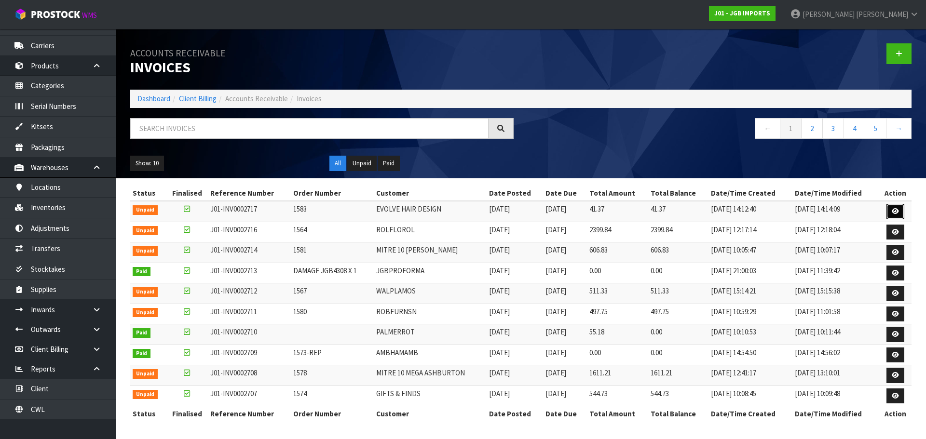
click at [892, 212] on icon at bounding box center [894, 211] width 7 height 6
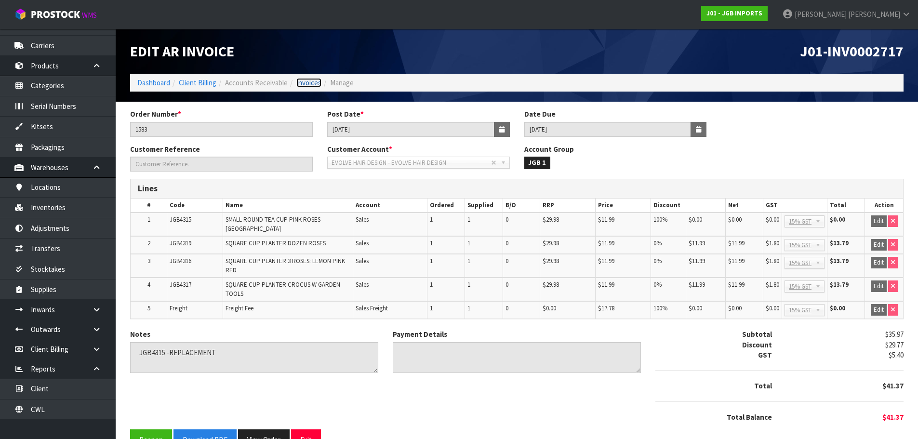
click at [313, 82] on link "Invoices" at bounding box center [308, 82] width 25 height 9
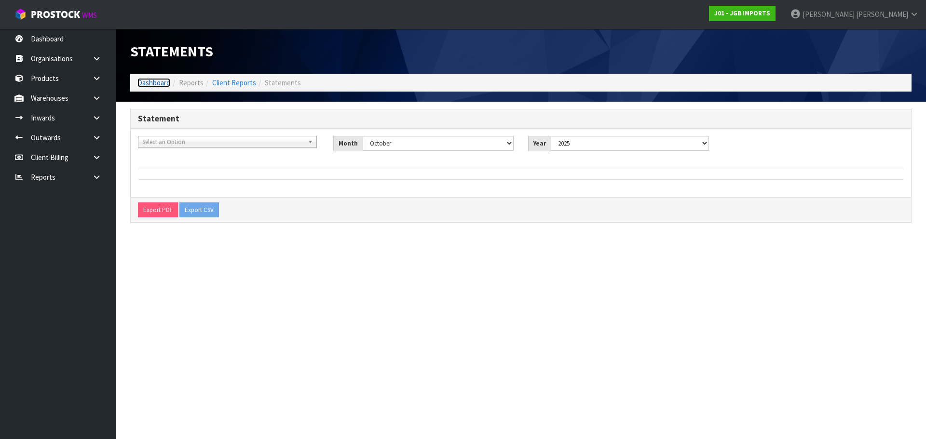
click at [154, 83] on link "Dashboard" at bounding box center [153, 82] width 33 height 9
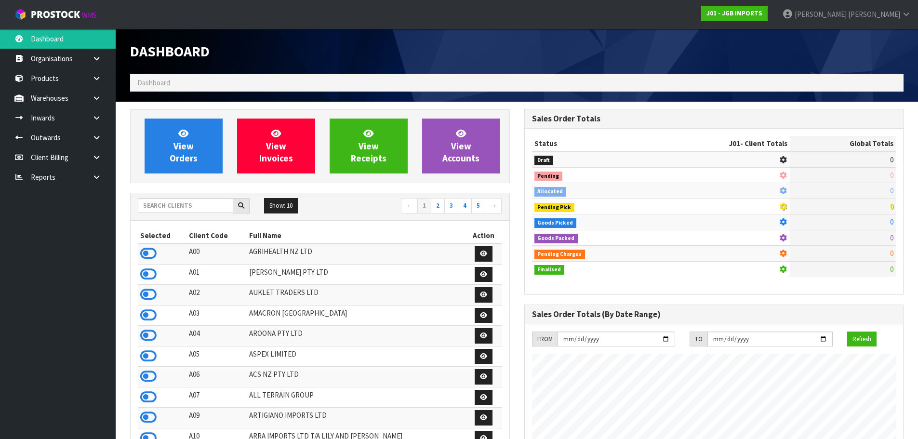
scroll to position [730, 394]
click at [103, 100] on link at bounding box center [100, 98] width 31 height 20
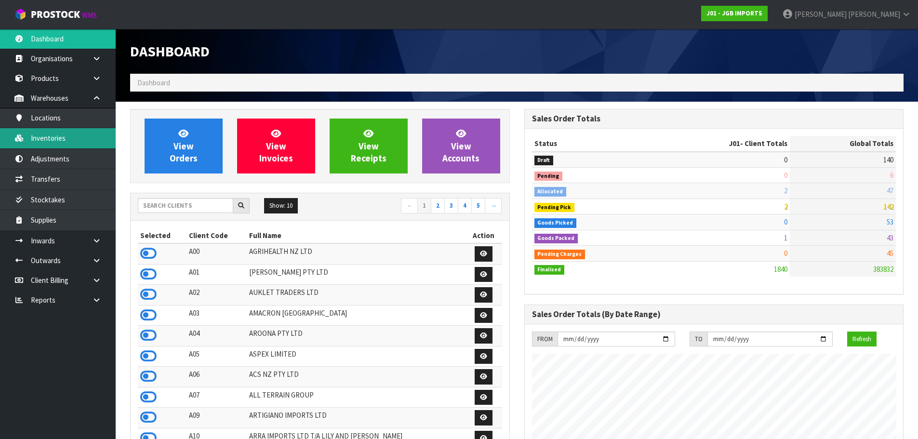
click at [68, 140] on link "Inventories" at bounding box center [58, 138] width 116 height 20
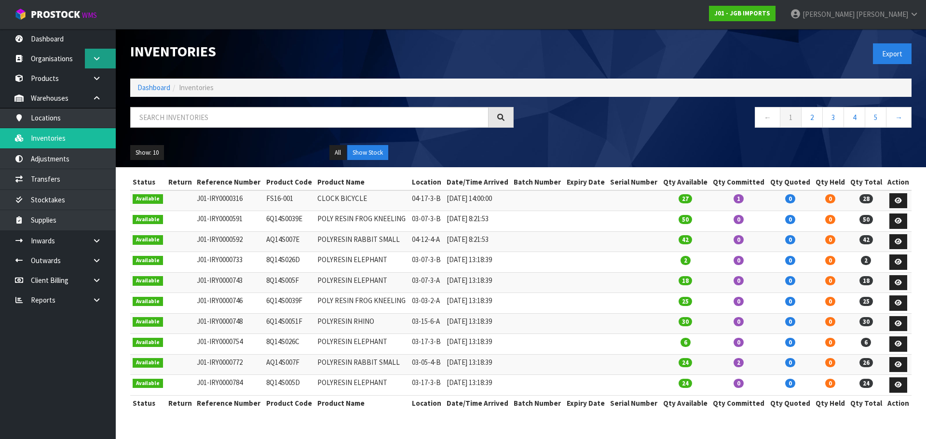
click at [89, 59] on link at bounding box center [100, 59] width 31 height 20
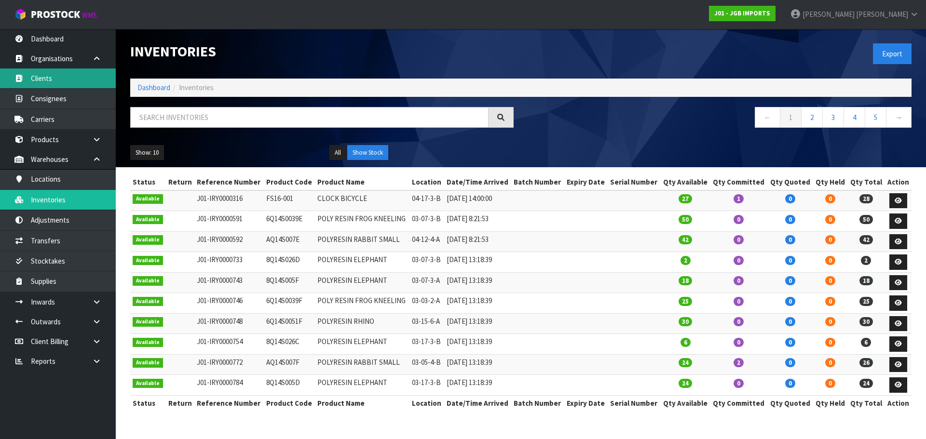
click at [62, 77] on link "Clients" at bounding box center [58, 78] width 116 height 20
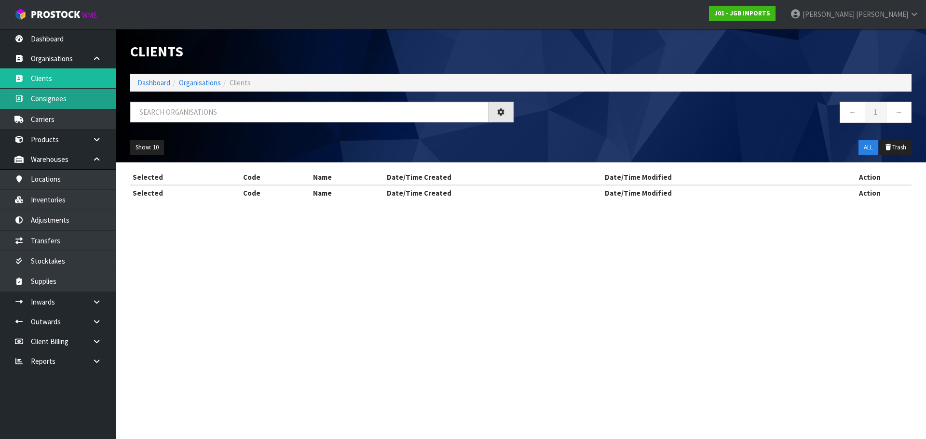
click at [58, 94] on div "Clients Dashboard Organisations Clients ← 1 → Show: 10 5 10 25 50 ALL Trash Sel…" at bounding box center [463, 109] width 926 height 218
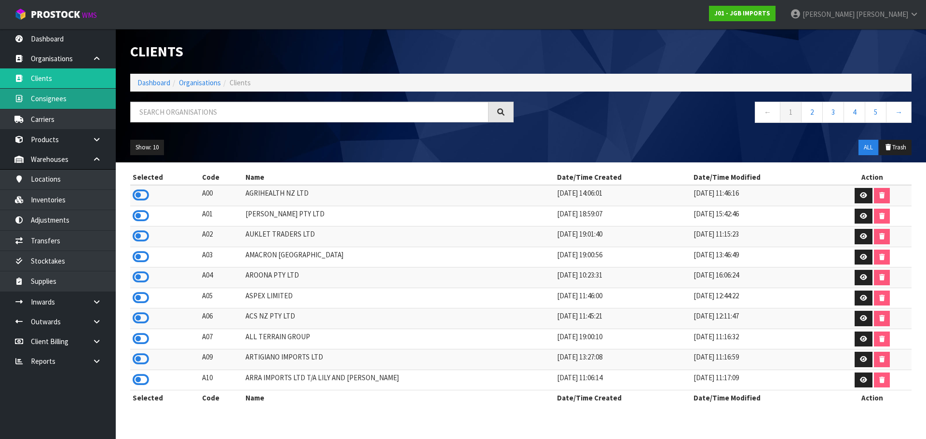
click at [58, 99] on link "Consignees" at bounding box center [58, 99] width 116 height 20
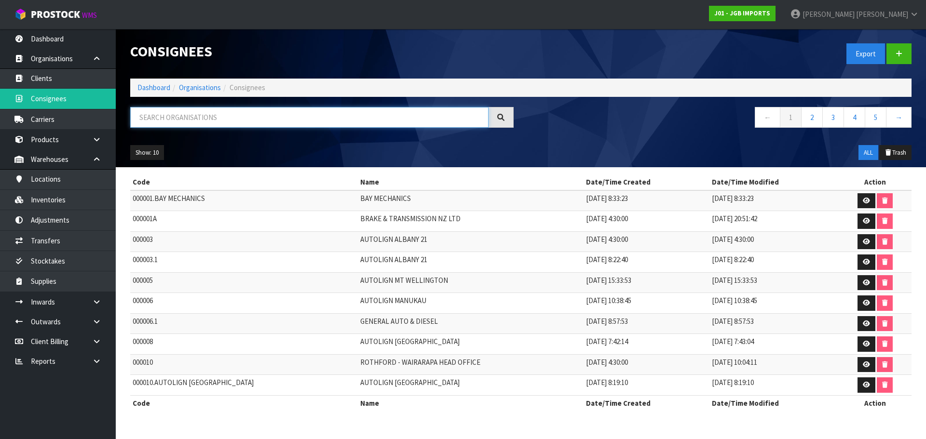
click at [181, 108] on input "text" at bounding box center [309, 117] width 358 height 21
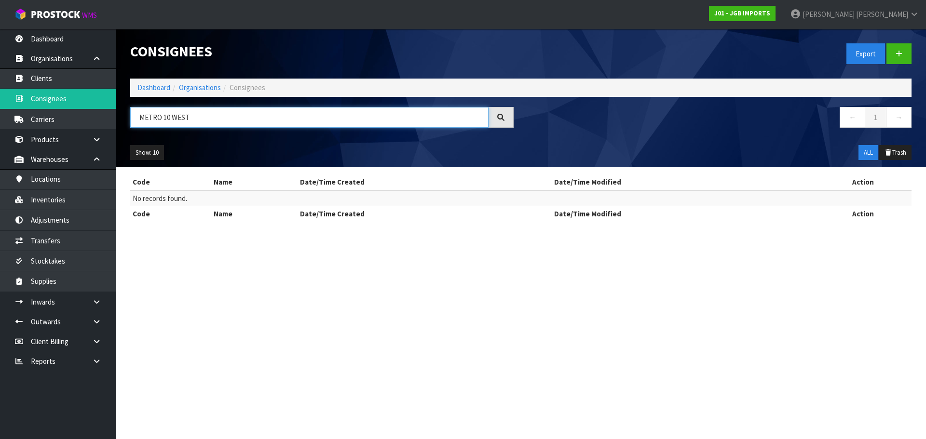
drag, startPoint x: 165, startPoint y: 117, endPoint x: 175, endPoint y: 116, distance: 10.2
click at [165, 117] on input "METRO 10 WEST" at bounding box center [309, 117] width 358 height 21
click at [165, 118] on input "METRO10 WEST" at bounding box center [309, 117] width 358 height 21
drag, startPoint x: 170, startPoint y: 118, endPoint x: 98, endPoint y: 117, distance: 71.8
click at [98, 117] on body "Toggle navigation ProStock WMS J01 - JGB IMPORTS Rocio Lopez Logout Dashboard O…" at bounding box center [463, 219] width 926 height 439
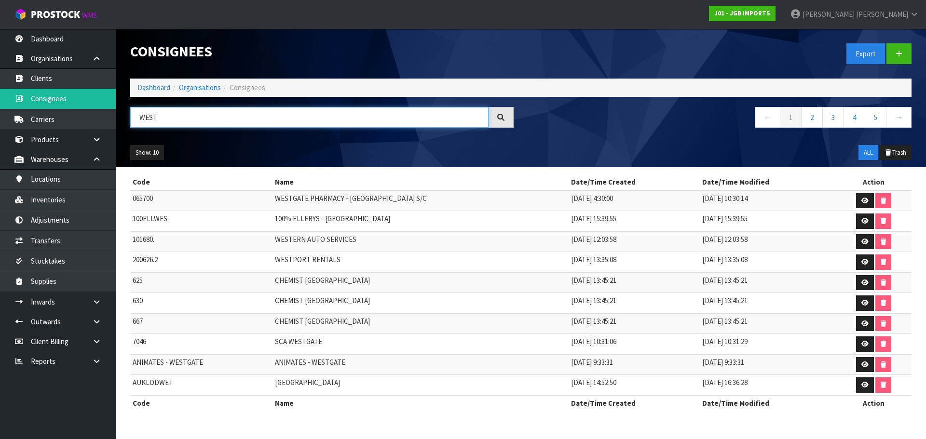
click at [182, 120] on input "WEST" at bounding box center [309, 117] width 358 height 21
type input "WESTPORT"
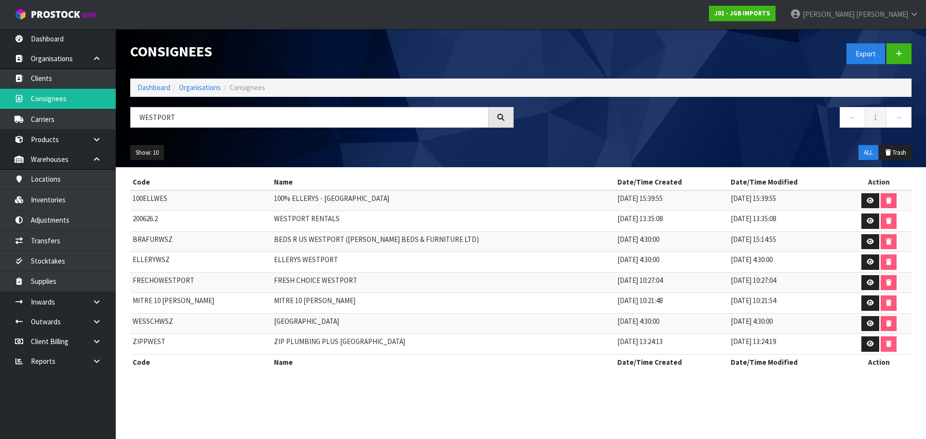
click at [313, 301] on td "MITRE 10 MARTIN WESTPORT" at bounding box center [442, 303] width 343 height 21
click at [151, 91] on link "Dashboard" at bounding box center [153, 87] width 33 height 9
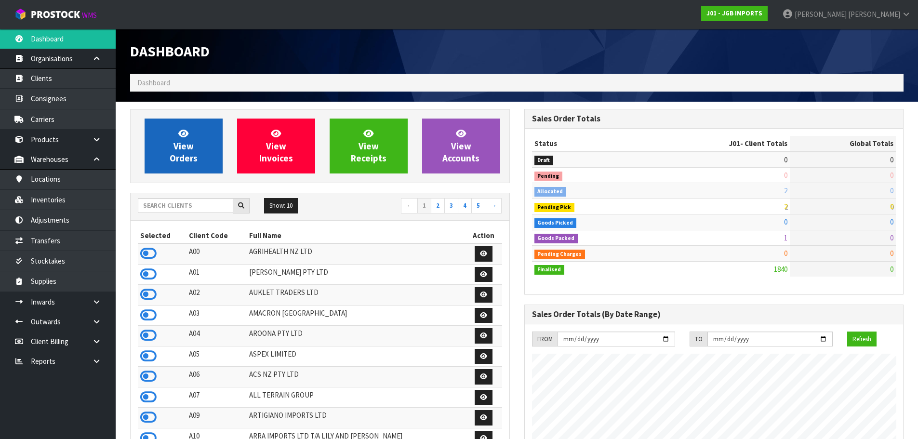
scroll to position [730, 394]
click at [189, 150] on span "View Orders" at bounding box center [184, 146] width 28 height 36
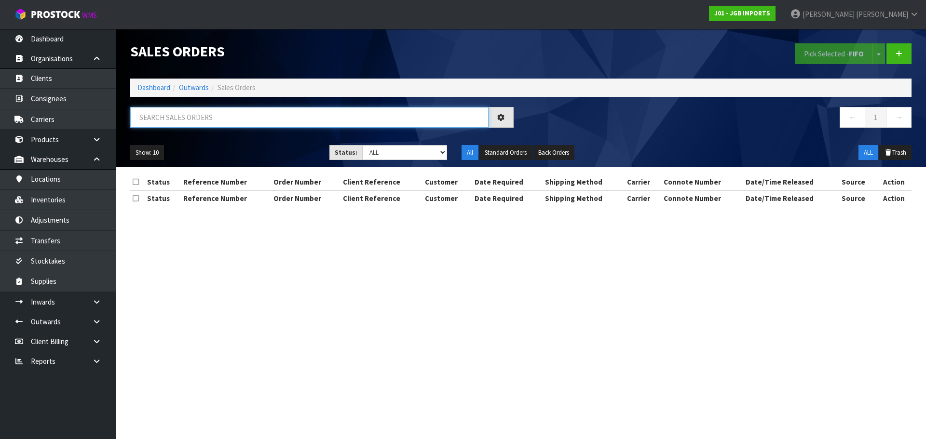
click at [252, 124] on input "text" at bounding box center [309, 117] width 358 height 21
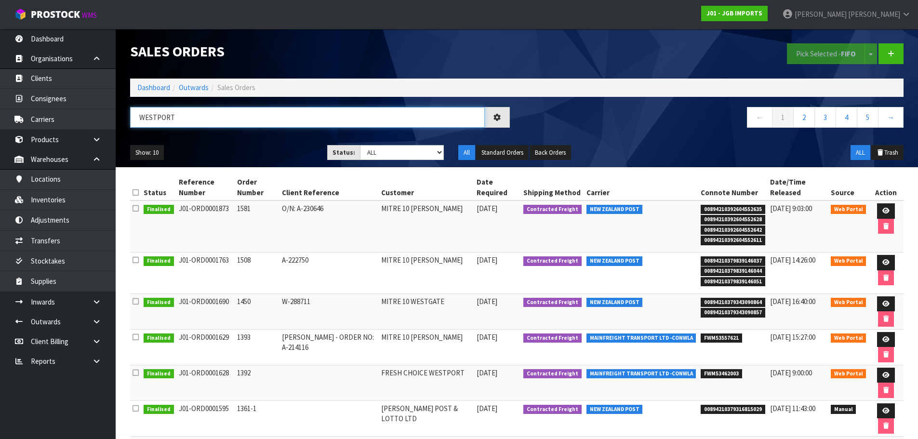
type input "WESTPORT"
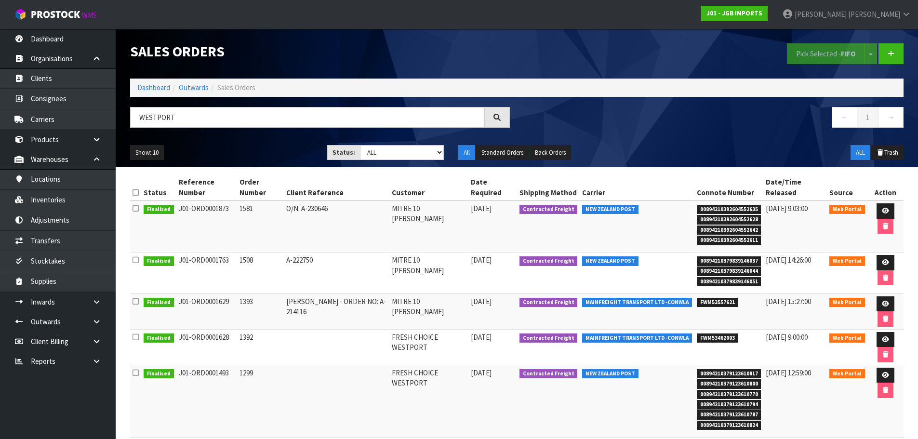
click at [877, 220] on td at bounding box center [886, 227] width 36 height 52
click at [882, 208] on icon at bounding box center [885, 211] width 7 height 6
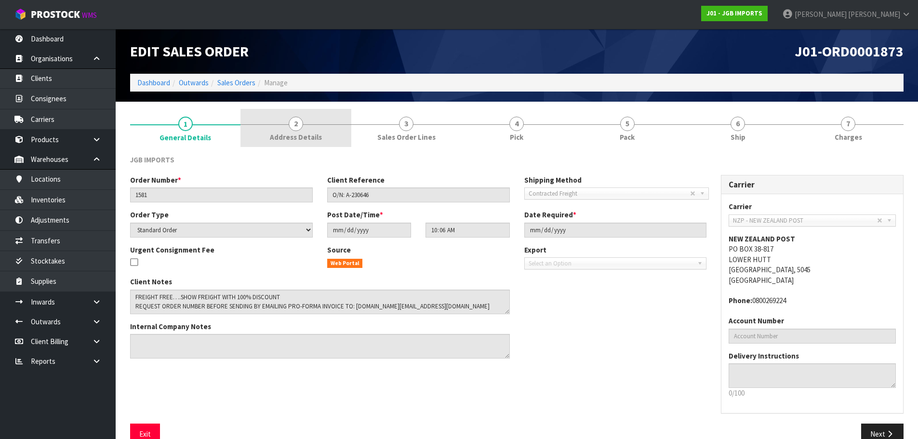
click at [339, 141] on link "2 Address Details" at bounding box center [296, 128] width 110 height 38
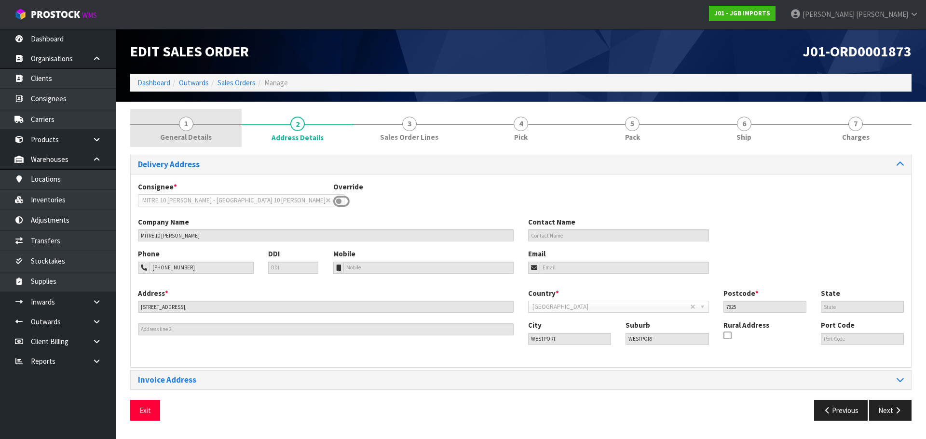
click at [176, 120] on link "1 General Details" at bounding box center [185, 128] width 111 height 38
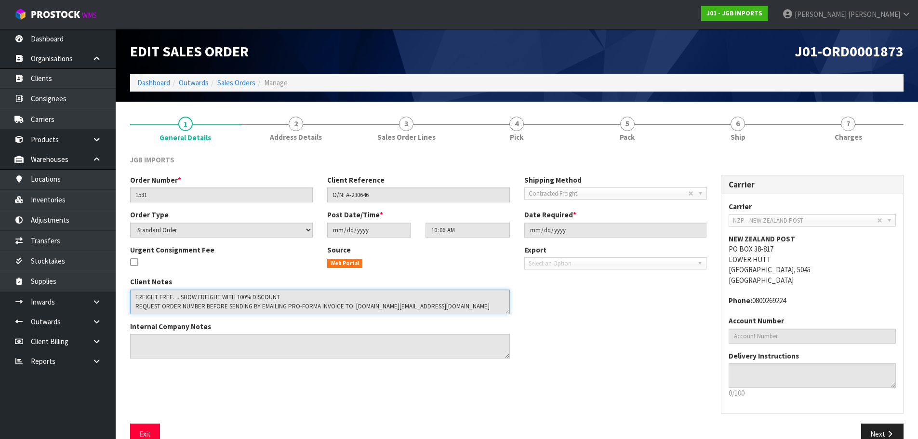
drag, startPoint x: 453, startPoint y: 310, endPoint x: 356, endPoint y: 318, distance: 97.7
click at [356, 318] on div "Client Notes Internal Company Notes" at bounding box center [320, 321] width 394 height 89
drag, startPoint x: 303, startPoint y: 128, endPoint x: 301, endPoint y: 183, distance: 55.0
click at [303, 128] on link "2 Address Details" at bounding box center [296, 128] width 110 height 38
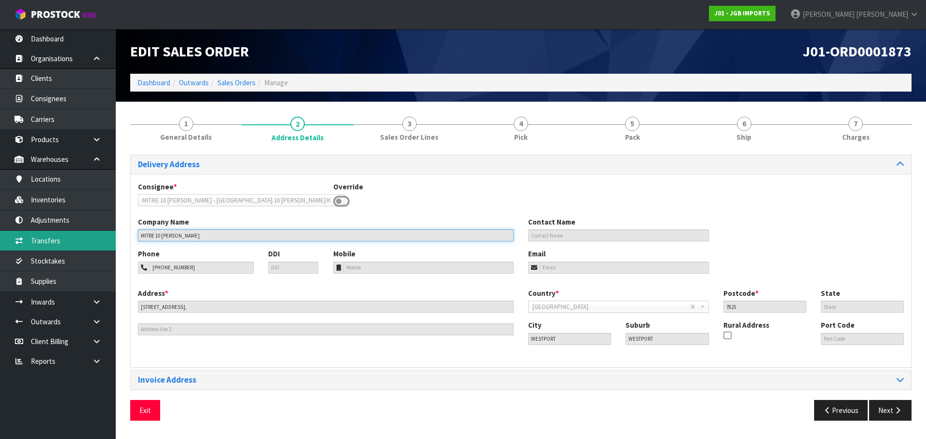
drag, startPoint x: 223, startPoint y: 231, endPoint x: 110, endPoint y: 237, distance: 113.5
click at [111, 237] on body "Toggle navigation ProStock WMS J01 - JGB IMPORTS Rocio Lopez Logout Dashboard O…" at bounding box center [463, 219] width 926 height 439
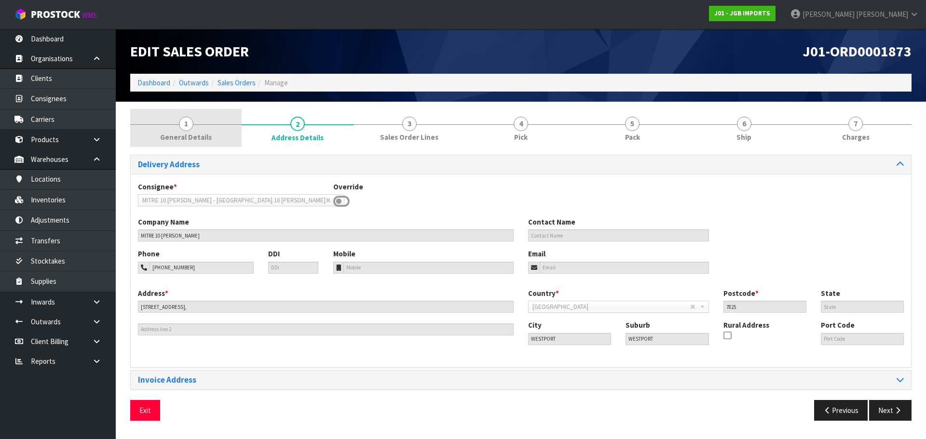
click at [208, 127] on link "1 General Details" at bounding box center [185, 128] width 111 height 38
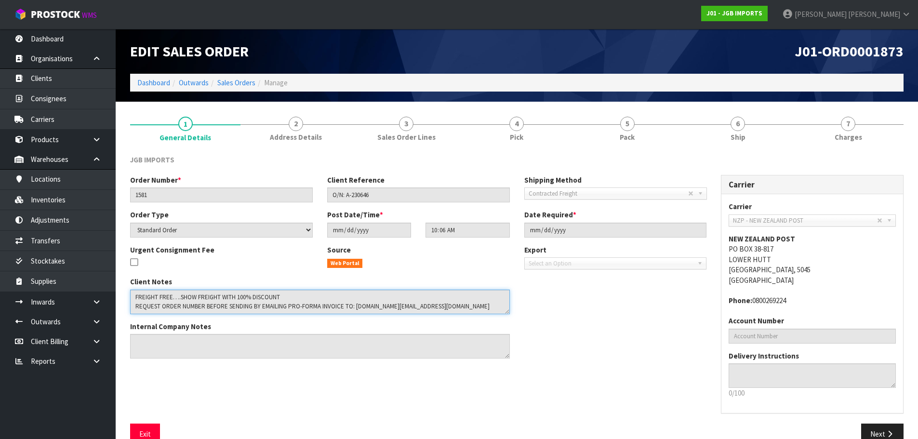
drag, startPoint x: 354, startPoint y: 307, endPoint x: 478, endPoint y: 303, distance: 124.4
click at [478, 303] on textarea at bounding box center [320, 302] width 380 height 25
click at [245, 83] on link "Sales Orders" at bounding box center [236, 82] width 38 height 9
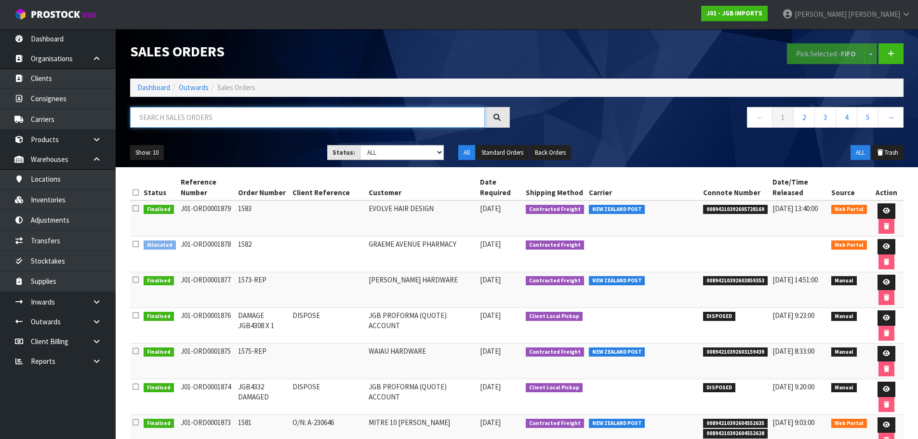
click at [170, 119] on input "text" at bounding box center [307, 117] width 355 height 21
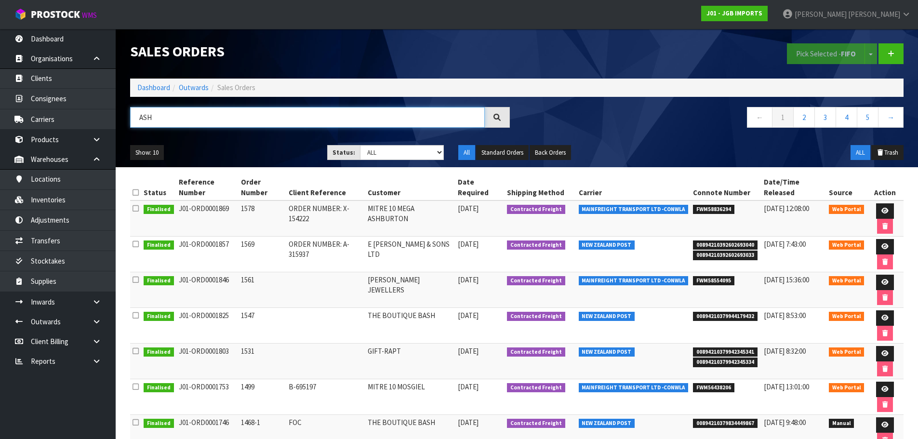
type input "ASH"
click at [399, 201] on td "MITRE 10 MEGA ASHBURTON" at bounding box center [410, 219] width 90 height 36
click at [882, 208] on icon at bounding box center [885, 211] width 7 height 6
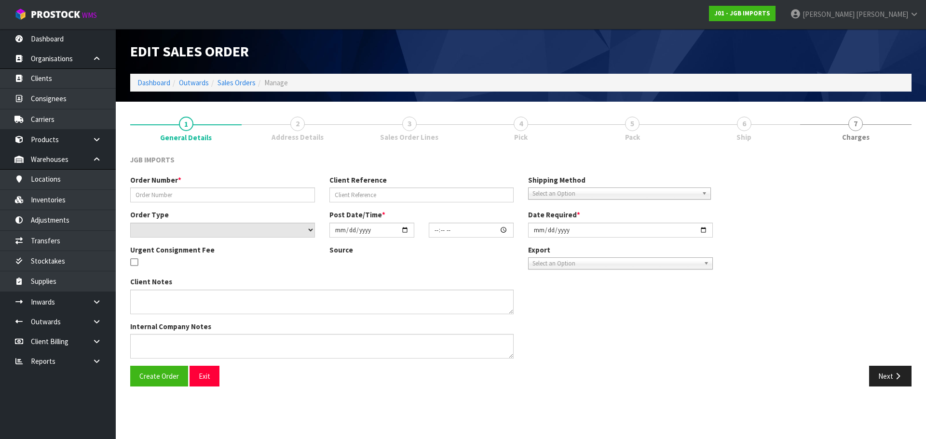
type input "1578"
type input "ORDER NUMBER: X-154222"
select select "number:0"
type input "2025-09-16"
type input "18:42:00.000"
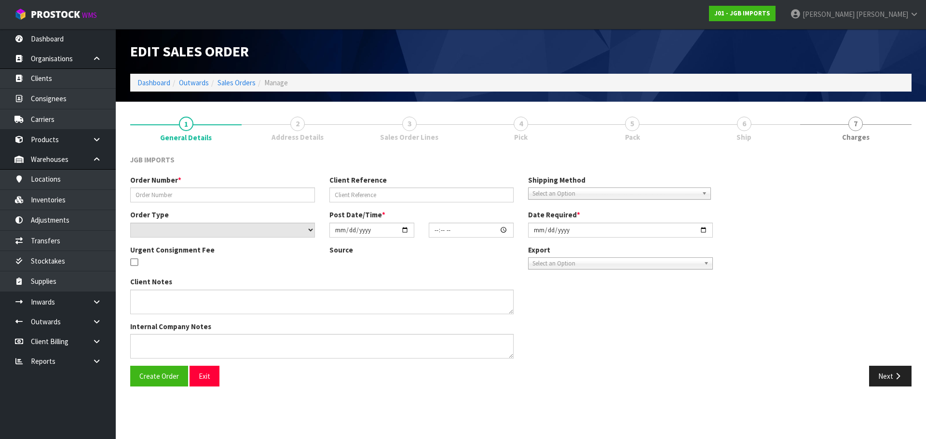
type input "2025-09-17"
type textarea "NEW CUSTOMER FREIGHT FREE….SHOW FREIGHT WITH 100% DISCOUNT SEND COPY OF INVOICE…"
type textarea "JOIN TO DISCOUNT AND ADD POST ADDRESS TO PRIVATE BAG 102925, NSMC, AUCKLAND."
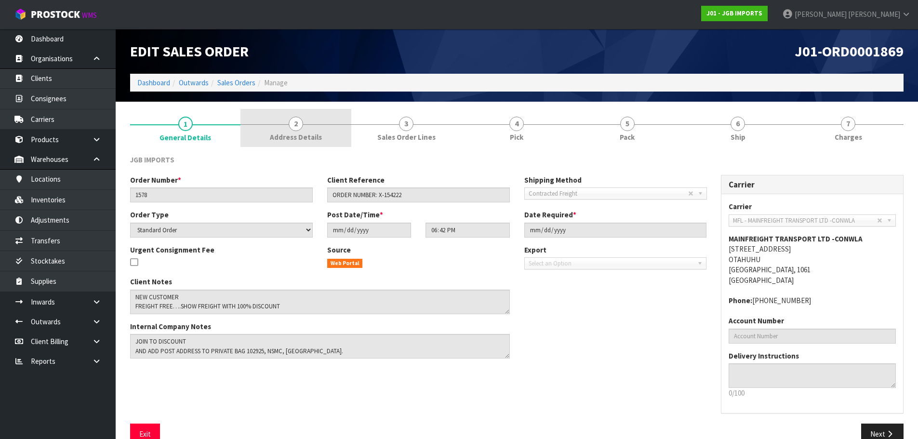
click at [286, 136] on span "Address Details" at bounding box center [296, 137] width 52 height 10
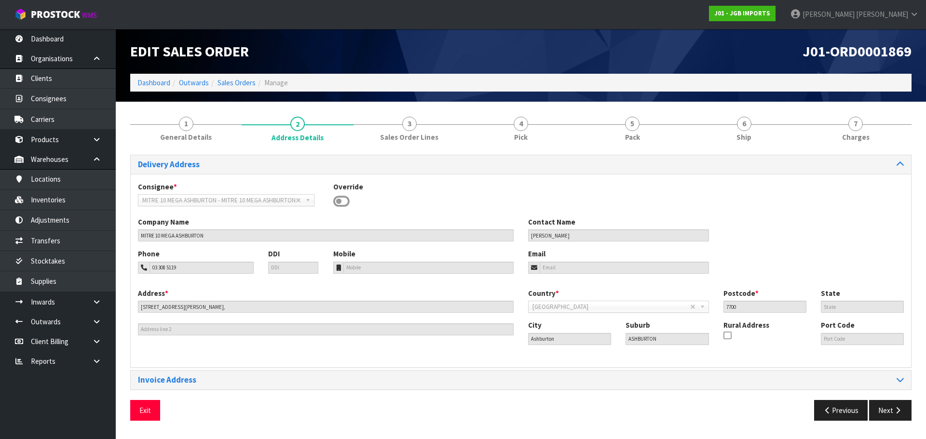
click at [223, 148] on div "Delivery Address Consignee * 000001.BAY MECHANICS - BAY MECHANICS 000001A - BRA…" at bounding box center [520, 288] width 781 height 281
click at [209, 138] on span "General Details" at bounding box center [186, 137] width 52 height 10
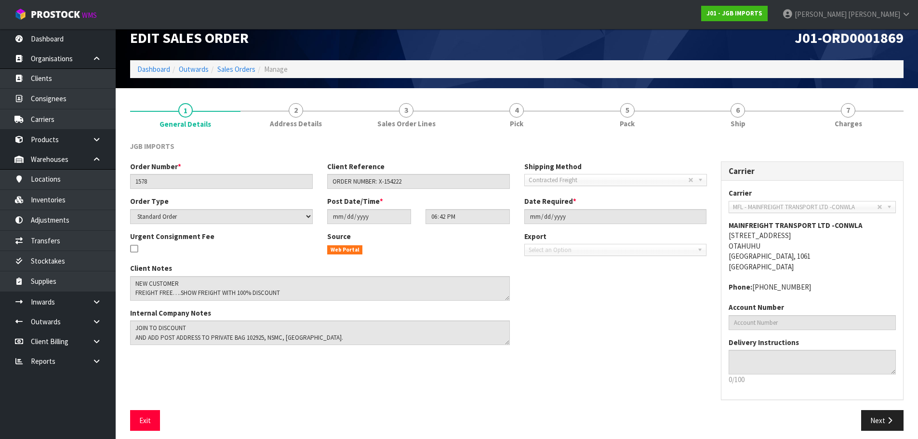
scroll to position [20, 0]
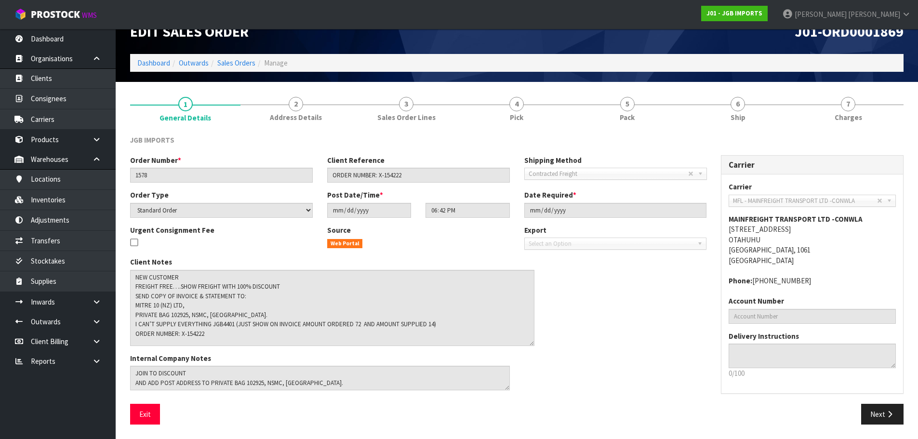
drag, startPoint x: 505, startPoint y: 292, endPoint x: 529, endPoint y: 344, distance: 57.1
click at [529, 344] on textarea at bounding box center [332, 308] width 404 height 76
click at [143, 62] on link "Dashboard" at bounding box center [153, 62] width 33 height 9
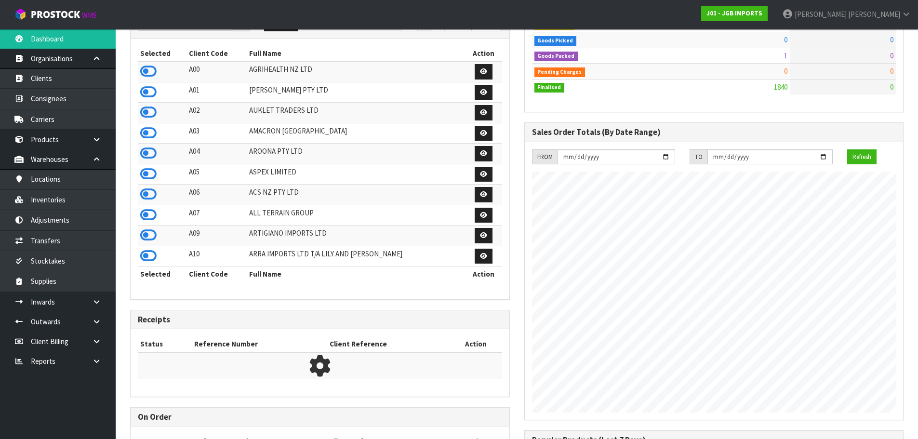
scroll to position [86, 0]
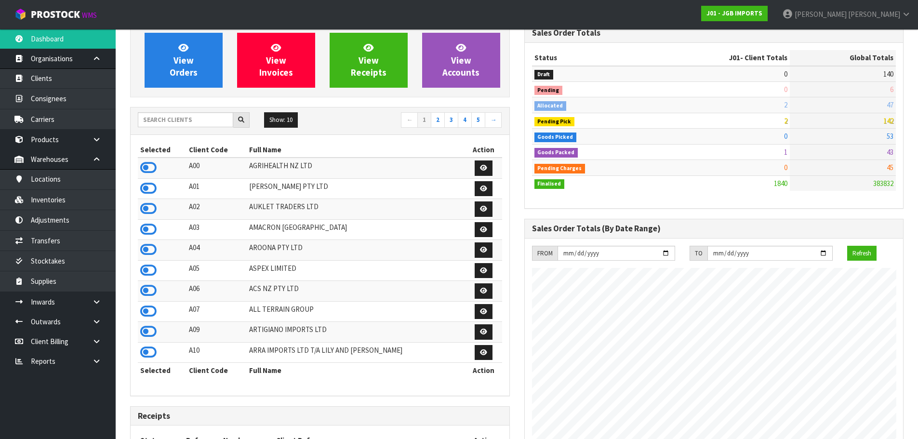
click at [181, 112] on div "Show: 10 5 10 25 50 ← 1 2 3 4 5 →" at bounding box center [320, 121] width 379 height 27
click at [187, 117] on input "text" at bounding box center [185, 119] width 95 height 15
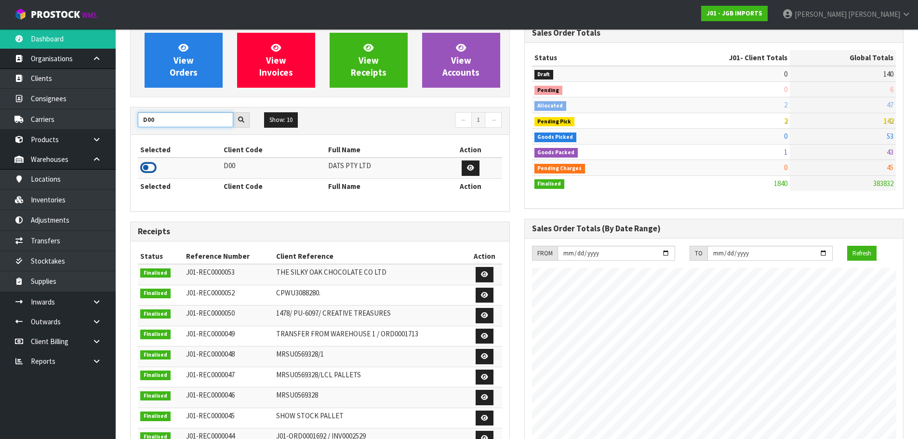
type input "D00"
click at [153, 171] on icon at bounding box center [148, 168] width 16 height 14
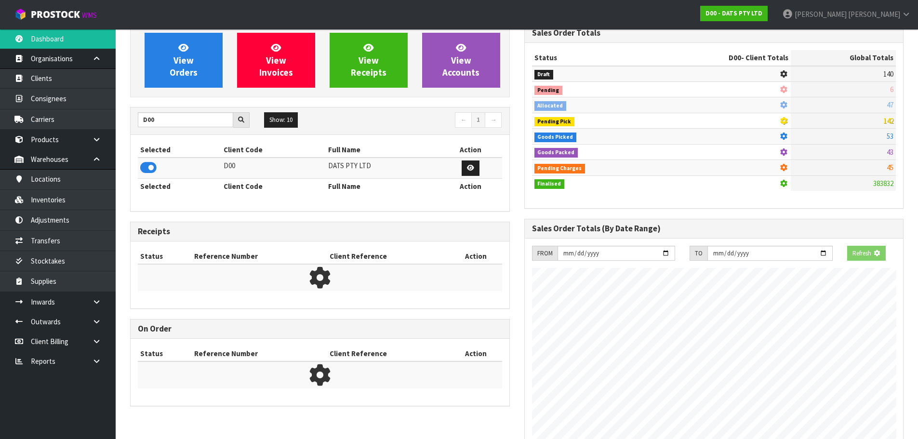
scroll to position [481495, 481702]
click at [173, 112] on div "D00 Show: 10 5 10 25 50 ← 1 →" at bounding box center [320, 121] width 379 height 27
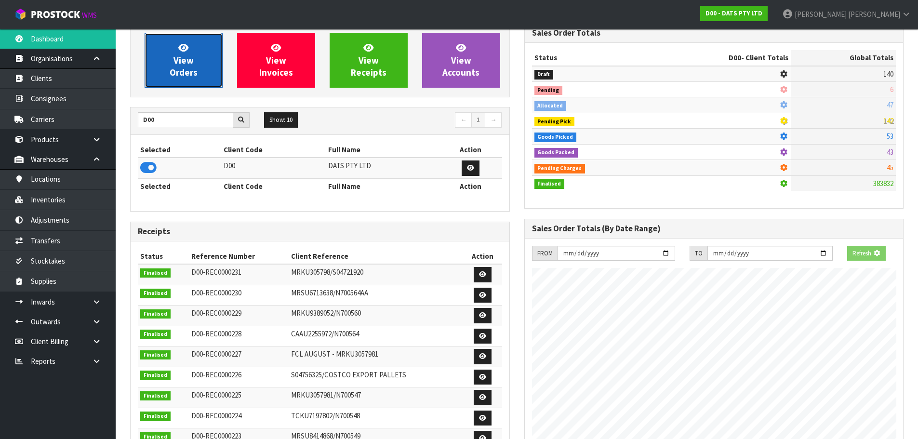
drag, startPoint x: 191, startPoint y: 67, endPoint x: 239, endPoint y: 83, distance: 50.0
click at [192, 67] on span "View Orders" at bounding box center [184, 60] width 28 height 36
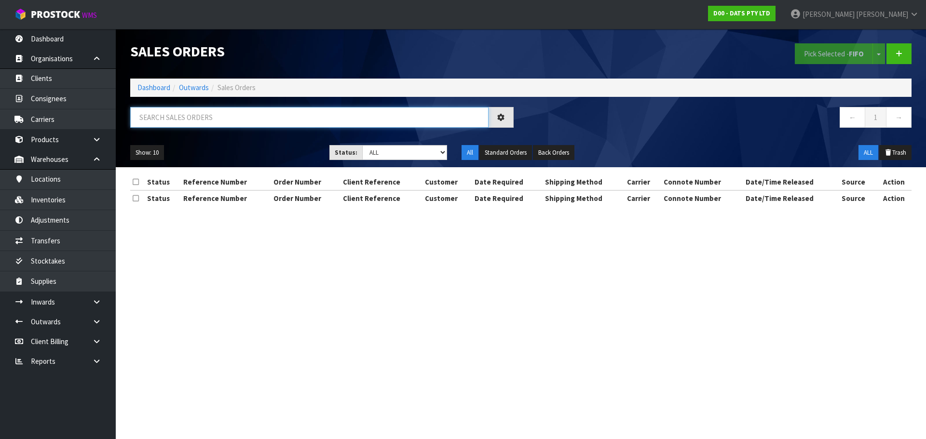
click at [209, 115] on input "text" at bounding box center [309, 117] width 358 height 21
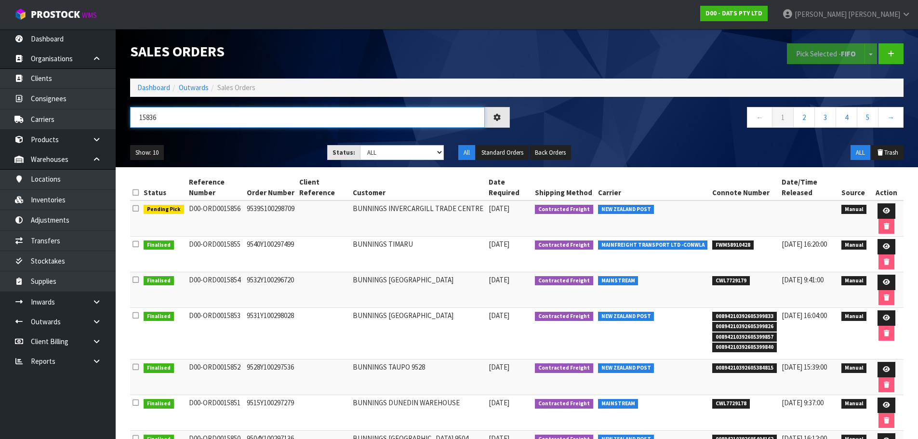
type input "15836"
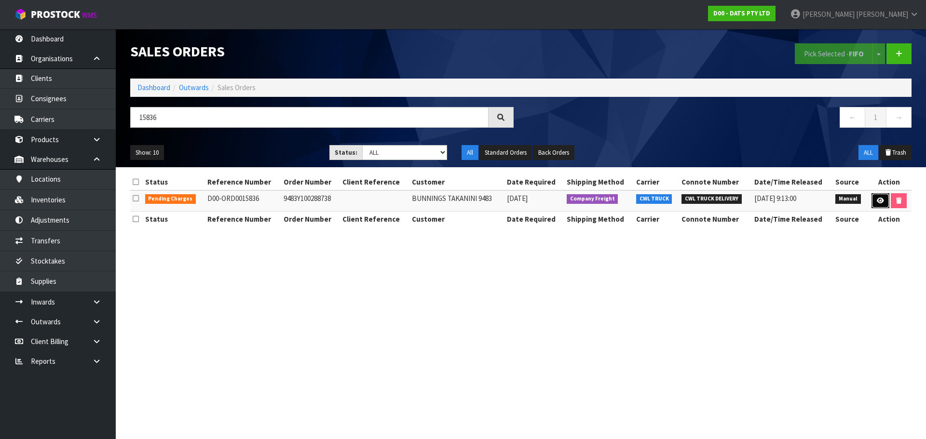
click at [876, 207] on link at bounding box center [880, 200] width 18 height 15
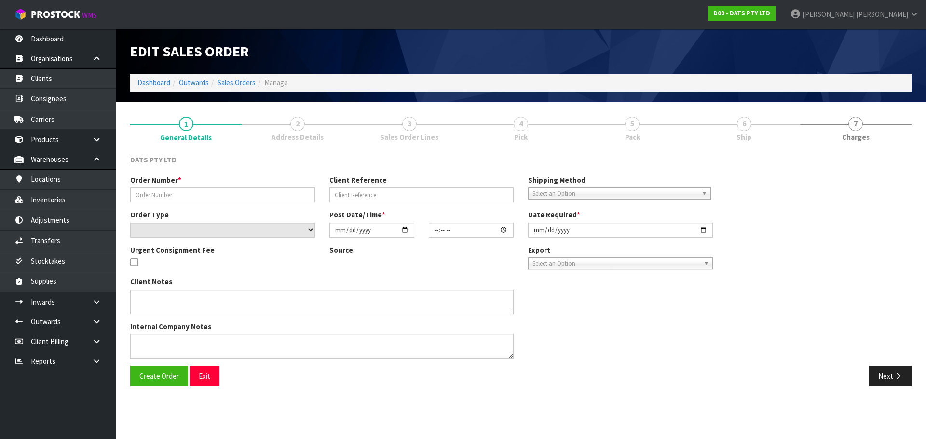
type input "9483Y100288738"
select select "number:0"
type input "2025-09-26"
type input "09:03:00.000"
type input "2025-09-26"
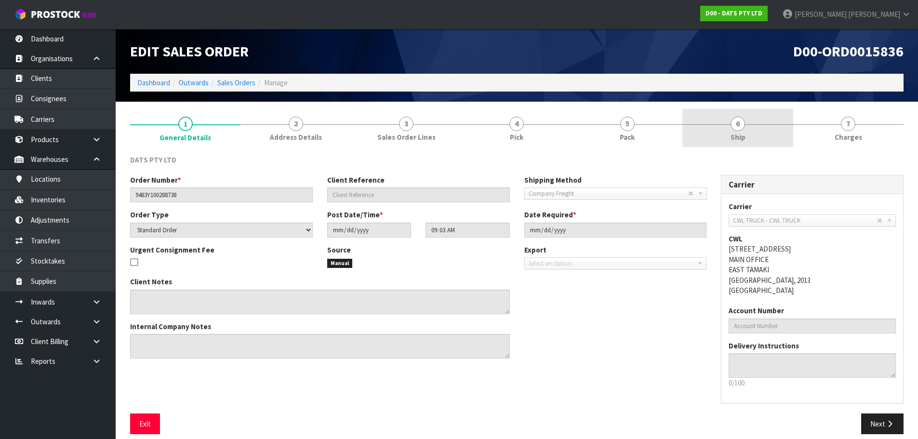
click at [767, 141] on link "6 Ship" at bounding box center [738, 128] width 110 height 38
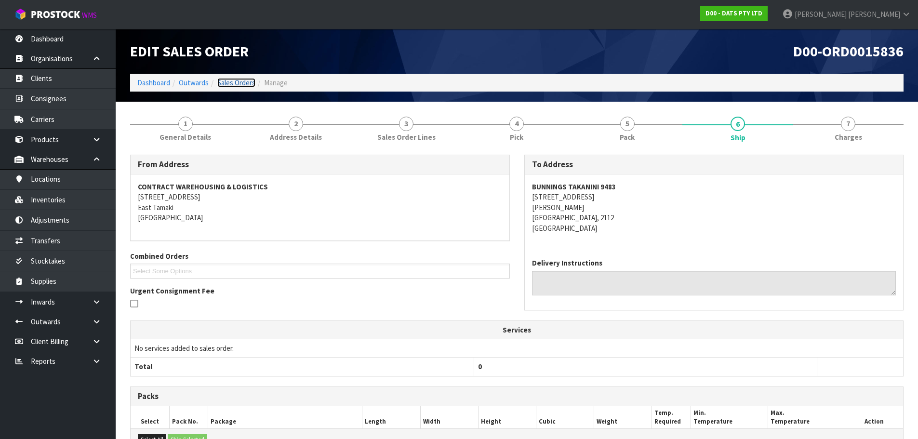
click at [230, 81] on link "Sales Orders" at bounding box center [236, 82] width 38 height 9
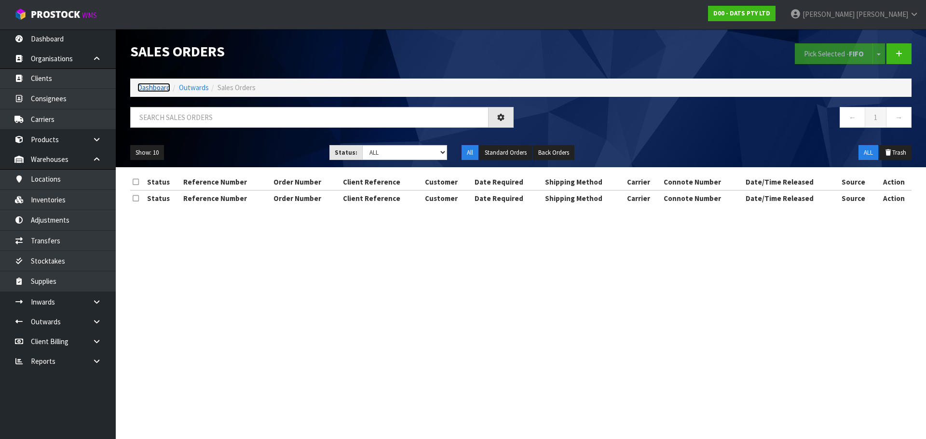
click at [146, 90] on link "Dashboard" at bounding box center [153, 87] width 33 height 9
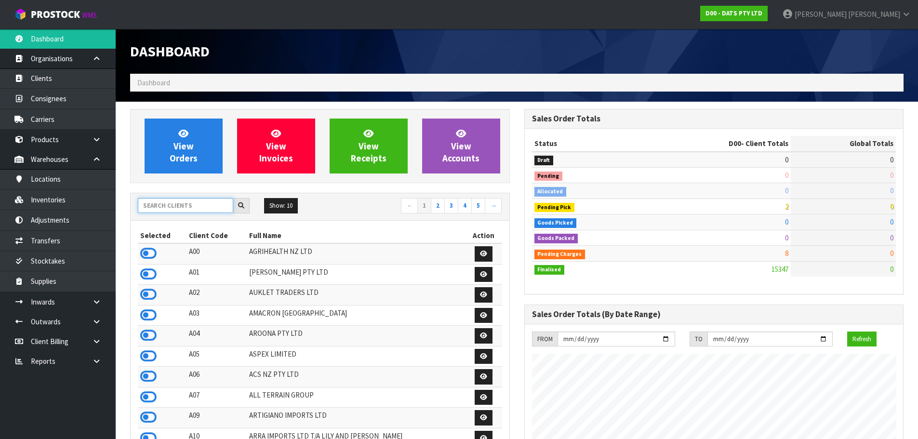
click at [178, 211] on input "text" at bounding box center [185, 205] width 95 height 15
type input "J01"
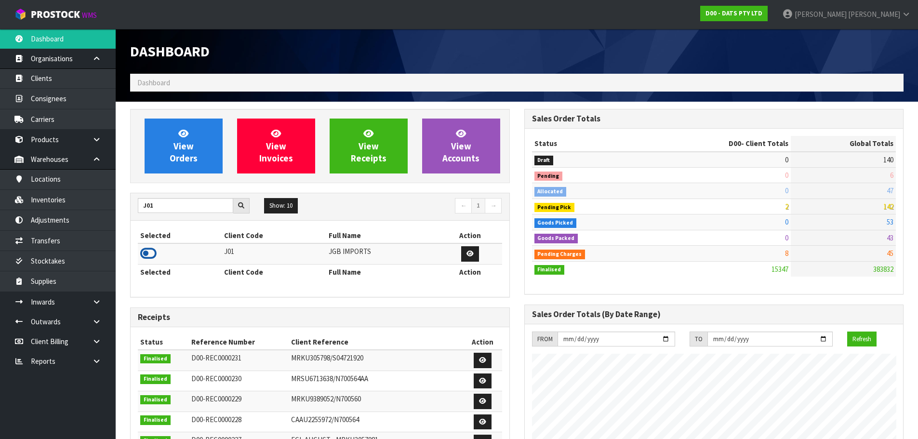
click at [149, 254] on icon at bounding box center [148, 253] width 16 height 14
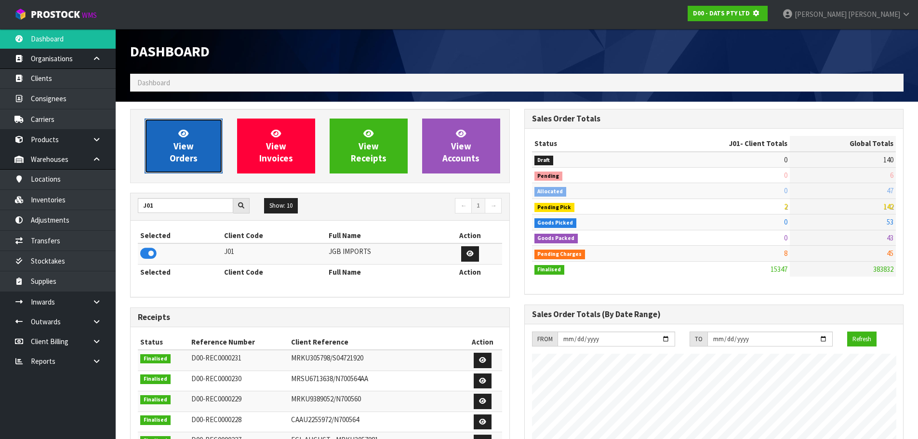
scroll to position [481495, 481702]
click at [198, 129] on link "View Orders" at bounding box center [184, 146] width 78 height 55
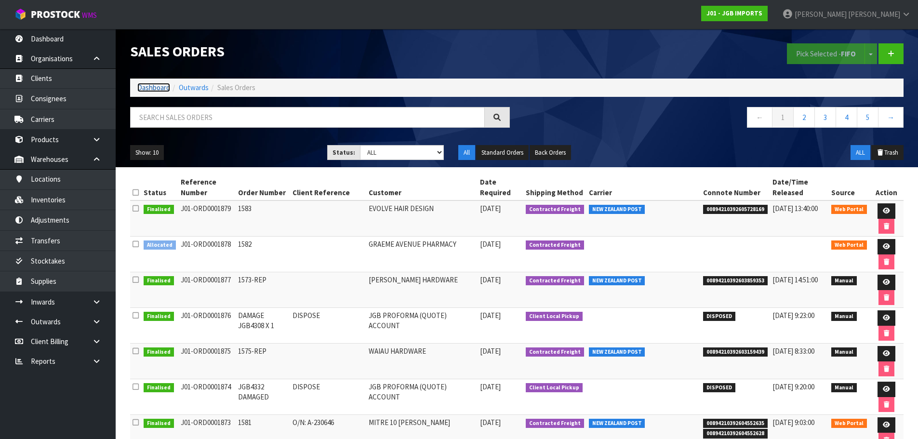
click at [158, 87] on link "Dashboard" at bounding box center [153, 87] width 33 height 9
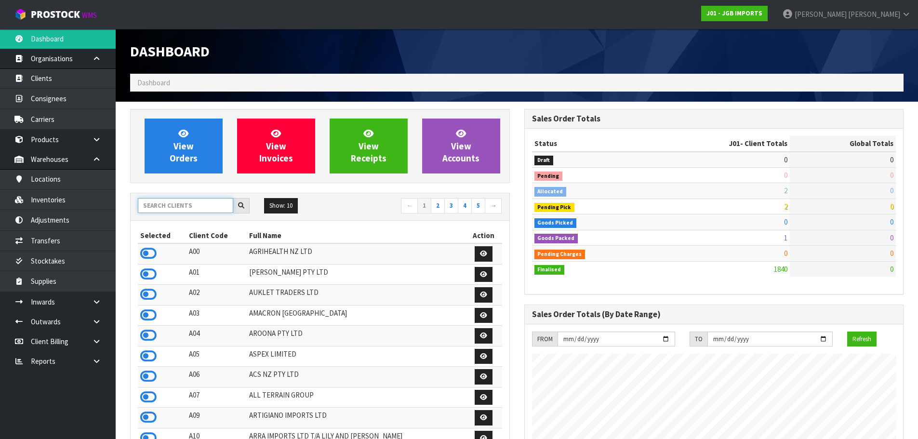
click at [183, 209] on input "text" at bounding box center [185, 205] width 95 height 15
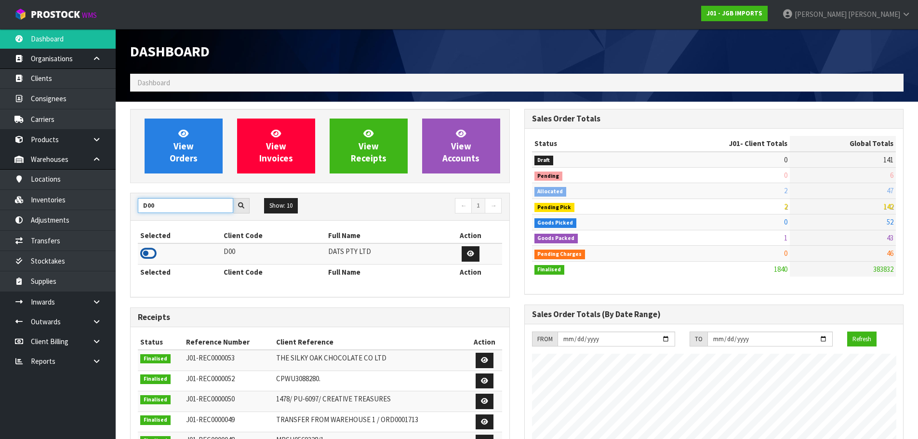
type input "D00"
click at [153, 253] on icon at bounding box center [148, 253] width 16 height 14
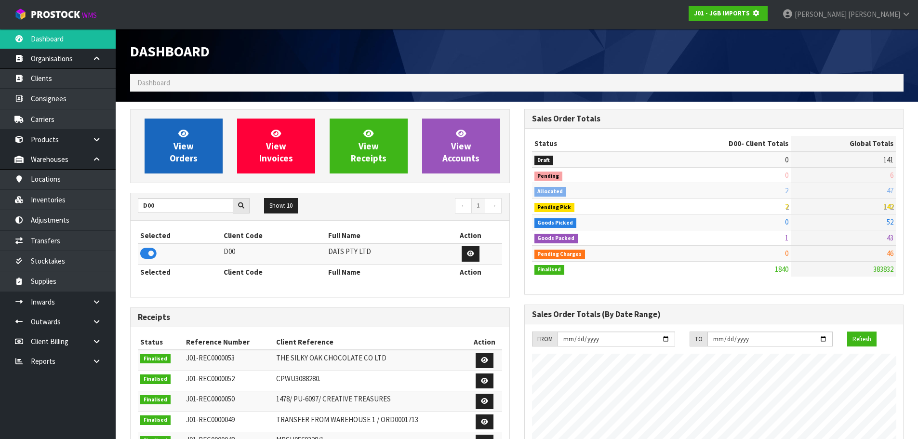
scroll to position [481495, 481702]
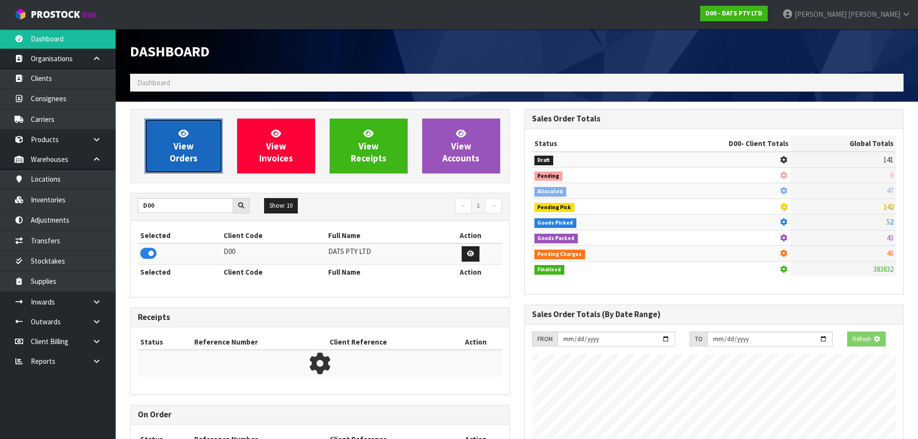
click at [166, 144] on link "View Orders" at bounding box center [184, 146] width 78 height 55
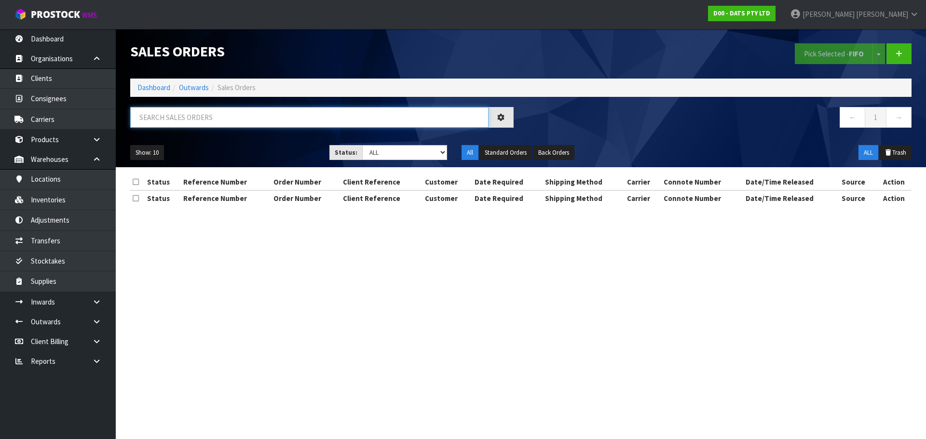
click at [196, 123] on input "text" at bounding box center [309, 117] width 358 height 21
paste input "9470Y100288652"
type input "9470Y100288652"
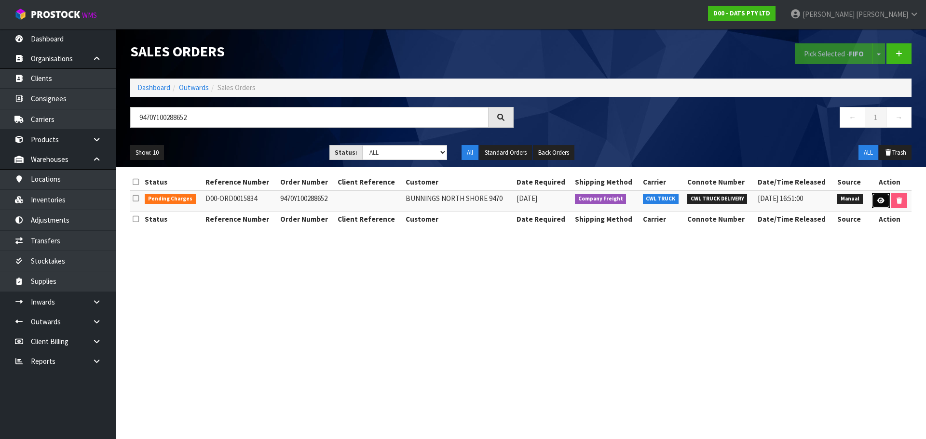
click at [872, 203] on link at bounding box center [881, 200] width 18 height 15
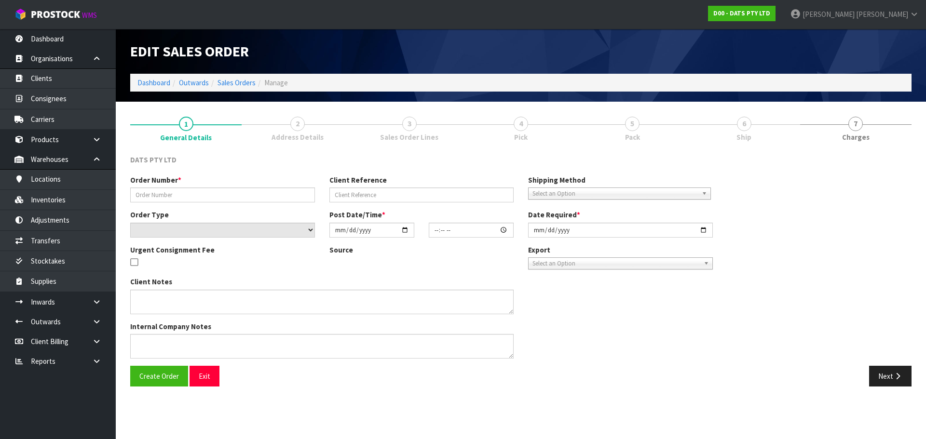
type input "9470Y100288652"
select select "number:0"
type input "2025-09-26"
type input "08:48:00.000"
type input "2025-09-26"
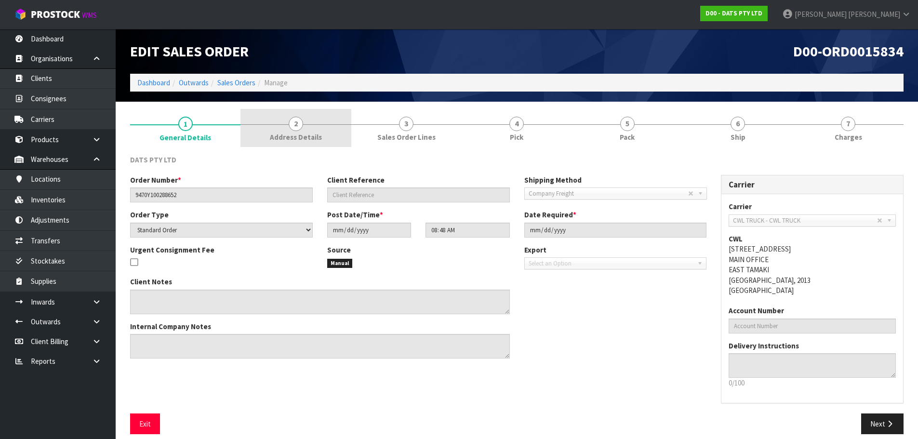
click at [305, 125] on link "2 Address Details" at bounding box center [296, 128] width 110 height 38
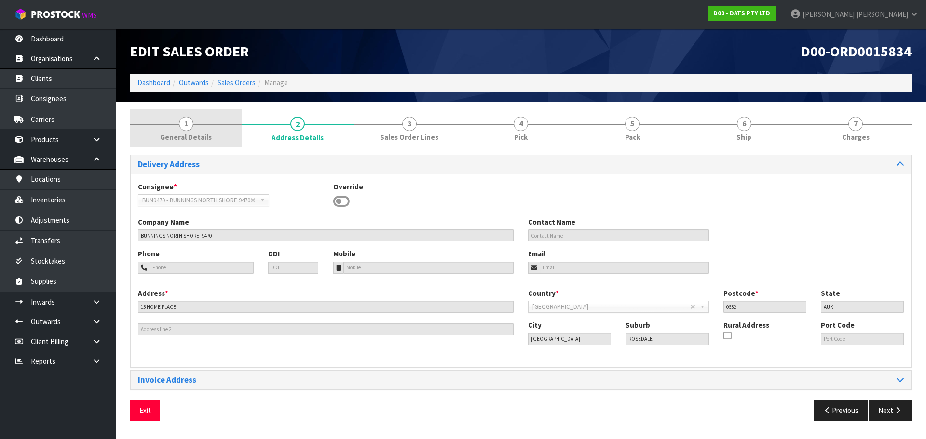
click at [207, 138] on span "General Details" at bounding box center [186, 137] width 52 height 10
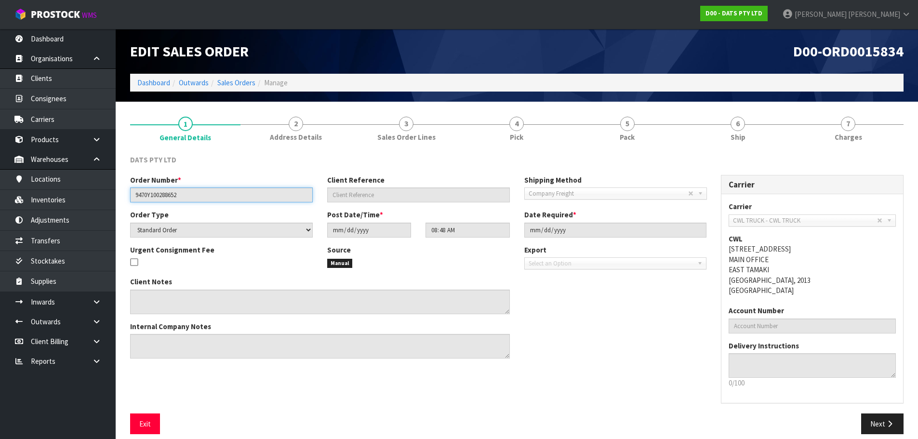
drag, startPoint x: 184, startPoint y: 198, endPoint x: 119, endPoint y: 201, distance: 64.7
click at [120, 201] on section "1 General Details 2 Address Details 3 Sales Order Lines 4 Pick 5 Pack 6 Ship 7 …" at bounding box center [517, 275] width 803 height 347
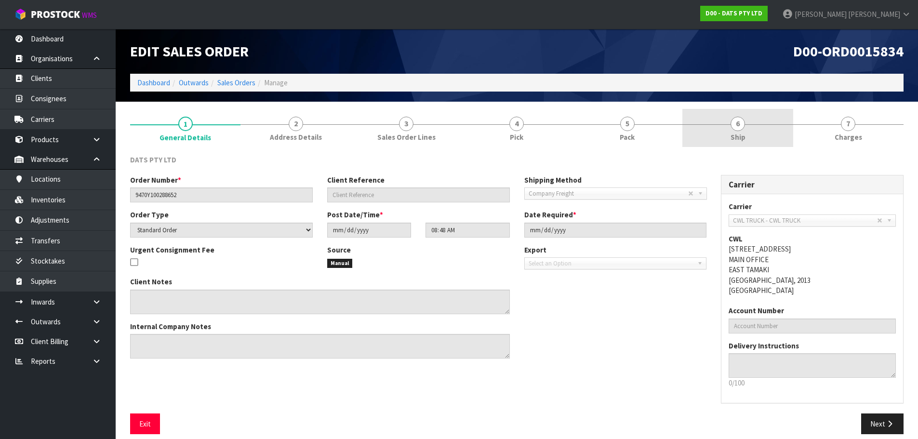
click at [762, 129] on link "6 Ship" at bounding box center [738, 128] width 110 height 38
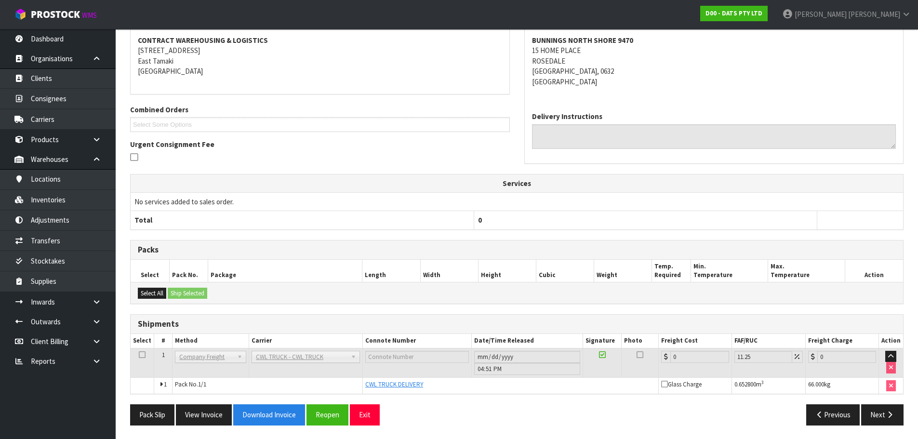
scroll to position [148, 0]
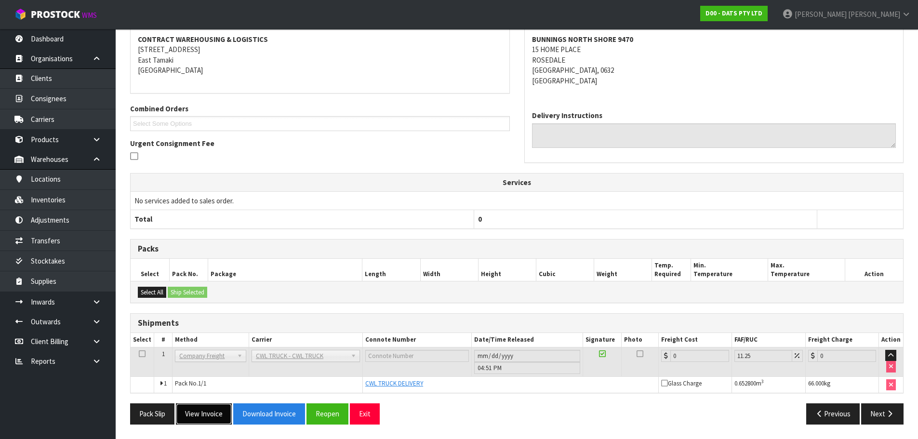
click at [215, 414] on button "View Invoice" at bounding box center [204, 414] width 56 height 21
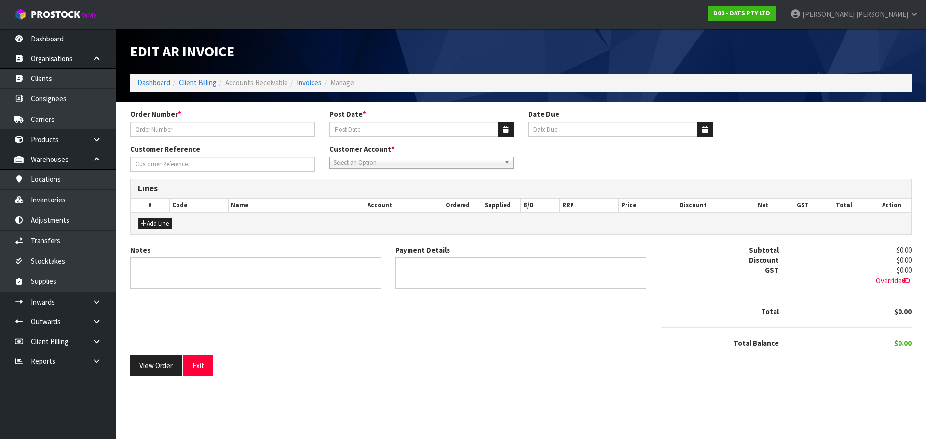
type input "9470Y100288652"
type input "[DATE]"
type input "20/10/2025"
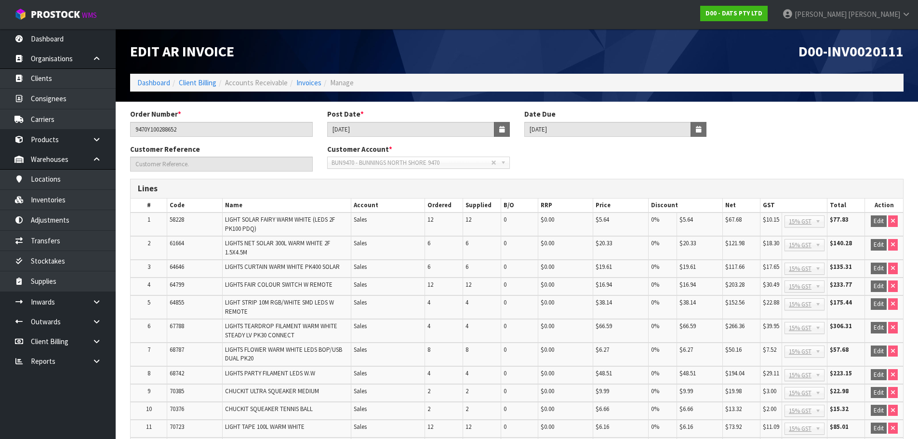
click at [875, 55] on span "D00-INV0020111" at bounding box center [851, 51] width 105 height 18
copy span "INV0020111"
